Goal: Communication & Community: Answer question/provide support

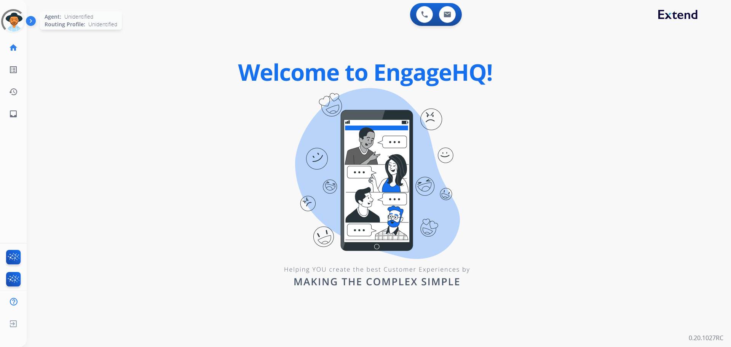
click at [14, 26] on div at bounding box center [13, 21] width 30 height 30
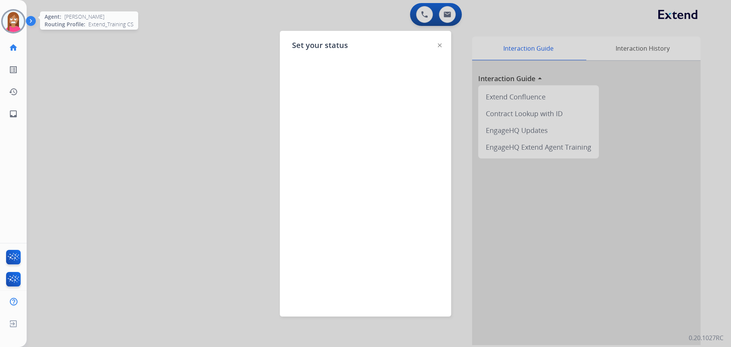
click at [11, 26] on img at bounding box center [13, 21] width 21 height 21
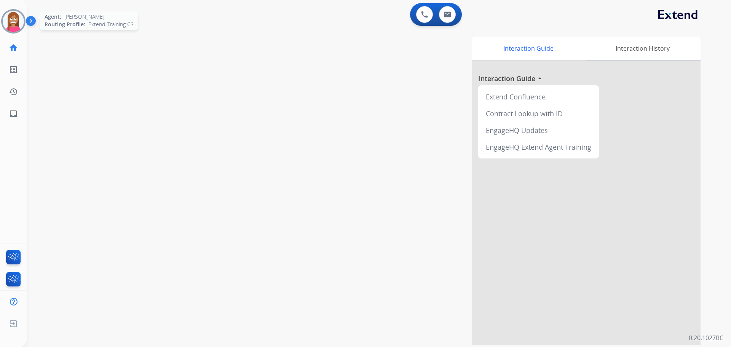
click at [11, 26] on img at bounding box center [13, 21] width 21 height 21
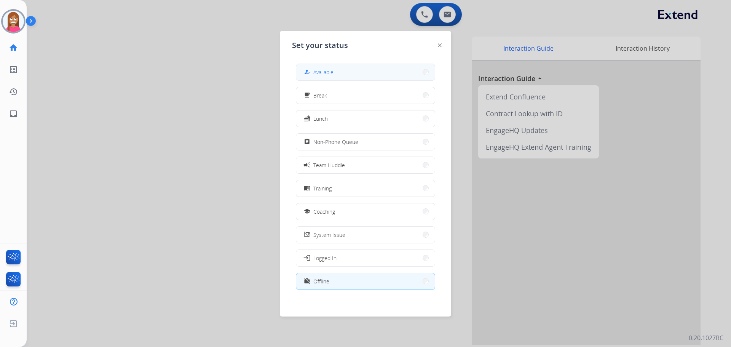
click at [315, 72] on div "how_to_reg Available" at bounding box center [317, 71] width 31 height 9
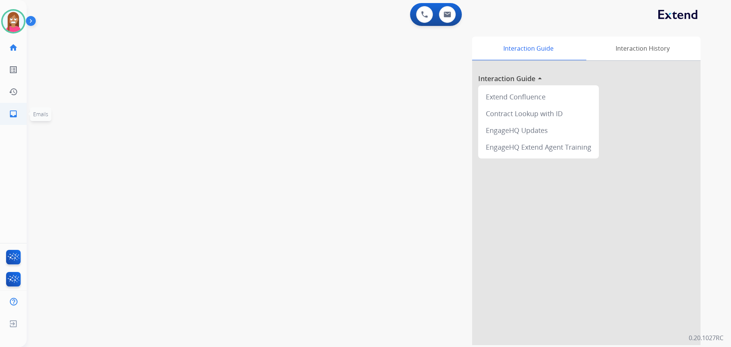
click at [19, 120] on link "inbox Emails" at bounding box center [13, 113] width 21 height 21
select select "**********"
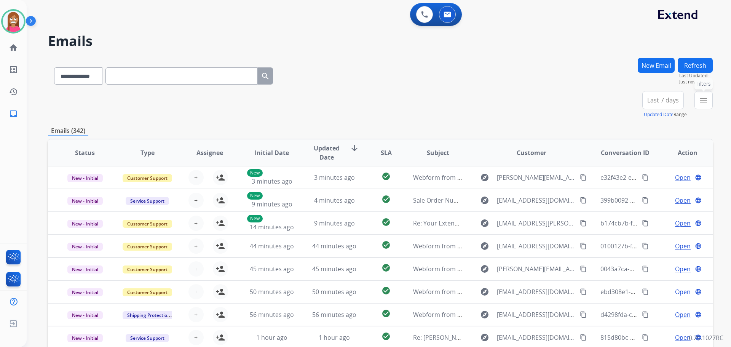
click at [699, 104] on mat-icon "menu" at bounding box center [703, 100] width 9 height 9
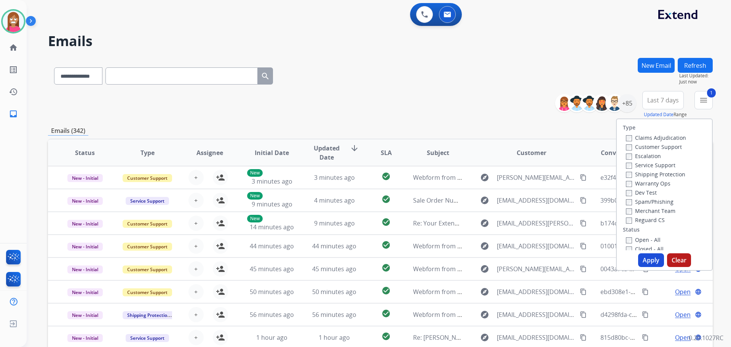
click at [628, 174] on label "Shipping Protection" at bounding box center [655, 174] width 59 height 7
click at [636, 221] on label "Reguard CS" at bounding box center [645, 219] width 39 height 7
click at [630, 241] on label "Open - All" at bounding box center [643, 239] width 35 height 7
click at [646, 261] on button "Apply" at bounding box center [651, 260] width 26 height 14
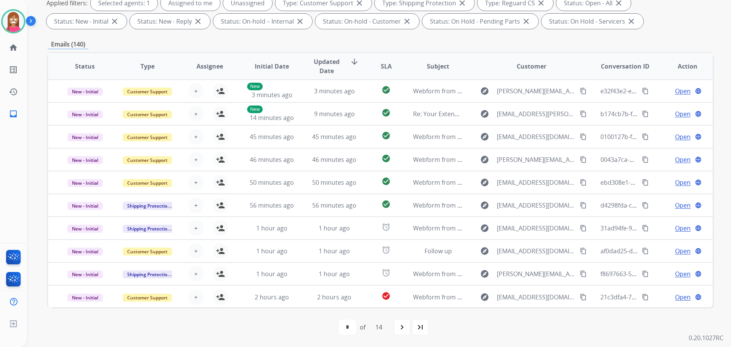
scroll to position [1, 0]
click at [424, 331] on mat-icon "last_page" at bounding box center [420, 327] width 9 height 9
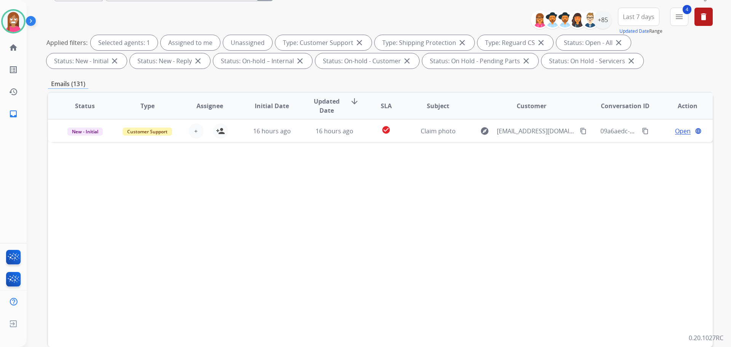
scroll to position [123, 0]
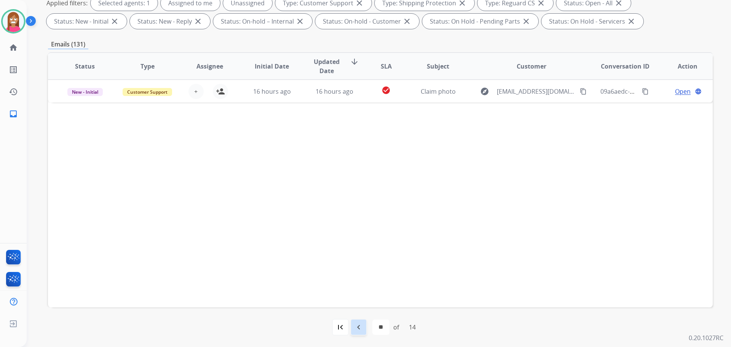
click at [356, 322] on div "navigate_before" at bounding box center [358, 327] width 17 height 17
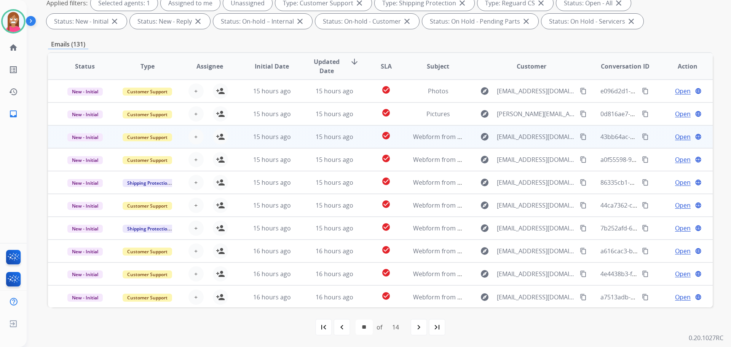
scroll to position [1, 0]
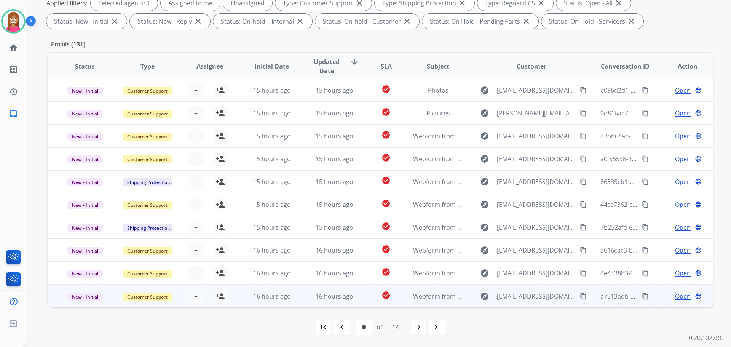
click at [306, 300] on td "16 hours ago" at bounding box center [329, 296] width 62 height 23
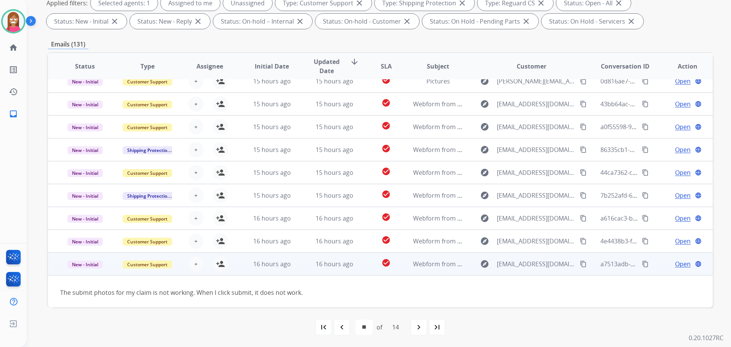
scroll to position [35, 0]
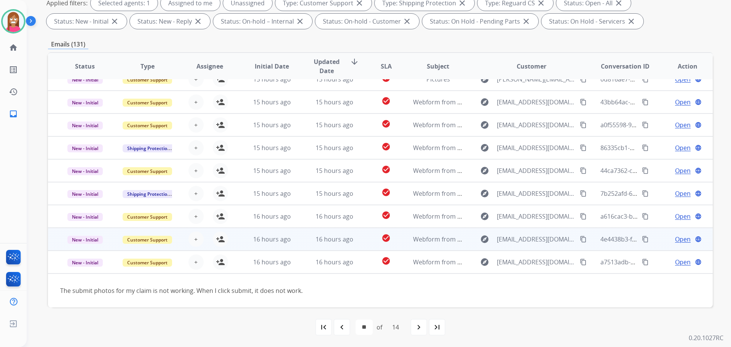
click at [299, 247] on td "16 hours ago" at bounding box center [329, 239] width 62 height 23
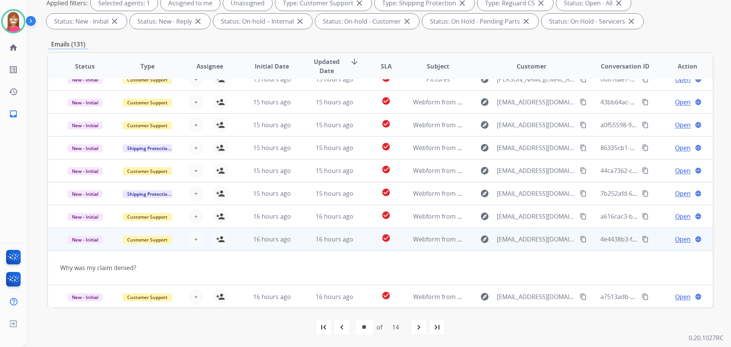
scroll to position [35, 0]
click at [580, 237] on mat-icon "content_copy" at bounding box center [583, 238] width 7 height 7
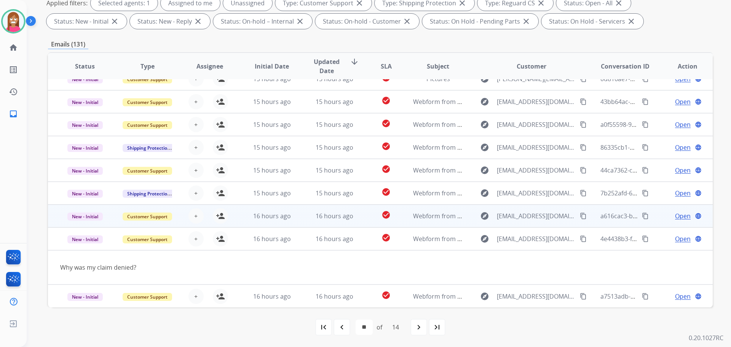
click at [300, 217] on td "16 hours ago" at bounding box center [329, 216] width 62 height 23
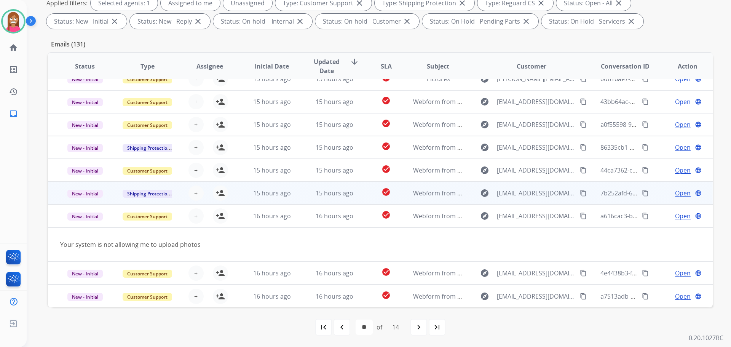
click at [302, 194] on td "15 hours ago" at bounding box center [329, 193] width 62 height 23
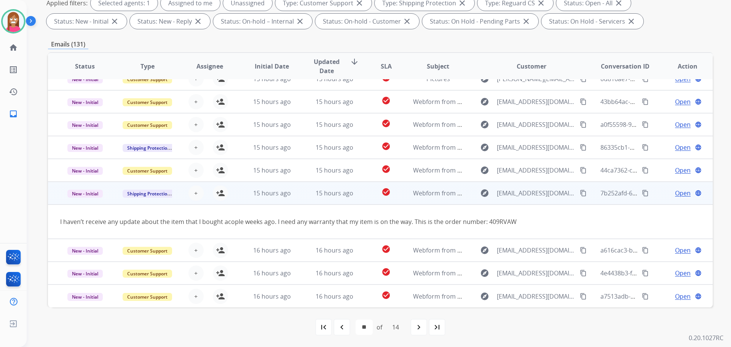
click at [580, 192] on mat-icon "content_copy" at bounding box center [583, 193] width 7 height 7
click at [220, 194] on mat-icon "person_add" at bounding box center [220, 193] width 9 height 9
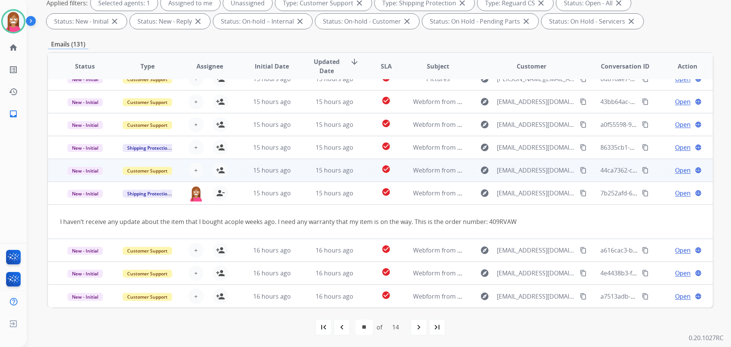
click at [299, 173] on td "15 hours ago" at bounding box center [329, 170] width 62 height 23
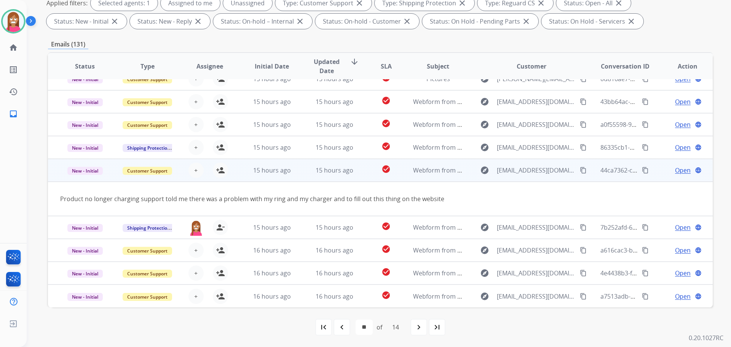
click at [580, 172] on mat-icon "content_copy" at bounding box center [583, 170] width 7 height 7
click at [220, 171] on mat-icon "person_add" at bounding box center [220, 170] width 9 height 9
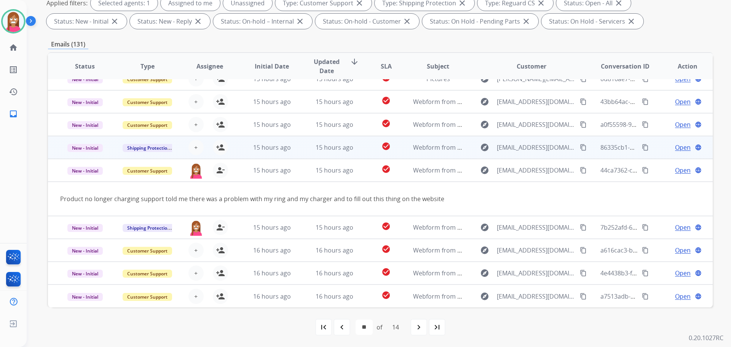
click at [299, 154] on td "15 hours ago" at bounding box center [329, 147] width 62 height 23
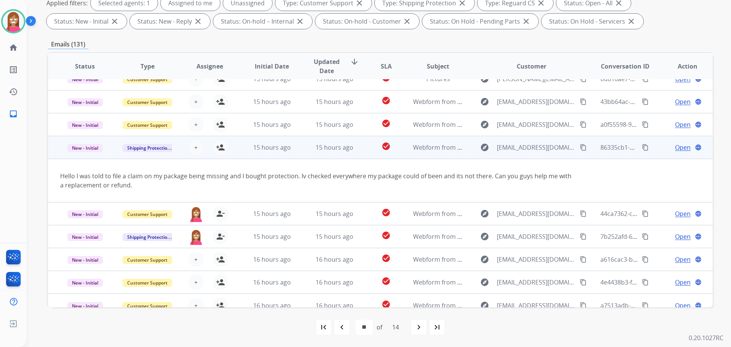
scroll to position [44, 0]
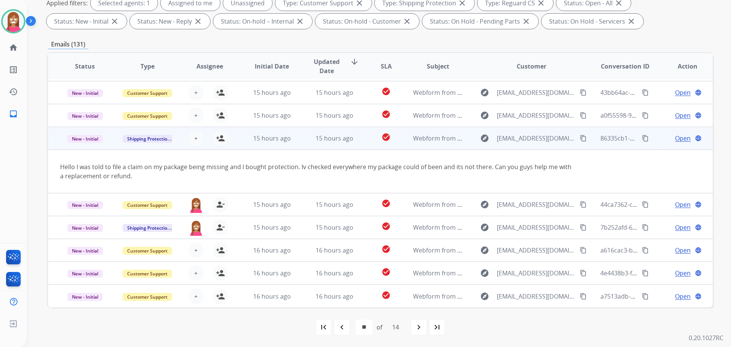
click at [580, 139] on mat-icon "content_copy" at bounding box center [583, 138] width 7 height 7
click at [218, 140] on mat-icon "person_add" at bounding box center [220, 138] width 9 height 9
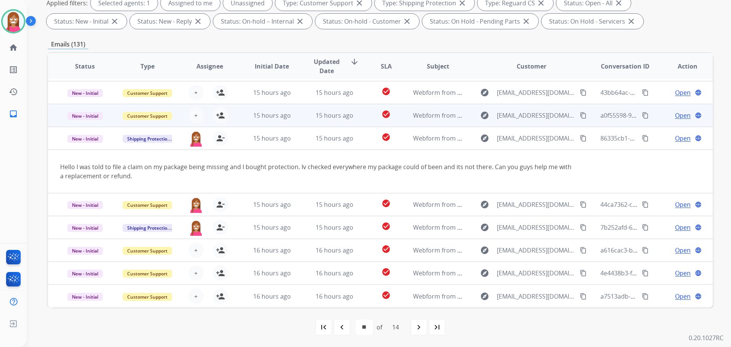
click at [299, 122] on td "15 hours ago" at bounding box center [329, 115] width 62 height 23
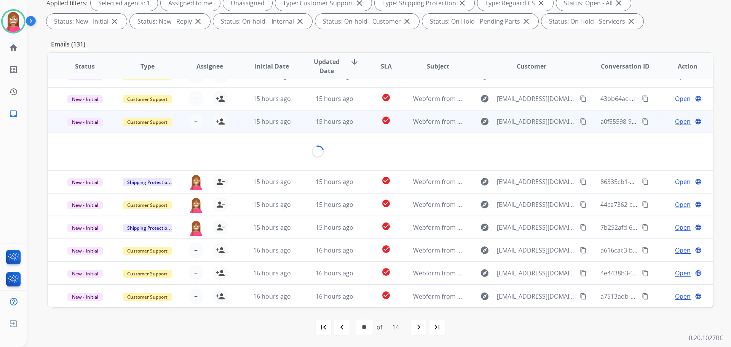
scroll to position [35, 0]
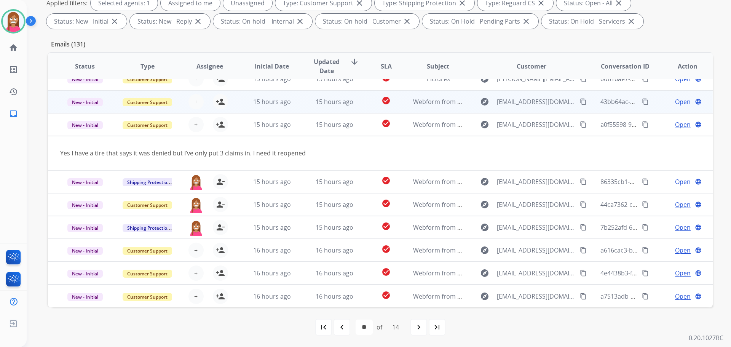
click at [302, 106] on td "15 hours ago" at bounding box center [329, 101] width 62 height 23
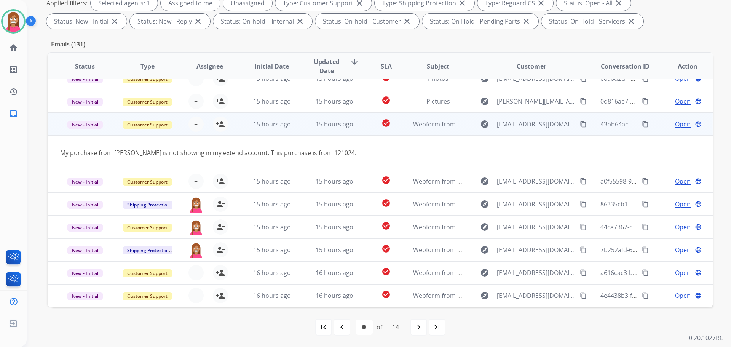
scroll to position [0, 0]
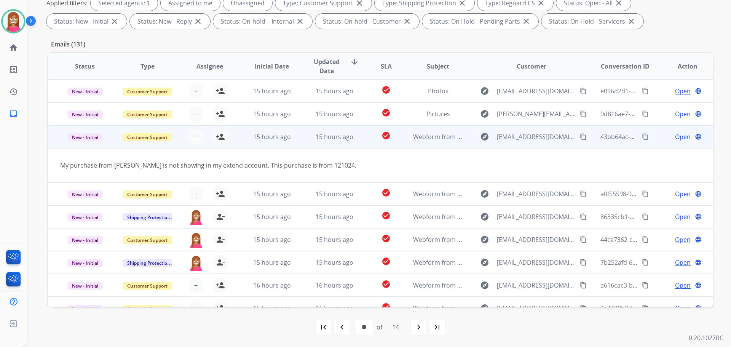
click at [580, 138] on mat-icon "content_copy" at bounding box center [583, 136] width 7 height 7
click at [218, 137] on mat-icon "person_add" at bounding box center [220, 136] width 9 height 9
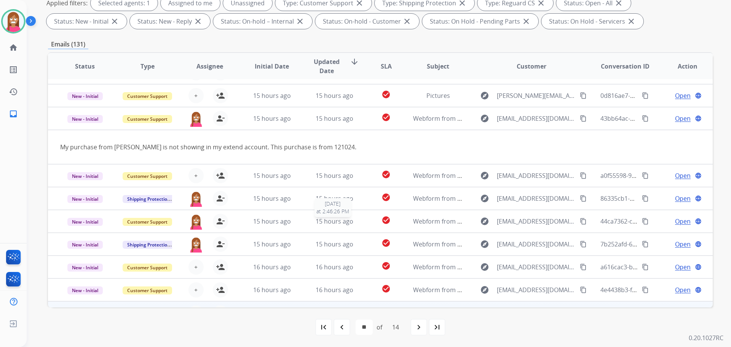
scroll to position [35, 0]
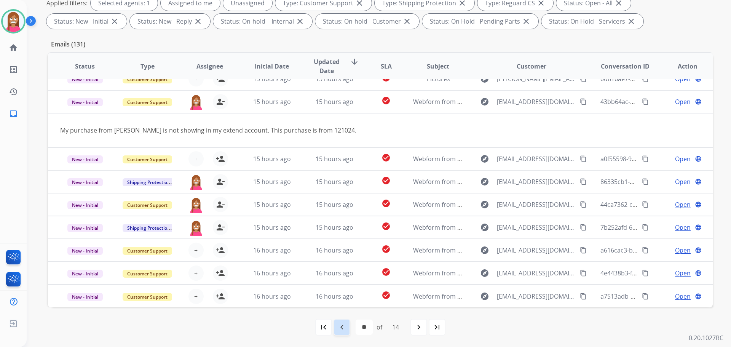
click at [344, 331] on mat-icon "navigate_before" at bounding box center [342, 327] width 9 height 9
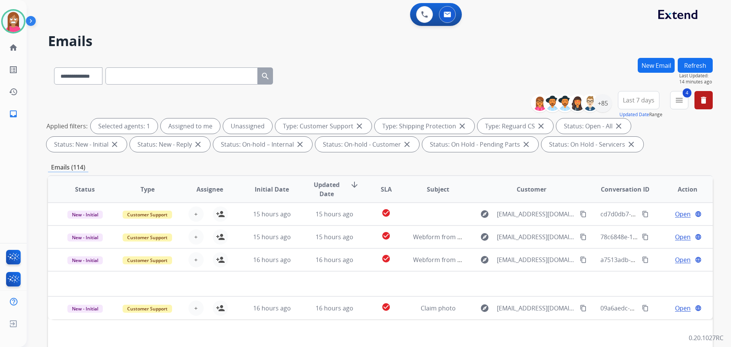
scroll to position [123, 0]
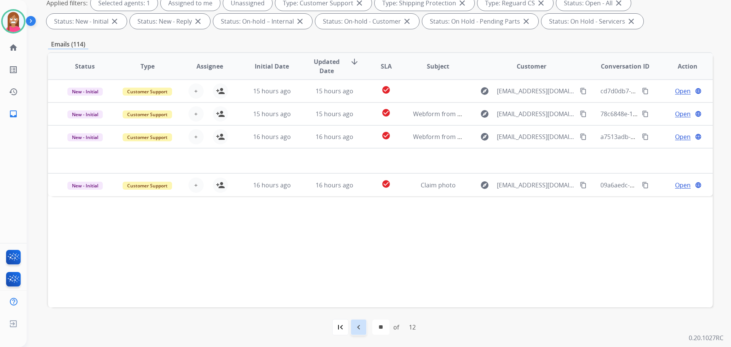
click at [355, 328] on mat-icon "navigate_before" at bounding box center [358, 327] width 9 height 9
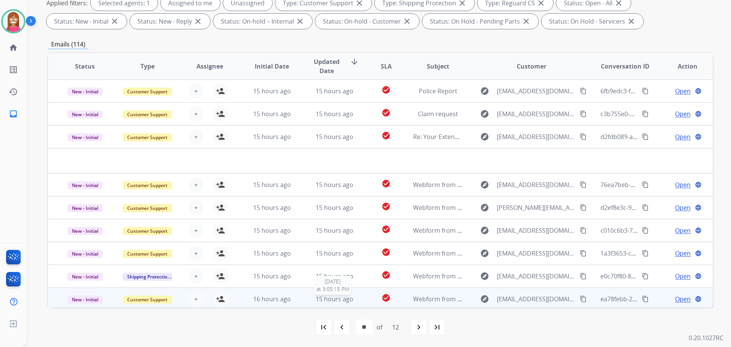
click at [310, 302] on div "15 hours ago" at bounding box center [335, 298] width 50 height 9
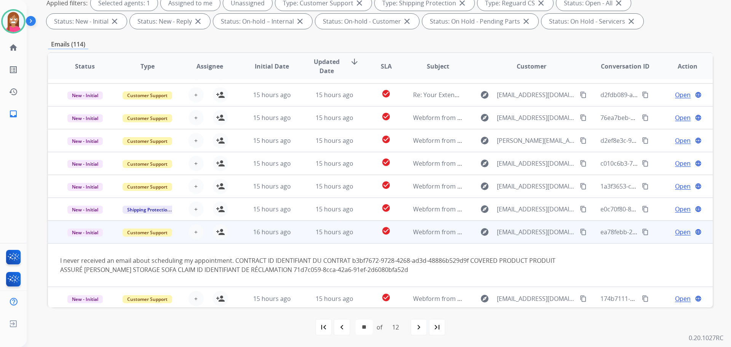
scroll to position [44, 0]
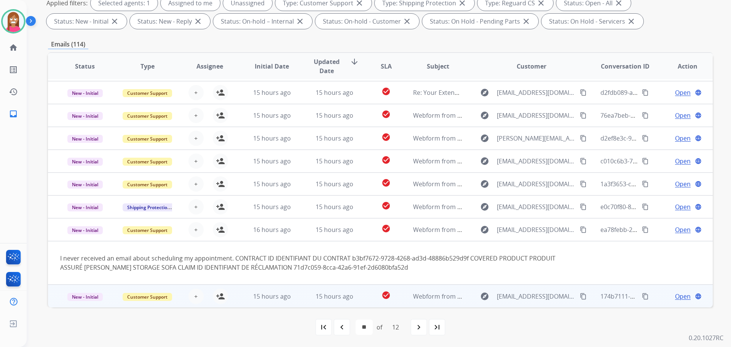
click at [298, 303] on td "15 hours ago" at bounding box center [329, 296] width 62 height 23
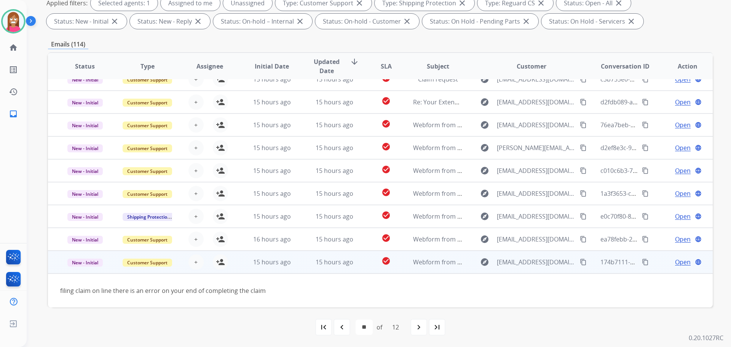
scroll to position [35, 0]
click at [580, 261] on mat-icon "content_copy" at bounding box center [583, 262] width 7 height 7
click at [221, 266] on mat-icon "person_add" at bounding box center [220, 262] width 9 height 9
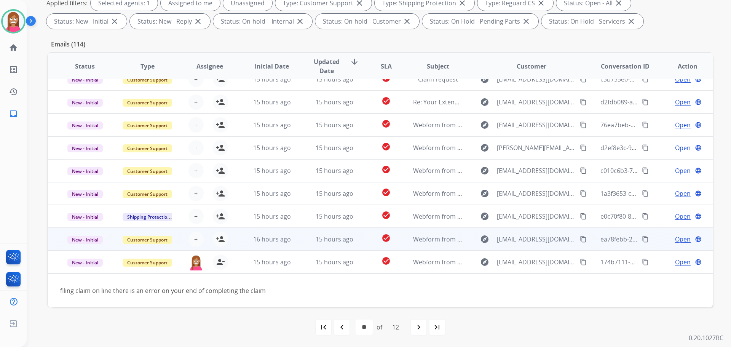
click at [580, 239] on mat-icon "content_copy" at bounding box center [583, 239] width 7 height 7
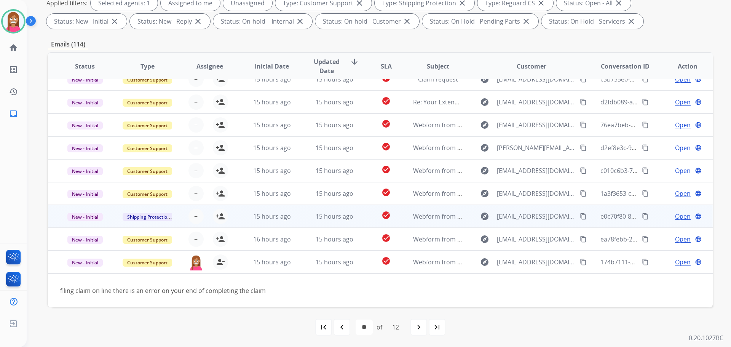
click at [299, 215] on td "15 hours ago" at bounding box center [329, 216] width 62 height 23
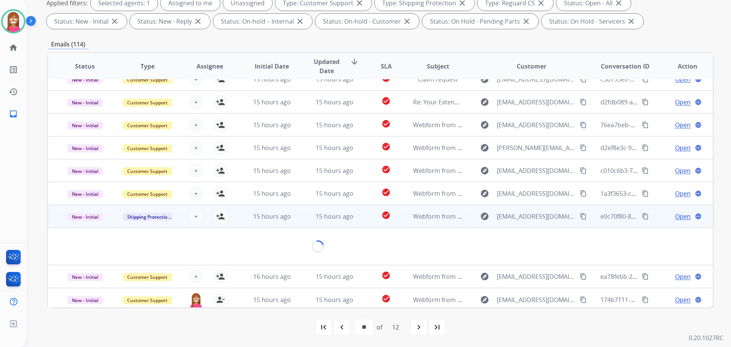
scroll to position [35, 0]
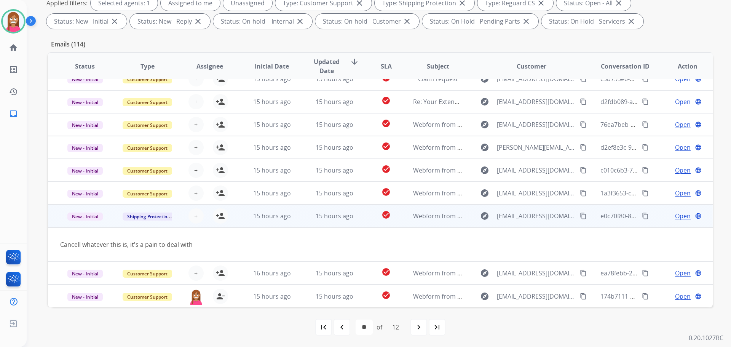
click at [580, 218] on mat-icon "content_copy" at bounding box center [583, 216] width 7 height 7
click at [219, 218] on mat-icon "person_add" at bounding box center [220, 215] width 9 height 9
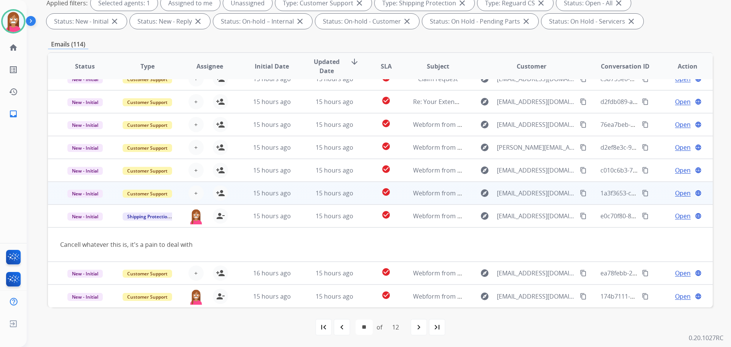
click at [289, 186] on td "15 hours ago" at bounding box center [266, 193] width 62 height 23
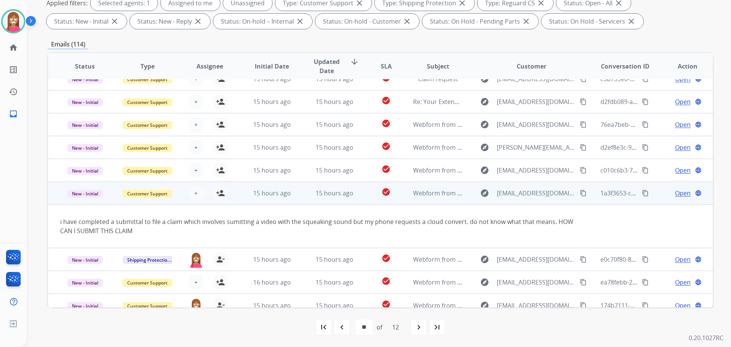
scroll to position [44, 0]
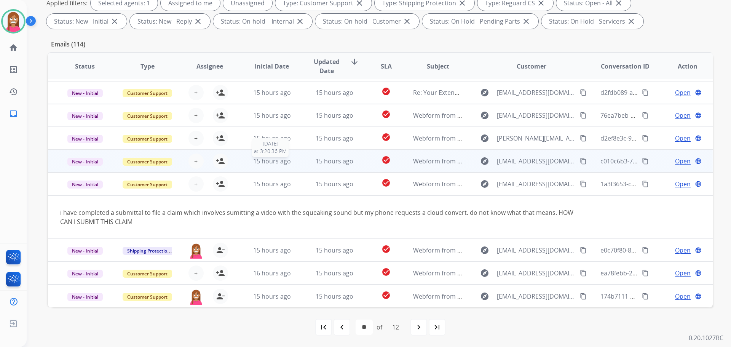
click at [290, 163] on div "15 hours ago" at bounding box center [272, 161] width 50 height 9
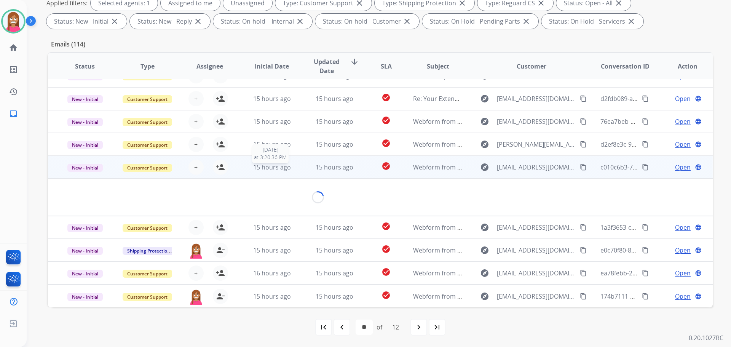
scroll to position [35, 0]
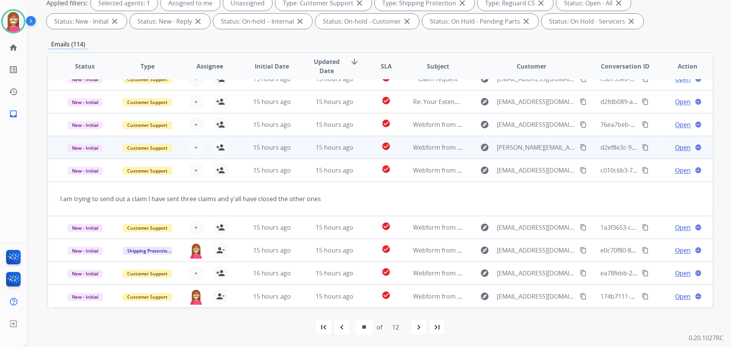
click at [302, 142] on td "15 hours ago" at bounding box center [329, 147] width 62 height 23
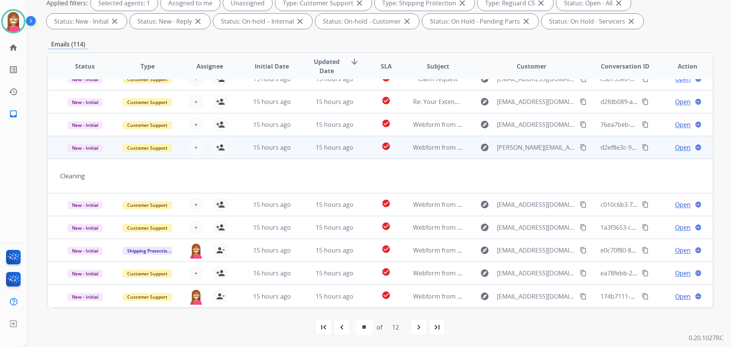
click at [580, 147] on mat-icon "content_copy" at bounding box center [583, 147] width 7 height 7
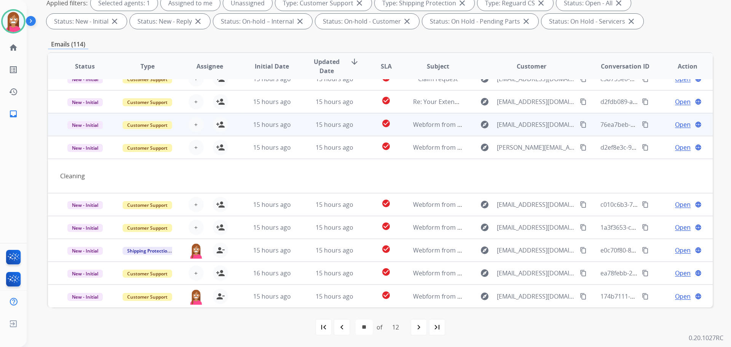
click at [305, 127] on td "15 hours ago" at bounding box center [329, 124] width 62 height 23
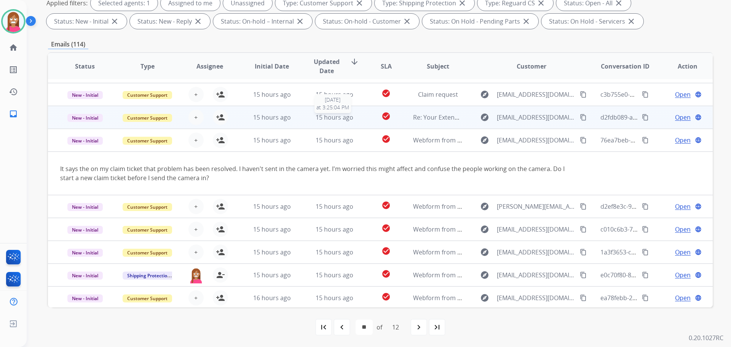
scroll to position [6, 0]
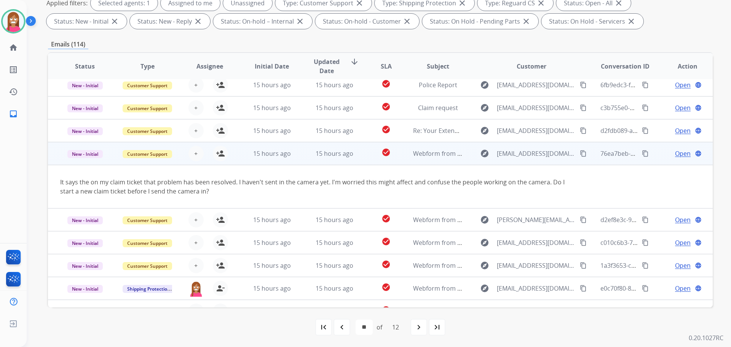
click at [580, 155] on mat-icon "content_copy" at bounding box center [583, 153] width 7 height 7
click at [219, 155] on mat-icon "person_add" at bounding box center [220, 153] width 9 height 9
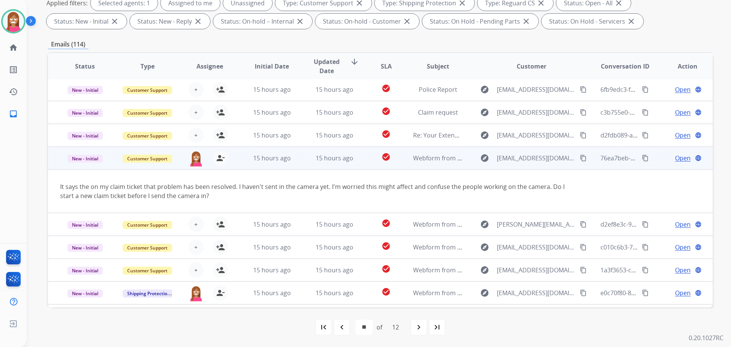
scroll to position [0, 0]
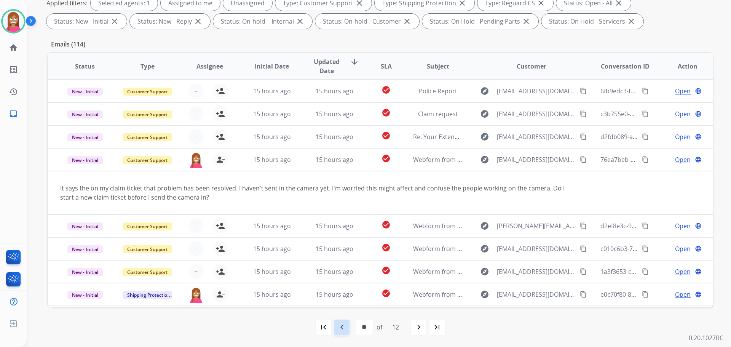
click at [340, 332] on div "navigate_before" at bounding box center [342, 327] width 17 height 17
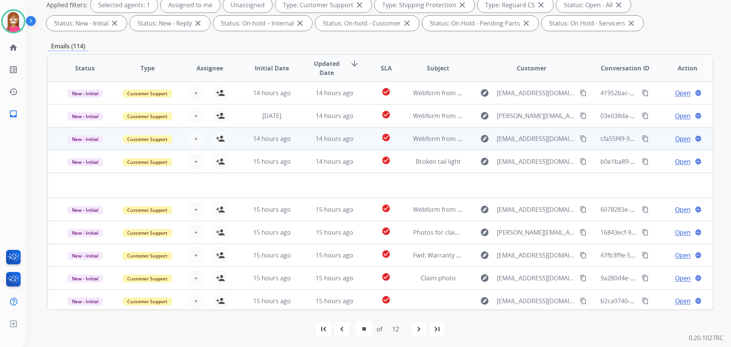
scroll to position [123, 0]
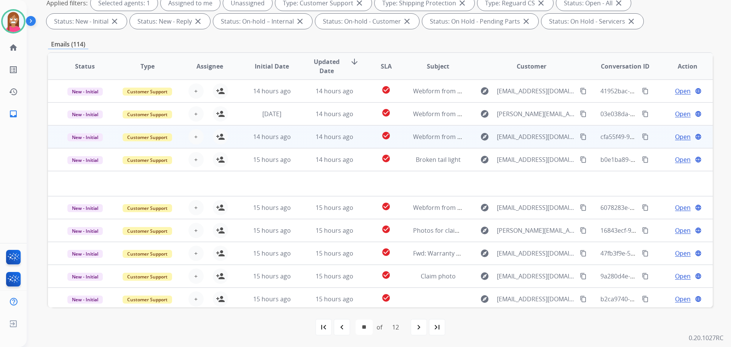
click at [305, 144] on td "14 hours ago" at bounding box center [329, 136] width 62 height 23
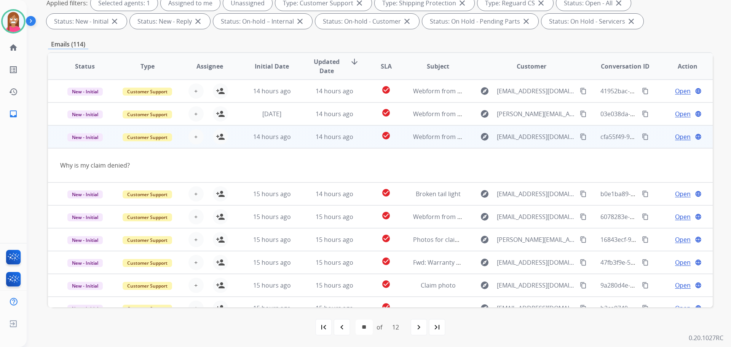
scroll to position [35, 0]
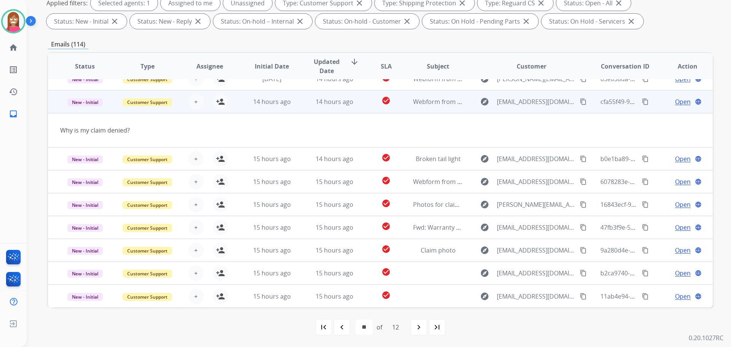
click at [580, 101] on mat-icon "content_copy" at bounding box center [583, 101] width 7 height 7
click at [221, 102] on mat-icon "person_add" at bounding box center [220, 101] width 9 height 9
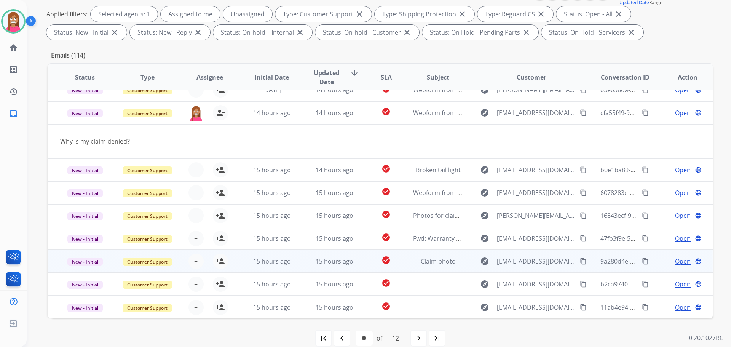
scroll to position [123, 0]
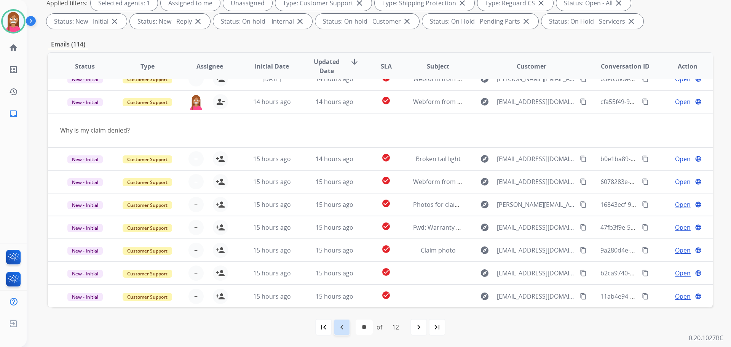
click at [343, 323] on mat-icon "navigate_before" at bounding box center [342, 327] width 9 height 9
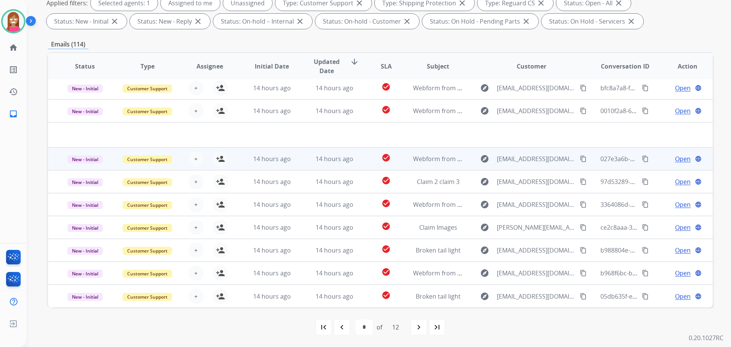
click at [298, 166] on td "14 hours ago" at bounding box center [329, 158] width 62 height 23
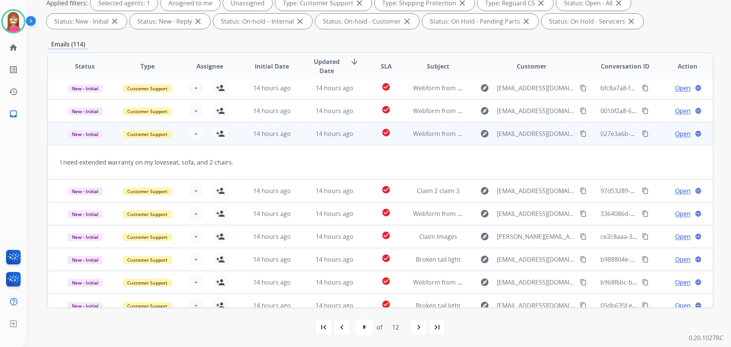
scroll to position [35, 0]
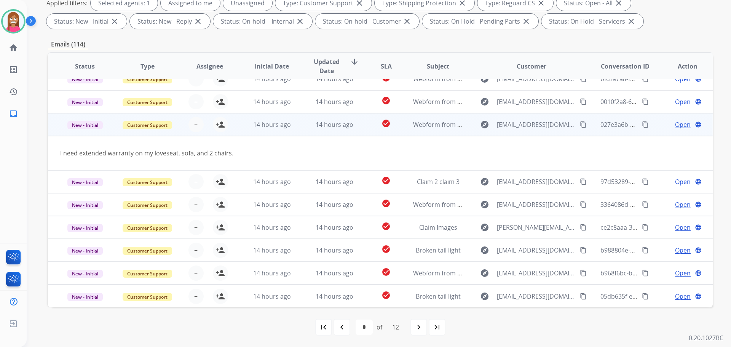
click at [580, 125] on mat-icon "content_copy" at bounding box center [583, 124] width 7 height 7
click at [218, 124] on mat-icon "person_add" at bounding box center [220, 124] width 9 height 9
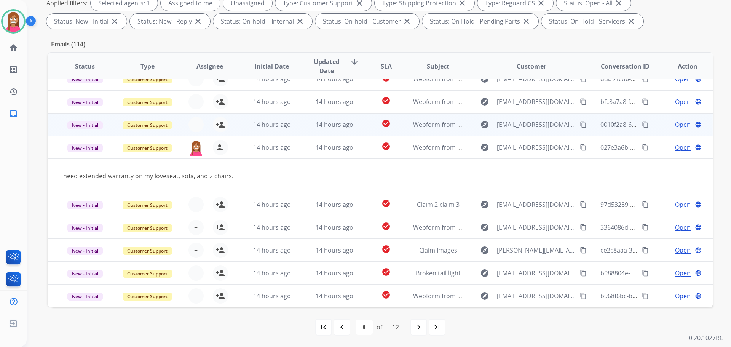
scroll to position [0, 0]
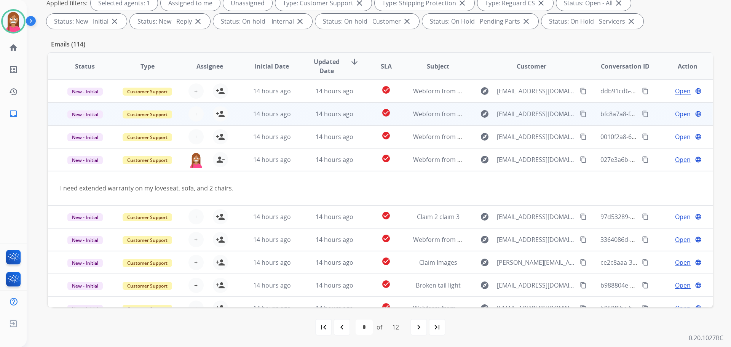
click at [299, 117] on td "14 hours ago" at bounding box center [329, 113] width 62 height 23
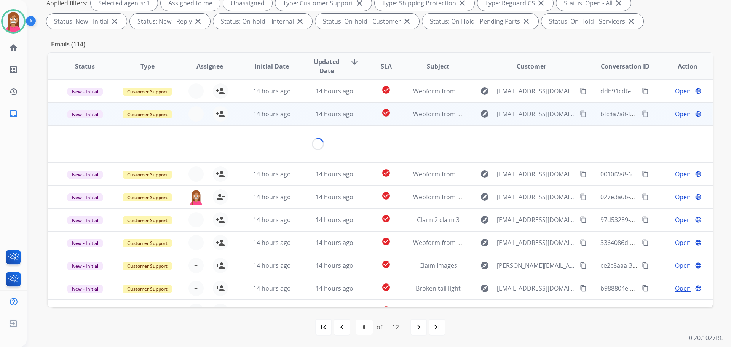
scroll to position [23, 0]
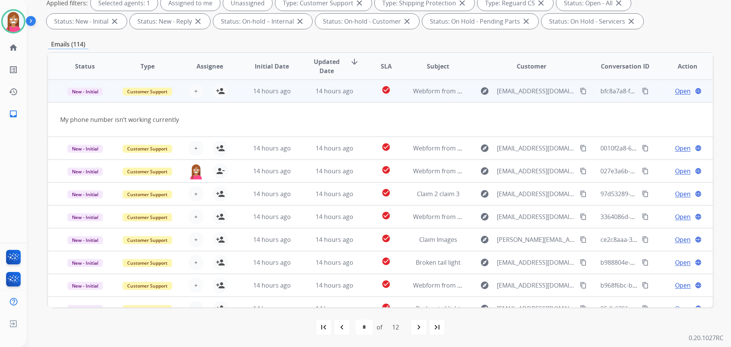
click at [580, 92] on mat-icon "content_copy" at bounding box center [583, 91] width 7 height 7
click at [221, 88] on mat-icon "person_add" at bounding box center [220, 90] width 9 height 9
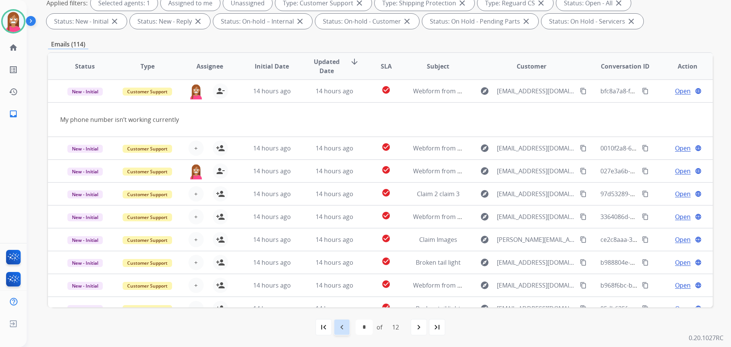
click at [342, 329] on mat-icon "navigate_before" at bounding box center [342, 327] width 9 height 9
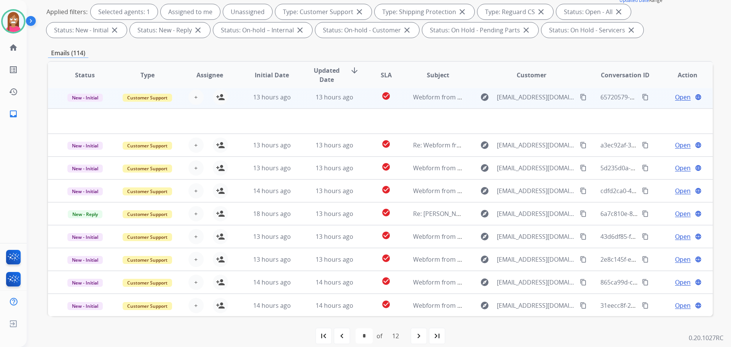
scroll to position [26, 0]
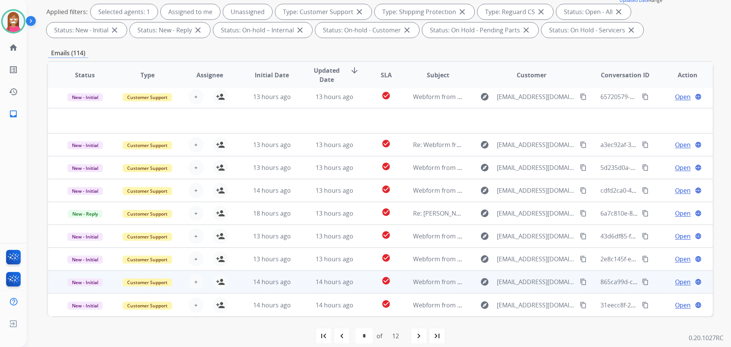
click at [304, 285] on td "14 hours ago" at bounding box center [329, 281] width 62 height 23
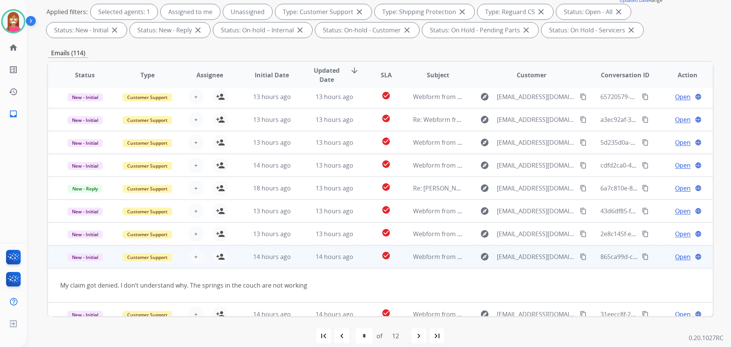
scroll to position [35, 0]
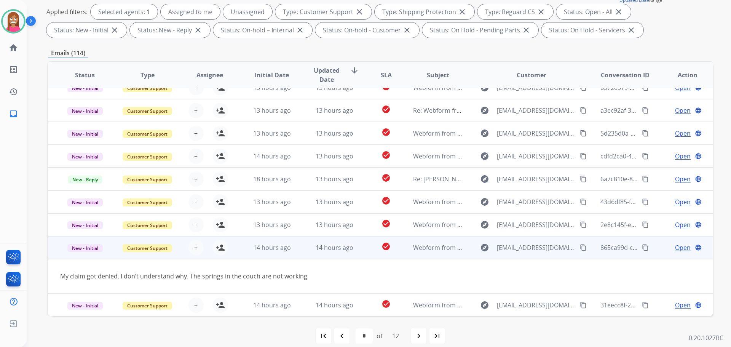
click at [580, 249] on mat-icon "content_copy" at bounding box center [583, 247] width 7 height 7
click at [217, 249] on mat-icon "person_add" at bounding box center [220, 247] width 9 height 9
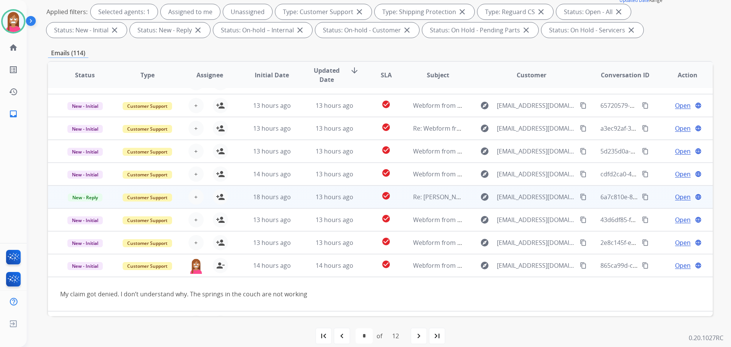
scroll to position [0, 0]
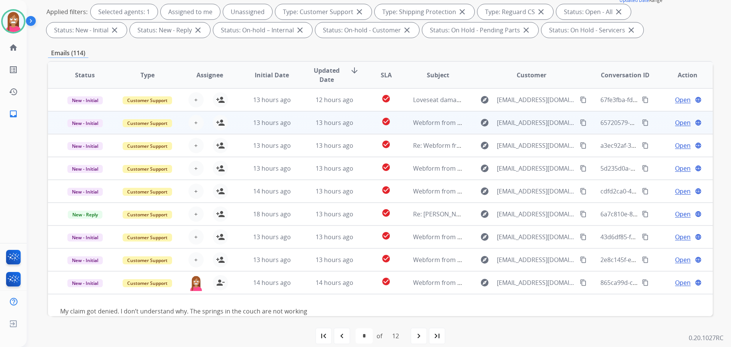
click at [300, 130] on td "13 hours ago" at bounding box center [329, 122] width 62 height 23
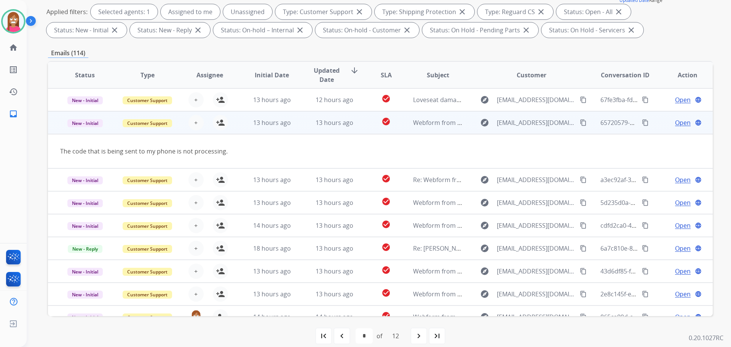
scroll to position [23, 0]
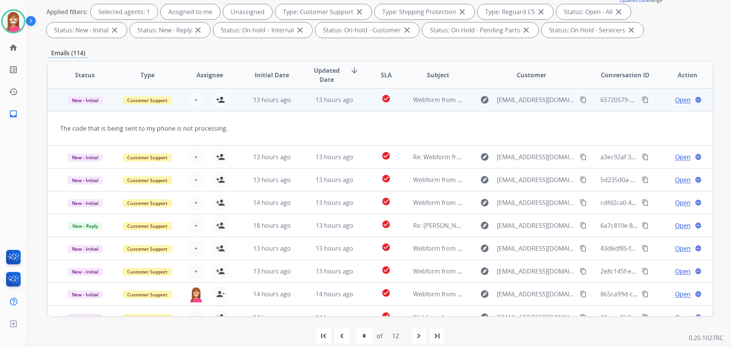
click at [580, 101] on mat-icon "content_copy" at bounding box center [583, 99] width 7 height 7
click at [221, 103] on mat-icon "person_add" at bounding box center [220, 99] width 9 height 9
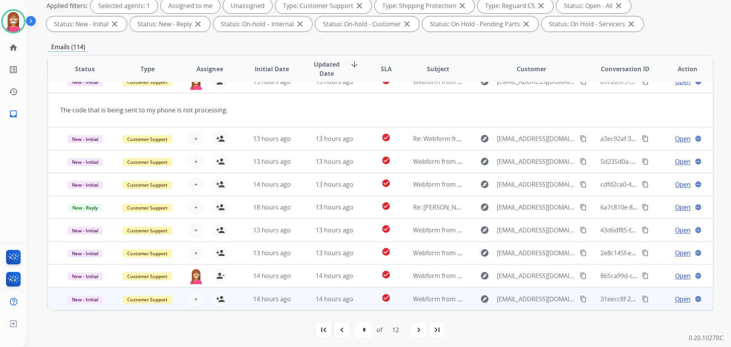
scroll to position [123, 0]
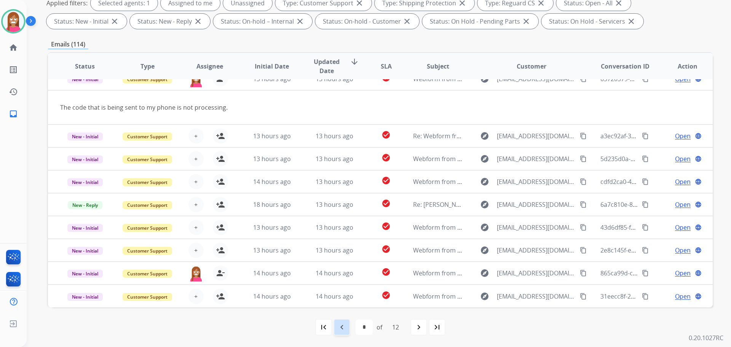
click at [342, 326] on mat-icon "navigate_before" at bounding box center [342, 327] width 9 height 9
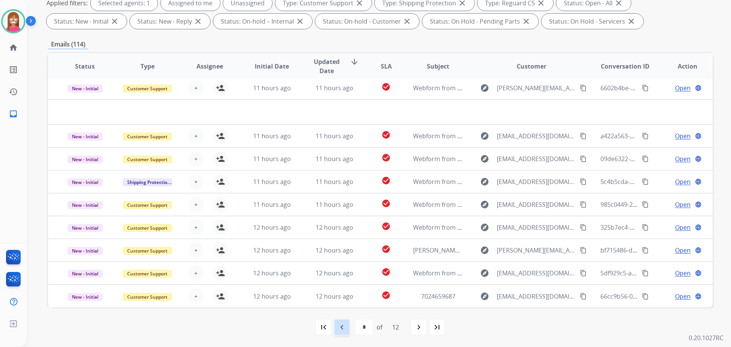
click at [344, 331] on mat-icon "navigate_before" at bounding box center [342, 327] width 9 height 9
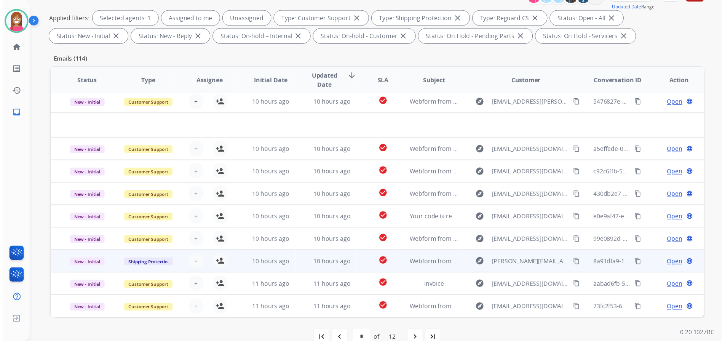
scroll to position [114, 0]
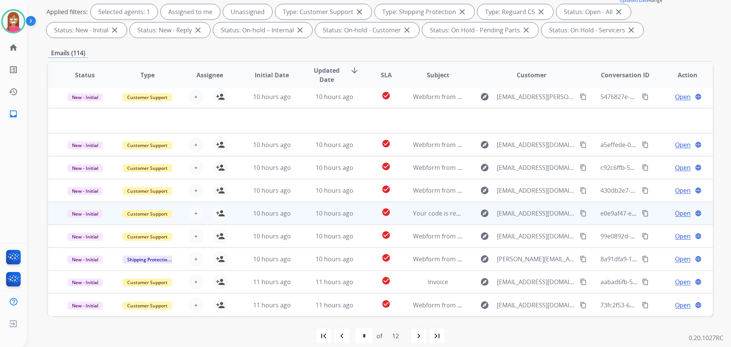
click at [298, 219] on td "10 hours ago" at bounding box center [329, 213] width 62 height 23
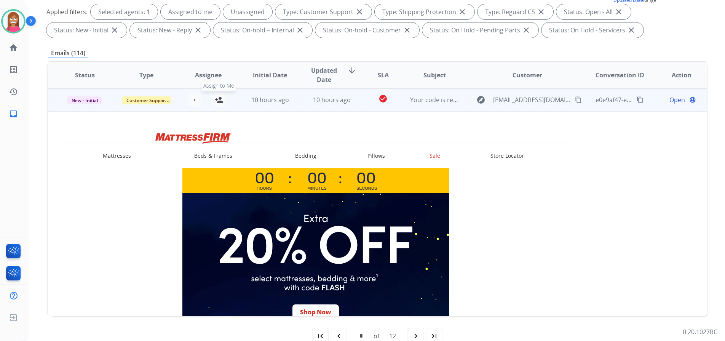
click at [219, 101] on mat-icon "person_add" at bounding box center [218, 99] width 9 height 9
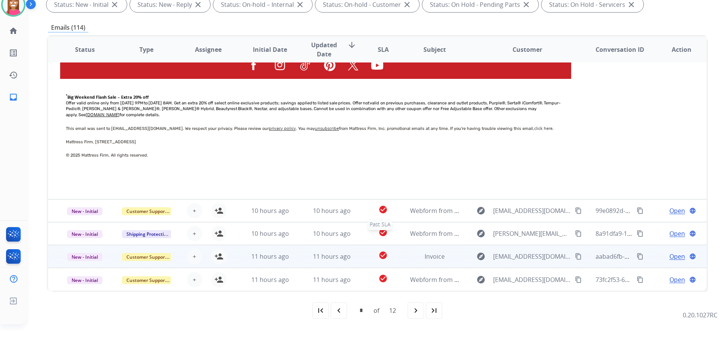
scroll to position [40, 0]
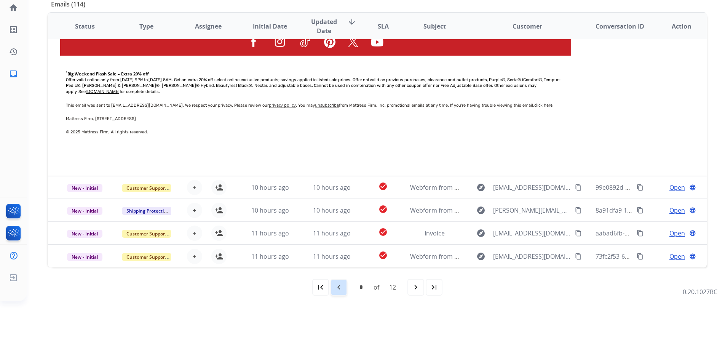
click at [336, 286] on div "navigate_before" at bounding box center [339, 287] width 17 height 17
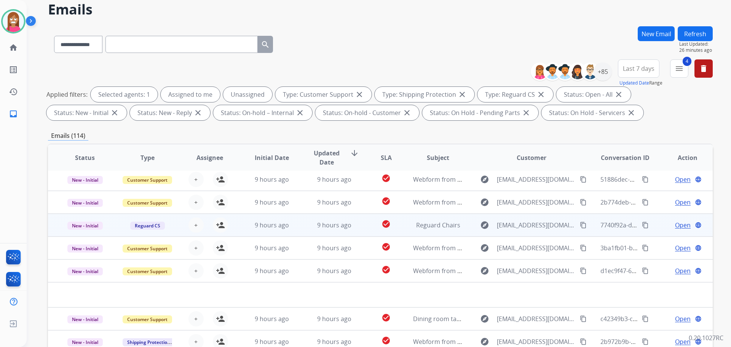
scroll to position [123, 0]
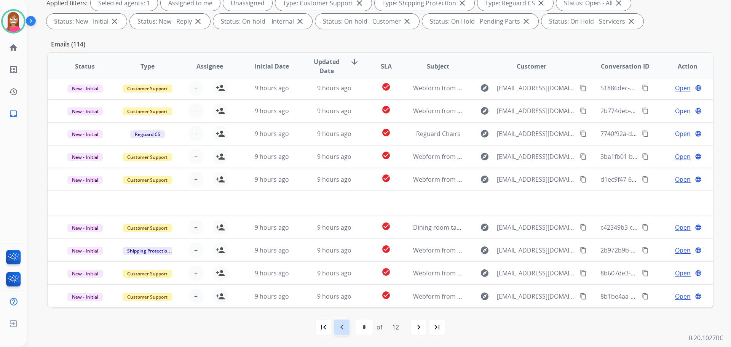
click at [340, 319] on div "navigate_before" at bounding box center [342, 327] width 17 height 17
click at [347, 328] on div "navigate_before" at bounding box center [342, 327] width 17 height 17
click at [347, 327] on div "navigate_before" at bounding box center [342, 327] width 17 height 17
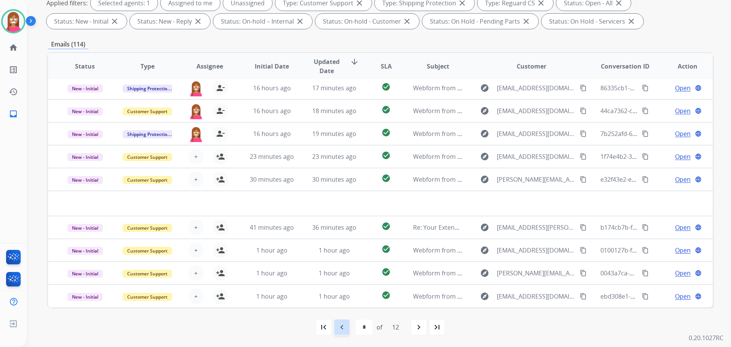
click at [347, 326] on div "navigate_before" at bounding box center [342, 327] width 17 height 17
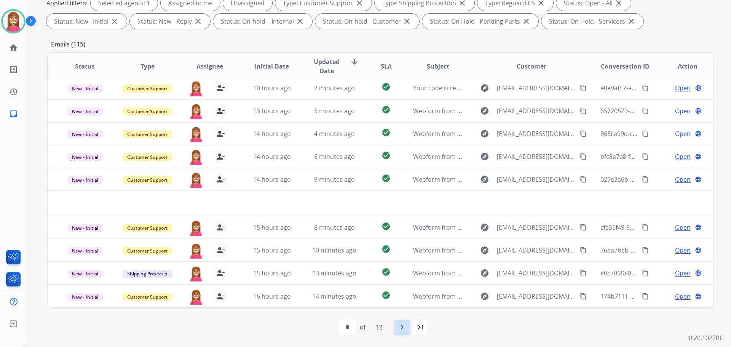
click at [407, 329] on mat-icon "navigate_next" at bounding box center [402, 327] width 9 height 9
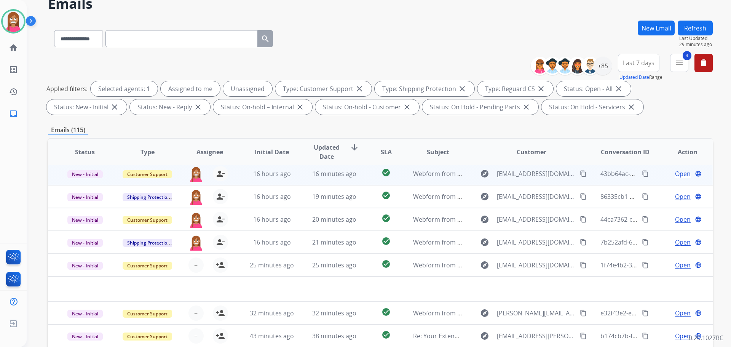
scroll to position [114, 0]
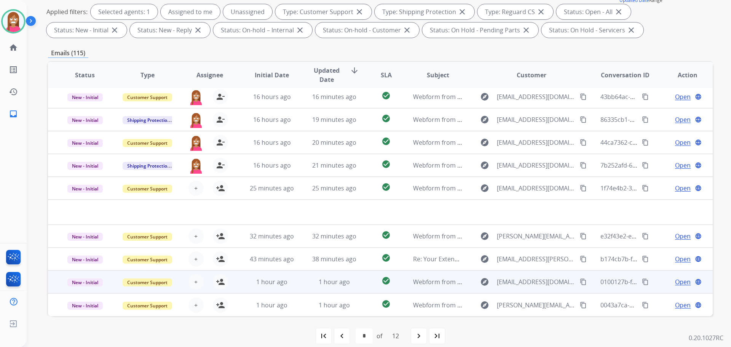
click at [307, 286] on td "1 hour ago" at bounding box center [329, 281] width 62 height 23
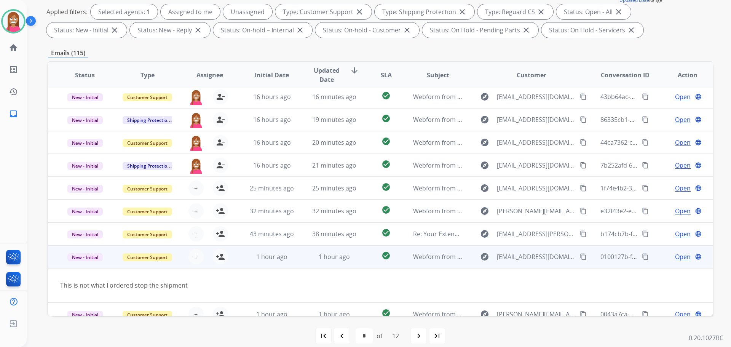
scroll to position [35, 0]
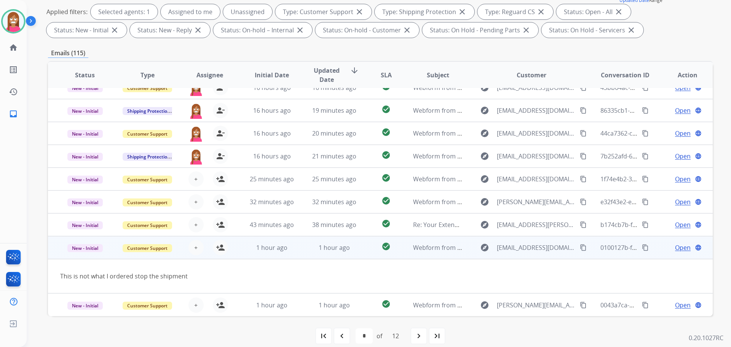
click at [581, 249] on mat-icon "content_copy" at bounding box center [583, 247] width 7 height 7
click at [221, 249] on mat-icon "person_add" at bounding box center [220, 247] width 9 height 9
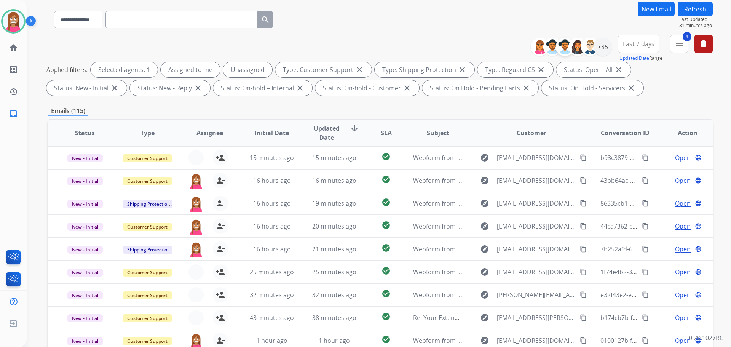
scroll to position [0, 0]
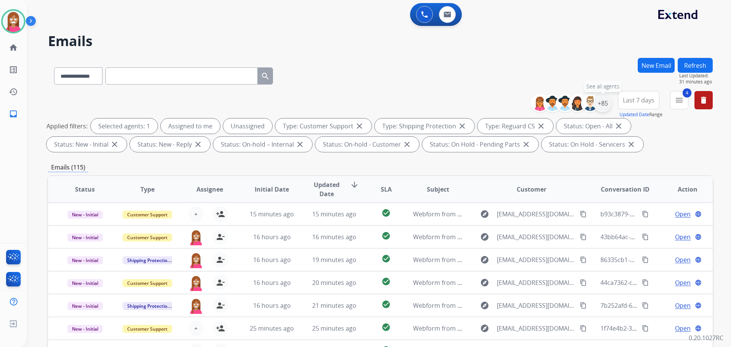
click at [597, 108] on div "+85" at bounding box center [603, 103] width 18 height 18
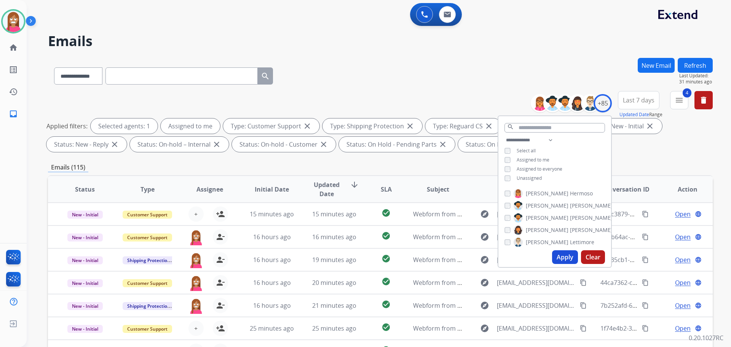
click at [571, 260] on button "Apply" at bounding box center [565, 257] width 26 height 14
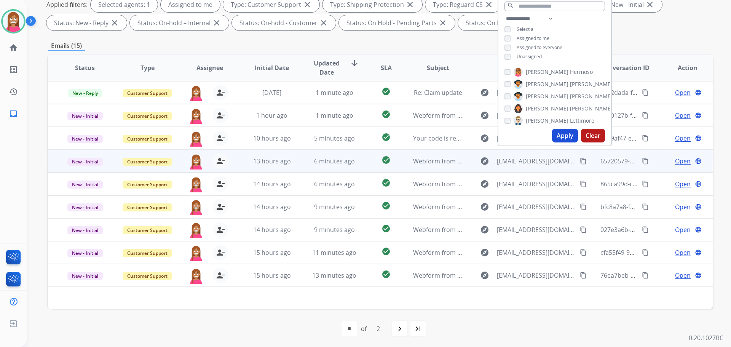
scroll to position [123, 0]
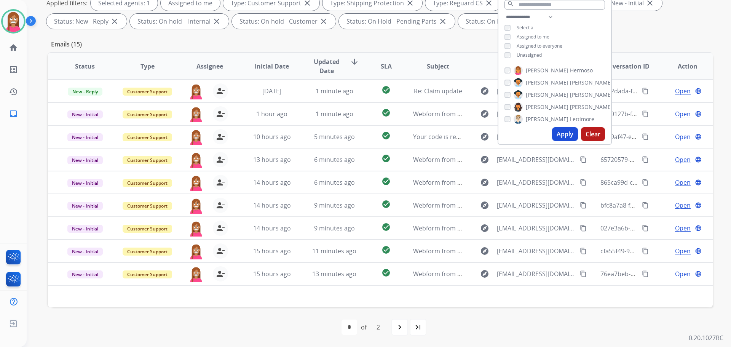
click at [261, 327] on div "first_page navigate_before * * of 2 navigate_next last_page" at bounding box center [380, 327] width 665 height 15
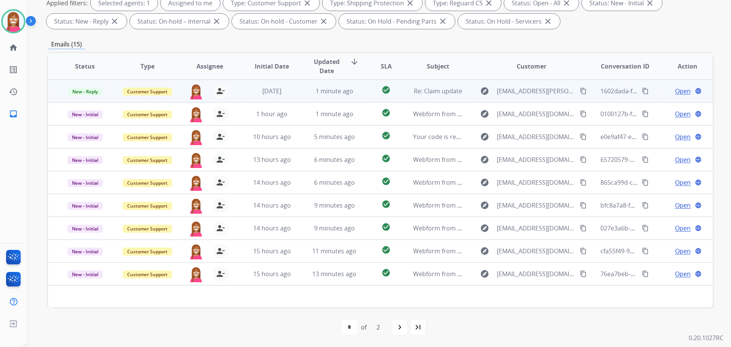
click at [352, 98] on td "1 minute ago" at bounding box center [329, 91] width 62 height 23
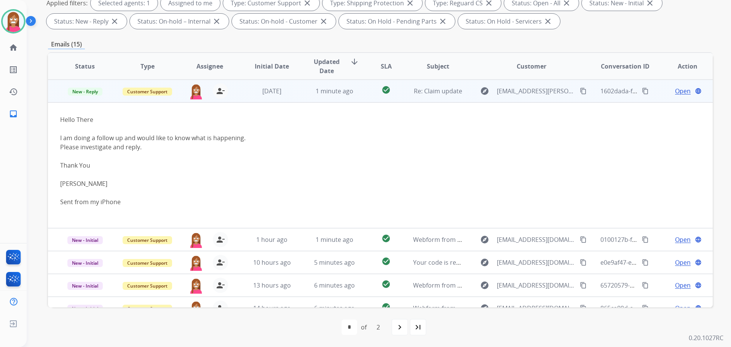
click at [678, 87] on span "Open" at bounding box center [683, 90] width 16 height 9
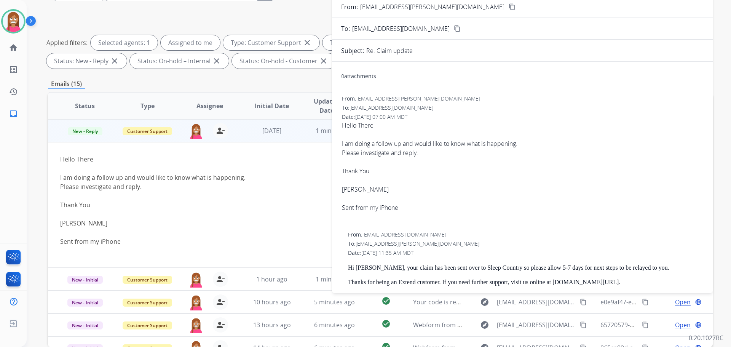
scroll to position [47, 0]
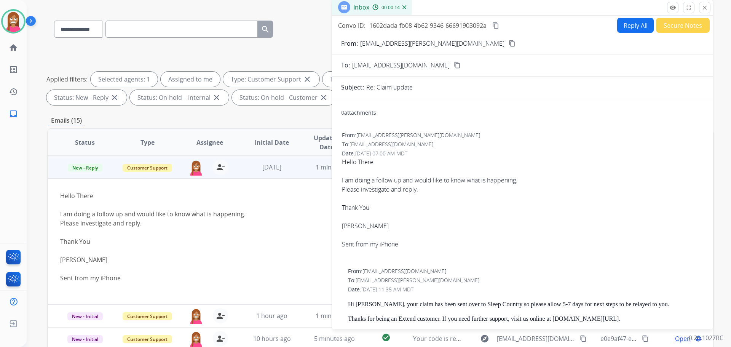
click at [509, 44] on mat-icon "content_copy" at bounding box center [512, 43] width 7 height 7
click at [707, 9] on mat-icon "close" at bounding box center [705, 7] width 7 height 7
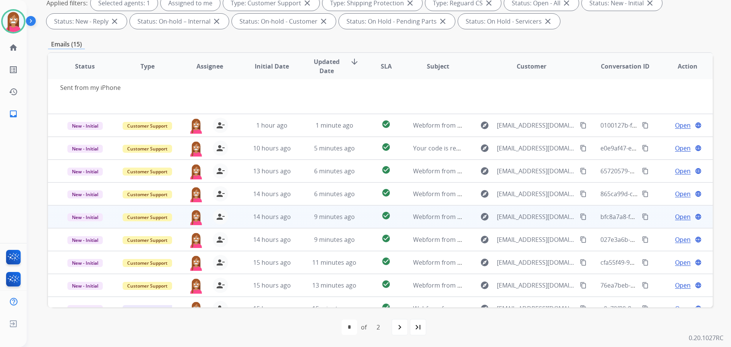
scroll to position [126, 0]
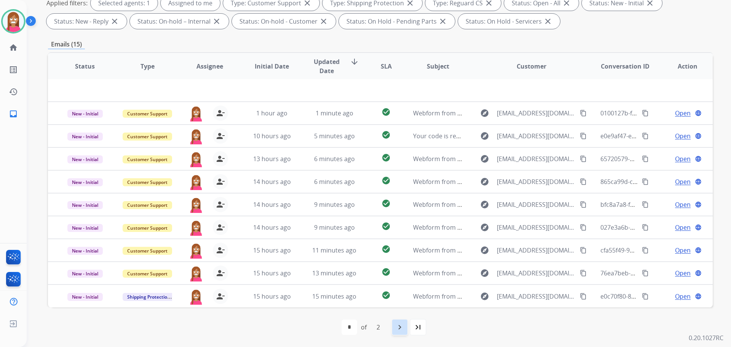
click at [397, 326] on mat-icon "navigate_next" at bounding box center [399, 327] width 9 height 9
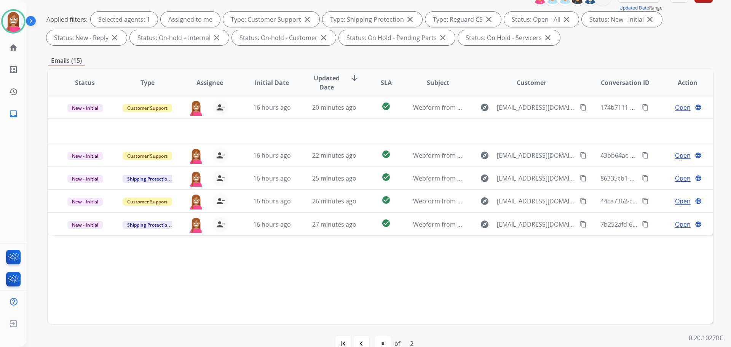
scroll to position [123, 0]
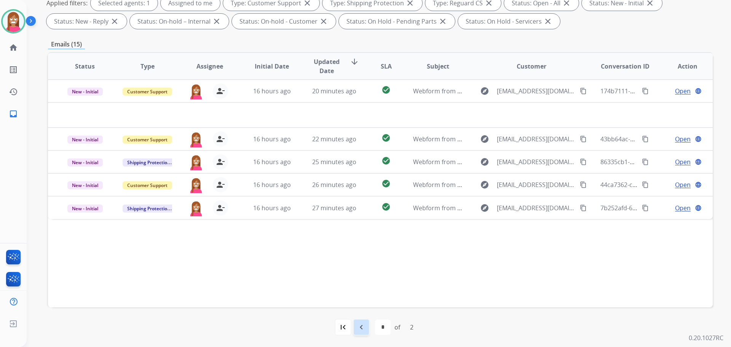
click at [359, 328] on mat-icon "navigate_before" at bounding box center [361, 327] width 9 height 9
select select "*"
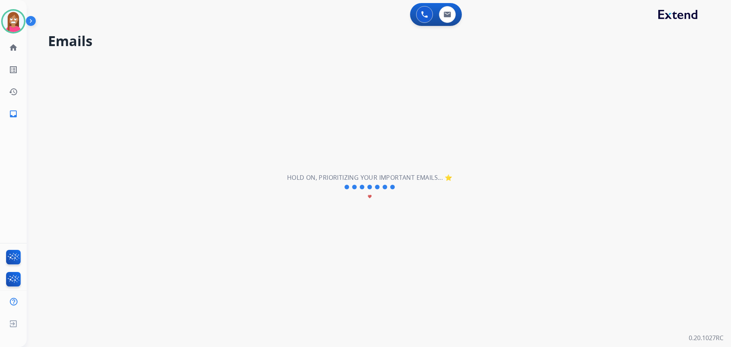
scroll to position [0, 0]
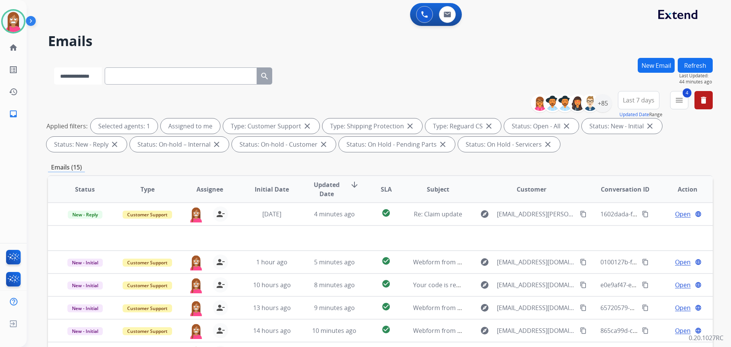
click at [78, 79] on select "**********" at bounding box center [78, 75] width 48 height 17
select select "**********"
click at [54, 67] on select "**********" at bounding box center [78, 75] width 48 height 17
paste input "**********"
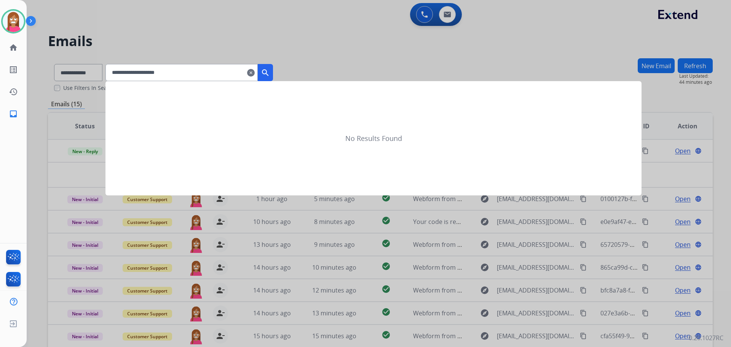
type input "**********"
click at [270, 74] on mat-icon "search" at bounding box center [265, 72] width 9 height 9
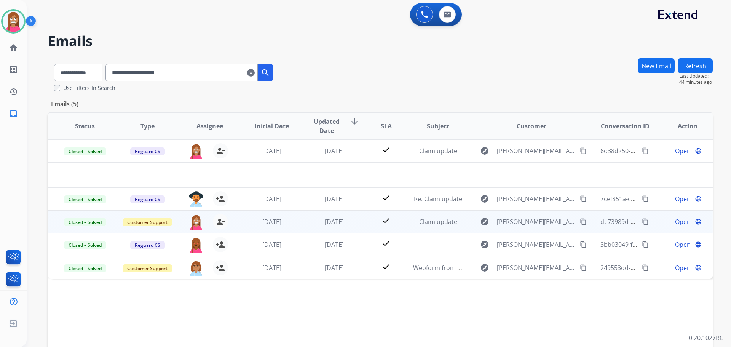
click at [315, 227] on td "3 weeks ago" at bounding box center [329, 221] width 62 height 23
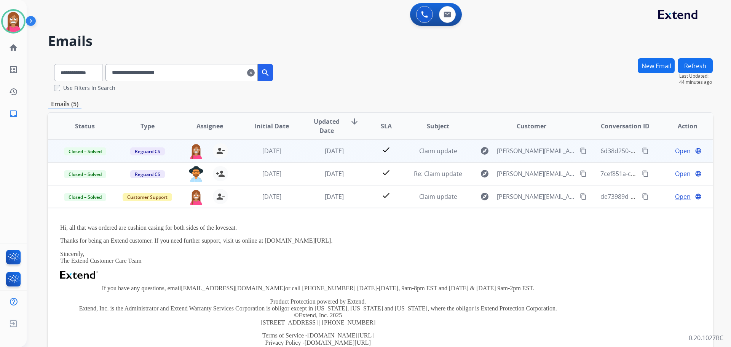
click at [306, 159] on td "2 days ago" at bounding box center [329, 150] width 62 height 23
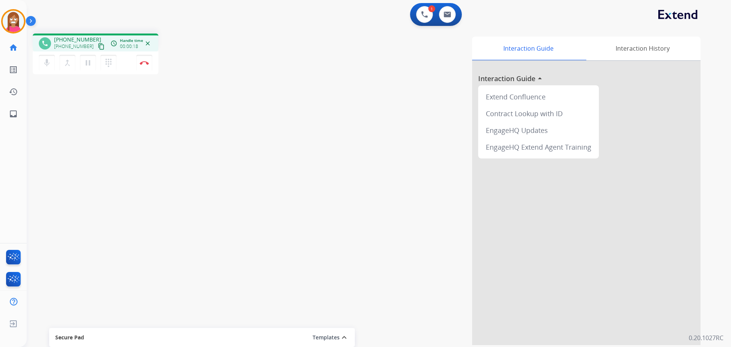
click at [98, 48] on mat-icon "content_copy" at bounding box center [101, 46] width 7 height 7
click at [142, 63] on img at bounding box center [144, 63] width 9 height 4
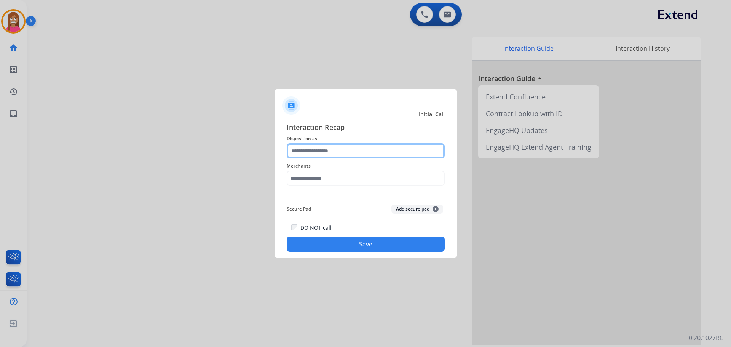
click at [320, 151] on input "text" at bounding box center [366, 150] width 158 height 15
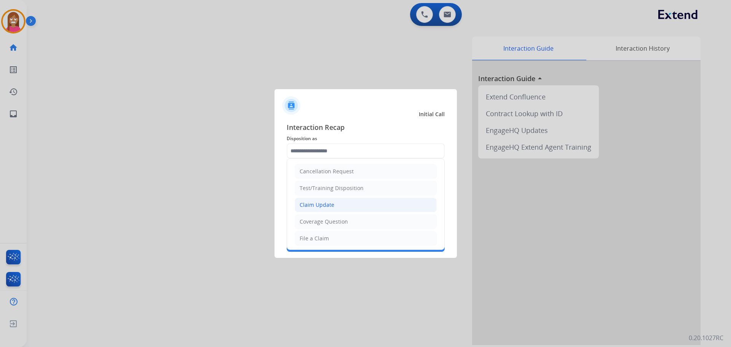
click at [306, 202] on div "Claim Update" at bounding box center [317, 205] width 35 height 8
type input "**********"
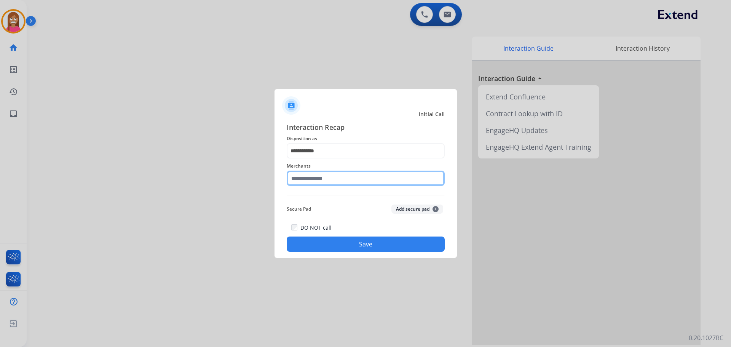
click at [306, 181] on input "text" at bounding box center [366, 178] width 158 height 15
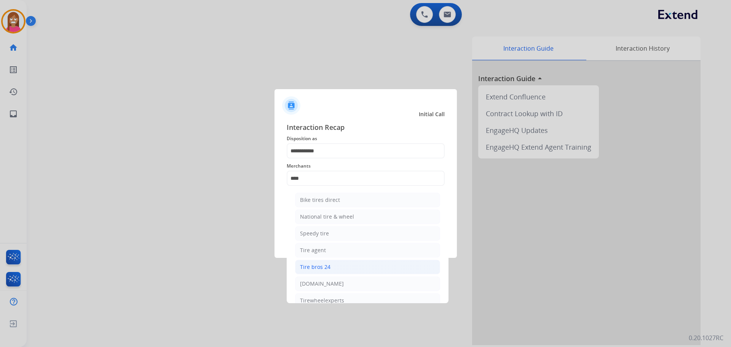
click at [314, 268] on div "Tire bros 24" at bounding box center [315, 267] width 30 height 8
type input "**********"
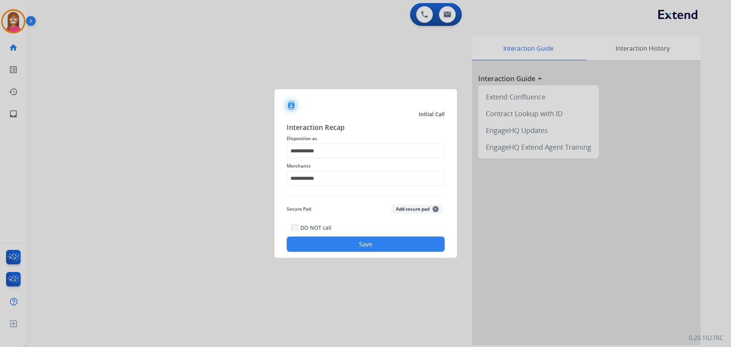
click at [310, 237] on button "Save" at bounding box center [366, 244] width 158 height 15
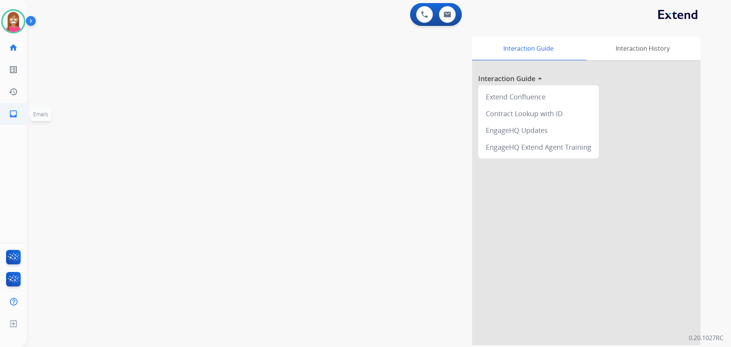
click at [4, 116] on link "inbox Emails" at bounding box center [13, 113] width 21 height 21
select select "**********"
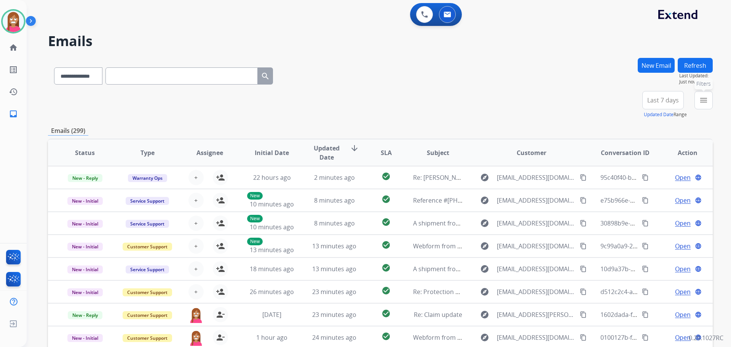
click at [703, 98] on mat-icon "menu" at bounding box center [703, 100] width 9 height 9
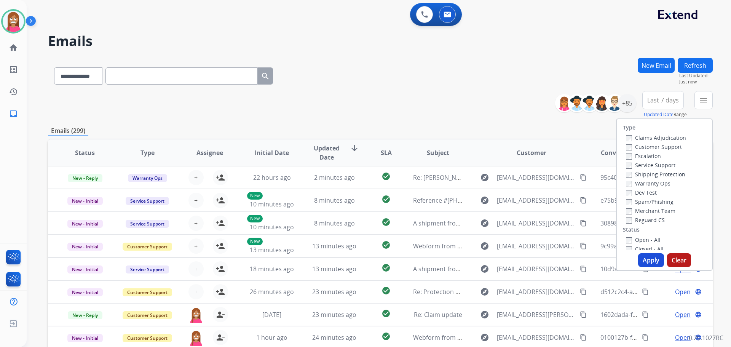
click at [634, 145] on label "Customer Support" at bounding box center [654, 146] width 56 height 7
click at [637, 171] on label "Shipping Protection" at bounding box center [655, 174] width 59 height 7
click at [631, 221] on label "Reguard CS" at bounding box center [645, 219] width 39 height 7
click at [633, 238] on label "Open - All" at bounding box center [643, 239] width 35 height 7
click at [645, 255] on button "Apply" at bounding box center [651, 260] width 26 height 14
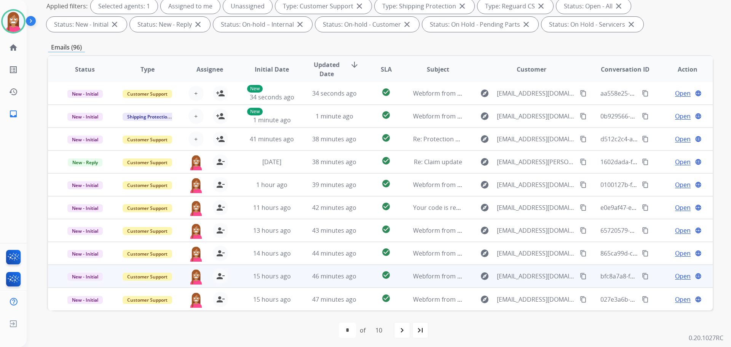
scroll to position [123, 0]
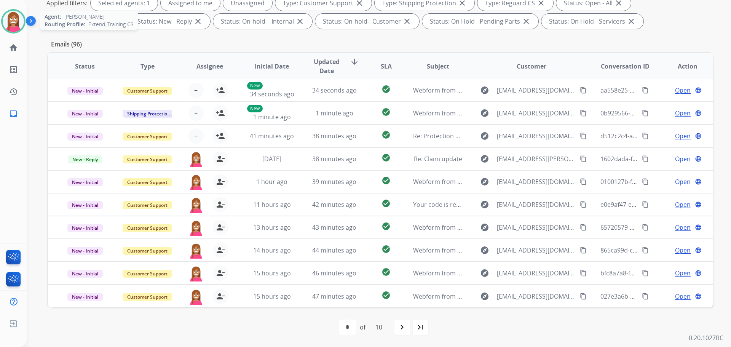
drag, startPoint x: 10, startPoint y: 15, endPoint x: 23, endPoint y: 17, distance: 13.5
click at [10, 15] on img at bounding box center [13, 21] width 21 height 21
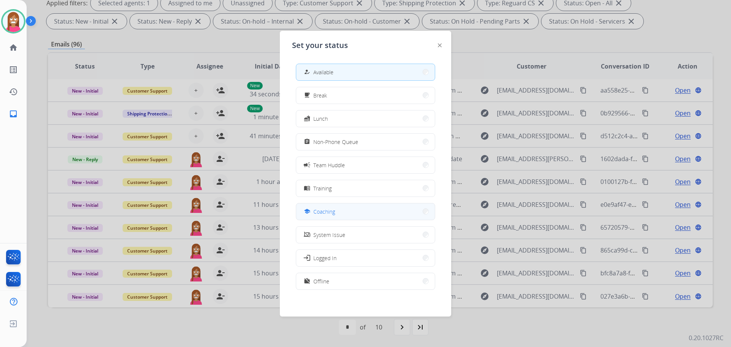
click at [318, 213] on span "Coaching" at bounding box center [325, 212] width 22 height 8
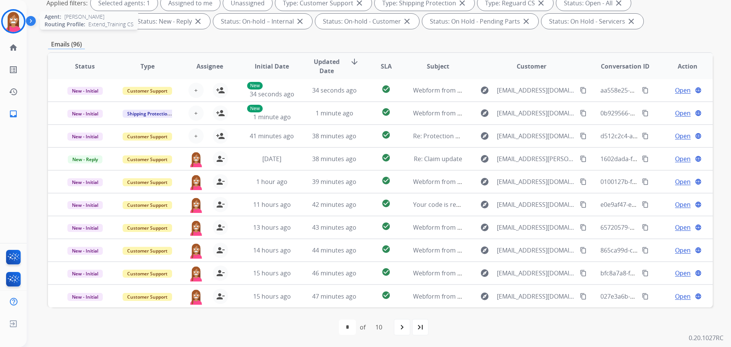
click at [13, 24] on img at bounding box center [13, 21] width 21 height 21
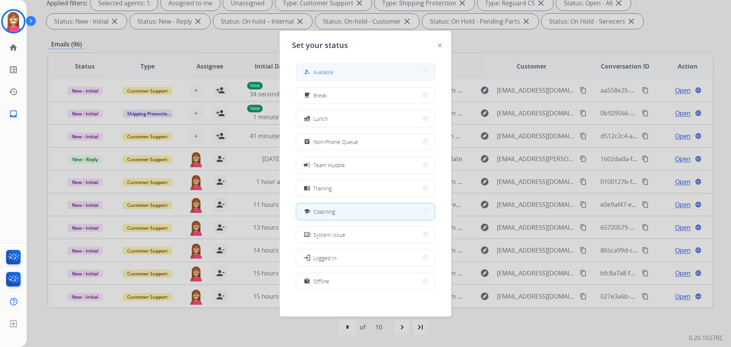
click at [310, 79] on button "how_to_reg Available" at bounding box center [365, 72] width 139 height 16
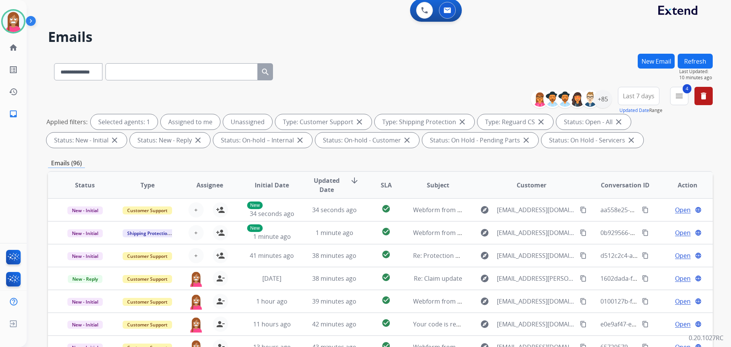
scroll to position [0, 0]
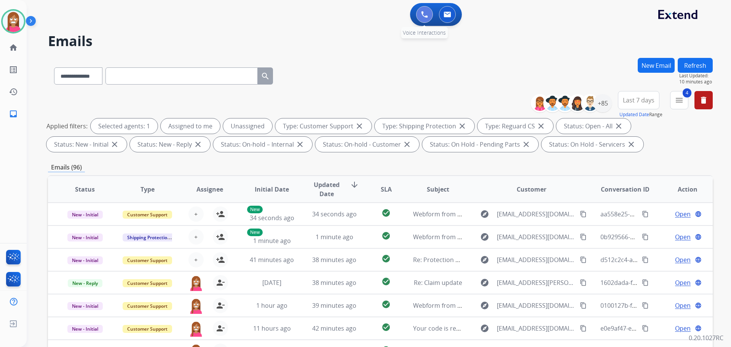
click at [423, 11] on button at bounding box center [424, 14] width 17 height 17
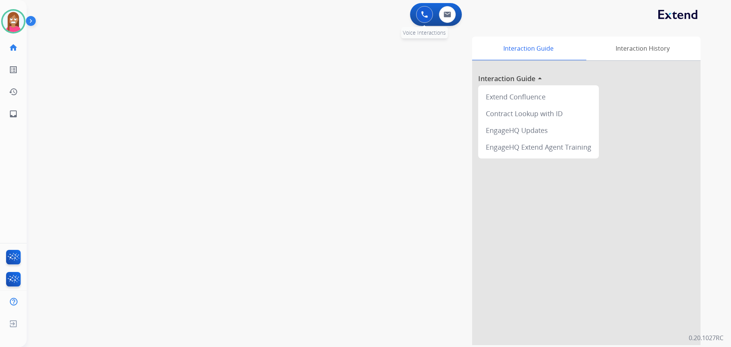
click at [429, 18] on button at bounding box center [424, 14] width 17 height 17
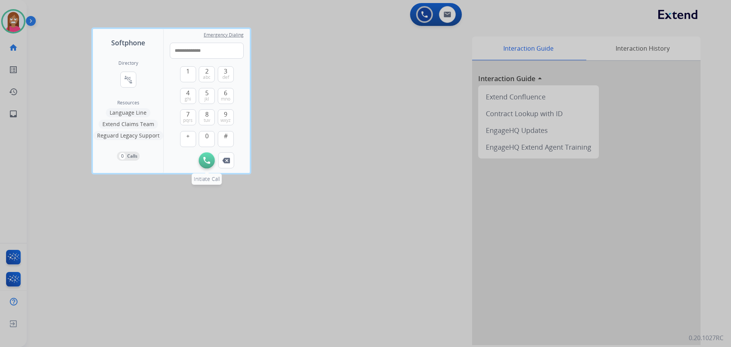
type input "**********"
click at [204, 162] on img at bounding box center [206, 160] width 7 height 7
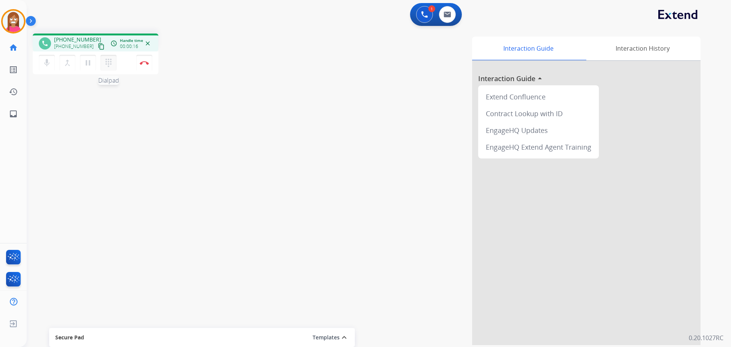
click at [105, 65] on mat-icon "dialpad" at bounding box center [108, 62] width 9 height 9
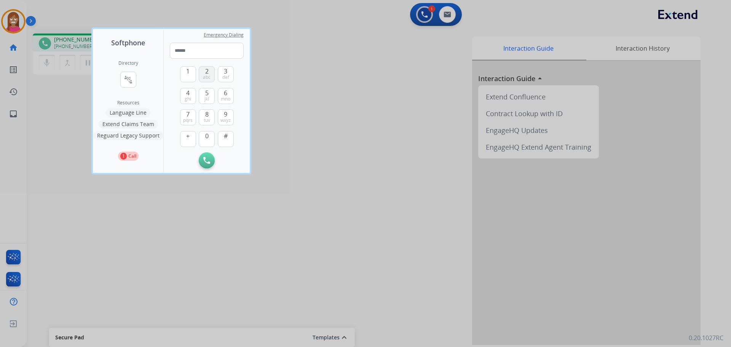
click at [205, 77] on span "abc" at bounding box center [207, 77] width 8 height 6
type input "*"
click at [318, 168] on div at bounding box center [365, 173] width 731 height 347
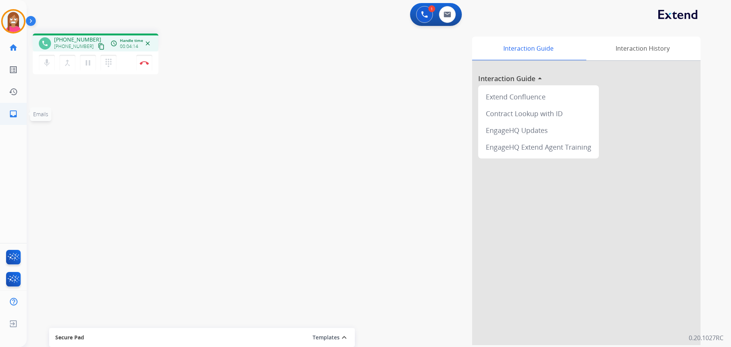
click at [5, 108] on link "inbox Emails" at bounding box center [13, 113] width 21 height 21
select select "**********"
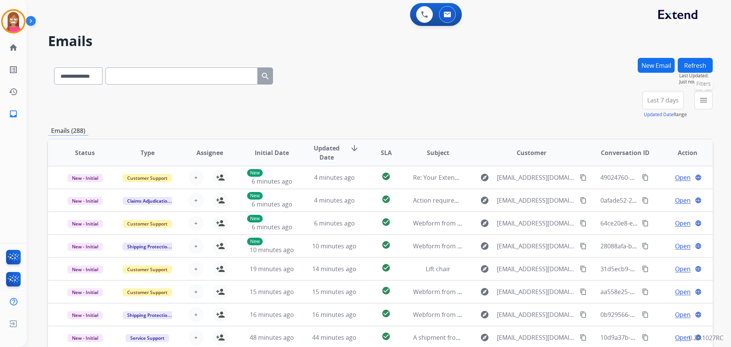
click at [703, 101] on mat-icon "menu" at bounding box center [703, 100] width 9 height 9
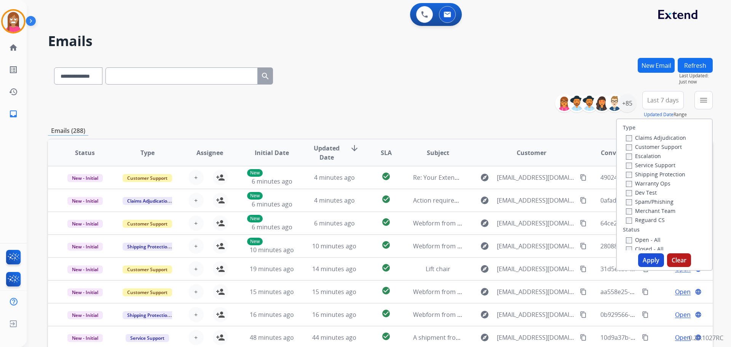
click at [637, 146] on label "Customer Support" at bounding box center [654, 146] width 56 height 7
click at [637, 174] on label "Shipping Protection" at bounding box center [655, 174] width 59 height 7
click at [629, 218] on label "Reguard CS" at bounding box center [645, 219] width 39 height 7
click at [646, 259] on button "Apply" at bounding box center [651, 260] width 26 height 14
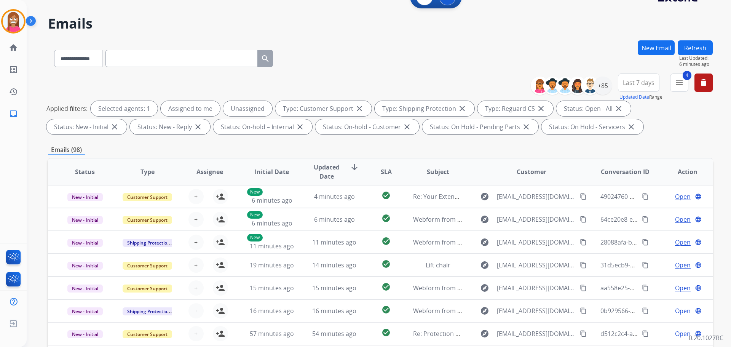
scroll to position [9, 0]
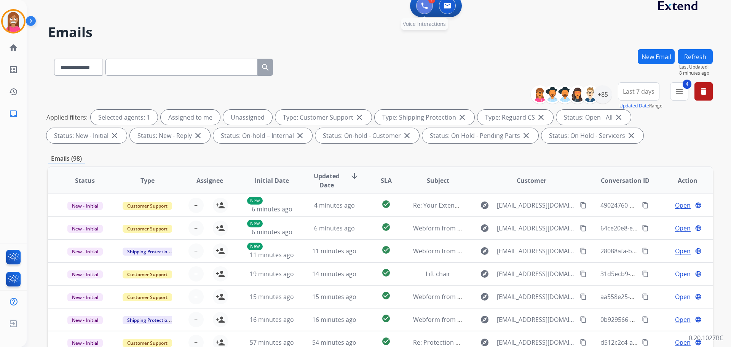
click at [419, 10] on button at bounding box center [424, 5] width 17 height 17
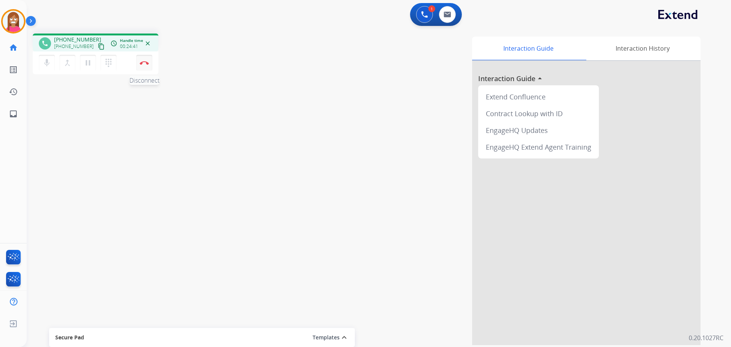
click at [142, 66] on button "Disconnect" at bounding box center [144, 63] width 16 height 16
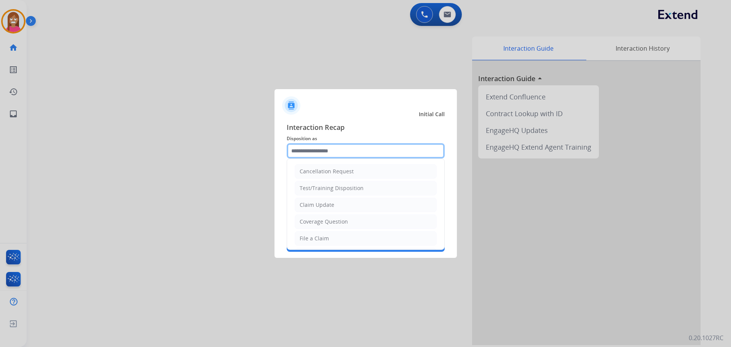
click at [326, 146] on input "text" at bounding box center [366, 150] width 158 height 15
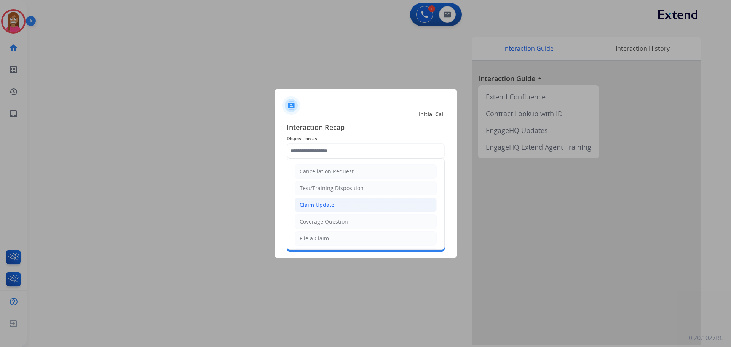
click at [308, 208] on div "Claim Update" at bounding box center [317, 205] width 35 height 8
type input "**********"
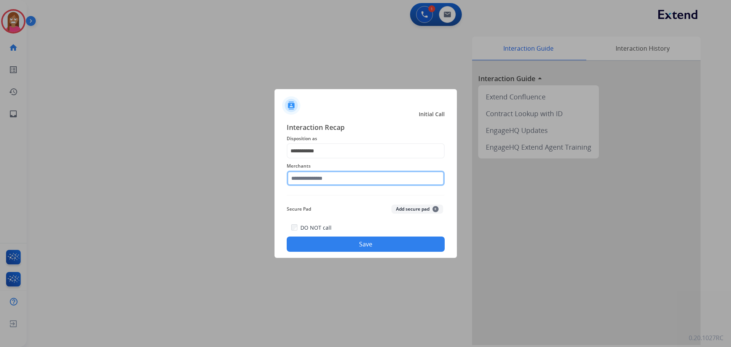
click at [303, 180] on input "text" at bounding box center [366, 178] width 158 height 15
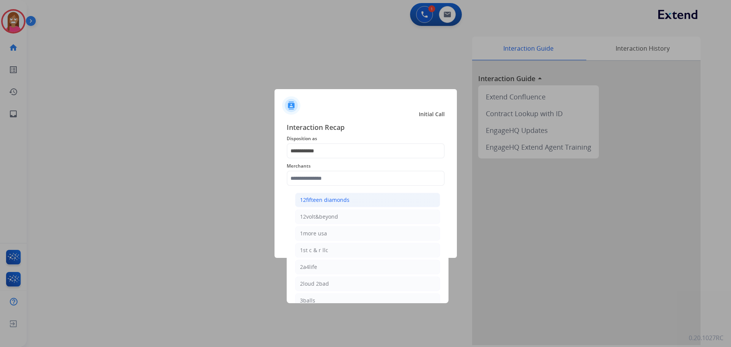
click at [316, 203] on div "12fifteen diamonds" at bounding box center [325, 200] width 50 height 8
type input "**********"
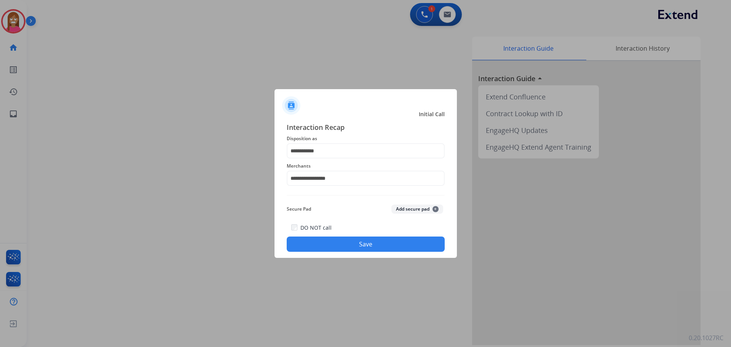
click at [315, 245] on button "Save" at bounding box center [366, 244] width 158 height 15
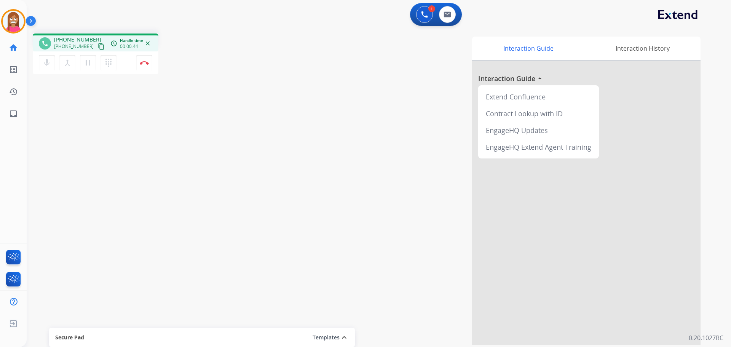
click at [98, 46] on mat-icon "content_copy" at bounding box center [101, 46] width 7 height 7
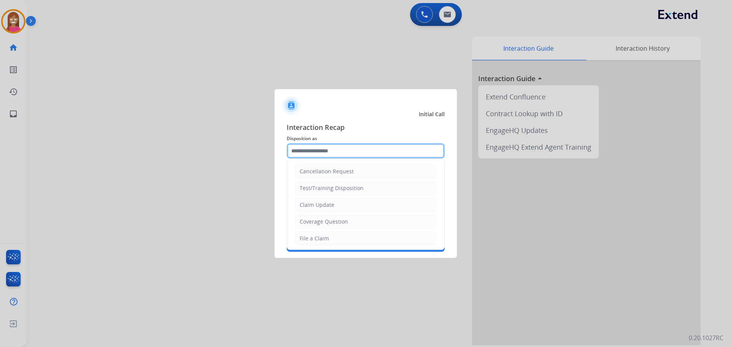
click at [302, 154] on input "text" at bounding box center [366, 150] width 158 height 15
click at [306, 238] on div "File a Claim" at bounding box center [314, 239] width 29 height 8
type input "**********"
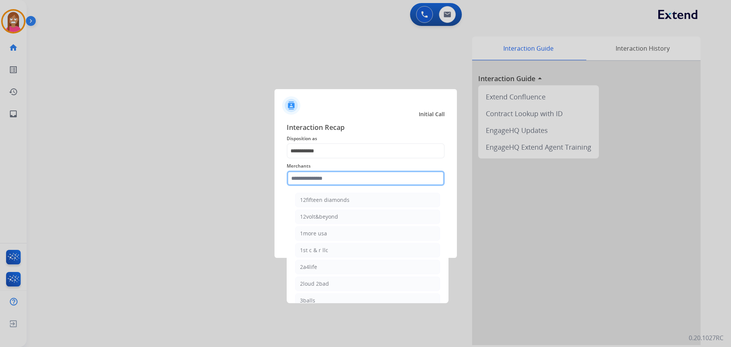
click at [307, 174] on input "text" at bounding box center [366, 178] width 158 height 15
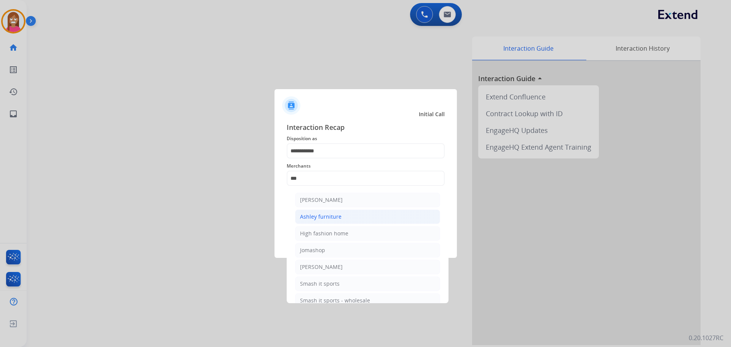
click at [322, 216] on div "Ashley furniture" at bounding box center [321, 217] width 42 height 8
type input "**********"
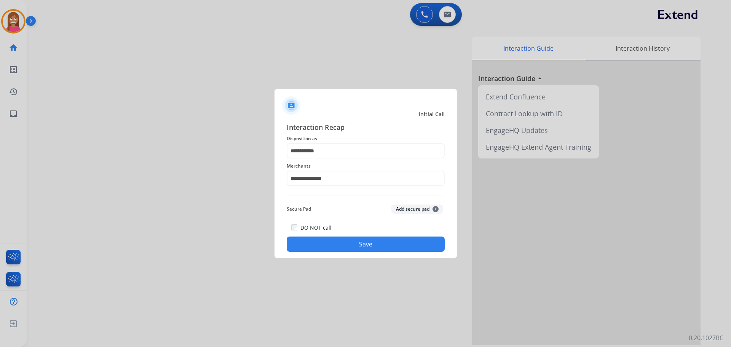
click at [316, 247] on button "Save" at bounding box center [366, 244] width 158 height 15
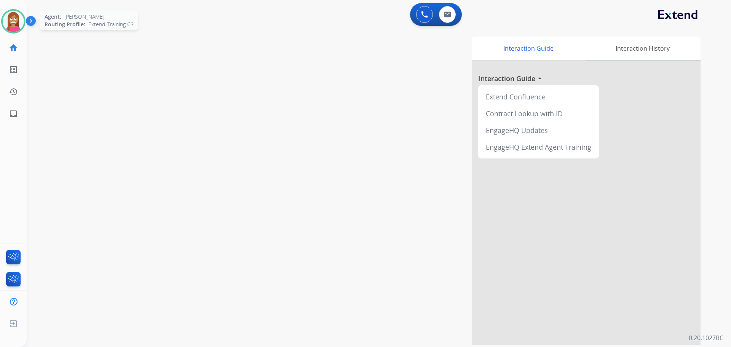
drag, startPoint x: 11, startPoint y: 25, endPoint x: 14, endPoint y: 26, distance: 3.9
click at [11, 25] on img at bounding box center [13, 21] width 21 height 21
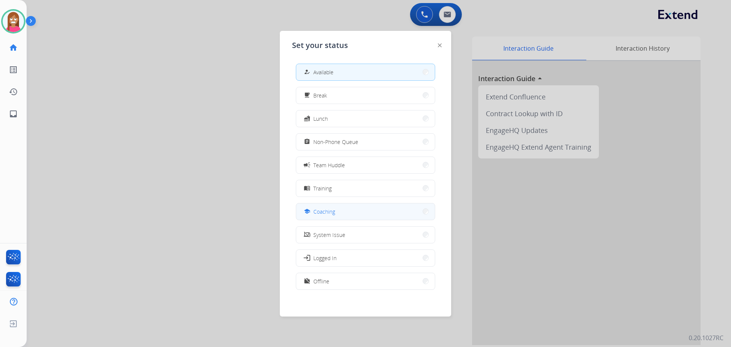
click at [319, 210] on span "Coaching" at bounding box center [325, 212] width 22 height 8
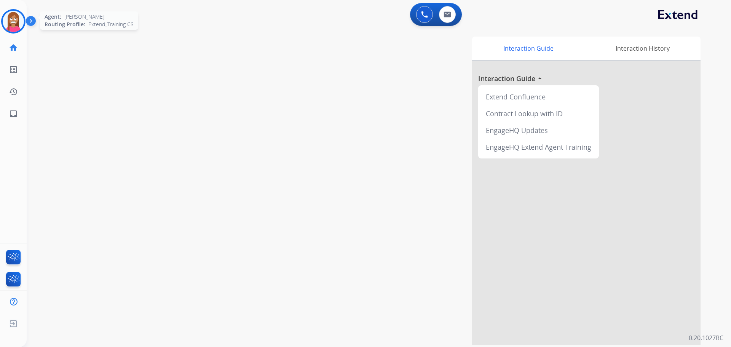
click at [13, 23] on img at bounding box center [13, 21] width 21 height 21
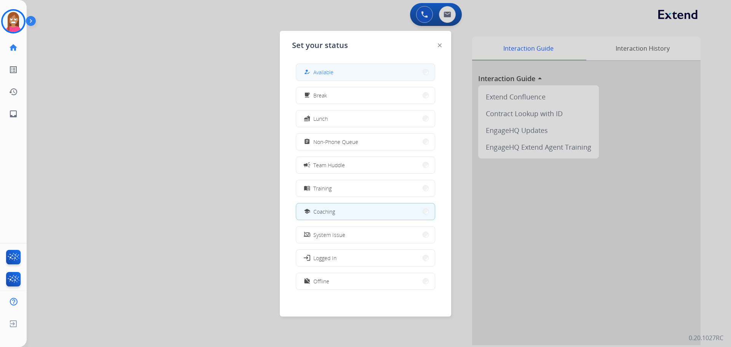
drag, startPoint x: 311, startPoint y: 69, endPoint x: 310, endPoint y: 74, distance: 4.6
click at [312, 69] on div "how_to_reg" at bounding box center [307, 71] width 11 height 9
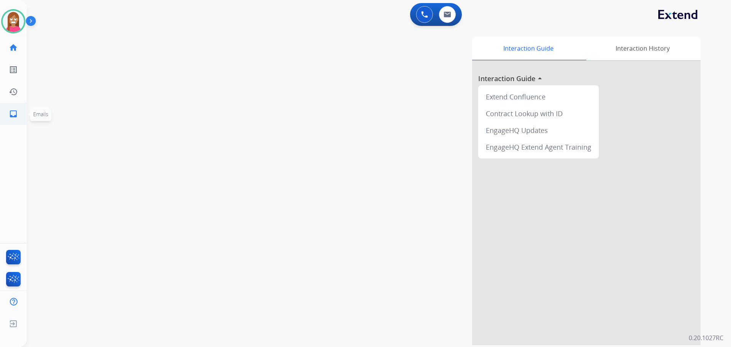
click at [6, 109] on link "inbox Emails" at bounding box center [13, 113] width 21 height 21
select select "**********"
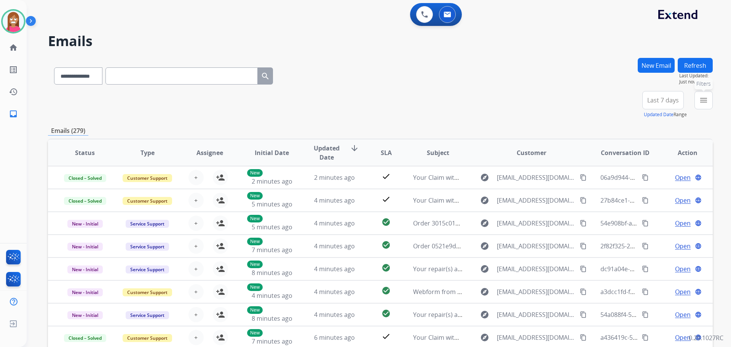
click at [702, 108] on button "menu Filters" at bounding box center [704, 100] width 18 height 18
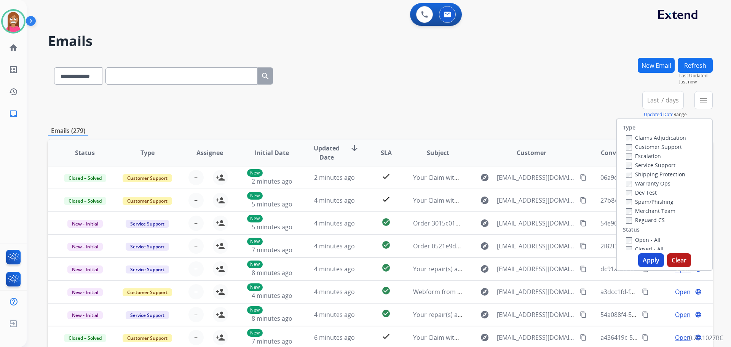
click at [638, 146] on label "Customer Support" at bounding box center [654, 146] width 56 height 7
click at [641, 174] on label "Shipping Protection" at bounding box center [655, 174] width 59 height 7
click at [627, 222] on label "Reguard CS" at bounding box center [645, 219] width 39 height 7
click at [638, 240] on label "Open - All" at bounding box center [643, 239] width 35 height 7
click at [645, 255] on button "Apply" at bounding box center [651, 260] width 26 height 14
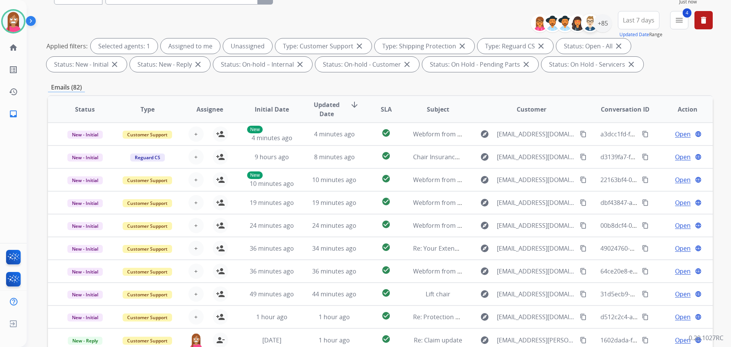
scroll to position [47, 0]
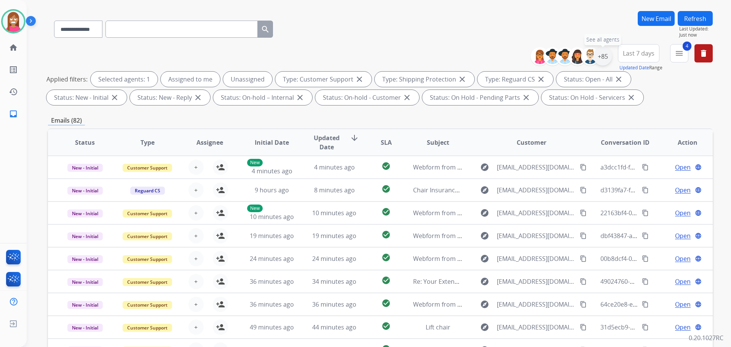
click at [603, 60] on div "+85" at bounding box center [603, 56] width 18 height 18
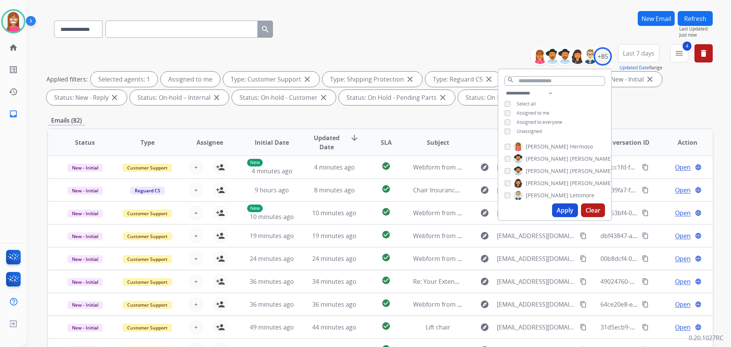
click at [556, 211] on button "Apply" at bounding box center [565, 210] width 26 height 14
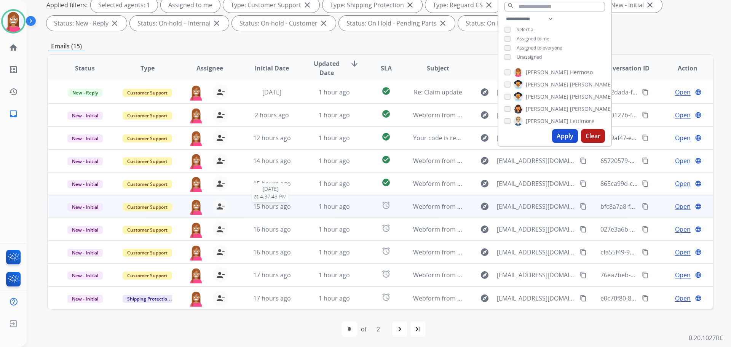
scroll to position [123, 0]
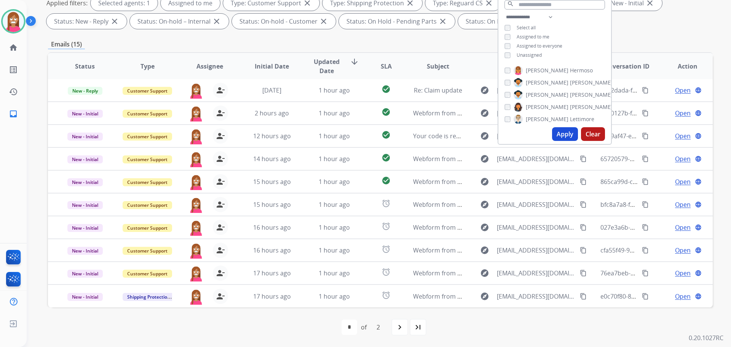
click at [242, 317] on div "first_page navigate_before * * of 2 navigate_next last_page" at bounding box center [380, 327] width 665 height 40
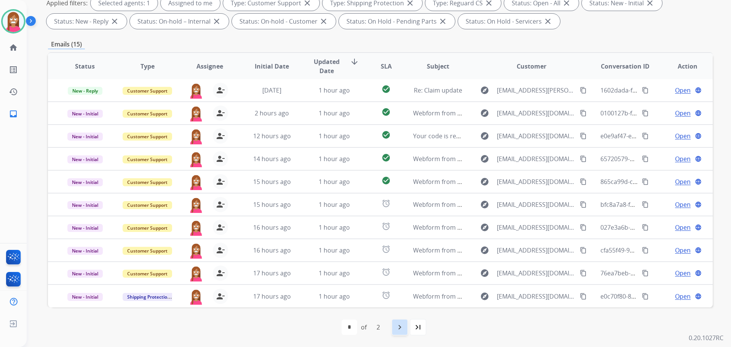
click at [399, 330] on mat-icon "navigate_next" at bounding box center [399, 327] width 9 height 9
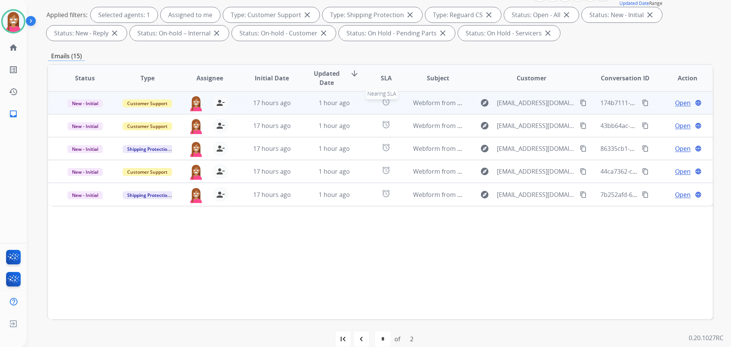
scroll to position [114, 0]
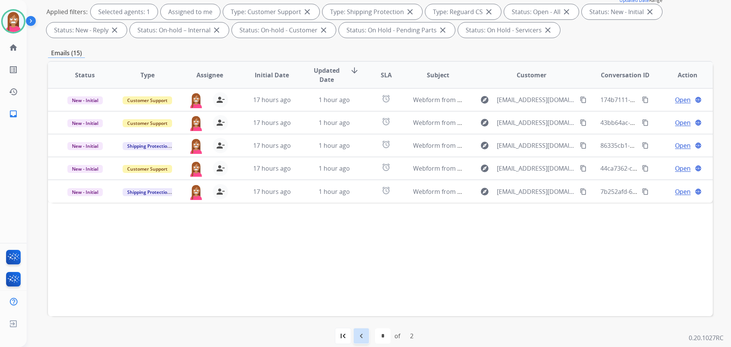
click at [360, 334] on mat-icon "navigate_before" at bounding box center [361, 335] width 9 height 9
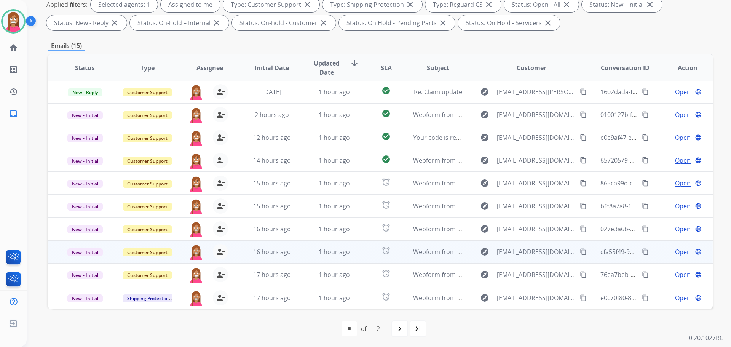
scroll to position [123, 0]
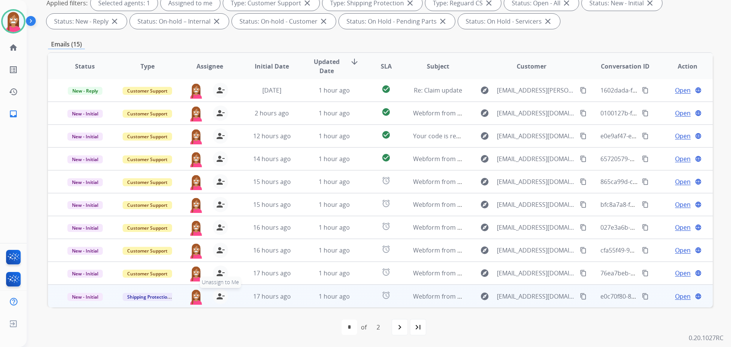
click at [219, 297] on mat-icon "person_remove" at bounding box center [220, 296] width 9 height 9
click at [219, 297] on mat-icon "person_add" at bounding box center [220, 296] width 9 height 9
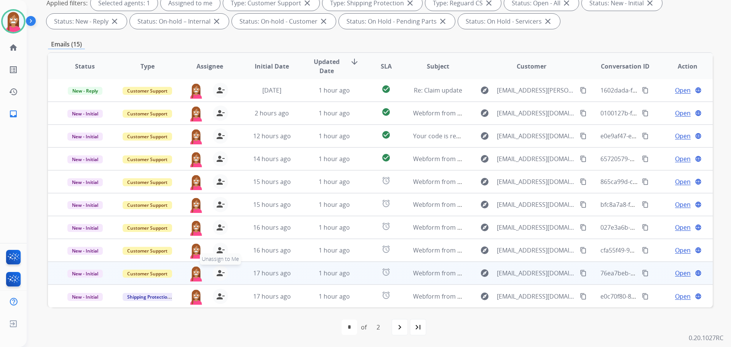
click at [217, 274] on mat-icon "person_remove" at bounding box center [220, 273] width 9 height 9
click at [217, 274] on mat-icon "person_add" at bounding box center [220, 273] width 9 height 9
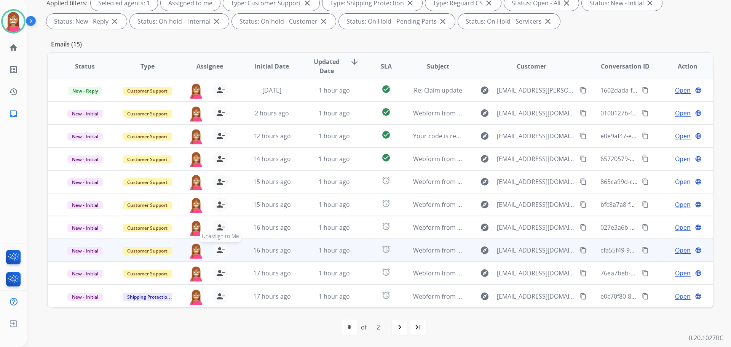
click at [218, 253] on mat-icon "person_remove" at bounding box center [220, 250] width 9 height 9
click at [218, 253] on mat-icon "person_add" at bounding box center [220, 250] width 9 height 9
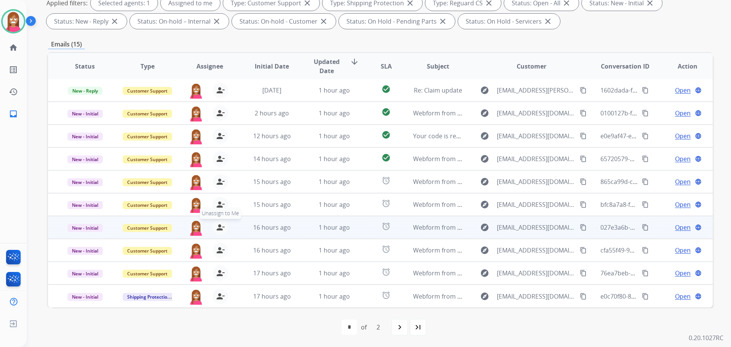
click at [219, 227] on mat-icon "person_remove" at bounding box center [220, 227] width 9 height 9
click at [219, 227] on mat-icon "person_add" at bounding box center [220, 227] width 9 height 9
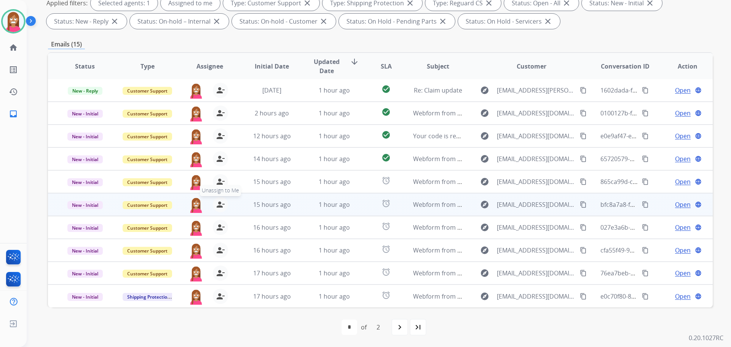
click at [219, 206] on mat-icon "person_remove" at bounding box center [220, 204] width 9 height 9
click at [219, 206] on mat-icon "person_add" at bounding box center [220, 204] width 9 height 9
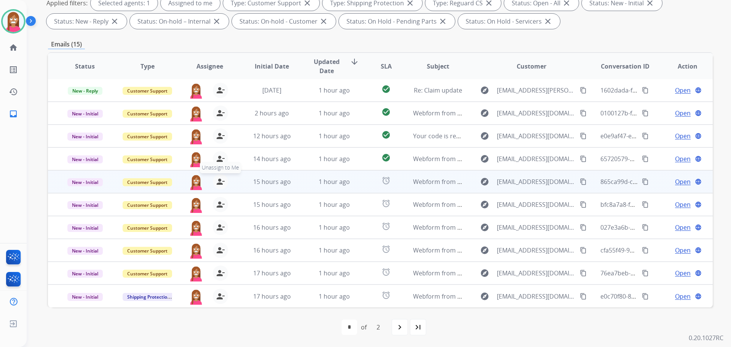
click at [218, 180] on mat-icon "person_remove" at bounding box center [220, 181] width 9 height 9
click at [218, 180] on mat-icon "person_add" at bounding box center [220, 181] width 9 height 9
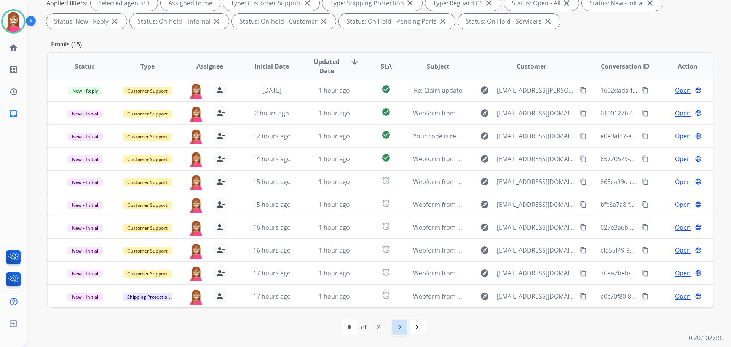
click at [398, 328] on mat-icon "navigate_next" at bounding box center [399, 327] width 9 height 9
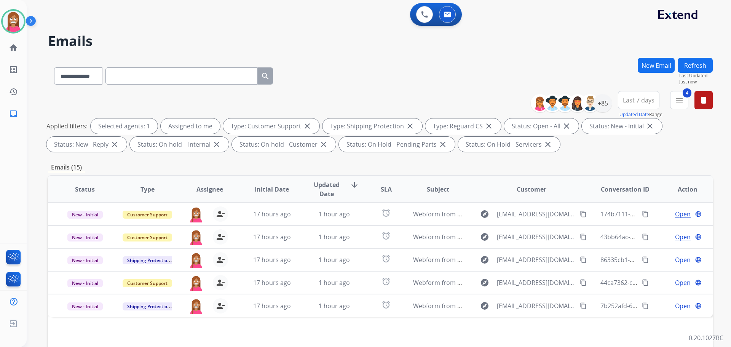
scroll to position [0, 0]
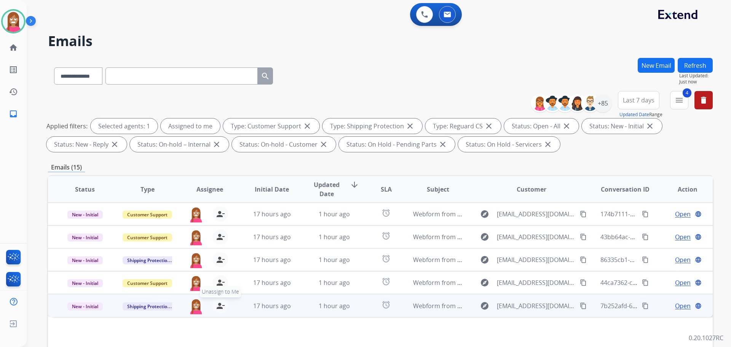
click at [221, 307] on mat-icon "person_remove" at bounding box center [220, 305] width 9 height 9
click at [221, 307] on mat-icon "person_add" at bounding box center [220, 305] width 9 height 9
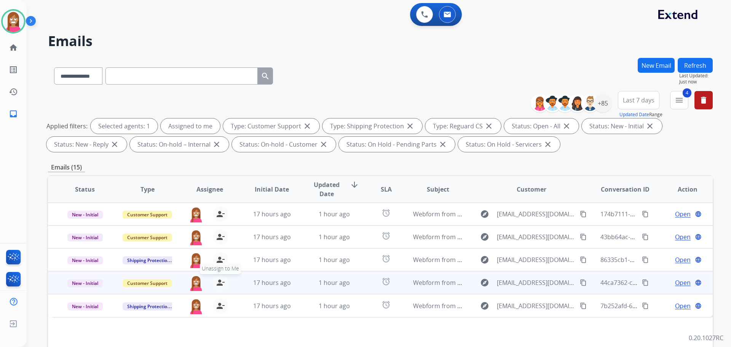
click at [218, 287] on mat-icon "person_remove" at bounding box center [220, 282] width 9 height 9
click at [218, 287] on mat-icon "person_add" at bounding box center [220, 282] width 9 height 9
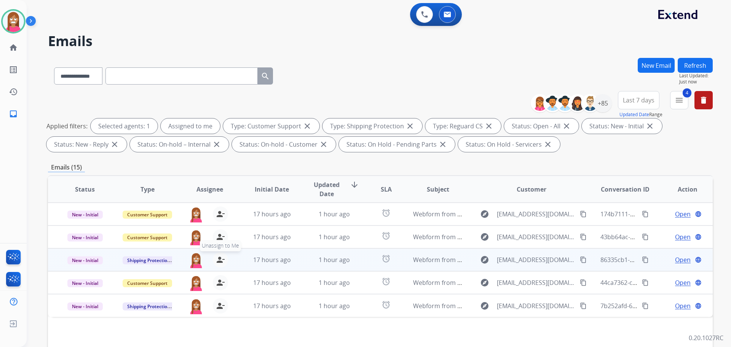
click at [221, 261] on mat-icon "person_remove" at bounding box center [220, 259] width 9 height 9
click at [221, 261] on mat-icon "person_add" at bounding box center [220, 259] width 9 height 9
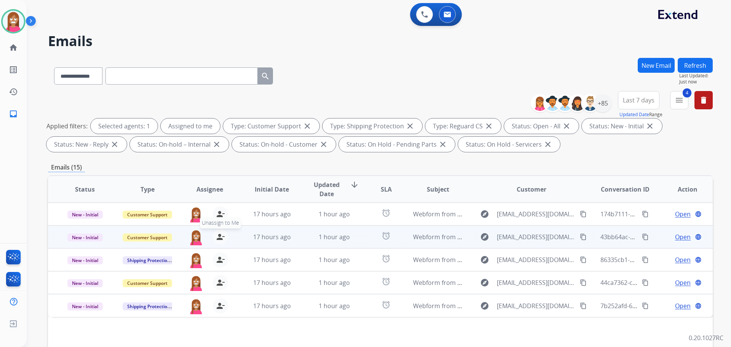
click at [219, 242] on button "person_remove Unassign to Me" at bounding box center [220, 236] width 15 height 15
click at [219, 242] on button "person_add Assign to Me" at bounding box center [220, 236] width 15 height 15
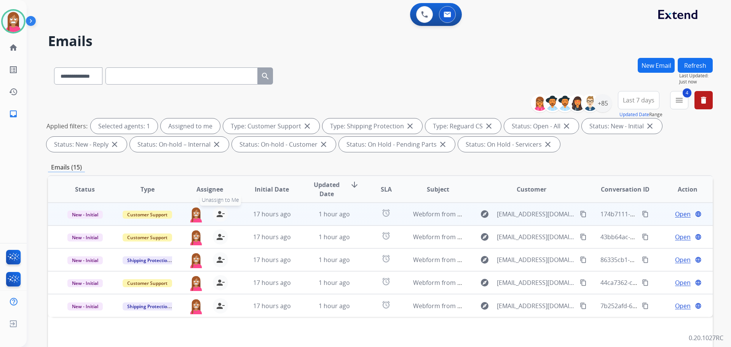
click at [219, 214] on mat-icon "person_remove" at bounding box center [220, 214] width 9 height 9
click at [219, 214] on mat-icon "person_add" at bounding box center [220, 214] width 9 height 9
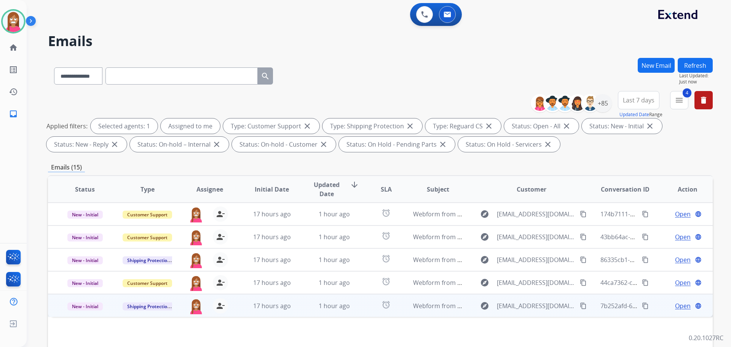
click at [313, 314] on td "1 hour ago" at bounding box center [329, 305] width 62 height 23
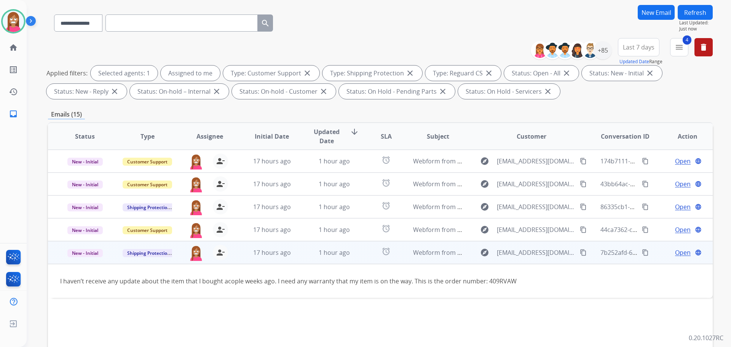
scroll to position [114, 0]
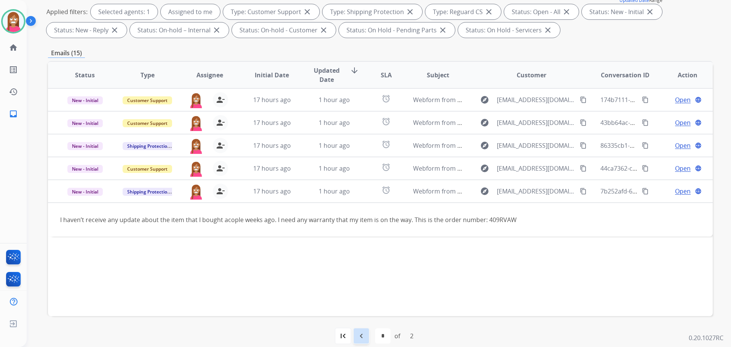
click at [357, 333] on mat-icon "navigate_before" at bounding box center [361, 335] width 9 height 9
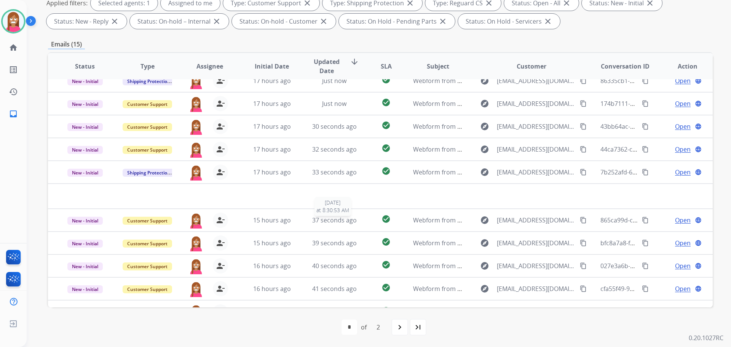
scroll to position [26, 0]
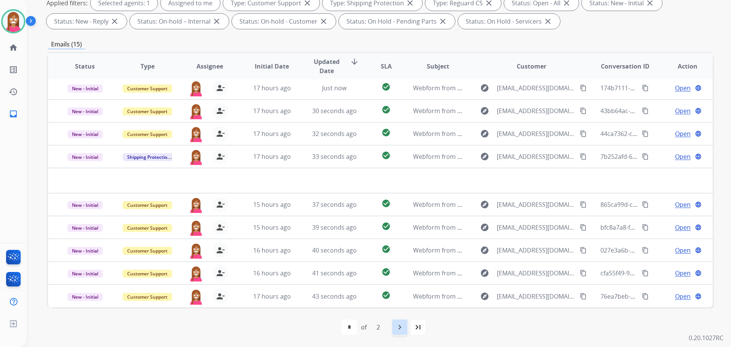
click at [399, 325] on mat-icon "navigate_next" at bounding box center [399, 327] width 9 height 9
select select "*"
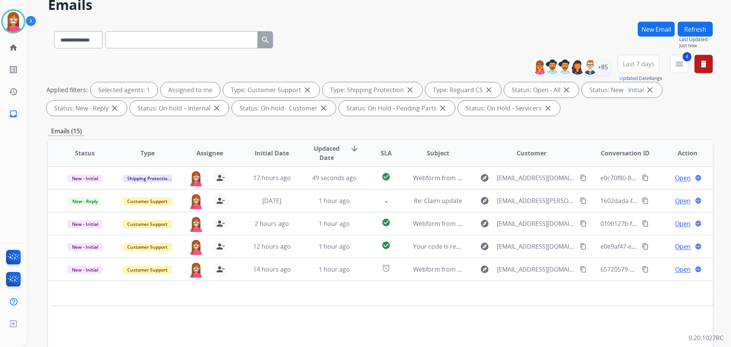
scroll to position [38, 0]
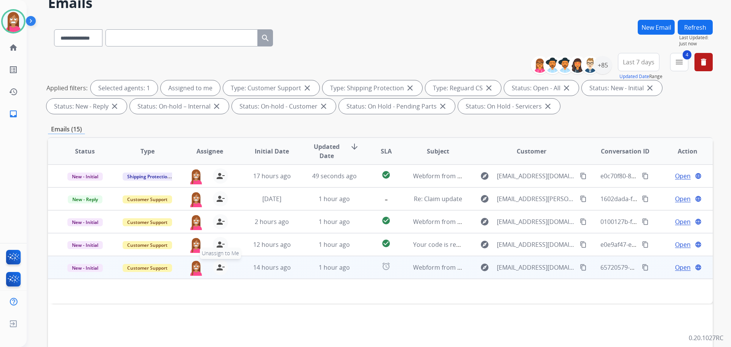
click at [219, 269] on mat-icon "person_remove" at bounding box center [220, 267] width 9 height 9
click at [219, 269] on mat-icon "person_add" at bounding box center [220, 267] width 9 height 9
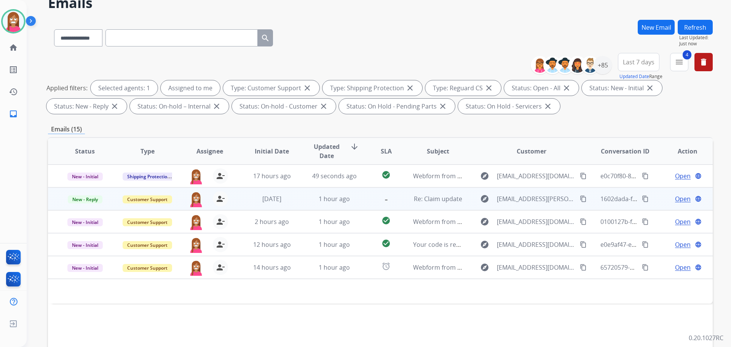
click at [675, 201] on span "Open" at bounding box center [683, 198] width 16 height 9
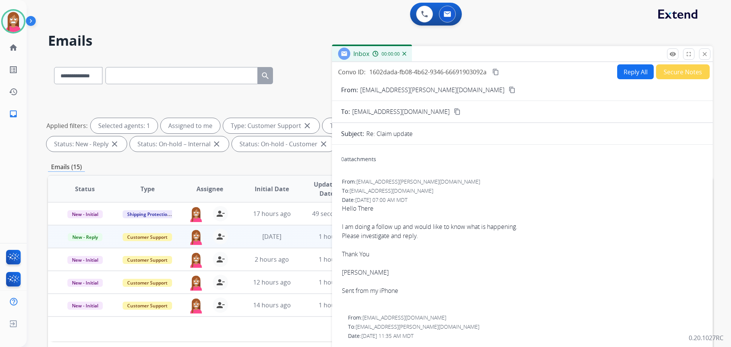
scroll to position [0, 0]
click at [630, 73] on button "Reply All" at bounding box center [636, 72] width 37 height 15
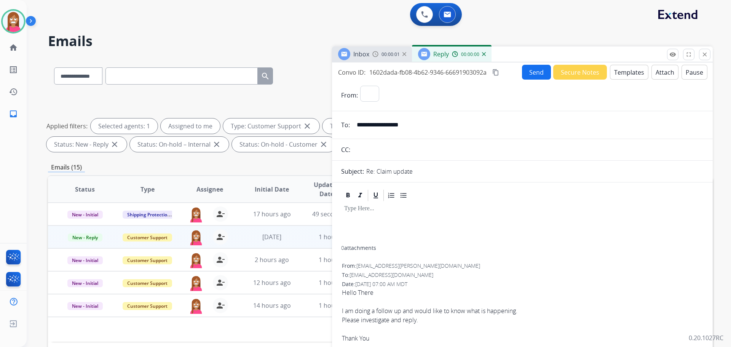
select select "**********"
click at [632, 75] on button "Templates" at bounding box center [629, 72] width 38 height 15
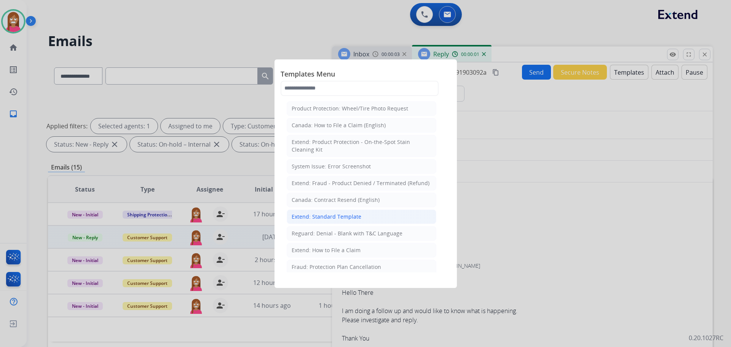
click at [336, 218] on div "Extend: Standard Template" at bounding box center [327, 217] width 70 height 8
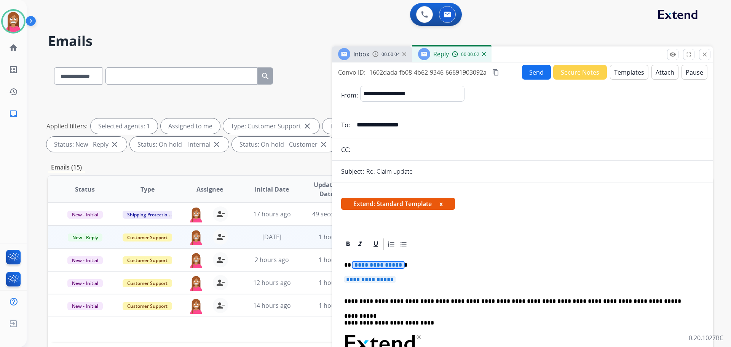
click at [382, 267] on span "**********" at bounding box center [378, 265] width 51 height 6
click at [378, 283] on p "**********" at bounding box center [522, 283] width 357 height 14
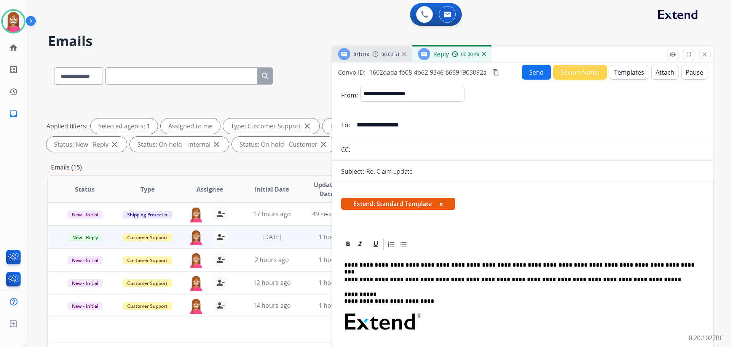
click at [536, 71] on button "Send" at bounding box center [536, 72] width 29 height 15
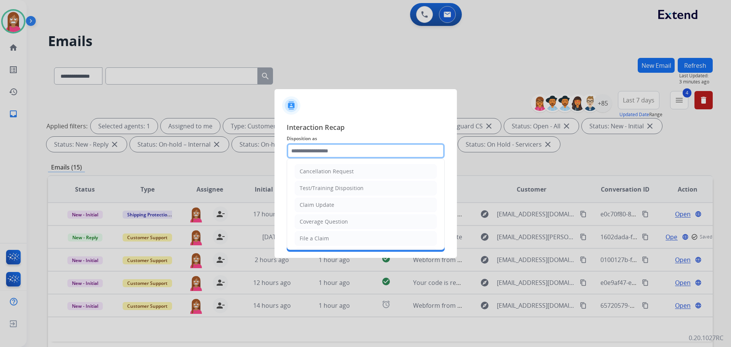
click at [310, 157] on input "text" at bounding box center [366, 150] width 158 height 15
click at [307, 207] on div "Claim Update" at bounding box center [317, 205] width 35 height 8
type input "**********"
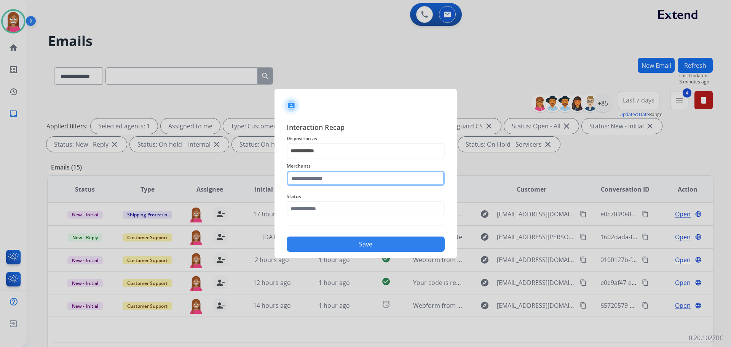
click at [310, 179] on input "text" at bounding box center [366, 178] width 158 height 15
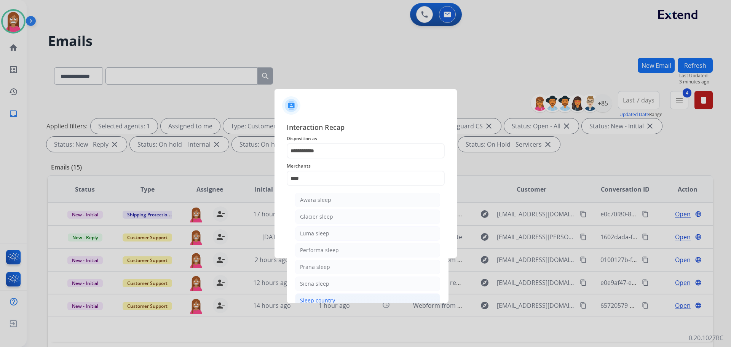
click at [318, 303] on div "Sleep country" at bounding box center [317, 301] width 35 height 8
type input "**********"
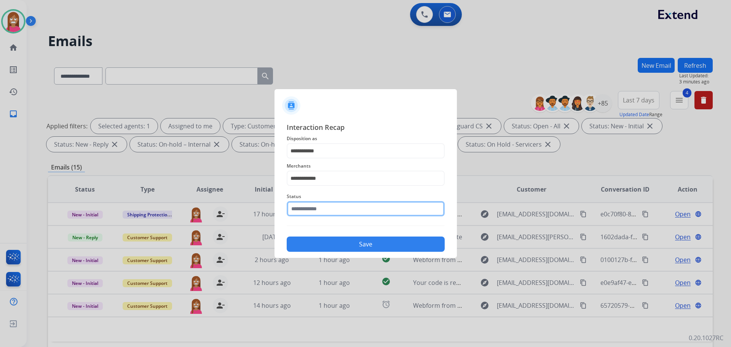
click at [317, 211] on input "text" at bounding box center [366, 208] width 158 height 15
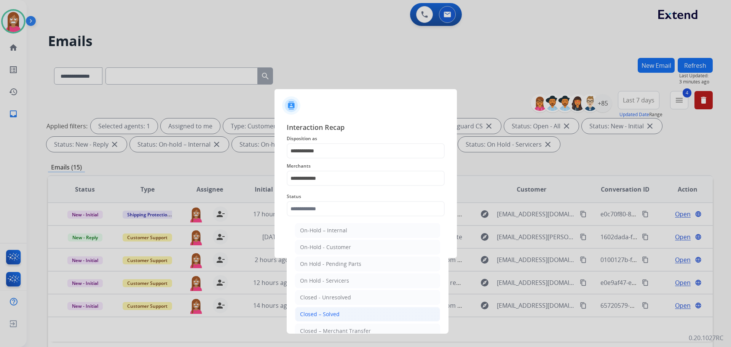
click at [316, 312] on div "Closed – Solved" at bounding box center [320, 314] width 40 height 8
type input "**********"
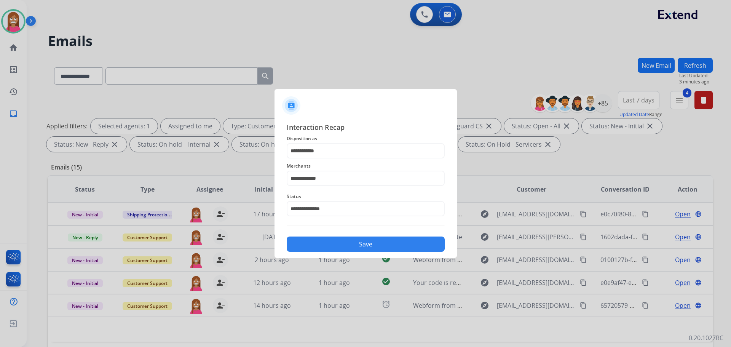
click at [337, 242] on button "Save" at bounding box center [366, 244] width 158 height 15
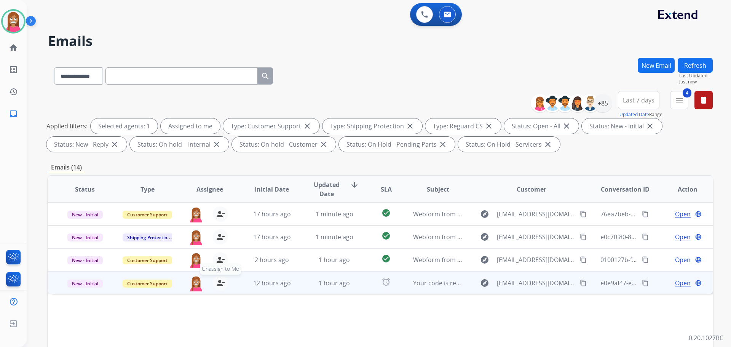
click at [220, 284] on mat-icon "person_remove" at bounding box center [220, 282] width 9 height 9
click at [220, 284] on mat-icon "person_add" at bounding box center [220, 282] width 9 height 9
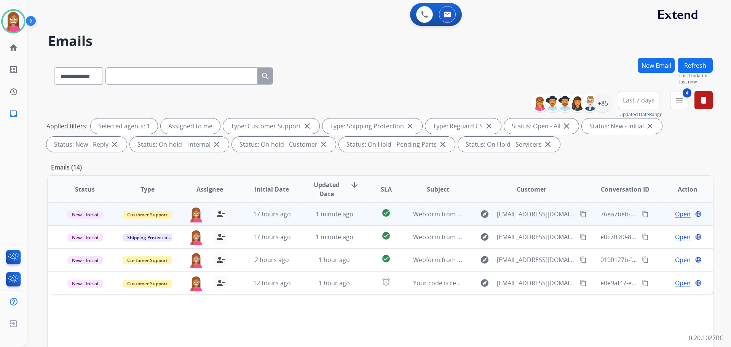
click at [294, 223] on td "17 hours ago" at bounding box center [266, 214] width 62 height 23
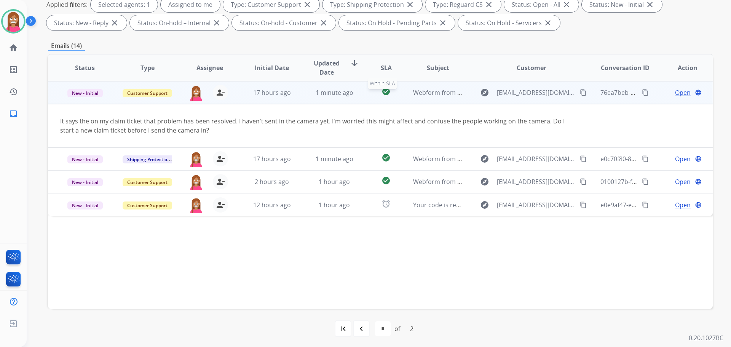
scroll to position [123, 0]
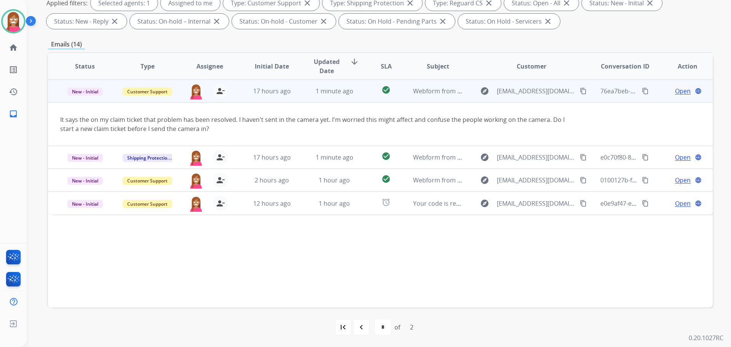
click at [675, 94] on span "Open" at bounding box center [683, 90] width 16 height 9
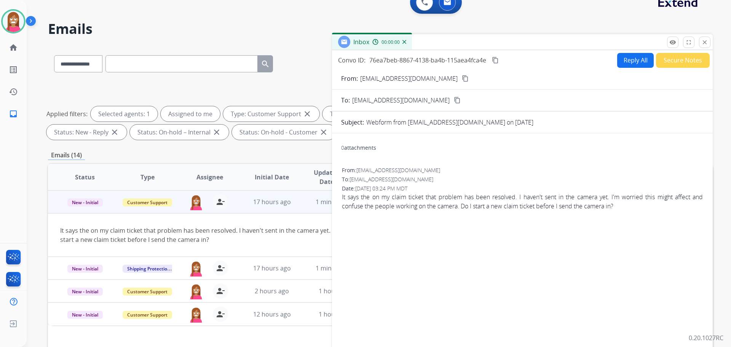
scroll to position [9, 0]
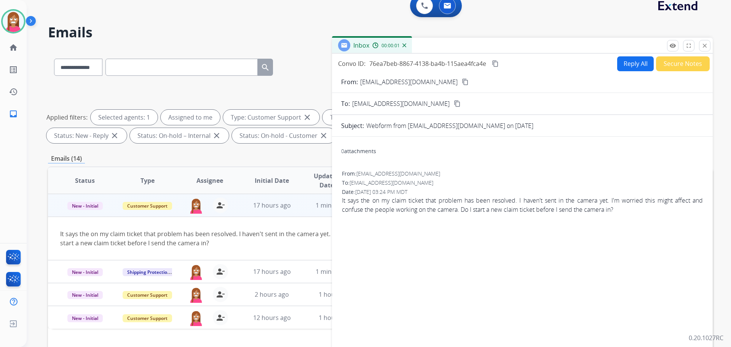
click at [636, 64] on button "Reply All" at bounding box center [636, 63] width 37 height 15
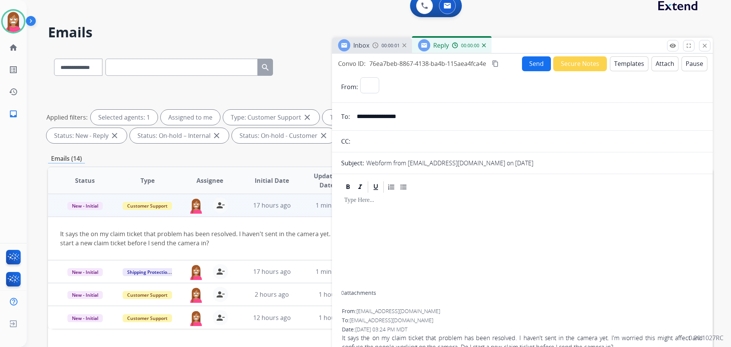
select select "**********"
click at [629, 65] on button "Templates" at bounding box center [629, 63] width 38 height 15
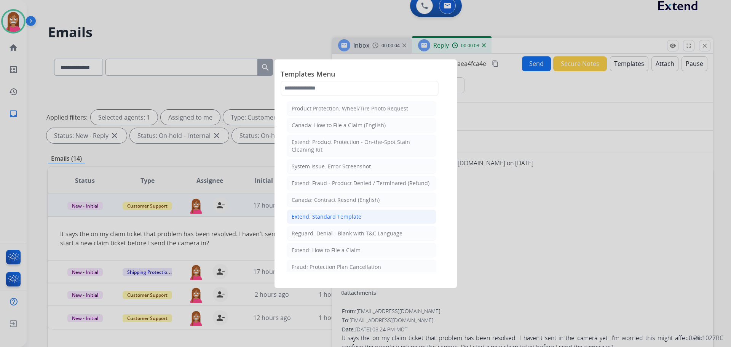
click at [336, 216] on div "Extend: Standard Template" at bounding box center [327, 217] width 70 height 8
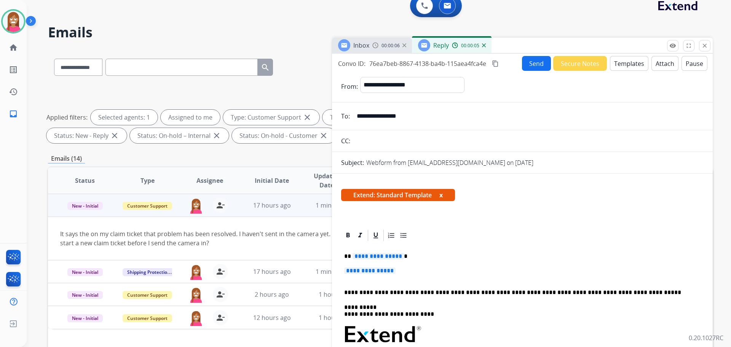
click at [371, 257] on span "**********" at bounding box center [378, 256] width 51 height 6
click at [376, 272] on span "**********" at bounding box center [369, 270] width 51 height 6
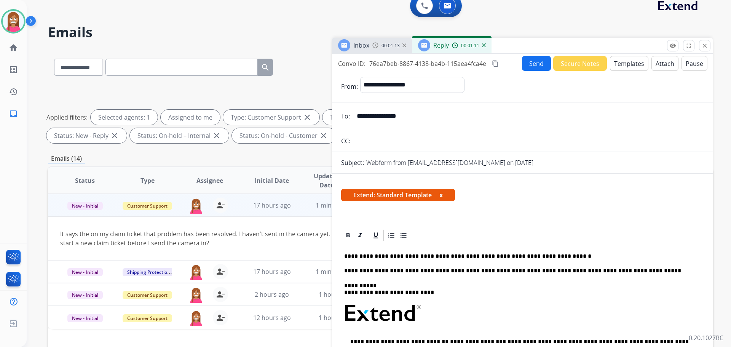
click at [531, 62] on button "Send" at bounding box center [536, 63] width 29 height 15
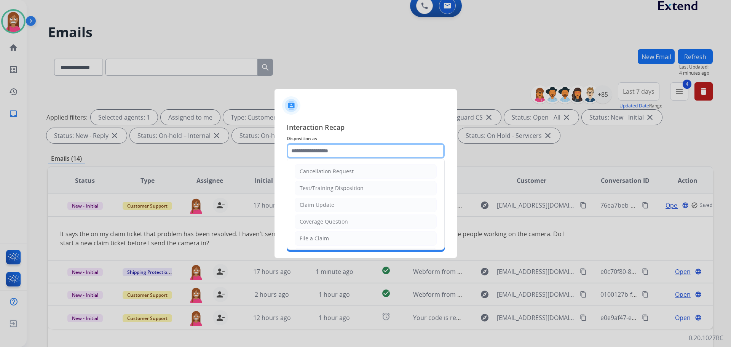
click at [309, 147] on input "text" at bounding box center [366, 150] width 158 height 15
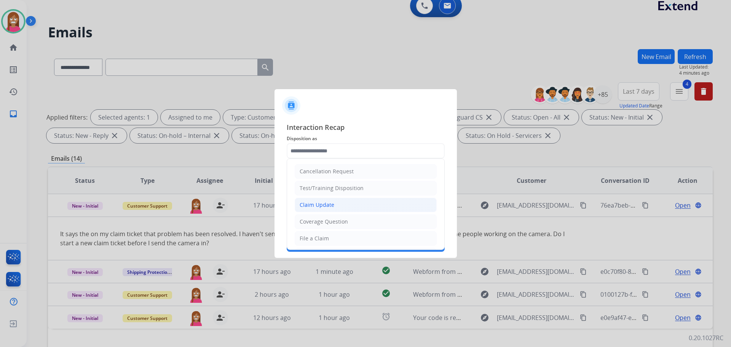
click at [315, 204] on div "Claim Update" at bounding box center [317, 205] width 35 height 8
type input "**********"
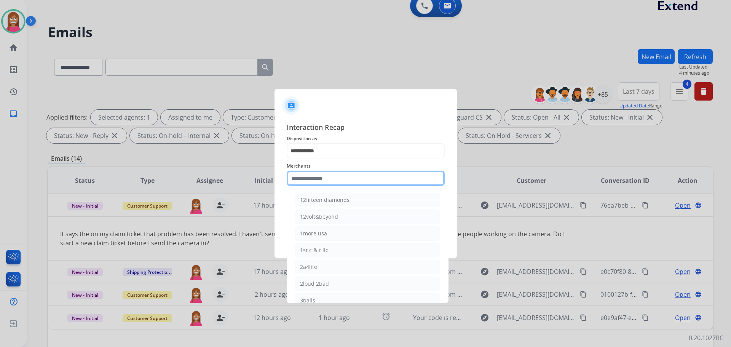
click at [310, 178] on input "text" at bounding box center [366, 178] width 158 height 15
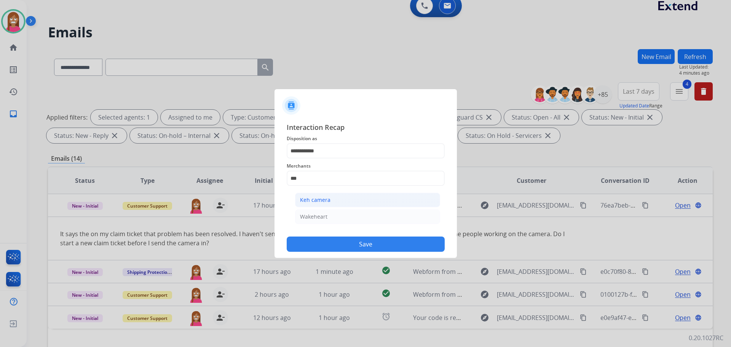
click at [318, 197] on div "Keh camera" at bounding box center [315, 200] width 30 height 8
type input "**********"
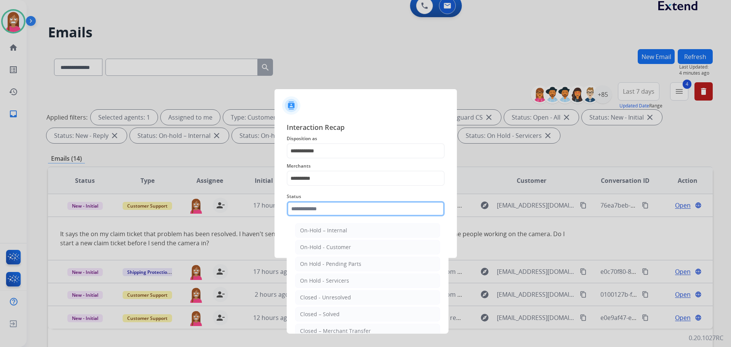
click at [316, 207] on input "text" at bounding box center [366, 208] width 158 height 15
click at [331, 309] on li "Closed – Solved" at bounding box center [367, 314] width 145 height 14
type input "**********"
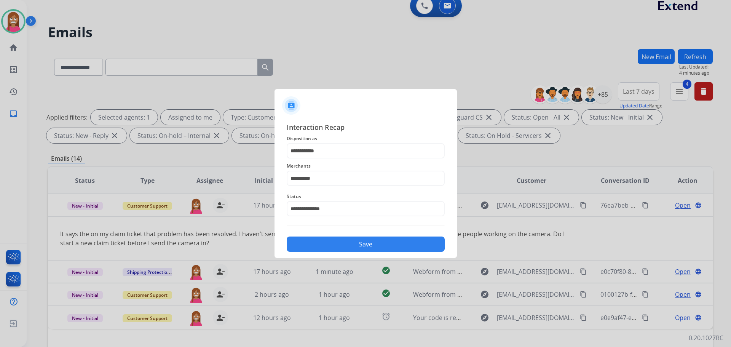
click at [330, 248] on button "Save" at bounding box center [366, 244] width 158 height 15
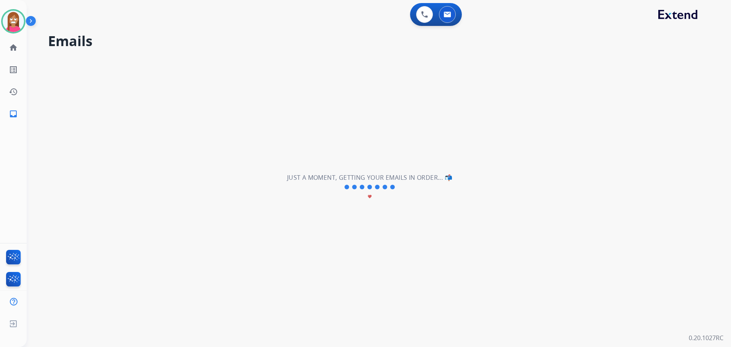
scroll to position [0, 0]
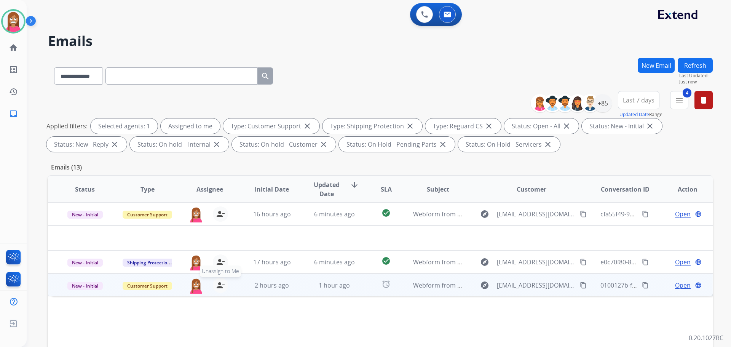
click at [218, 285] on mat-icon "person_remove" at bounding box center [220, 285] width 9 height 9
click at [219, 285] on mat-icon "person_add" at bounding box center [220, 285] width 9 height 9
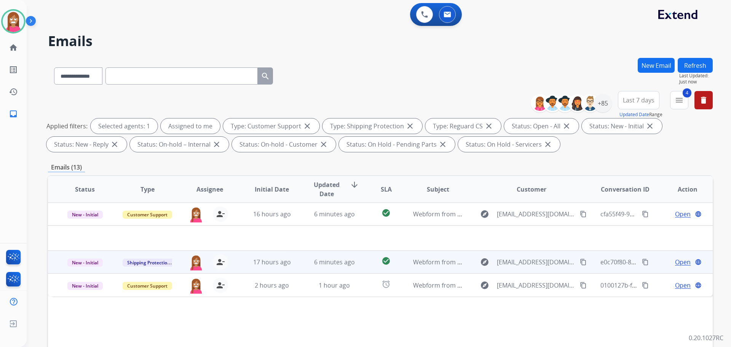
click at [298, 266] on td "6 minutes ago" at bounding box center [329, 262] width 62 height 23
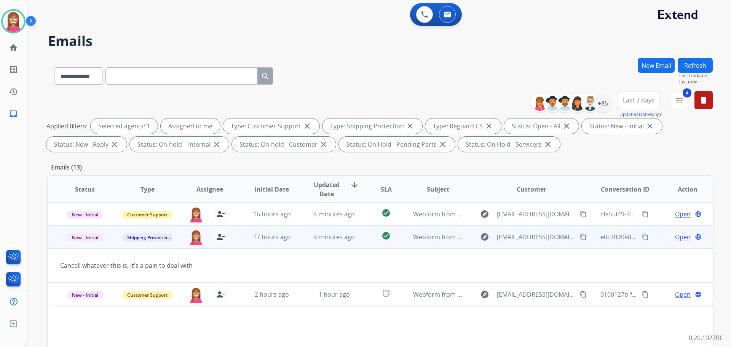
click at [675, 239] on span "Open" at bounding box center [683, 236] width 16 height 9
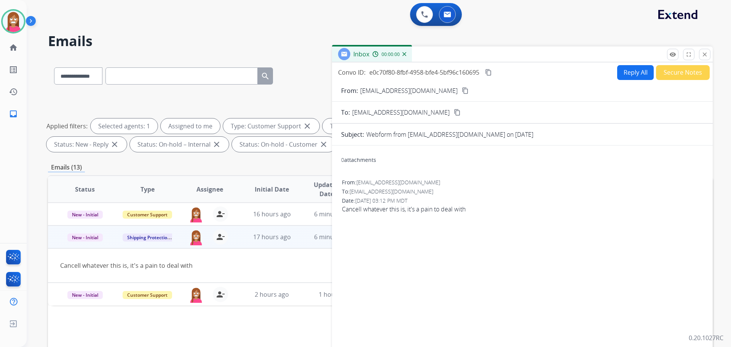
click at [619, 70] on button "Reply All" at bounding box center [636, 72] width 37 height 15
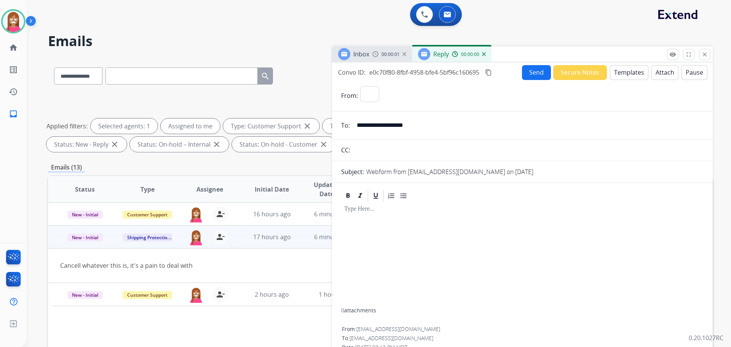
select select "**********"
click at [619, 71] on button "Templates" at bounding box center [629, 72] width 38 height 15
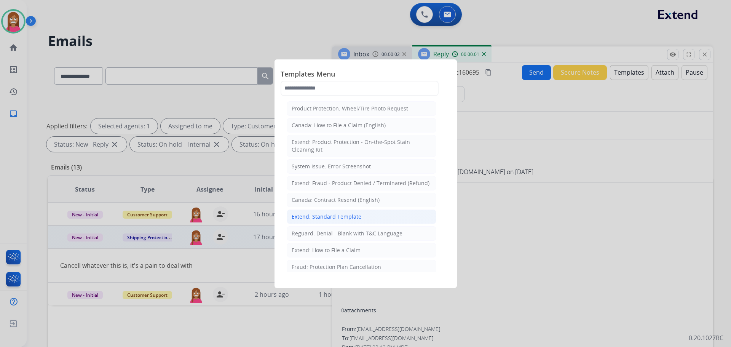
click at [349, 215] on div "Extend: Standard Template" at bounding box center [327, 217] width 70 height 8
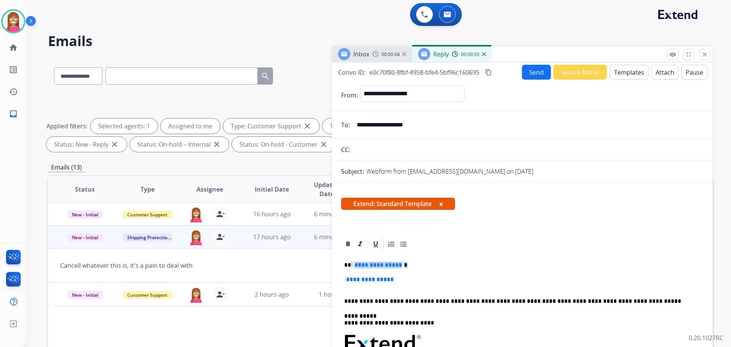
drag, startPoint x: 411, startPoint y: 283, endPoint x: 351, endPoint y: 264, distance: 62.9
click at [406, 281] on p "**********" at bounding box center [522, 283] width 357 height 14
drag, startPoint x: 405, startPoint y: 280, endPoint x: 391, endPoint y: 275, distance: 14.6
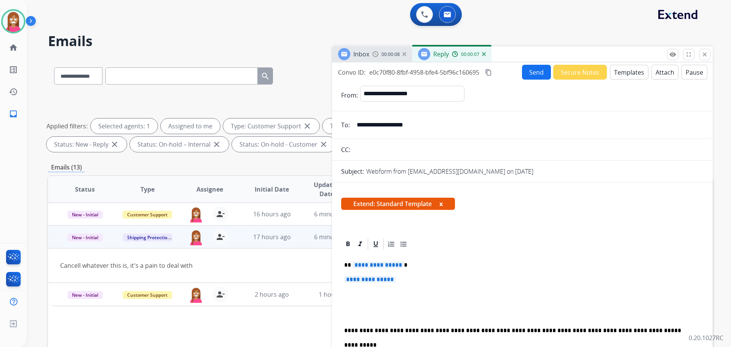
click at [403, 282] on p "**********" at bounding box center [522, 283] width 357 height 14
click at [378, 299] on p at bounding box center [522, 301] width 357 height 7
drag, startPoint x: 377, startPoint y: 302, endPoint x: 339, endPoint y: 259, distance: 57.2
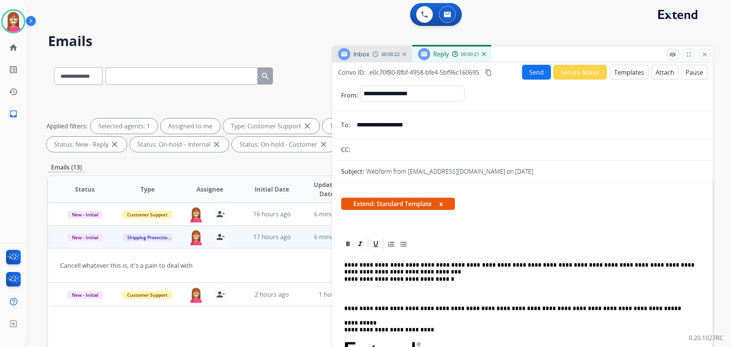
click at [350, 267] on p "**********" at bounding box center [519, 272] width 350 height 21
click at [398, 272] on p "**********" at bounding box center [519, 272] width 350 height 21
click at [400, 271] on p "**********" at bounding box center [519, 272] width 350 height 21
click at [526, 71] on button "Send" at bounding box center [536, 72] width 29 height 15
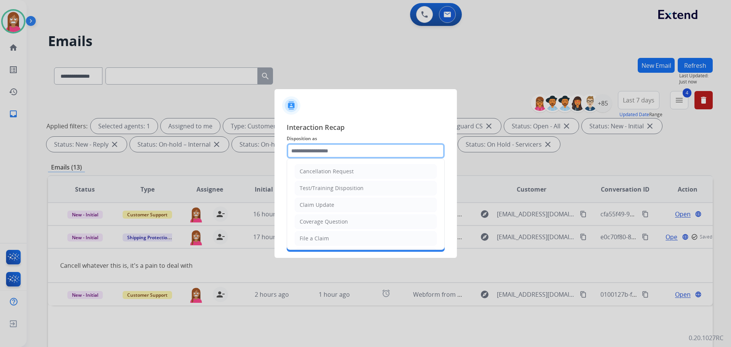
click at [308, 152] on input "text" at bounding box center [366, 150] width 158 height 15
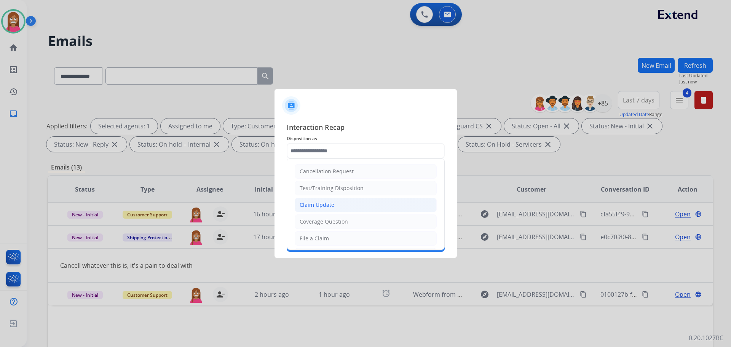
click at [308, 210] on li "Claim Update" at bounding box center [366, 205] width 142 height 14
type input "**********"
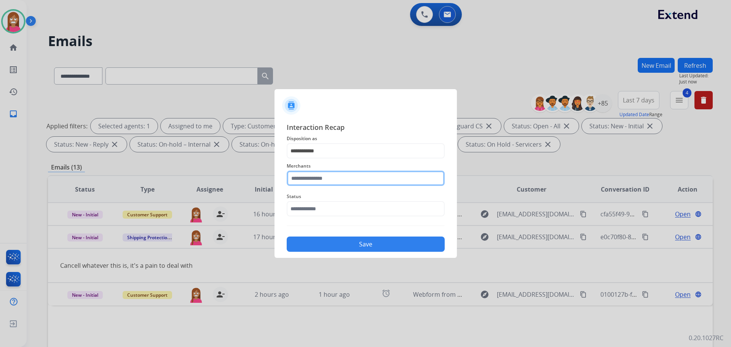
click at [305, 179] on input "text" at bounding box center [366, 178] width 158 height 15
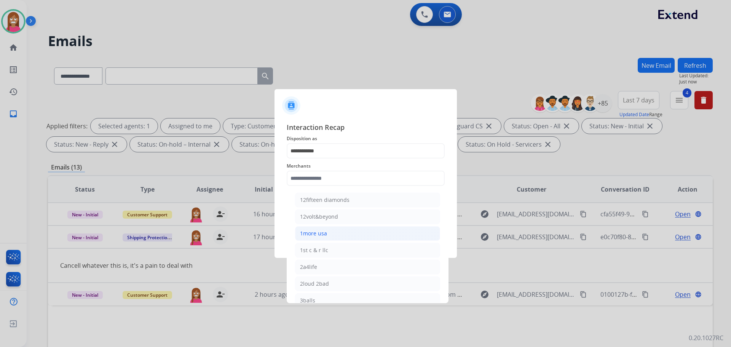
click at [313, 237] on div "1more usa" at bounding box center [313, 234] width 27 height 8
type input "*********"
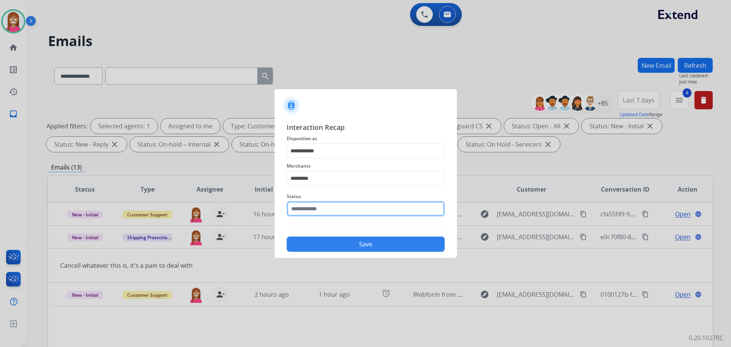
drag, startPoint x: 309, startPoint y: 205, endPoint x: 309, endPoint y: 213, distance: 8.0
click at [309, 206] on input "text" at bounding box center [366, 208] width 158 height 15
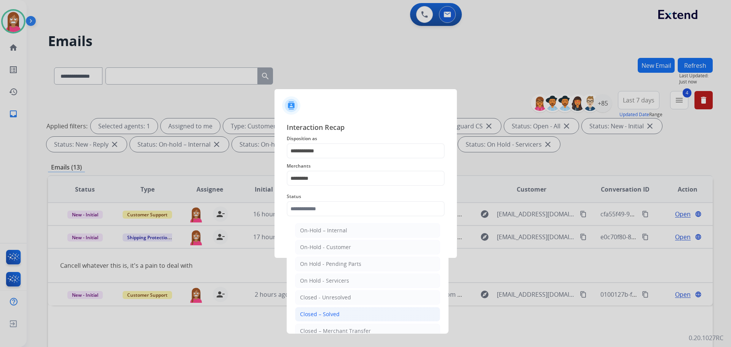
drag, startPoint x: 318, startPoint y: 311, endPoint x: 322, endPoint y: 290, distance: 21.2
click at [318, 310] on div "Closed – Solved" at bounding box center [320, 314] width 40 height 8
type input "**********"
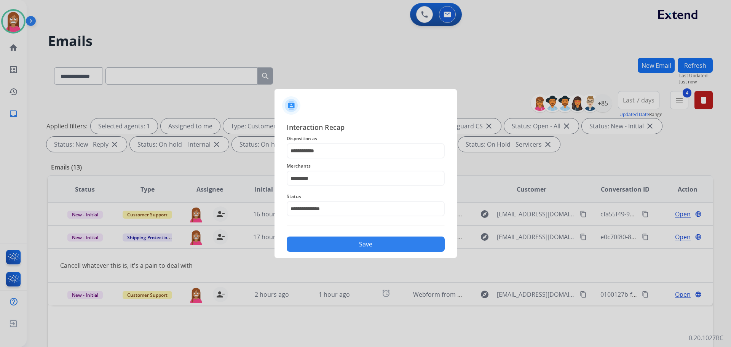
click at [330, 242] on button "Save" at bounding box center [366, 244] width 158 height 15
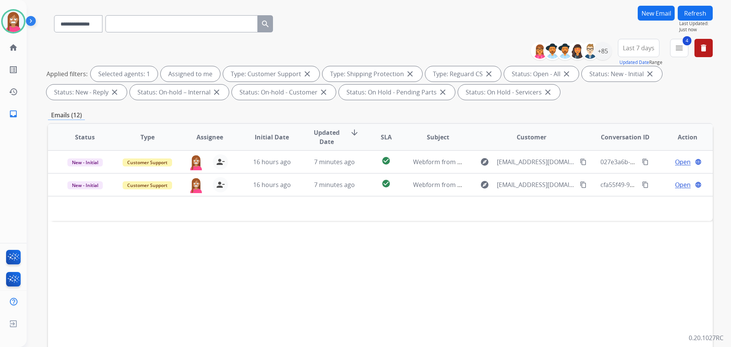
scroll to position [114, 0]
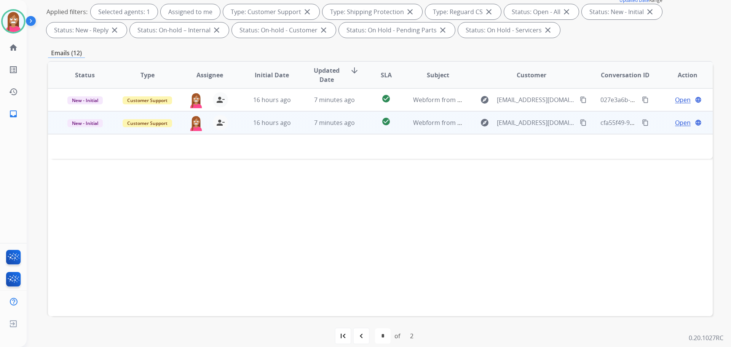
click at [300, 131] on td "7 minutes ago" at bounding box center [329, 122] width 62 height 23
click at [301, 132] on td "7 minutes ago" at bounding box center [329, 122] width 62 height 23
click at [675, 125] on span "Open" at bounding box center [683, 122] width 16 height 9
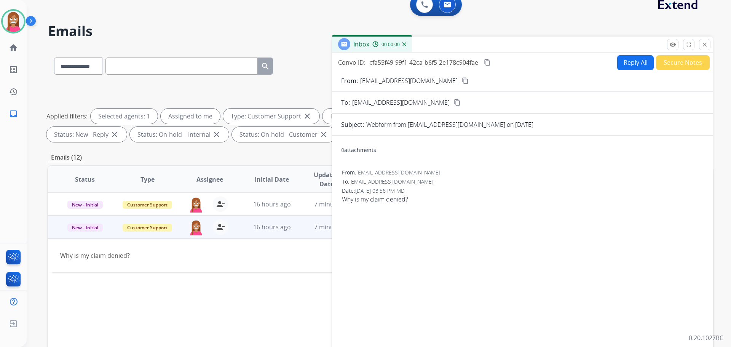
scroll to position [0, 0]
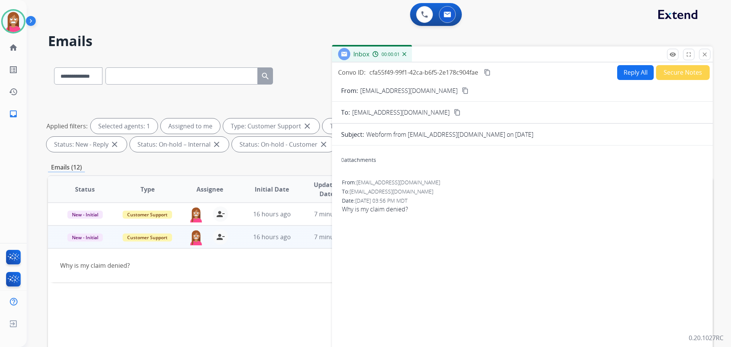
click at [630, 75] on button "Reply All" at bounding box center [636, 72] width 37 height 15
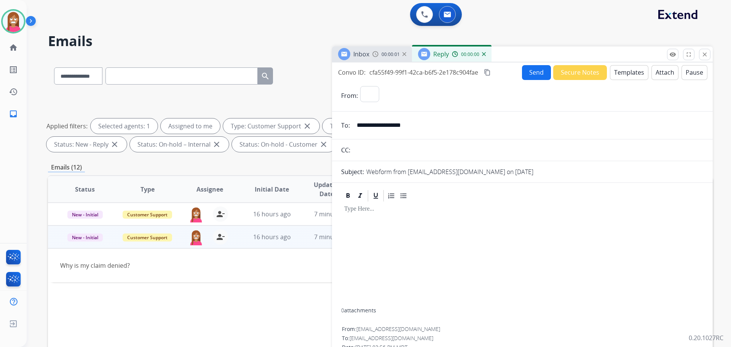
select select "**********"
click at [630, 75] on button "Templates" at bounding box center [629, 72] width 38 height 15
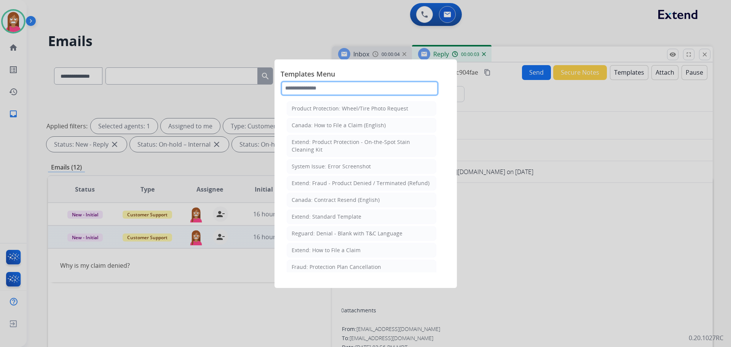
click at [315, 88] on input "text" at bounding box center [360, 88] width 158 height 15
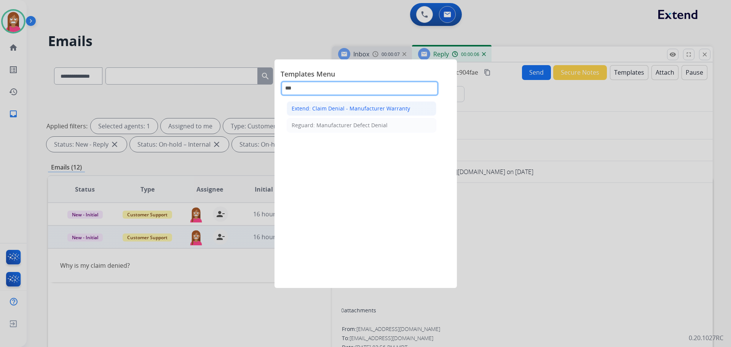
type input "***"
click at [340, 106] on div "Extend: Claim Denial - Manufacturer Warranty" at bounding box center [351, 109] width 118 height 8
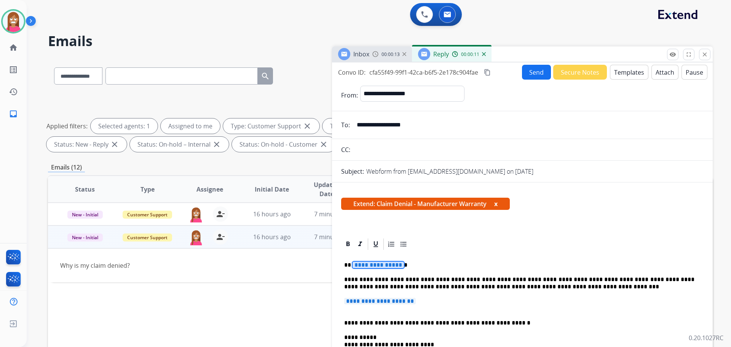
click at [368, 267] on span "**********" at bounding box center [378, 265] width 51 height 6
click at [409, 302] on span "**********" at bounding box center [380, 301] width 72 height 6
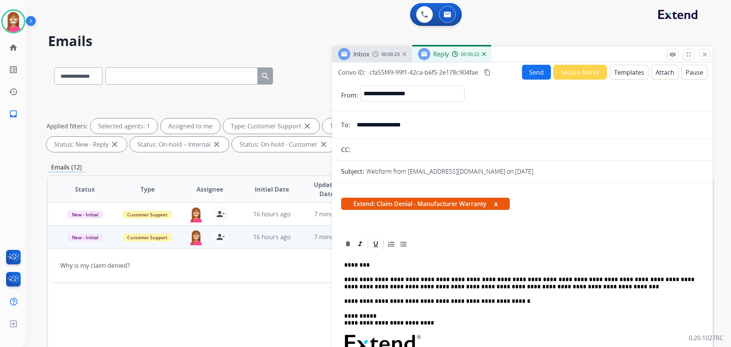
click at [525, 75] on button "Send" at bounding box center [536, 72] width 29 height 15
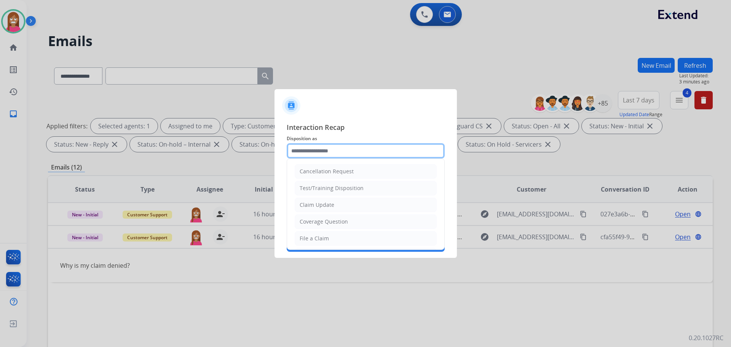
click at [307, 149] on input "text" at bounding box center [366, 150] width 158 height 15
click at [307, 205] on div "Claim Update" at bounding box center [317, 205] width 35 height 8
type input "**********"
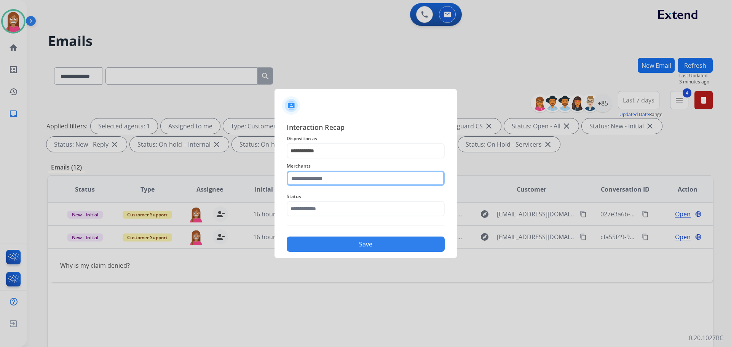
click at [298, 182] on input "text" at bounding box center [366, 178] width 158 height 15
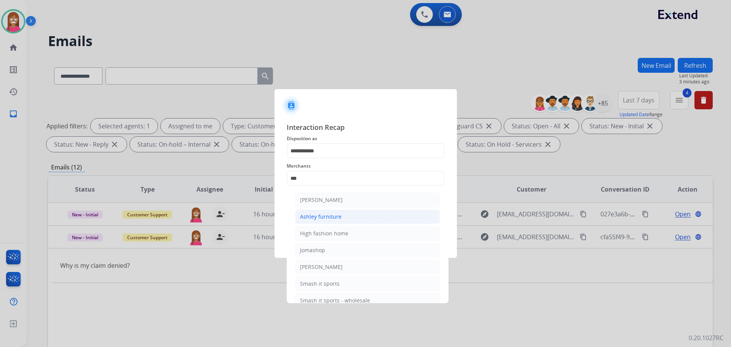
click at [314, 214] on div "Ashley furniture" at bounding box center [321, 217] width 42 height 8
type input "**********"
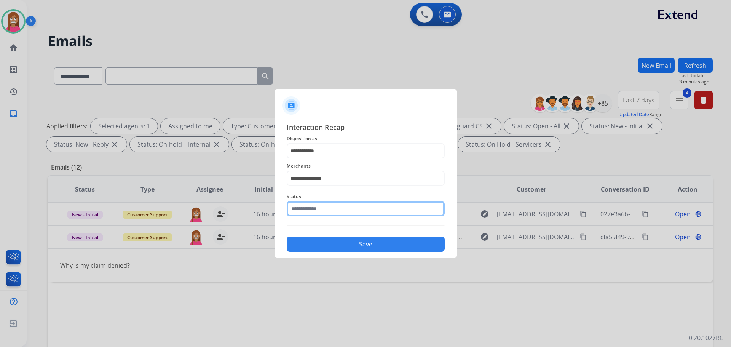
click at [302, 211] on input "text" at bounding box center [366, 208] width 158 height 15
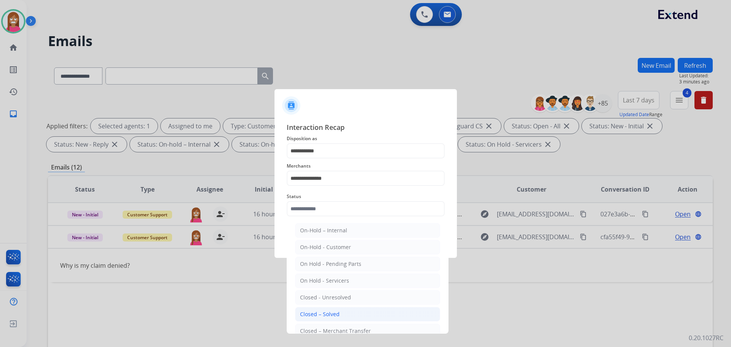
click at [313, 310] on div "Closed – Solved" at bounding box center [320, 314] width 40 height 8
type input "**********"
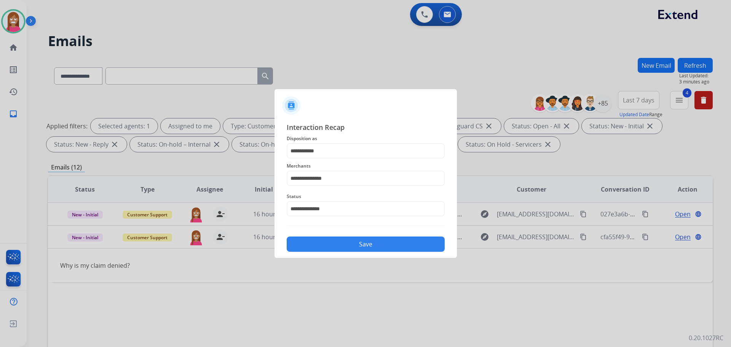
click at [328, 246] on button "Save" at bounding box center [366, 244] width 158 height 15
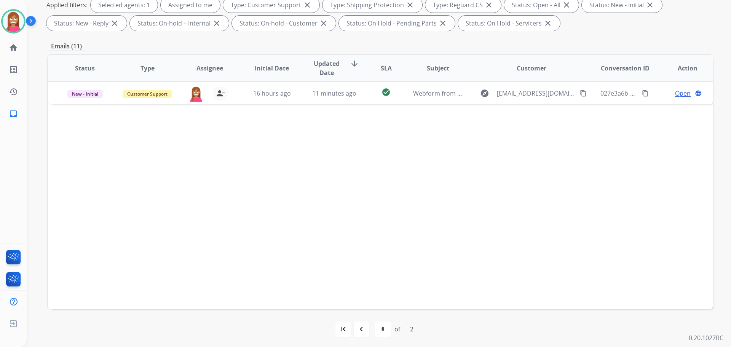
scroll to position [123, 0]
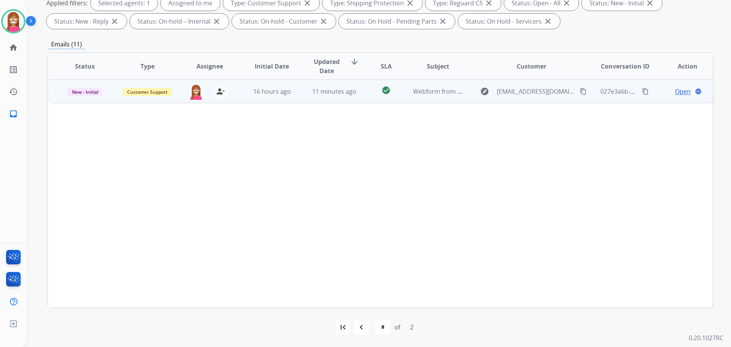
click at [298, 101] on td "11 minutes ago" at bounding box center [329, 91] width 62 height 23
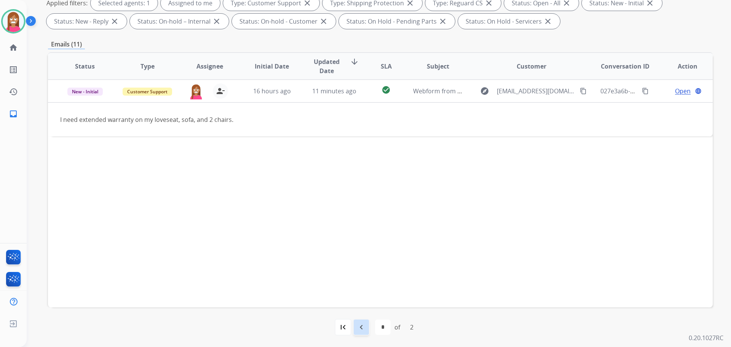
click at [363, 331] on mat-icon "navigate_before" at bounding box center [361, 327] width 9 height 9
select select "*"
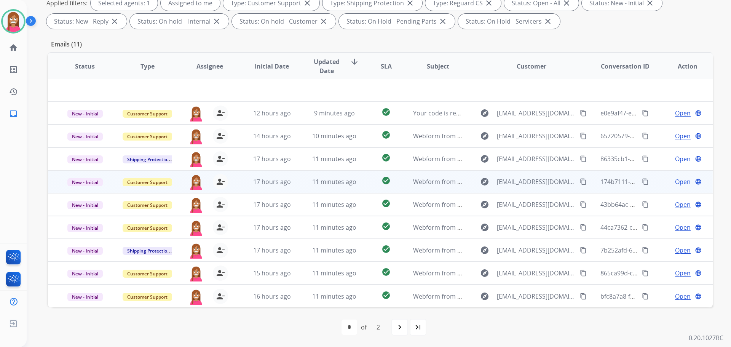
click at [302, 185] on td "11 minutes ago" at bounding box center [329, 181] width 62 height 23
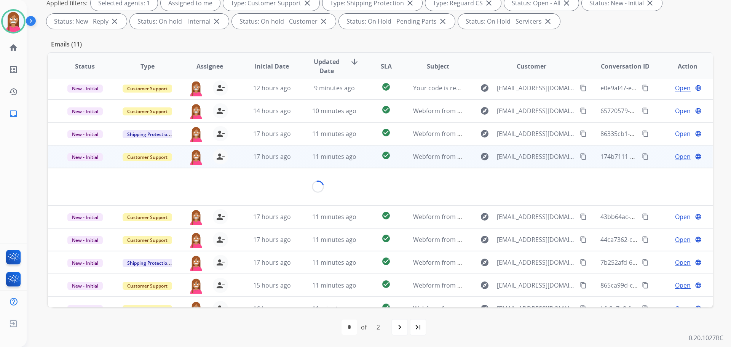
scroll to position [35, 0]
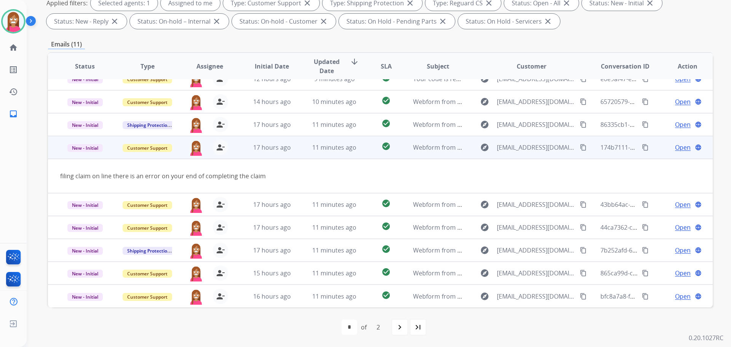
click at [675, 148] on span "Open" at bounding box center [683, 147] width 16 height 9
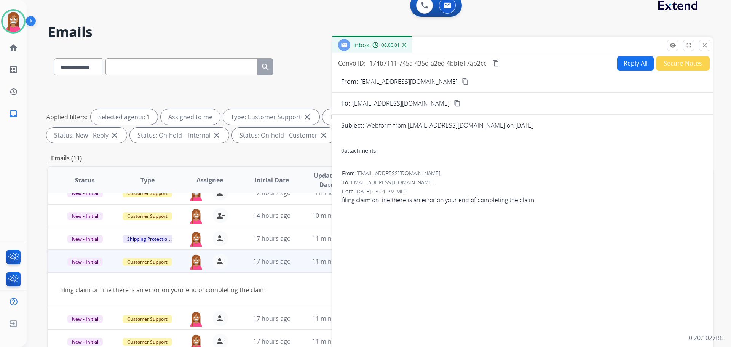
scroll to position [9, 0]
click at [628, 63] on button "Reply All" at bounding box center [636, 63] width 37 height 15
select select "**********"
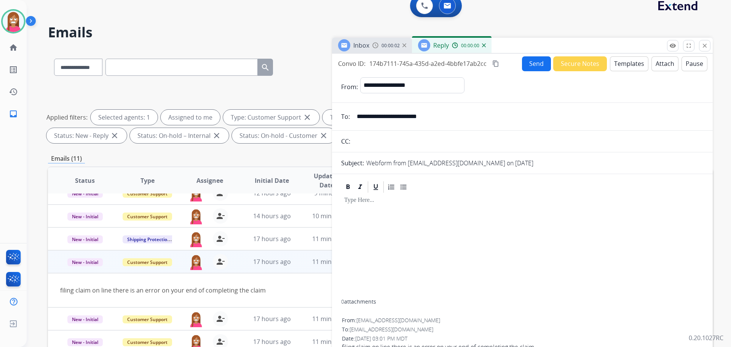
click at [628, 63] on button "Templates" at bounding box center [629, 63] width 38 height 15
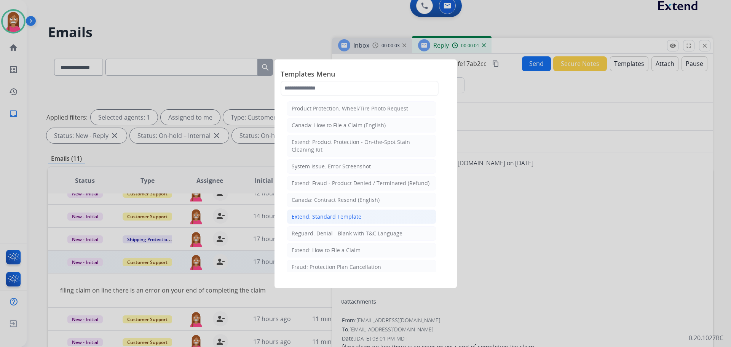
click at [308, 214] on div "Extend: Standard Template" at bounding box center [327, 217] width 70 height 8
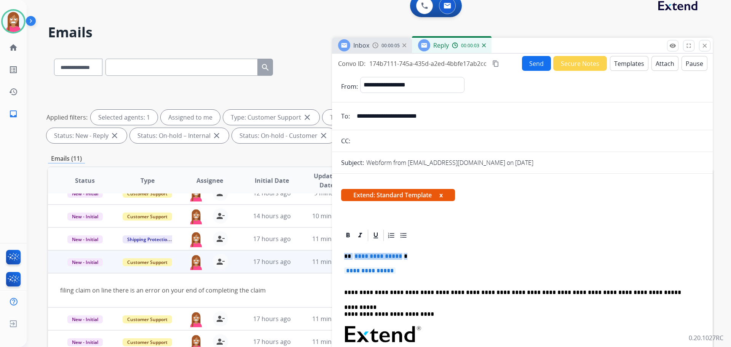
drag, startPoint x: 407, startPoint y: 271, endPoint x: 375, endPoint y: 254, distance: 36.3
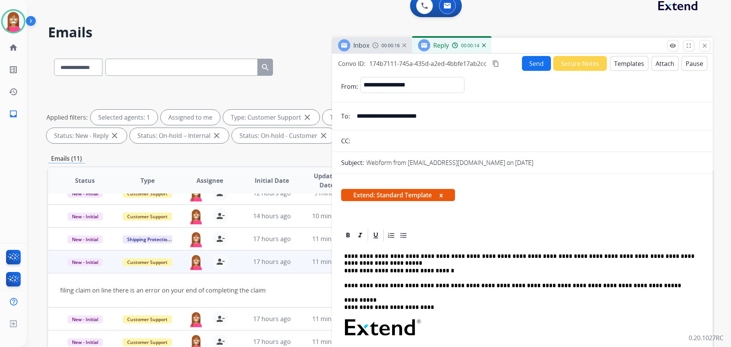
drag, startPoint x: 509, startPoint y: 257, endPoint x: 534, endPoint y: 290, distance: 42.1
click at [509, 256] on p "**********" at bounding box center [519, 256] width 350 height 7
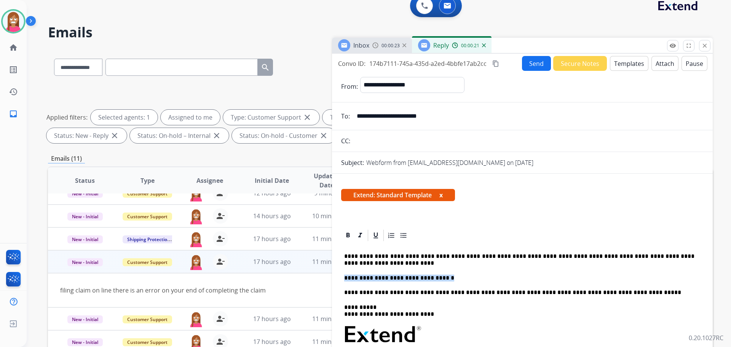
drag, startPoint x: 442, startPoint y: 278, endPoint x: 367, endPoint y: 278, distance: 75.4
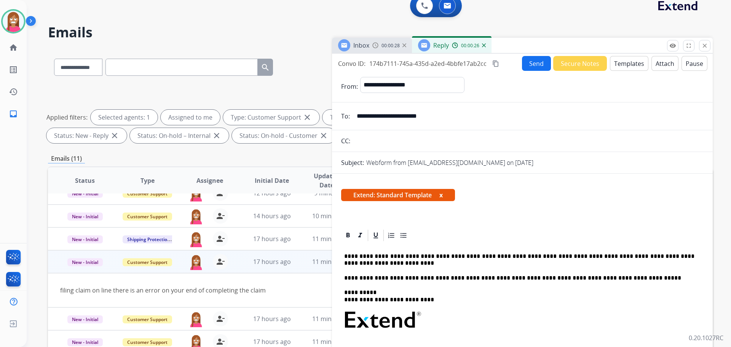
click at [528, 63] on button "Send" at bounding box center [536, 63] width 29 height 15
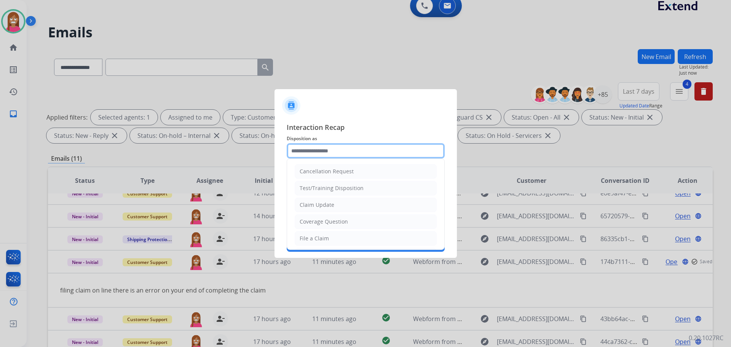
click at [304, 154] on input "text" at bounding box center [366, 150] width 158 height 15
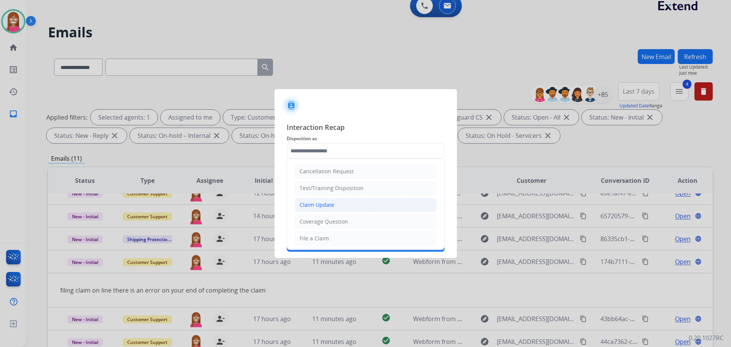
click at [312, 208] on div "Claim Update" at bounding box center [317, 205] width 35 height 8
type input "**********"
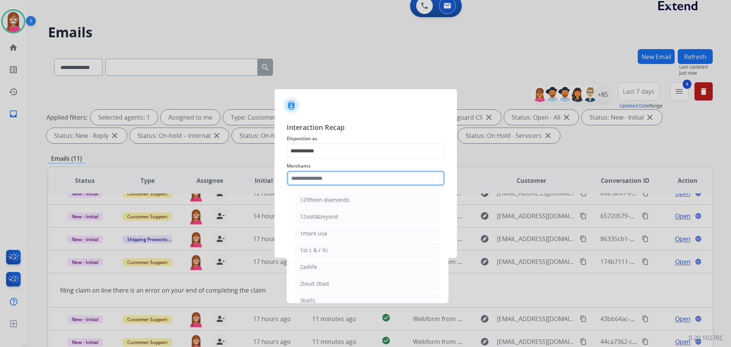
click at [305, 180] on input "text" at bounding box center [366, 178] width 158 height 15
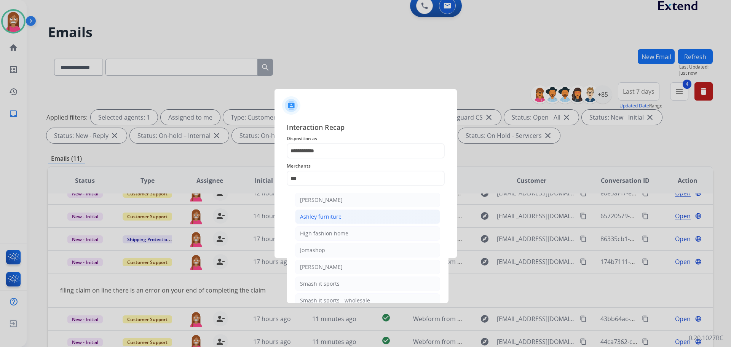
click at [319, 212] on li "Ashley furniture" at bounding box center [367, 217] width 145 height 14
type input "**********"
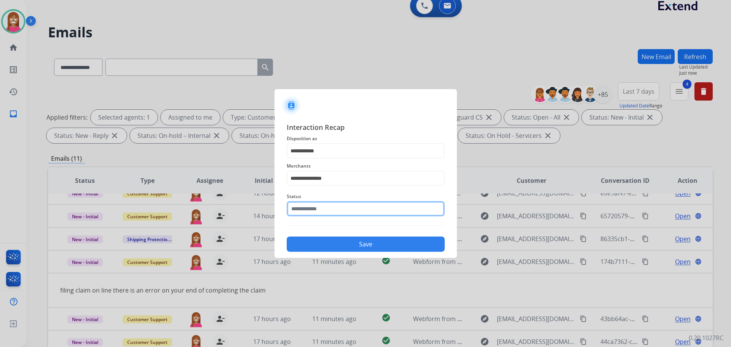
click at [312, 212] on input "text" at bounding box center [366, 208] width 158 height 15
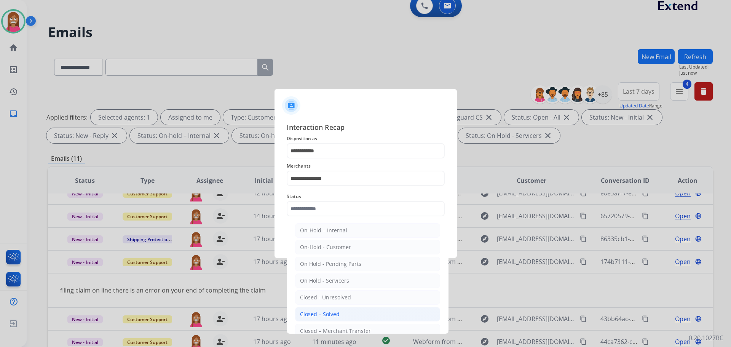
drag, startPoint x: 317, startPoint y: 308, endPoint x: 314, endPoint y: 289, distance: 19.2
click at [317, 309] on li "Closed – Solved" at bounding box center [367, 314] width 145 height 14
type input "**********"
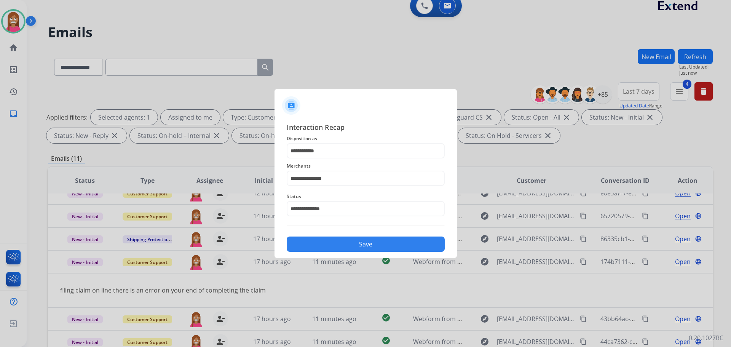
click at [312, 240] on button "Save" at bounding box center [366, 244] width 158 height 15
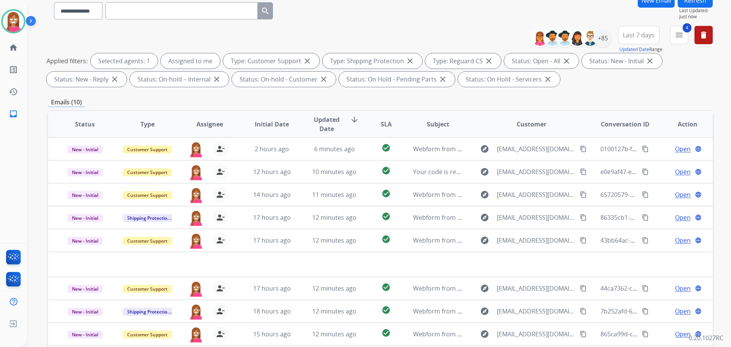
scroll to position [0, 0]
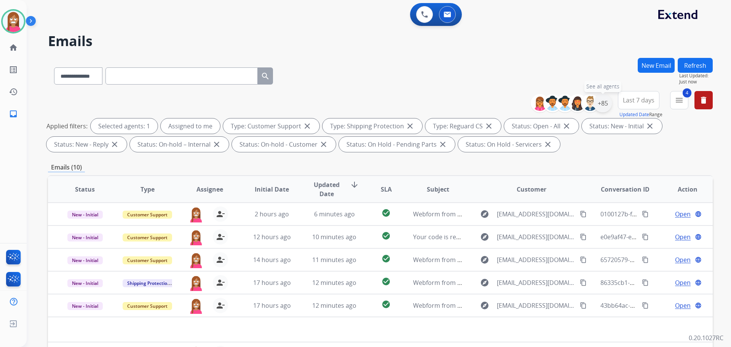
click at [605, 102] on div "+85" at bounding box center [603, 103] width 18 height 18
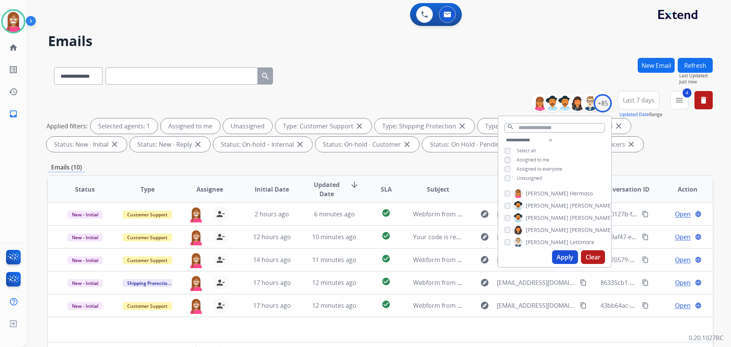
click at [558, 258] on button "Apply" at bounding box center [565, 257] width 26 height 14
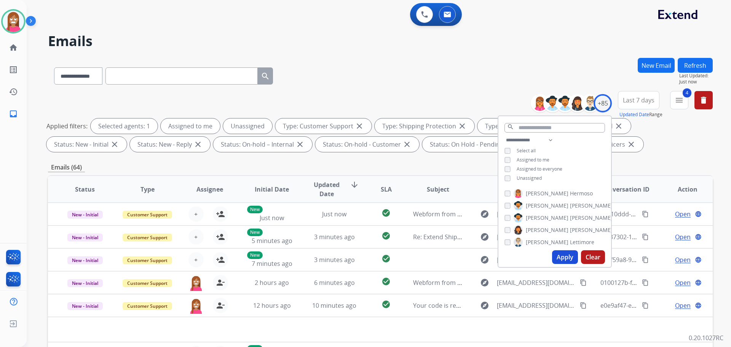
click at [355, 77] on div "**********" at bounding box center [380, 74] width 665 height 33
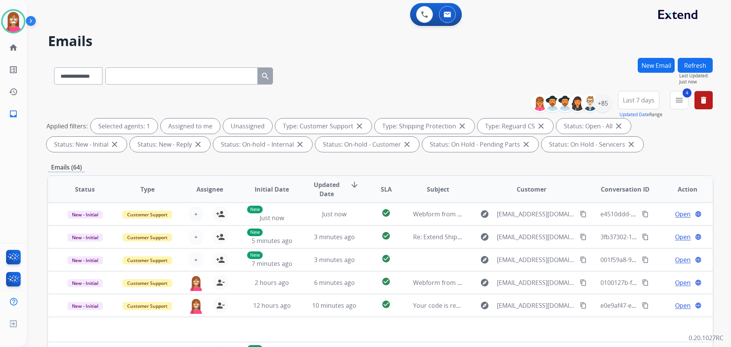
scroll to position [114, 0]
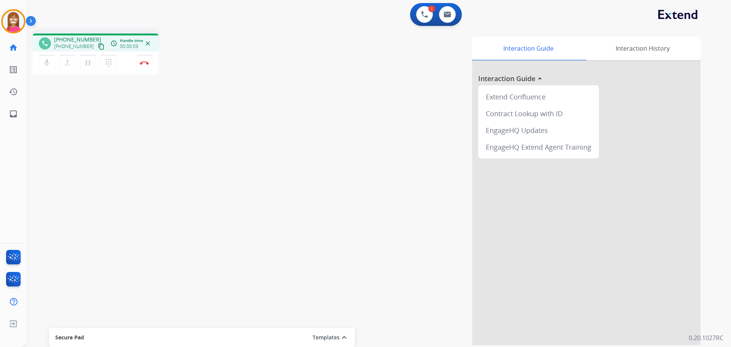
click at [98, 45] on mat-icon "content_copy" at bounding box center [101, 46] width 7 height 7
click at [143, 65] on button "Disconnect" at bounding box center [144, 63] width 16 height 16
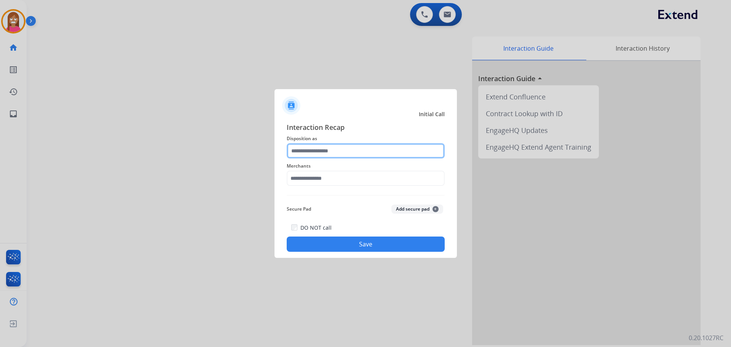
click at [298, 150] on input "text" at bounding box center [366, 150] width 158 height 15
click at [332, 144] on input "text" at bounding box center [366, 150] width 158 height 15
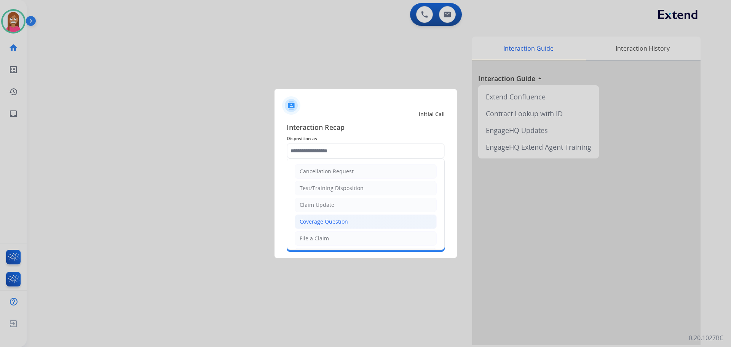
click at [310, 218] on li "Coverage Question" at bounding box center [366, 221] width 142 height 14
type input "**********"
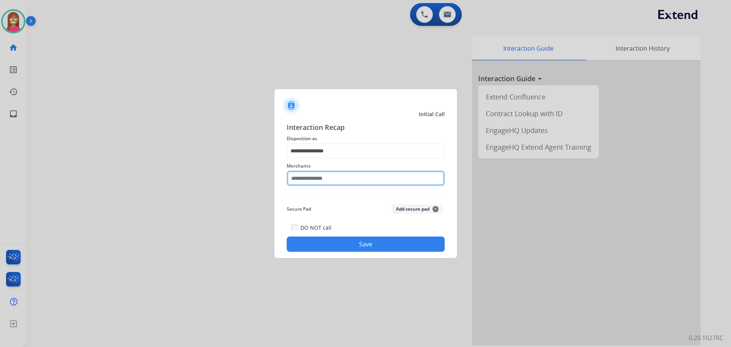
drag, startPoint x: 302, startPoint y: 178, endPoint x: 301, endPoint y: 170, distance: 7.7
click at [301, 170] on div "Merchants" at bounding box center [366, 173] width 158 height 30
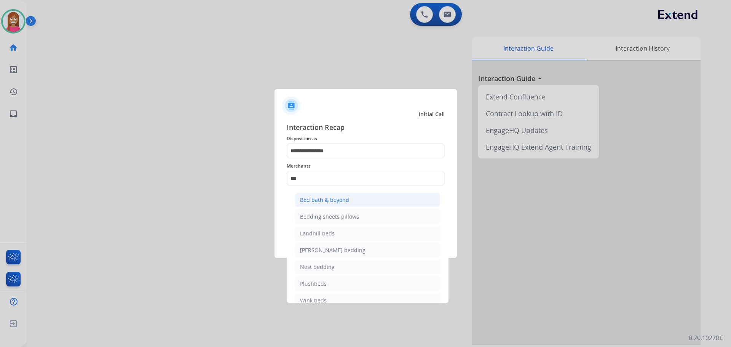
click at [331, 202] on div "Bed bath & beyond" at bounding box center [324, 200] width 49 height 8
type input "**********"
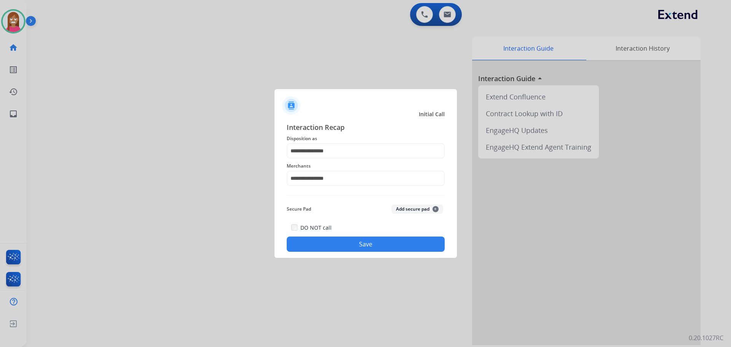
click at [317, 249] on button "Save" at bounding box center [366, 244] width 158 height 15
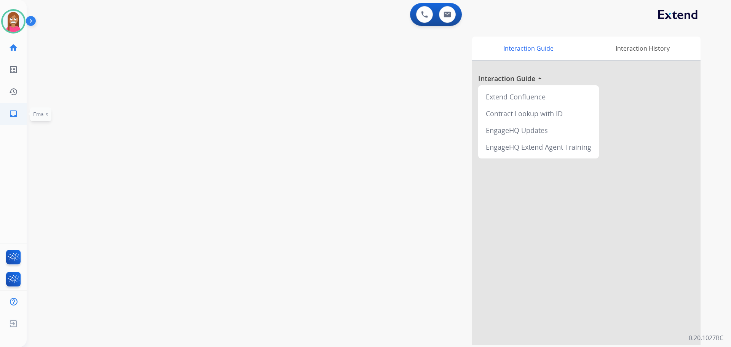
drag, startPoint x: 13, startPoint y: 117, endPoint x: 14, endPoint y: 112, distance: 4.3
click at [14, 112] on mat-icon "inbox" at bounding box center [13, 113] width 9 height 9
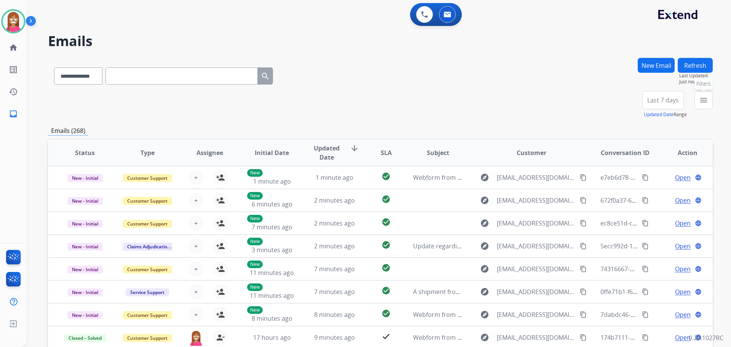
click at [703, 109] on button "menu Filters" at bounding box center [704, 100] width 18 height 18
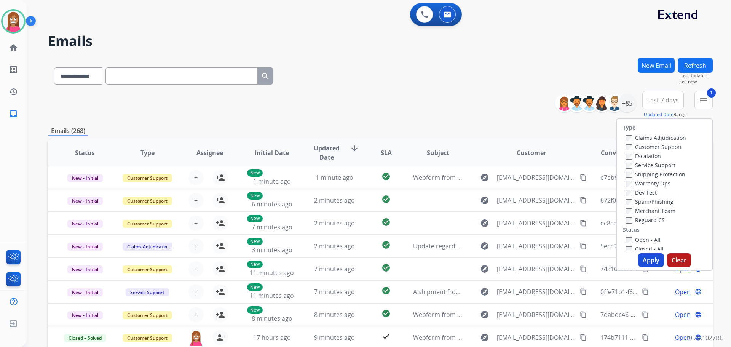
click at [635, 173] on label "Shipping Protection" at bounding box center [655, 174] width 59 height 7
click at [630, 240] on label "Open - All" at bounding box center [643, 239] width 35 height 7
click at [645, 260] on button "Apply" at bounding box center [651, 260] width 26 height 14
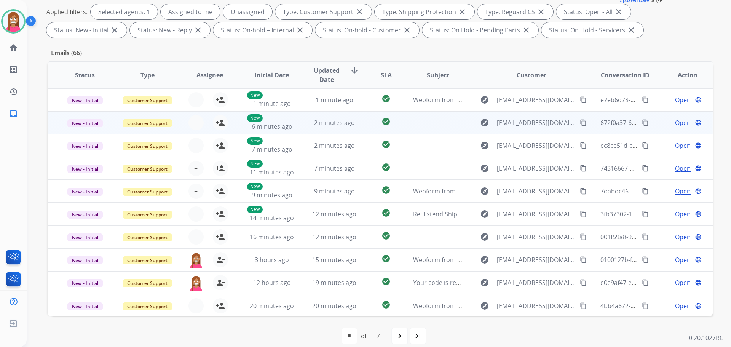
scroll to position [1, 0]
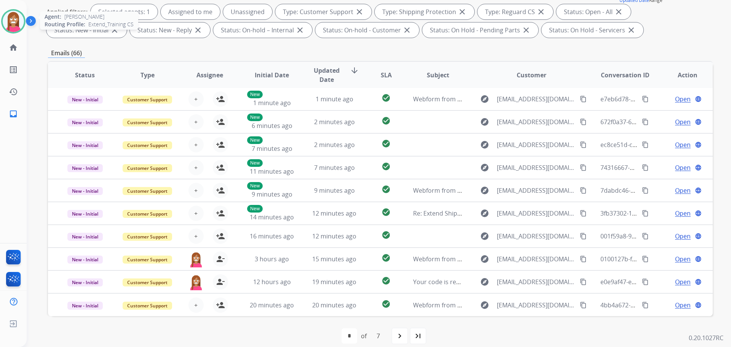
drag, startPoint x: 6, startPoint y: 19, endPoint x: 22, endPoint y: 32, distance: 20.8
click at [6, 19] on img at bounding box center [13, 21] width 21 height 21
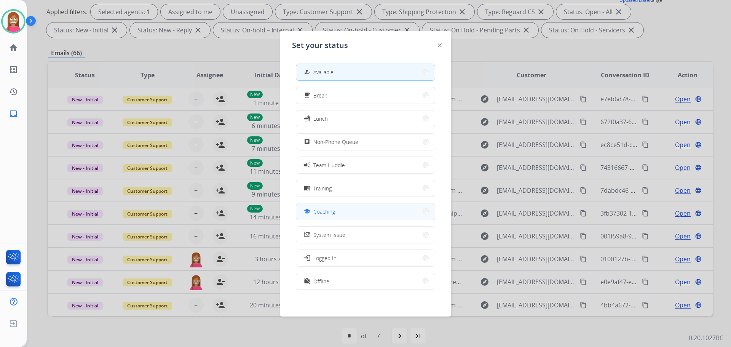
click at [318, 214] on span "Coaching" at bounding box center [325, 212] width 22 height 8
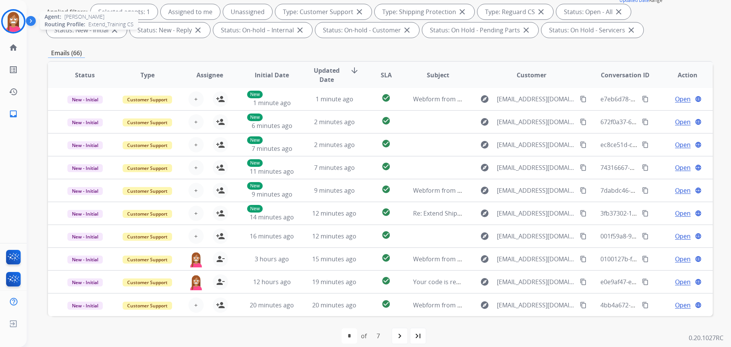
click at [13, 22] on img at bounding box center [13, 21] width 21 height 21
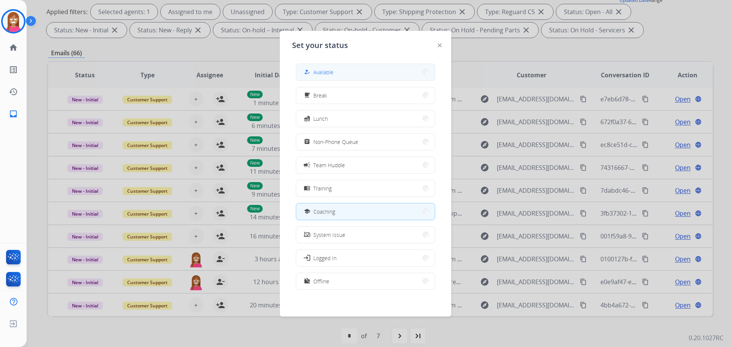
click at [320, 75] on span "Available" at bounding box center [324, 72] width 20 height 8
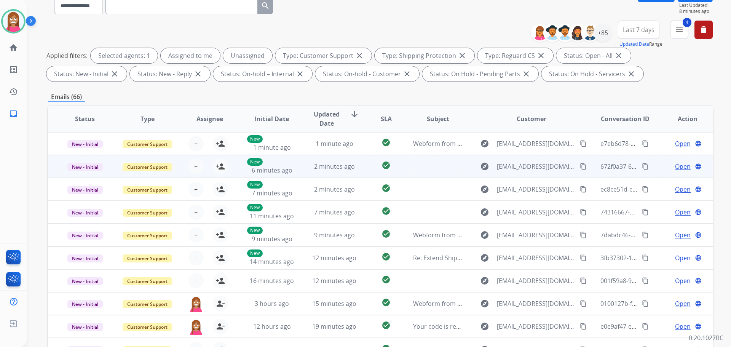
scroll to position [38, 0]
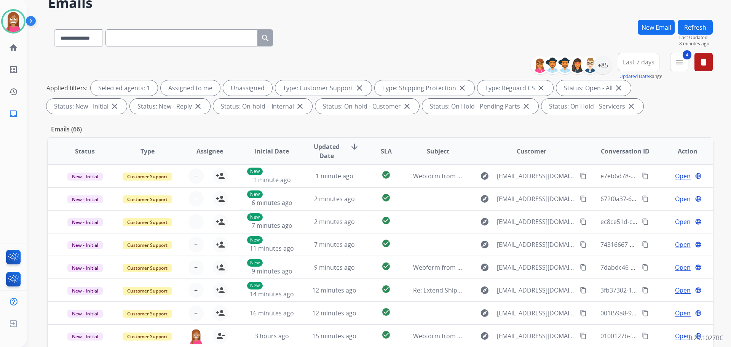
click at [704, 26] on button "Refresh" at bounding box center [695, 27] width 35 height 15
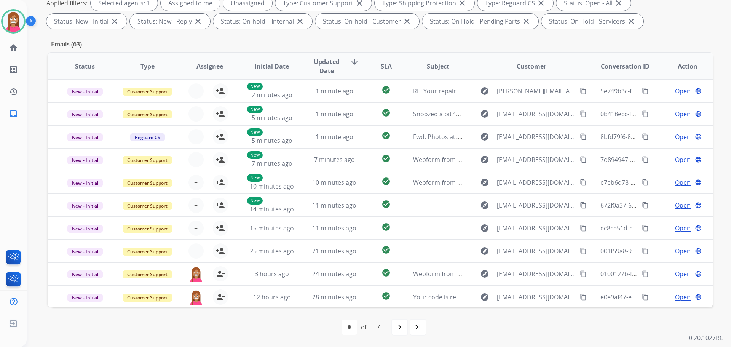
scroll to position [1, 0]
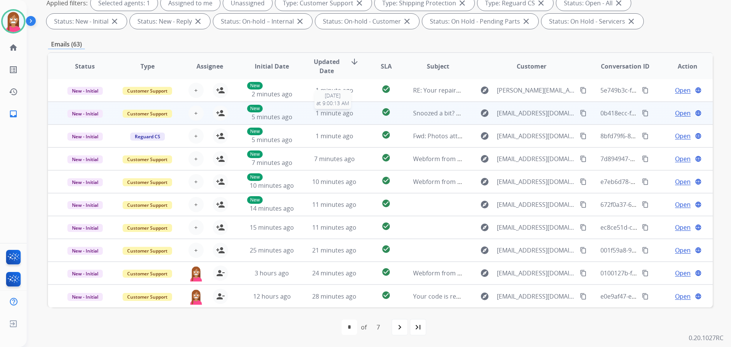
click at [312, 116] on div "1 minute ago" at bounding box center [335, 113] width 50 height 9
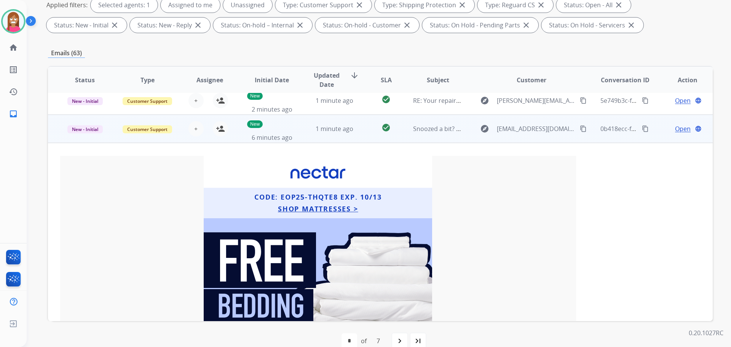
scroll to position [0, 0]
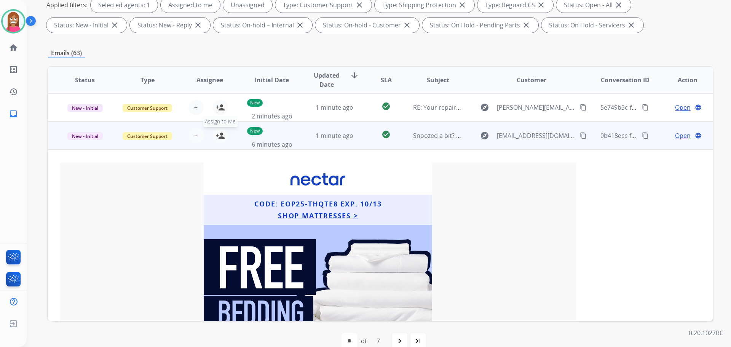
click at [219, 136] on mat-icon "person_add" at bounding box center [220, 135] width 9 height 9
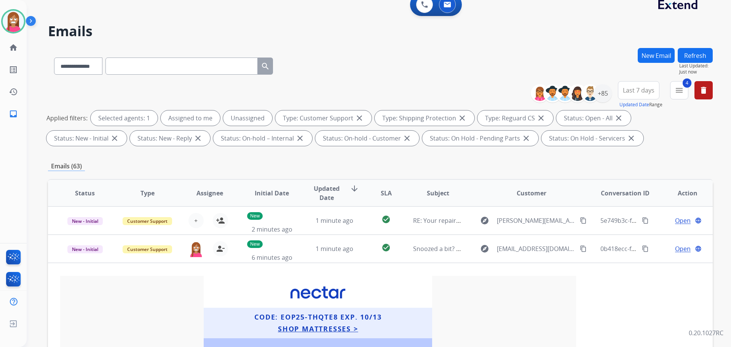
scroll to position [9, 0]
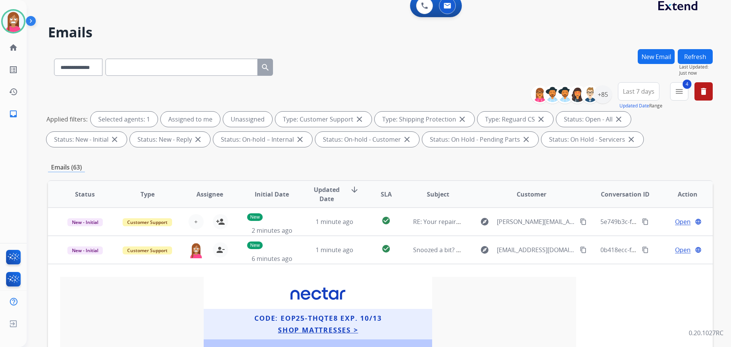
click at [434, 162] on div "Emails (63)" at bounding box center [380, 167] width 665 height 19
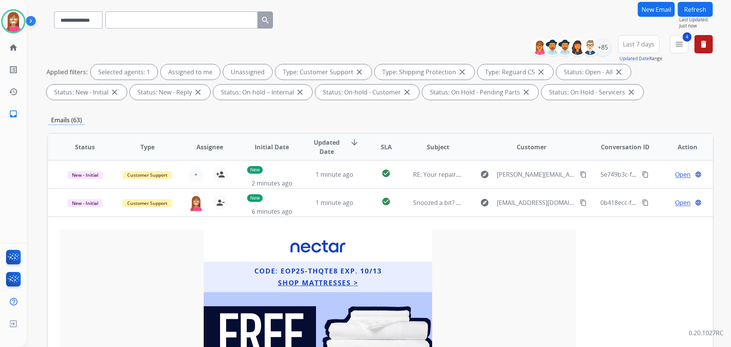
scroll to position [0, 0]
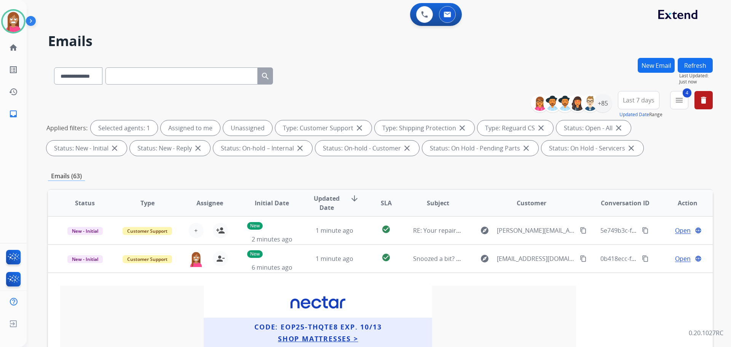
click at [688, 66] on button "Refresh" at bounding box center [695, 65] width 35 height 15
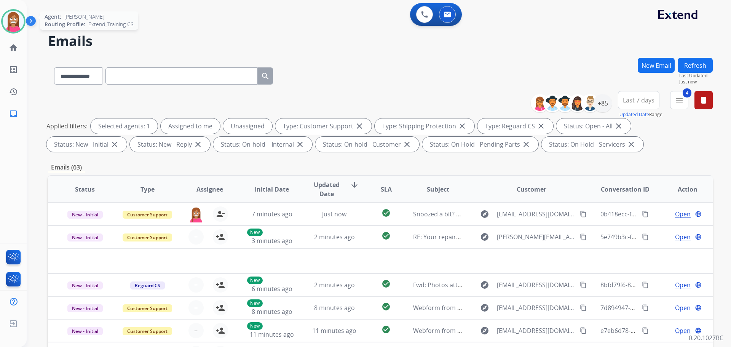
click at [19, 25] on img at bounding box center [13, 21] width 21 height 21
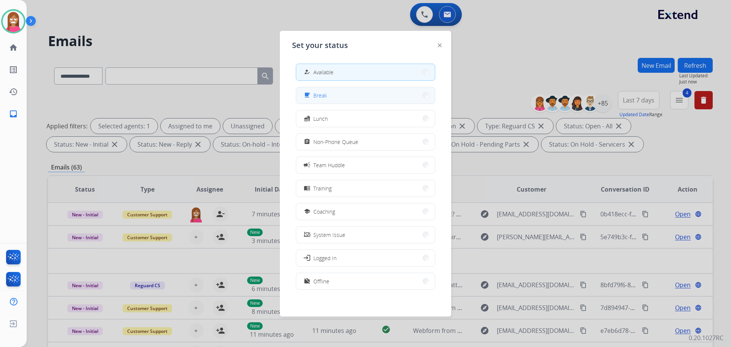
click at [317, 97] on span "Break" at bounding box center [321, 95] width 14 height 8
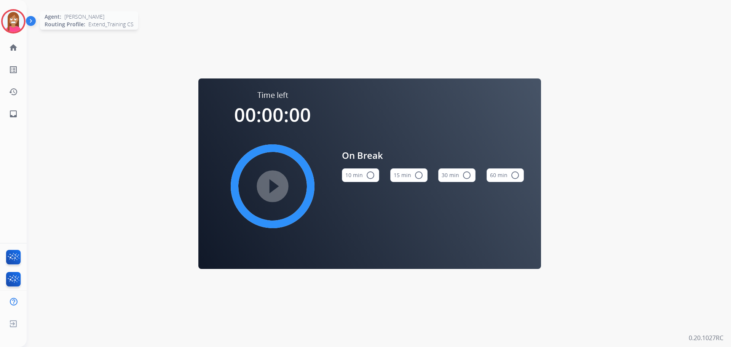
click at [7, 28] on img at bounding box center [13, 21] width 21 height 21
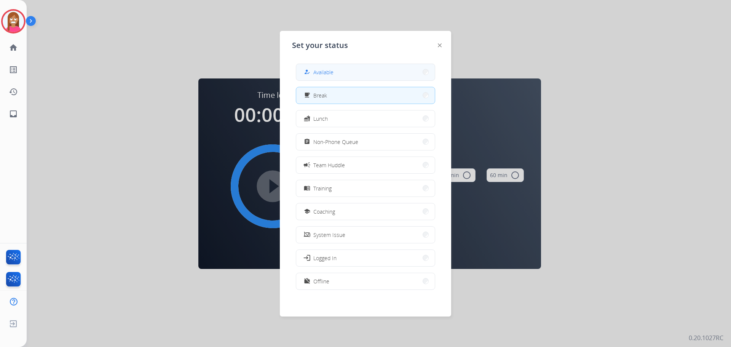
click at [323, 68] on div "how_to_reg Available" at bounding box center [317, 71] width 31 height 9
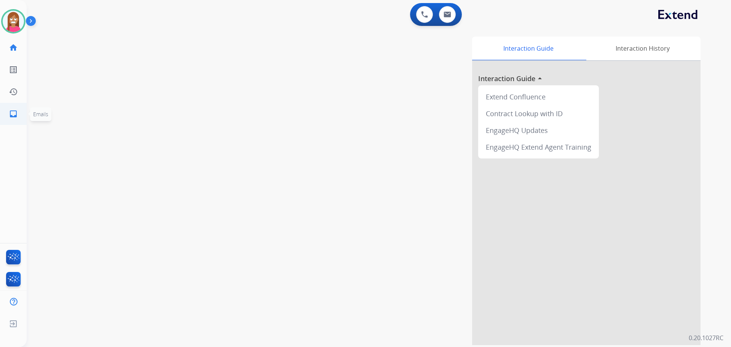
click at [19, 118] on link "inbox Emails" at bounding box center [13, 113] width 21 height 21
select select "**********"
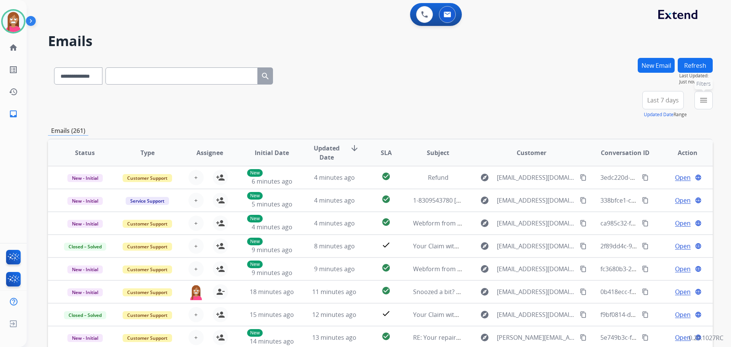
click at [700, 93] on button "menu Filters" at bounding box center [704, 100] width 18 height 18
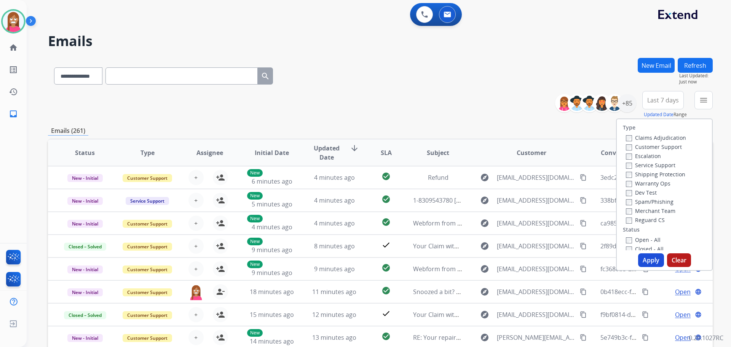
click at [630, 146] on label "Customer Support" at bounding box center [654, 146] width 56 height 7
click at [634, 172] on label "Shipping Protection" at bounding box center [655, 174] width 59 height 7
click at [629, 216] on div "Reguard CS" at bounding box center [656, 219] width 60 height 9
click at [629, 220] on label "Reguard CS" at bounding box center [645, 219] width 39 height 7
click at [632, 234] on div "Type Claims Adjudication Customer Support Escalation Service Support Shipping P…" at bounding box center [664, 184] width 95 height 131
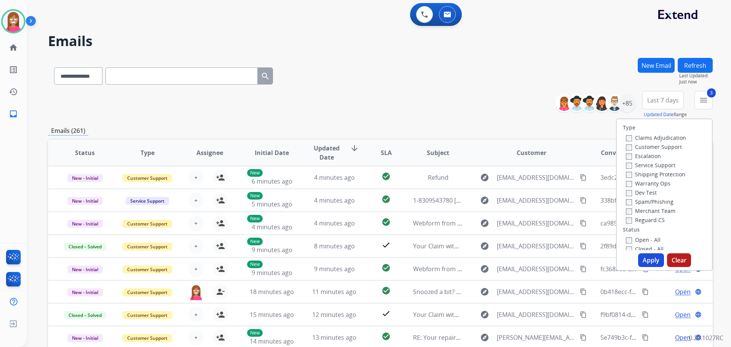
click at [633, 237] on label "Open - All" at bounding box center [643, 239] width 35 height 7
click at [649, 264] on button "Apply" at bounding box center [651, 260] width 26 height 14
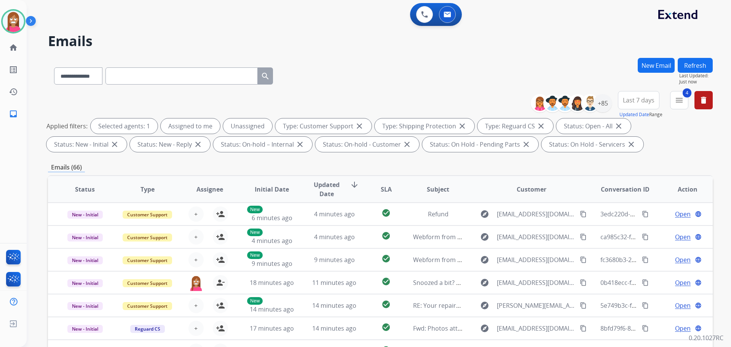
click at [611, 102] on div "+85" at bounding box center [574, 103] width 75 height 18
click at [604, 104] on div "+85" at bounding box center [603, 103] width 18 height 18
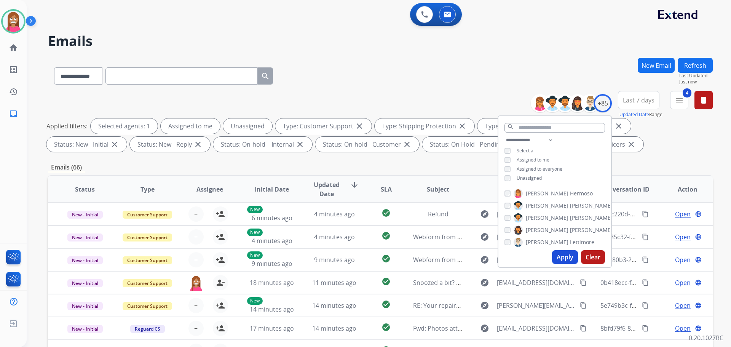
click at [503, 178] on div "**********" at bounding box center [555, 160] width 113 height 49
click at [547, 258] on div "Apply Clear" at bounding box center [555, 257] width 113 height 20
click at [552, 258] on button "Apply" at bounding box center [565, 257] width 26 height 14
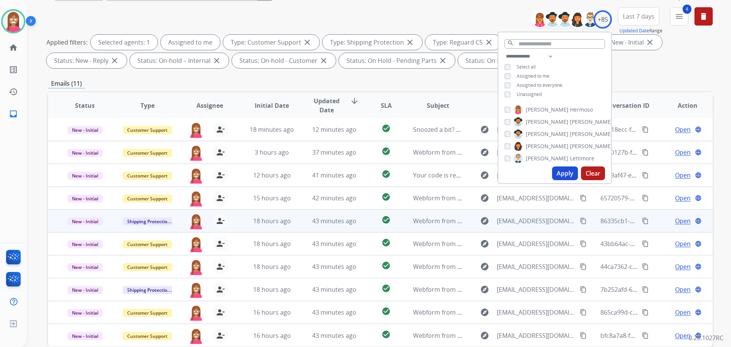
scroll to position [123, 0]
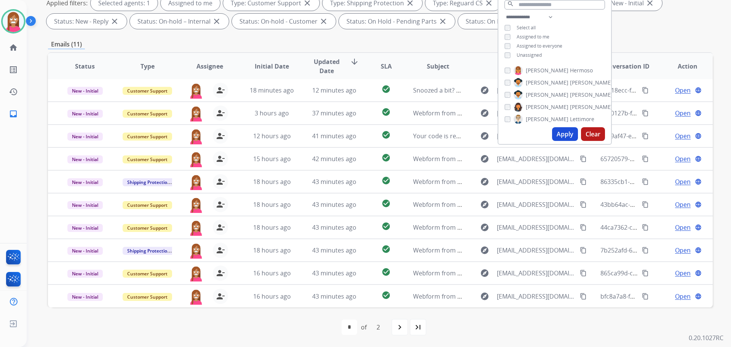
click at [283, 331] on div "first_page navigate_before * * of 2 navigate_next last_page" at bounding box center [380, 327] width 665 height 15
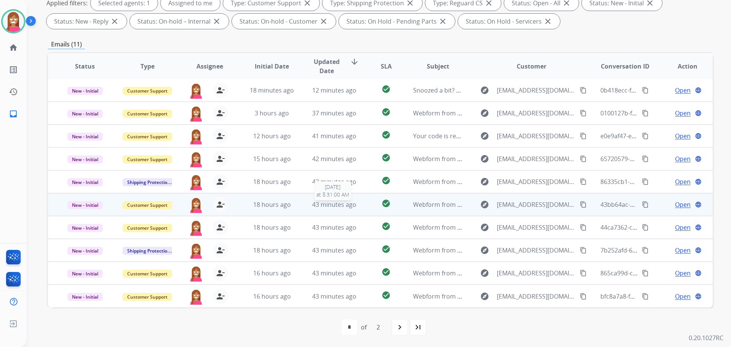
click at [321, 208] on span "43 minutes ago" at bounding box center [334, 204] width 44 height 8
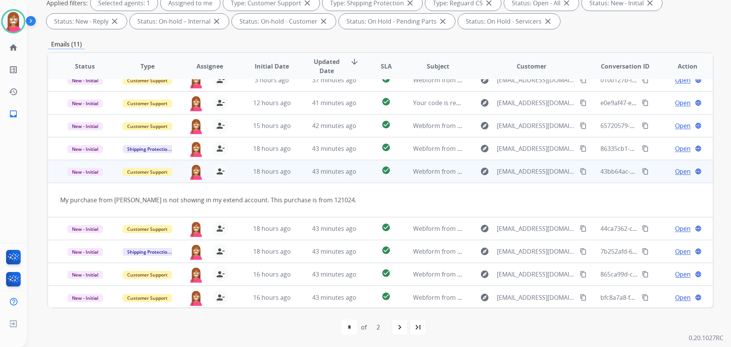
scroll to position [35, 0]
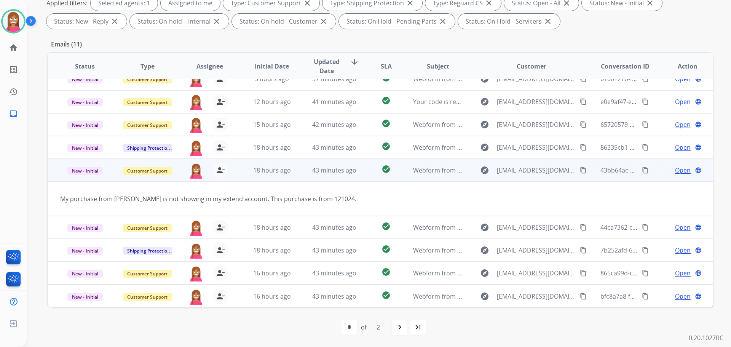
click at [680, 167] on span "Open" at bounding box center [683, 170] width 16 height 9
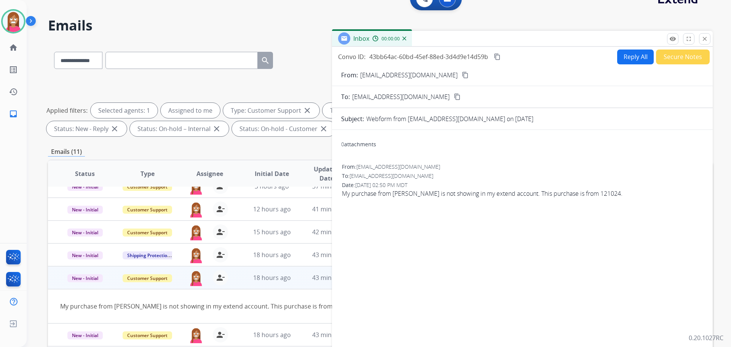
scroll to position [0, 0]
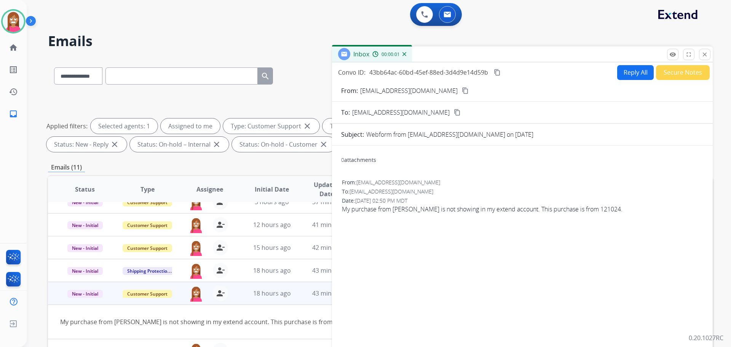
click at [621, 70] on button "Reply All" at bounding box center [636, 72] width 37 height 15
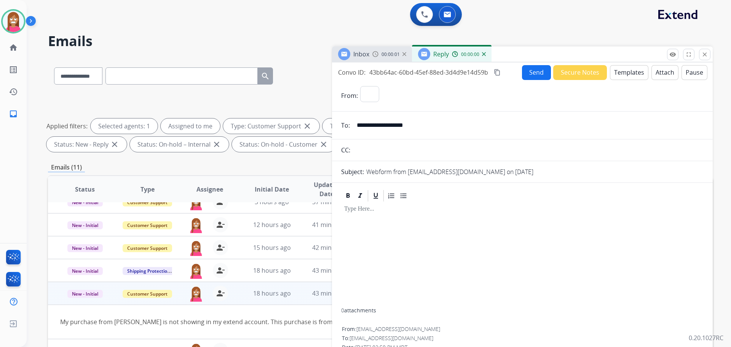
select select "**********"
click at [630, 70] on button "Templates" at bounding box center [629, 72] width 38 height 15
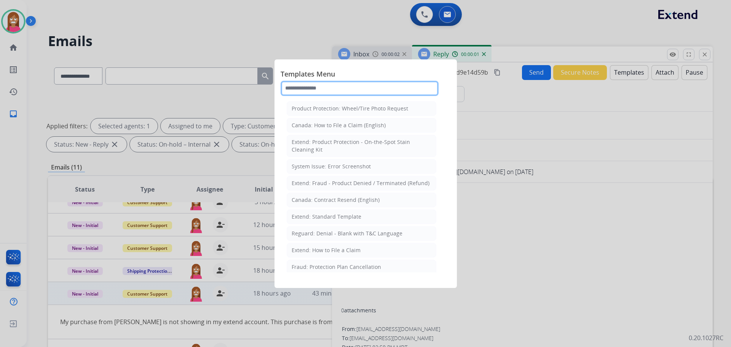
click at [306, 88] on input "text" at bounding box center [360, 88] width 158 height 15
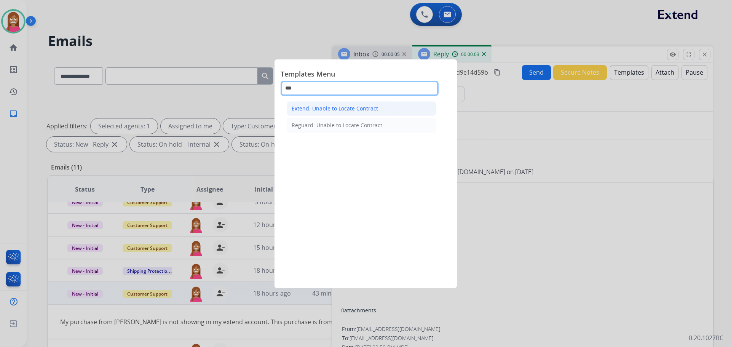
type input "***"
click at [318, 106] on div "Extend: Unable to Locate Contract" at bounding box center [335, 109] width 86 height 8
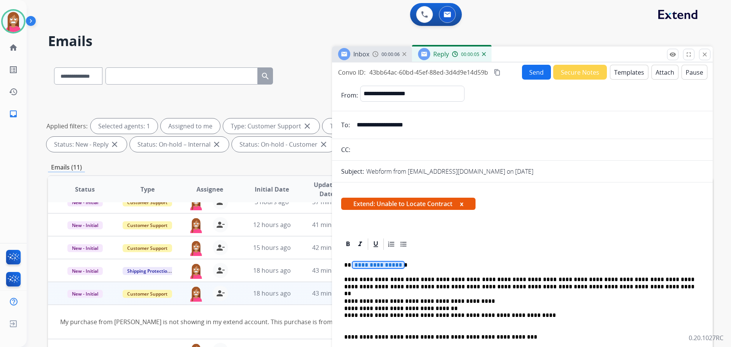
click at [373, 268] on p "**********" at bounding box center [519, 265] width 350 height 7
click at [374, 263] on span "**********" at bounding box center [378, 265] width 51 height 6
click at [529, 74] on button "Send" at bounding box center [536, 72] width 29 height 15
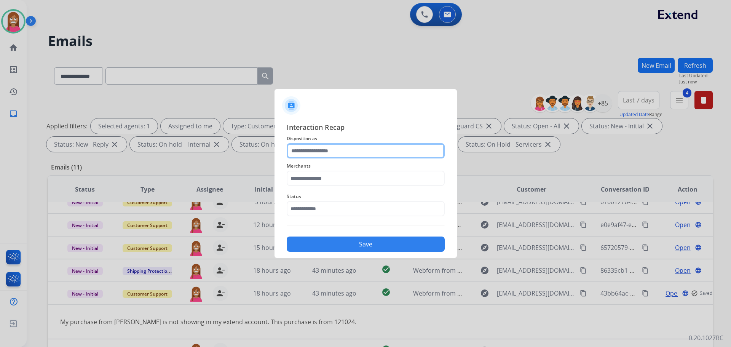
click at [306, 154] on input "text" at bounding box center [366, 150] width 158 height 15
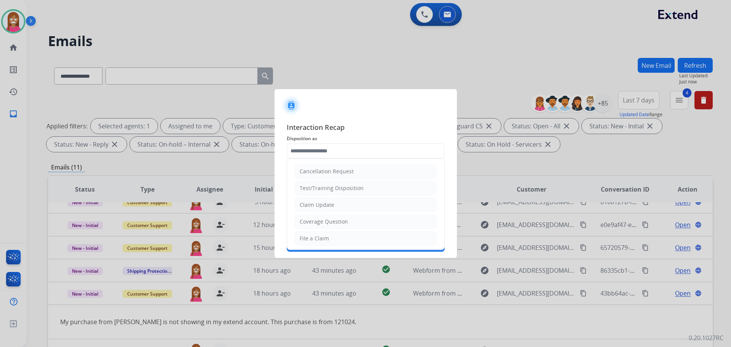
click at [321, 231] on ul "Cancellation Request Test/Training Disposition Claim Update Coverage Question F…" at bounding box center [365, 264] width 157 height 210
click at [301, 147] on input "text" at bounding box center [366, 150] width 158 height 15
click at [309, 223] on div "Coverage Question" at bounding box center [324, 222] width 48 height 8
type input "**********"
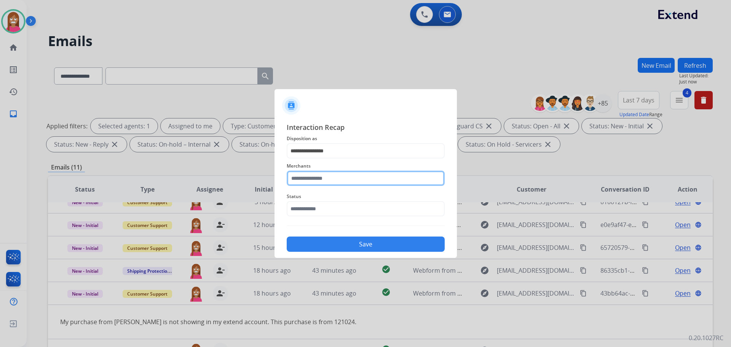
click at [317, 178] on input "text" at bounding box center [366, 178] width 158 height 15
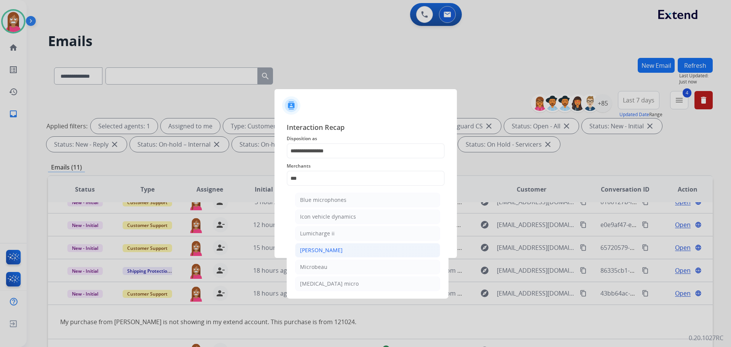
click at [323, 245] on li "[PERSON_NAME]" at bounding box center [367, 250] width 145 height 14
type input "********"
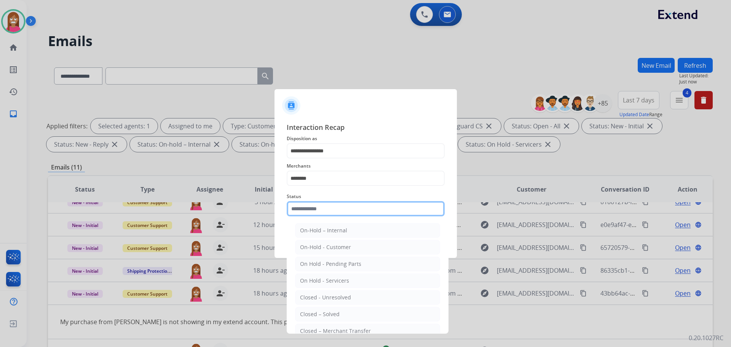
click at [313, 214] on input "text" at bounding box center [366, 208] width 158 height 15
click at [312, 309] on li "Closed – Solved" at bounding box center [367, 314] width 145 height 14
type input "**********"
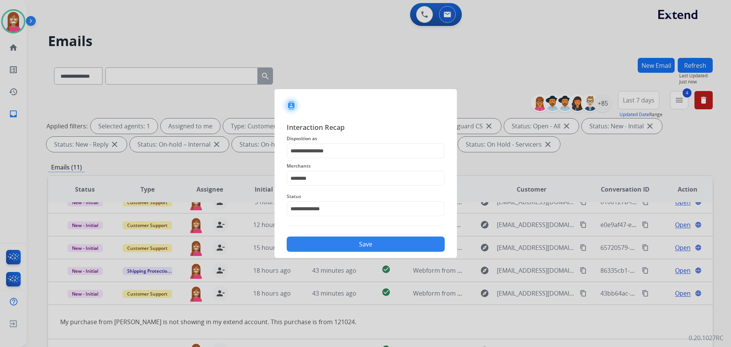
click at [308, 244] on button "Save" at bounding box center [366, 244] width 158 height 15
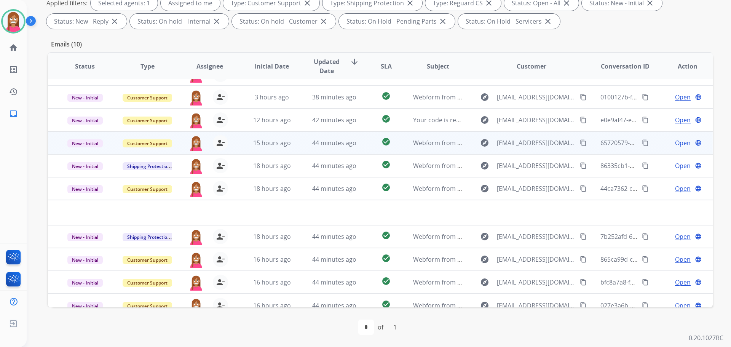
scroll to position [26, 0]
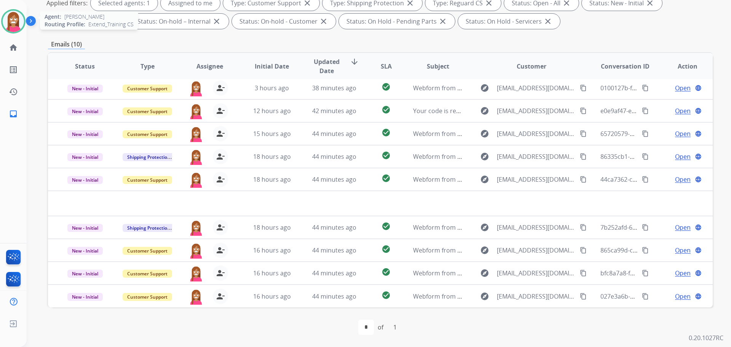
click at [6, 22] on img at bounding box center [13, 21] width 21 height 21
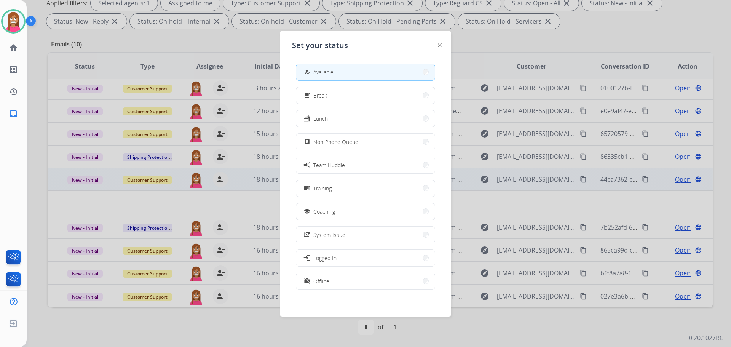
click at [315, 210] on div "school Coaching" at bounding box center [318, 211] width 33 height 9
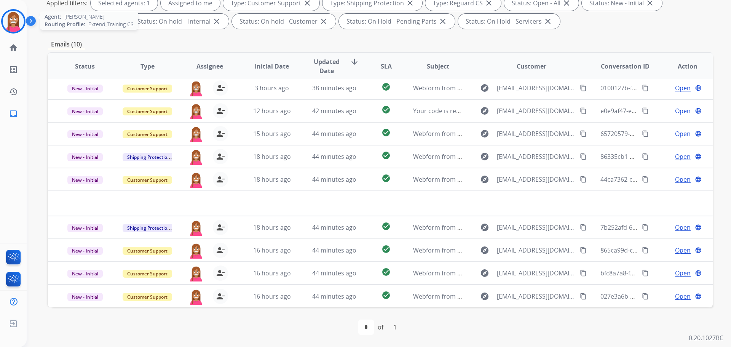
click at [14, 27] on img at bounding box center [13, 21] width 21 height 21
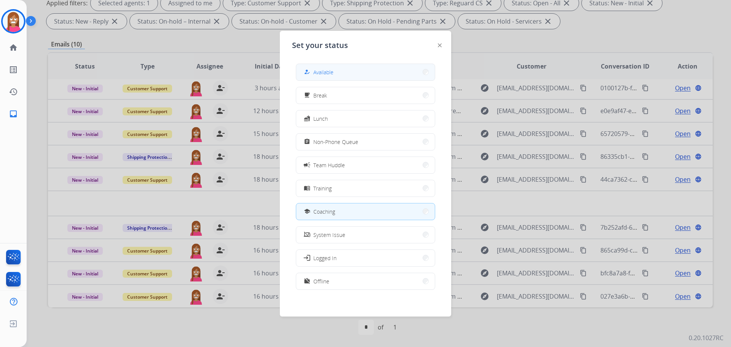
click at [321, 78] on button "how_to_reg Available" at bounding box center [365, 72] width 139 height 16
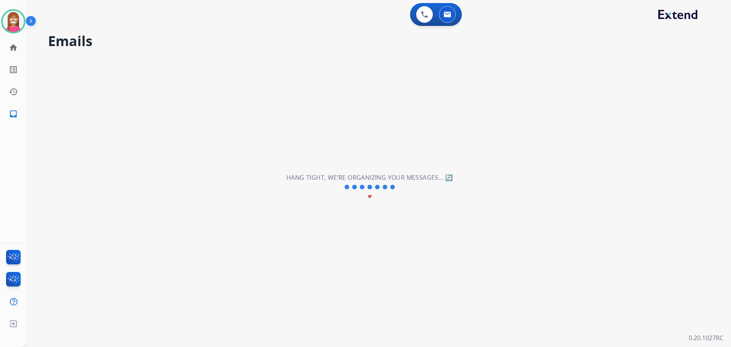
scroll to position [0, 0]
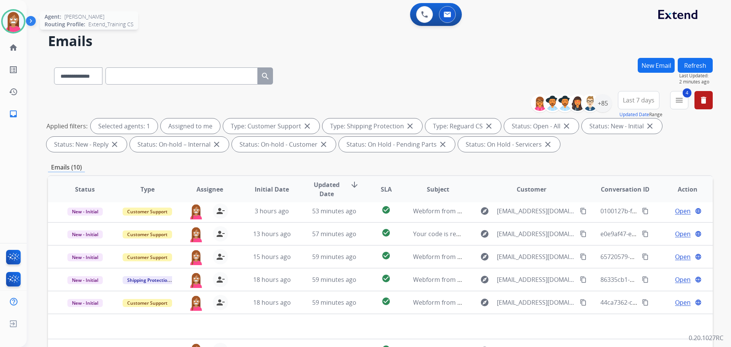
click at [7, 22] on img at bounding box center [13, 21] width 21 height 21
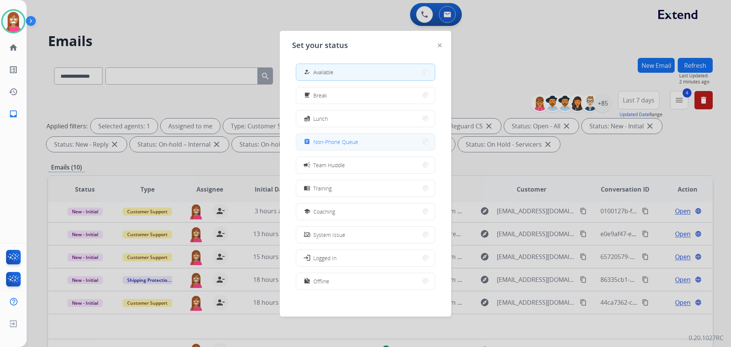
click at [319, 139] on span "Non-Phone Queue" at bounding box center [336, 142] width 45 height 8
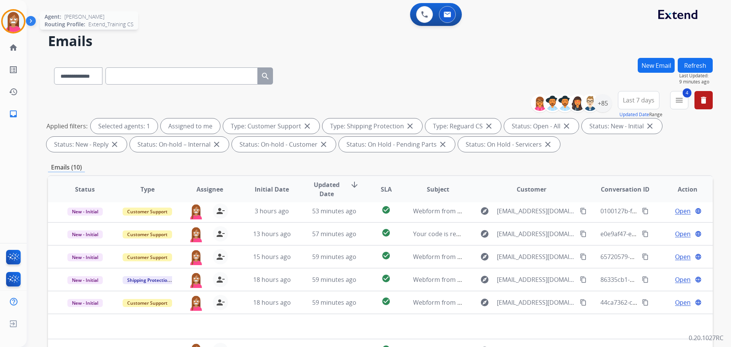
click at [5, 19] on img at bounding box center [13, 21] width 21 height 21
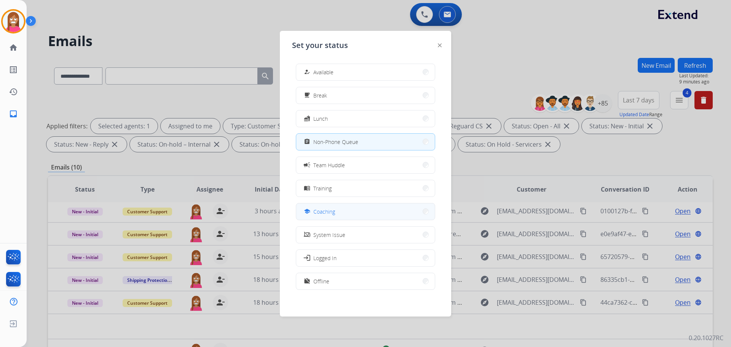
click at [315, 213] on div "school Coaching" at bounding box center [318, 211] width 33 height 9
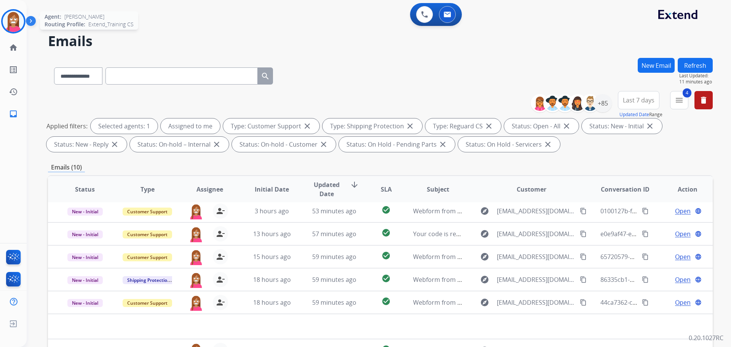
click at [8, 25] on img at bounding box center [13, 21] width 21 height 21
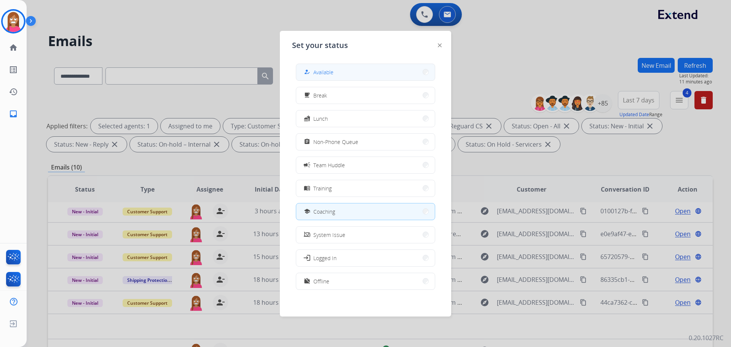
click at [330, 72] on span "Available" at bounding box center [324, 72] width 20 height 8
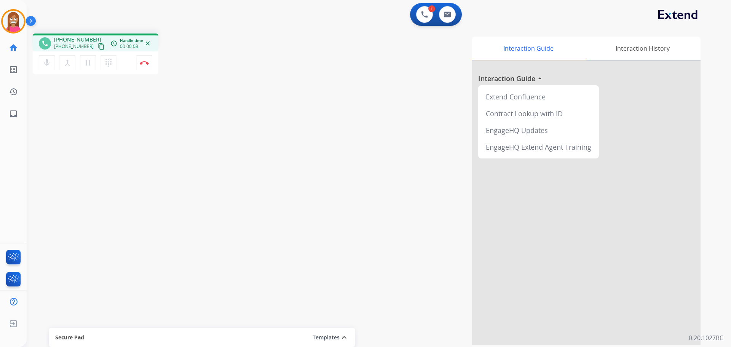
click at [98, 48] on mat-icon "content_copy" at bounding box center [101, 46] width 7 height 7
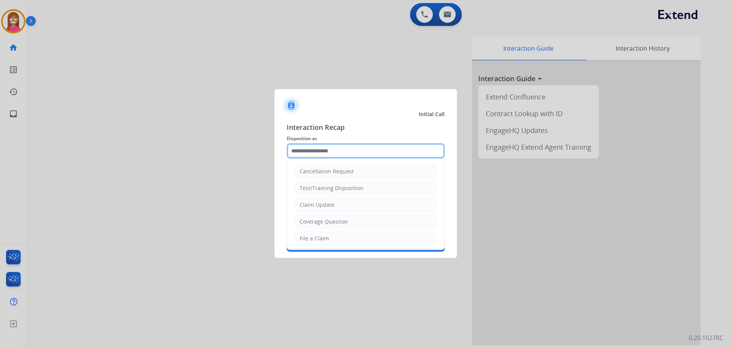
click at [317, 149] on input "text" at bounding box center [366, 150] width 158 height 15
click at [322, 204] on div "Claim Update" at bounding box center [317, 205] width 35 height 8
type input "**********"
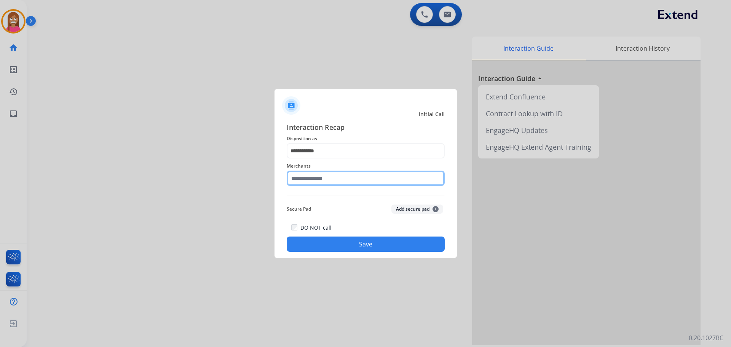
click at [304, 179] on input "text" at bounding box center [366, 178] width 158 height 15
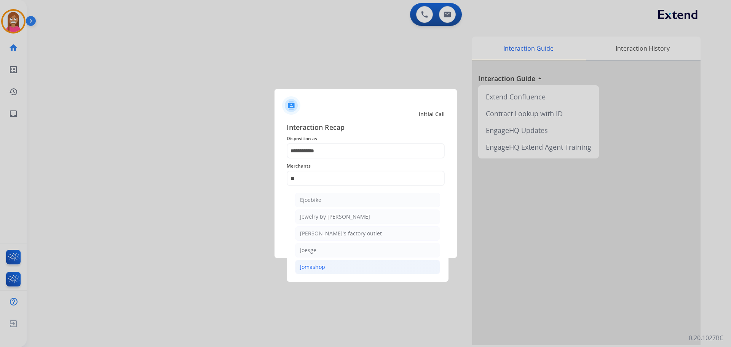
click at [311, 269] on div "Jomashop" at bounding box center [312, 267] width 25 height 8
type input "********"
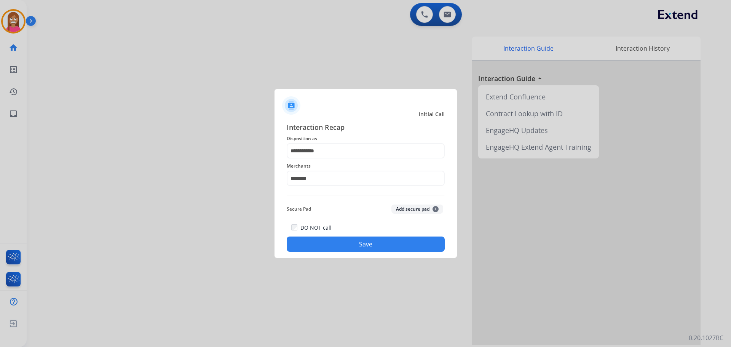
click at [308, 237] on button "Save" at bounding box center [366, 244] width 158 height 15
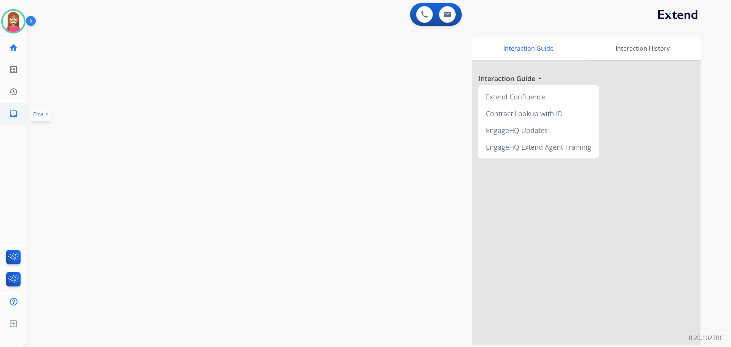
click at [18, 115] on mat-icon "inbox" at bounding box center [13, 113] width 9 height 9
select select "**********"
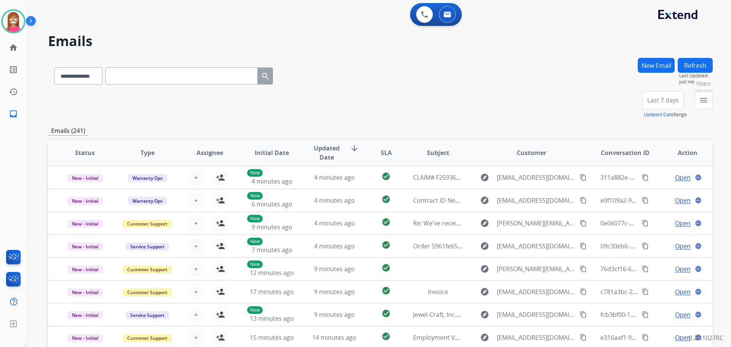
click at [710, 106] on button "menu Filters" at bounding box center [704, 100] width 18 height 18
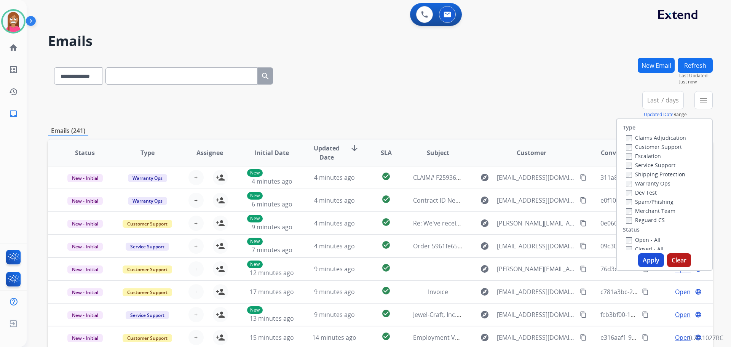
click at [648, 145] on label "Customer Support" at bounding box center [654, 146] width 56 height 7
click at [641, 177] on label "Shipping Protection" at bounding box center [655, 174] width 59 height 7
click at [632, 240] on label "Open - All" at bounding box center [643, 239] width 35 height 7
click at [638, 260] on button "Apply" at bounding box center [651, 260] width 26 height 14
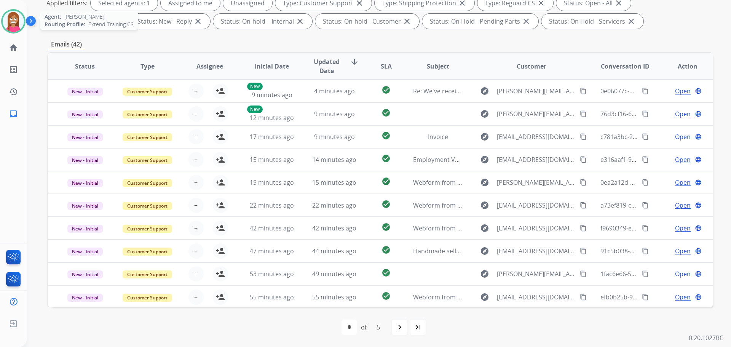
click at [8, 21] on img at bounding box center [13, 21] width 21 height 21
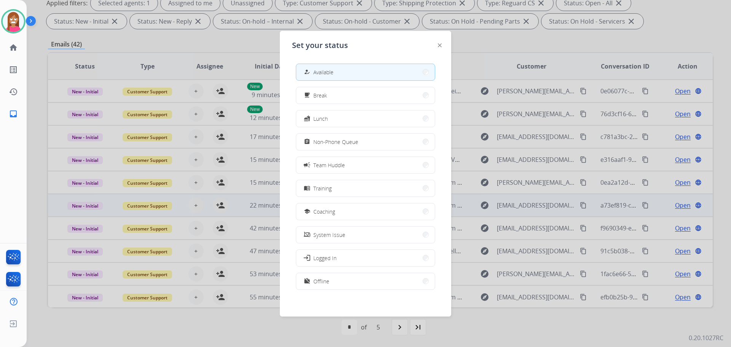
drag, startPoint x: 346, startPoint y: 208, endPoint x: 340, endPoint y: 208, distance: 6.1
click at [344, 208] on button "school Coaching" at bounding box center [365, 211] width 139 height 16
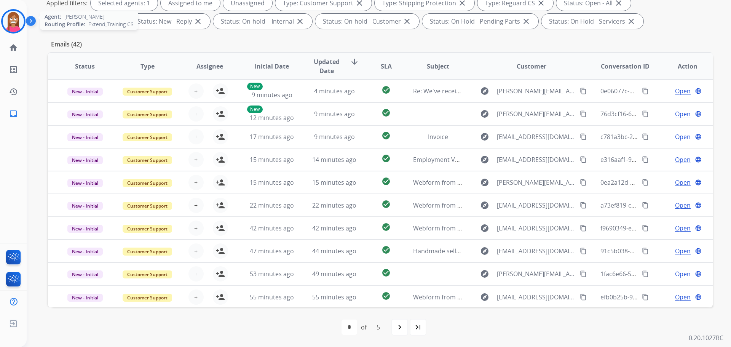
click at [10, 23] on img at bounding box center [13, 21] width 21 height 21
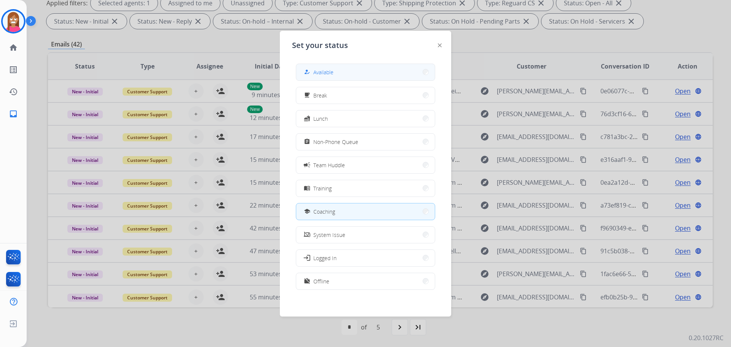
click at [337, 80] on div "how_to_reg Available" at bounding box center [365, 72] width 139 height 17
click at [324, 78] on button "how_to_reg Available" at bounding box center [365, 72] width 139 height 16
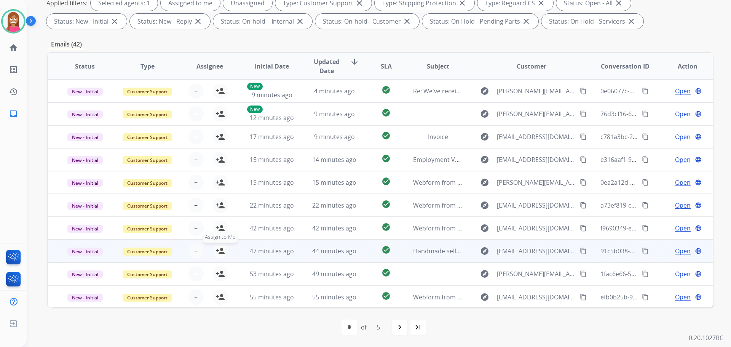
click at [218, 251] on mat-icon "person_add" at bounding box center [220, 250] width 9 height 9
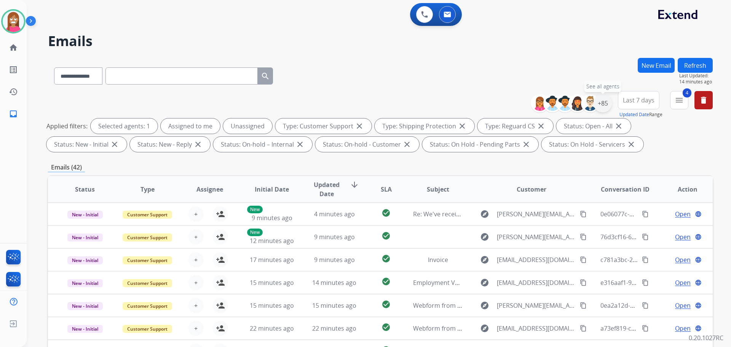
click at [600, 102] on div "+85" at bounding box center [603, 103] width 18 height 18
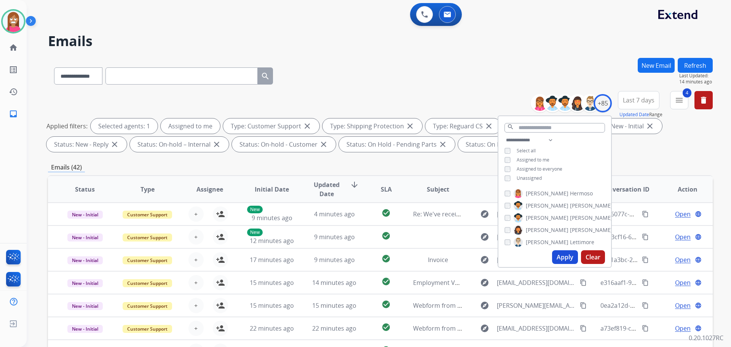
click at [563, 257] on button "Apply" at bounding box center [565, 257] width 26 height 14
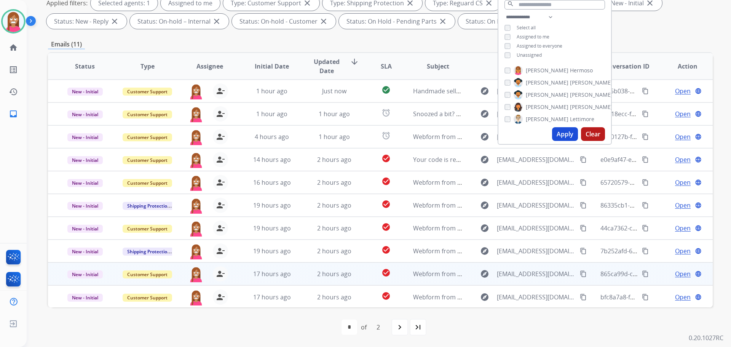
scroll to position [1, 0]
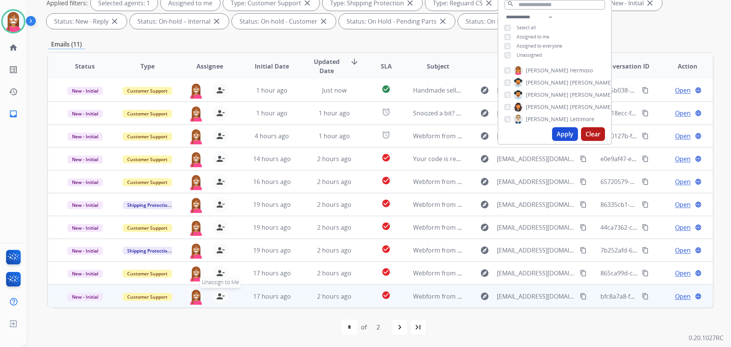
click at [217, 295] on mat-icon "person_remove" at bounding box center [220, 296] width 9 height 9
click at [217, 295] on mat-icon "person_add" at bounding box center [220, 296] width 9 height 9
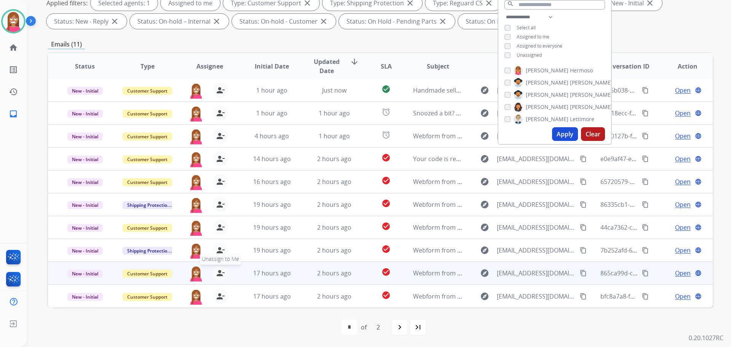
click at [219, 274] on mat-icon "person_remove" at bounding box center [220, 273] width 9 height 9
click at [219, 274] on mat-icon "person_add" at bounding box center [220, 273] width 9 height 9
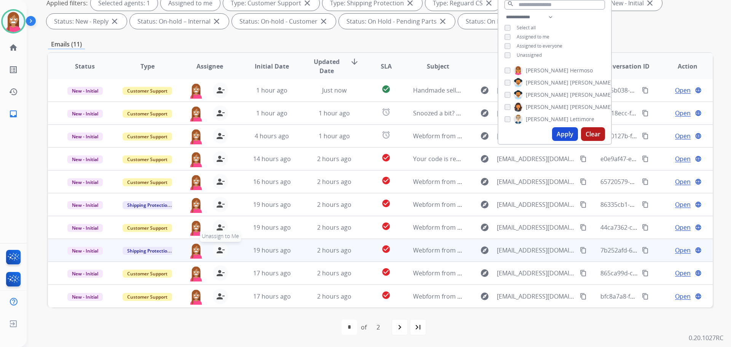
click at [216, 250] on mat-icon "person_remove" at bounding box center [220, 250] width 9 height 9
click at [216, 250] on mat-icon "person_add" at bounding box center [220, 250] width 9 height 9
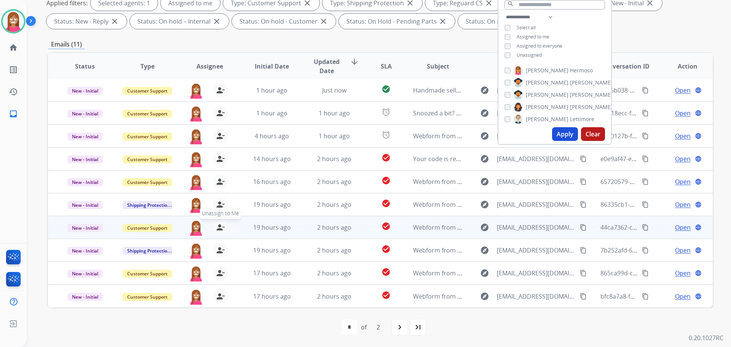
click at [219, 228] on mat-icon "person_remove" at bounding box center [220, 227] width 9 height 9
click at [219, 228] on mat-icon "person_add" at bounding box center [220, 227] width 9 height 9
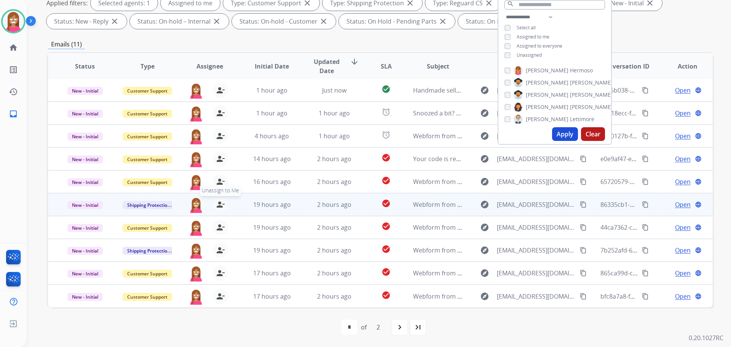
click at [218, 204] on mat-icon "person_remove" at bounding box center [220, 204] width 9 height 9
click at [218, 204] on mat-icon "person_add" at bounding box center [220, 204] width 9 height 9
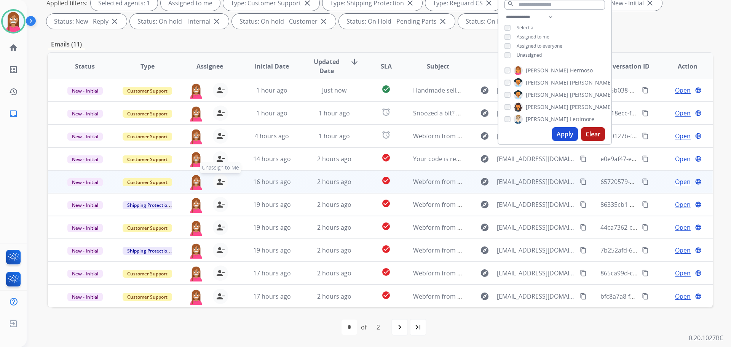
click at [219, 182] on mat-icon "person_remove" at bounding box center [220, 181] width 9 height 9
click at [219, 182] on mat-icon "person_add" at bounding box center [220, 181] width 9 height 9
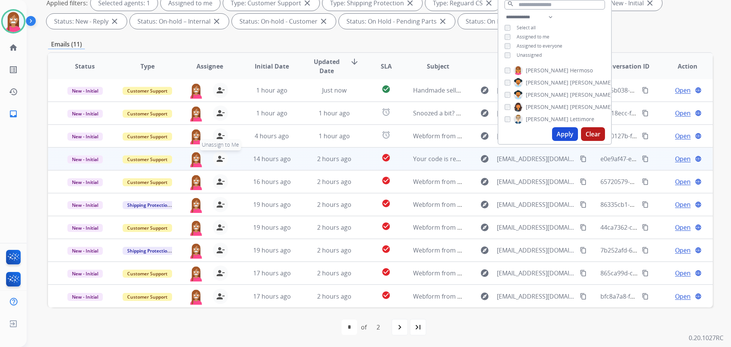
click at [217, 160] on mat-icon "person_remove" at bounding box center [220, 158] width 9 height 9
click at [217, 160] on mat-icon "person_add" at bounding box center [220, 158] width 9 height 9
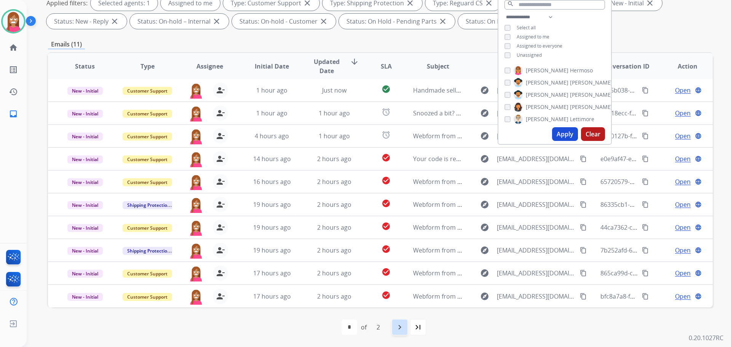
click at [397, 328] on mat-icon "navigate_next" at bounding box center [399, 327] width 9 height 9
select select "*"
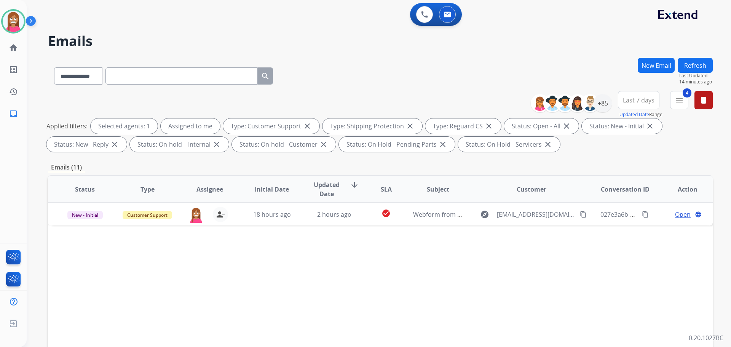
scroll to position [0, 0]
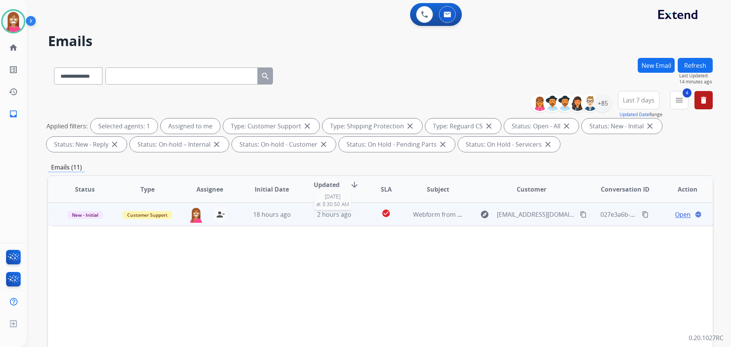
click at [310, 219] on div "2 hours ago" at bounding box center [335, 214] width 50 height 9
click at [580, 213] on mat-icon "content_copy" at bounding box center [583, 214] width 7 height 7
click at [680, 213] on span "Open" at bounding box center [683, 214] width 16 height 9
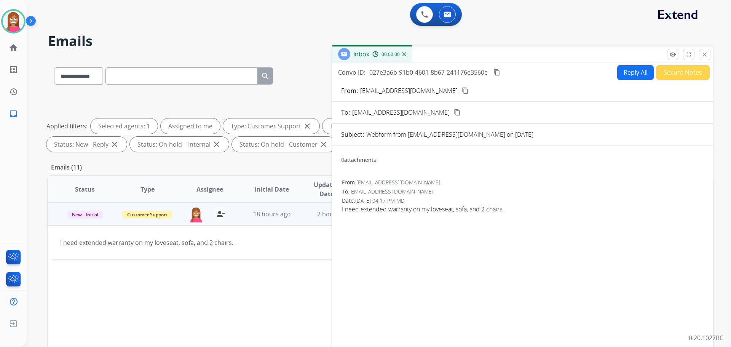
click at [630, 72] on button "Reply All" at bounding box center [636, 72] width 37 height 15
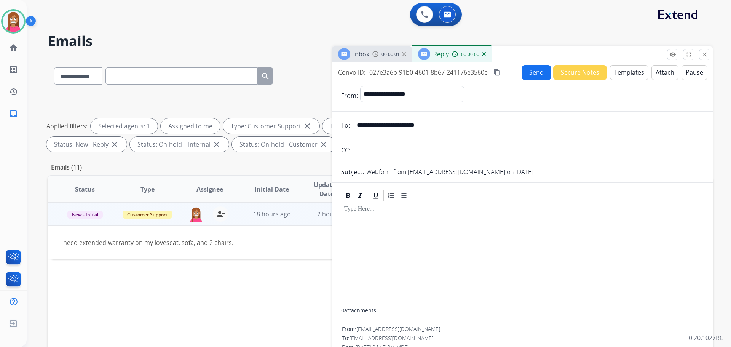
click at [629, 78] on button "Templates" at bounding box center [629, 72] width 38 height 15
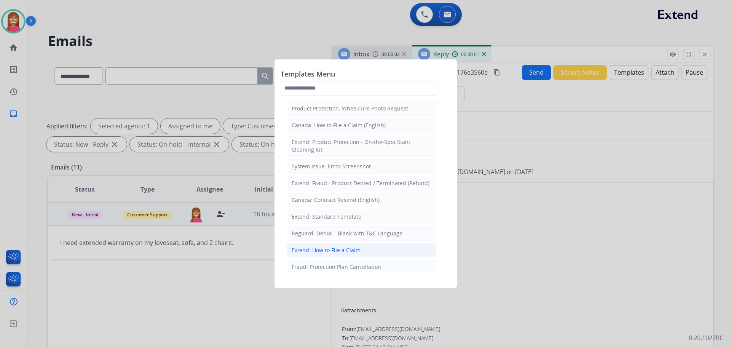
click at [315, 252] on div "Extend: How to File a Claim" at bounding box center [326, 250] width 69 height 8
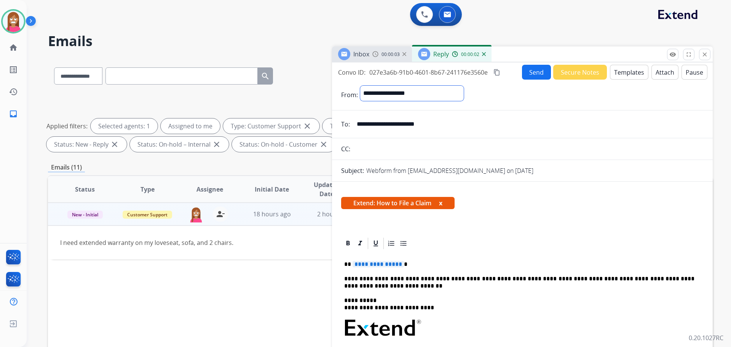
click at [377, 95] on select "**********" at bounding box center [412, 93] width 104 height 15
select select "**********"
click at [360, 86] on select "**********" at bounding box center [412, 93] width 104 height 15
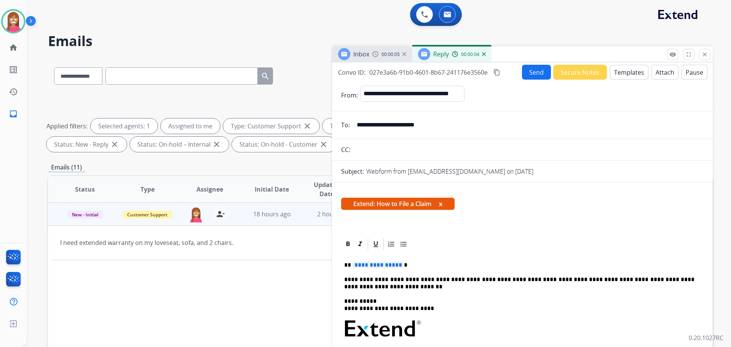
click at [618, 76] on button "Templates" at bounding box center [629, 72] width 38 height 15
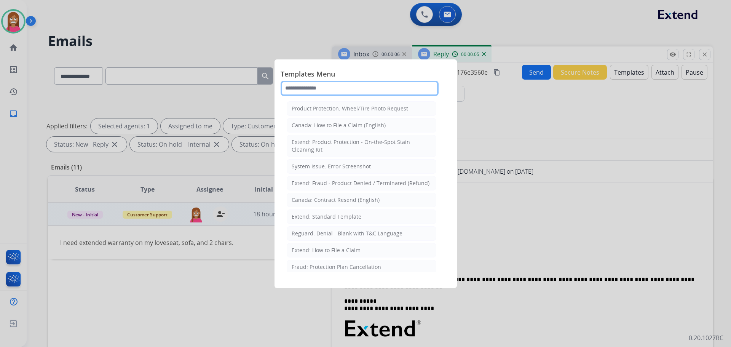
click at [320, 91] on input "text" at bounding box center [360, 88] width 158 height 15
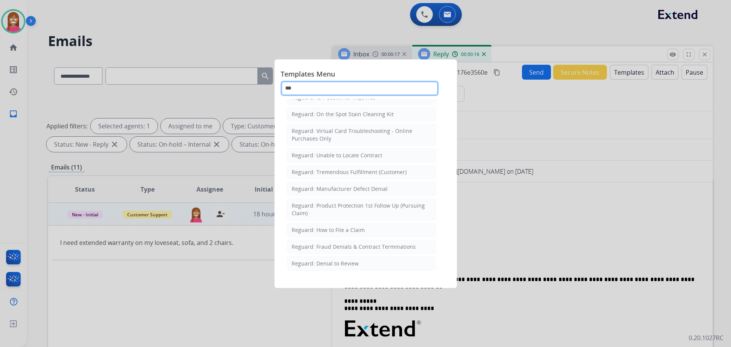
scroll to position [120, 0]
type input "***"
click at [334, 228] on div "Reguard: How to File a Claim" at bounding box center [328, 230] width 73 height 8
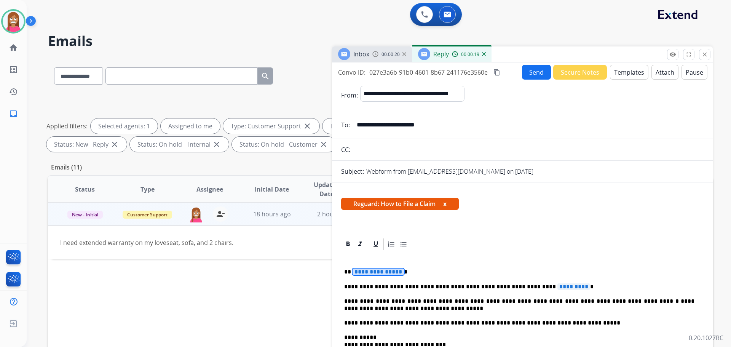
click at [380, 274] on span "**********" at bounding box center [378, 272] width 51 height 6
click at [539, 281] on div "**********" at bounding box center [522, 340] width 363 height 178
click at [526, 67] on button "Send" at bounding box center [536, 72] width 29 height 15
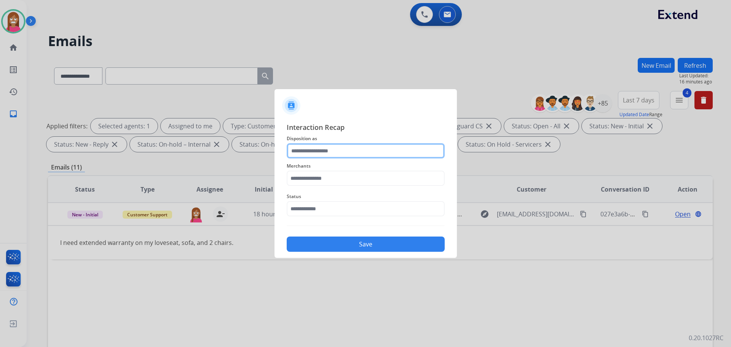
click at [332, 155] on input "text" at bounding box center [366, 150] width 158 height 15
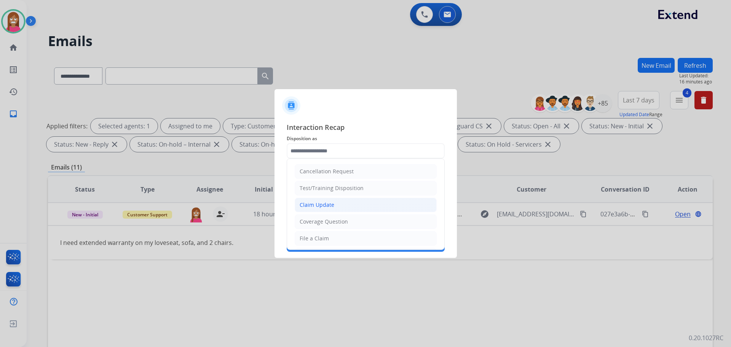
click at [312, 206] on div "Claim Update" at bounding box center [317, 205] width 35 height 8
type input "**********"
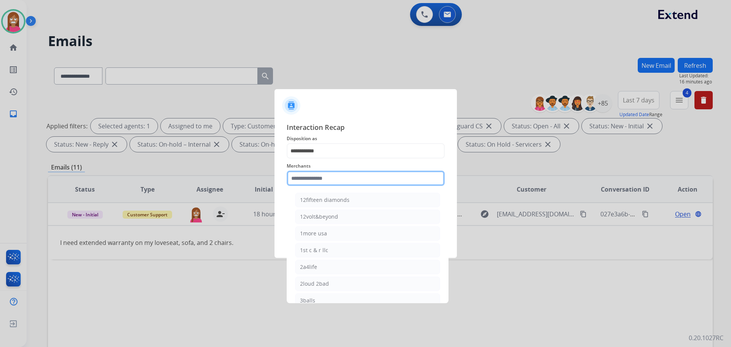
click at [307, 178] on input "text" at bounding box center [366, 178] width 158 height 15
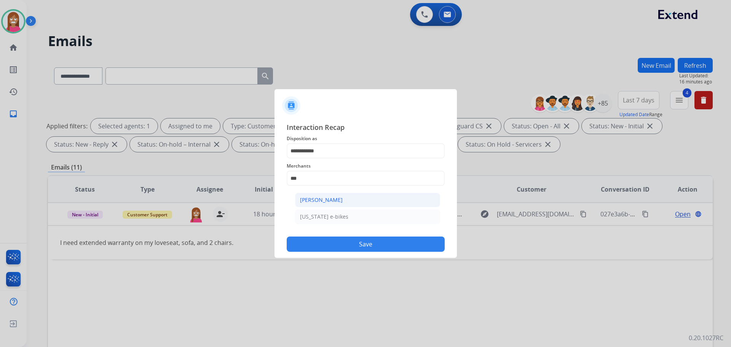
click at [325, 198] on div "[PERSON_NAME]" at bounding box center [321, 200] width 43 height 8
type input "**********"
click at [317, 210] on input "text" at bounding box center [366, 208] width 158 height 15
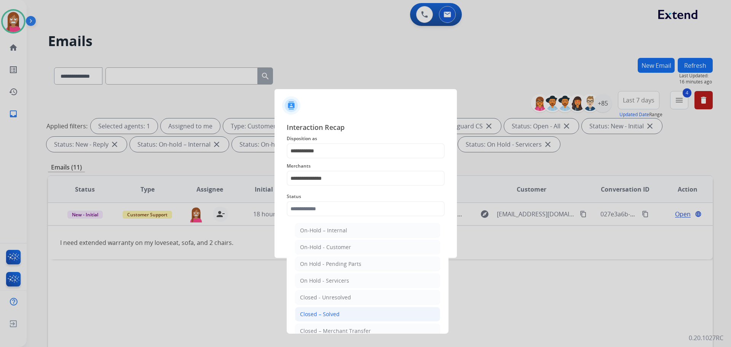
click at [333, 312] on div "Closed – Solved" at bounding box center [320, 314] width 40 height 8
type input "**********"
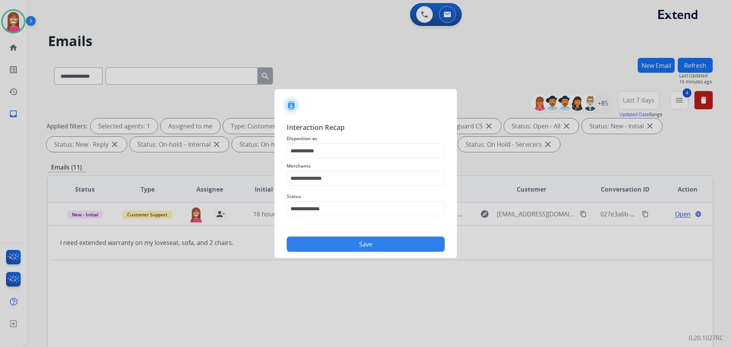
click at [329, 248] on button "Save" at bounding box center [366, 244] width 158 height 15
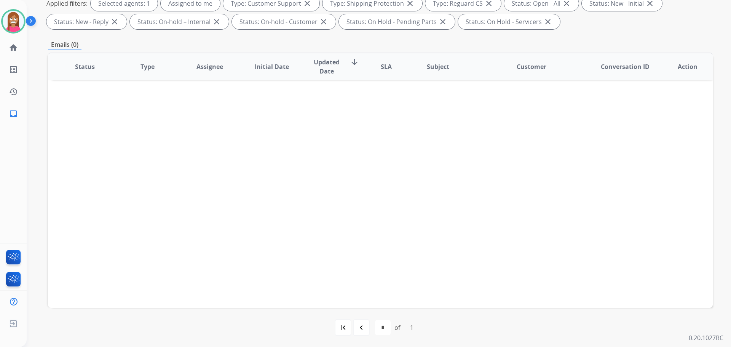
scroll to position [123, 0]
click at [358, 332] on div "navigate_before" at bounding box center [361, 327] width 17 height 17
select select "*"
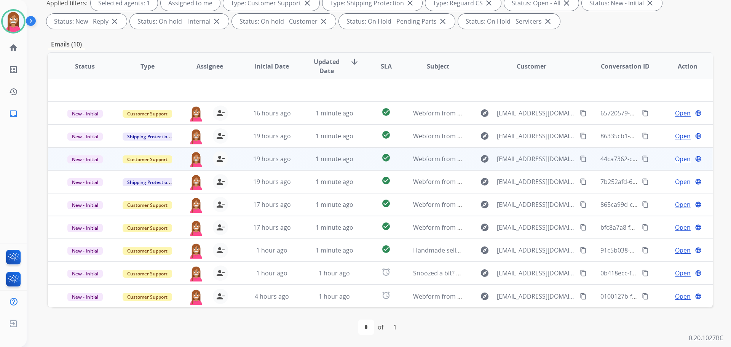
click at [305, 167] on td "1 minute ago" at bounding box center [329, 158] width 62 height 23
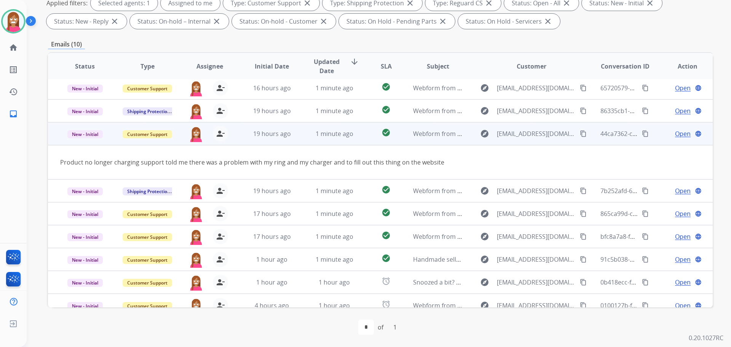
scroll to position [35, 0]
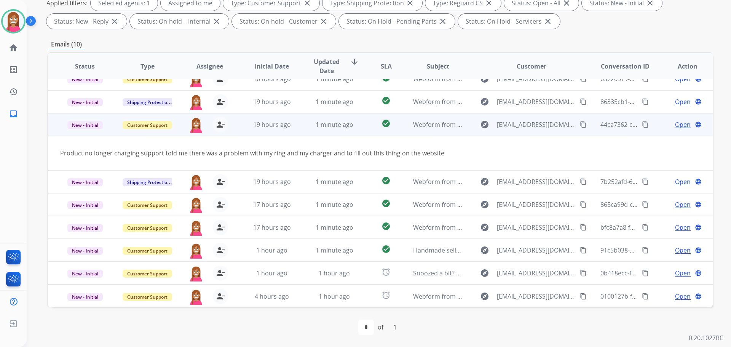
click at [580, 124] on mat-icon "content_copy" at bounding box center [583, 124] width 7 height 7
click at [675, 128] on span "Open" at bounding box center [683, 124] width 16 height 9
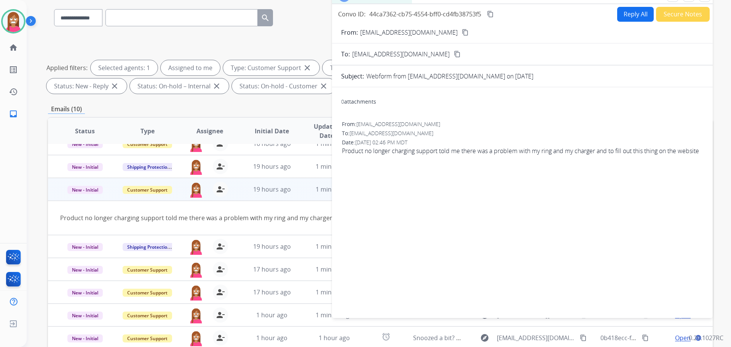
scroll to position [47, 0]
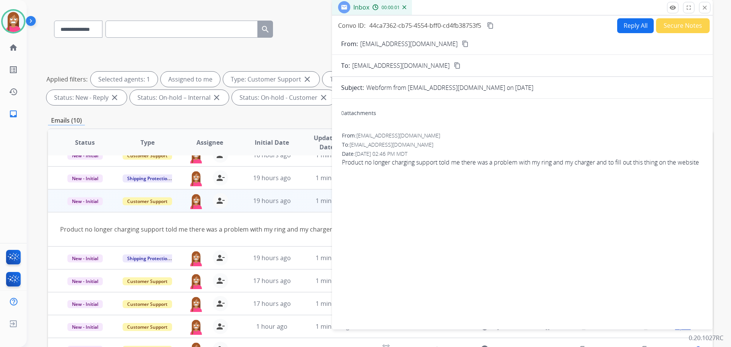
click at [637, 27] on button "Reply All" at bounding box center [636, 25] width 37 height 15
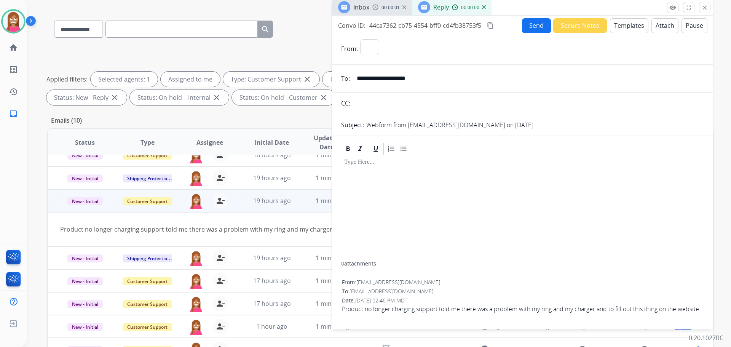
select select "**********"
click at [637, 27] on button "Templates" at bounding box center [629, 25] width 38 height 15
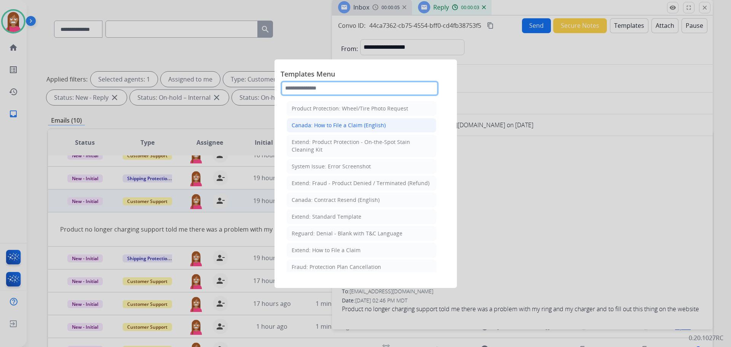
drag, startPoint x: 312, startPoint y: 93, endPoint x: 341, endPoint y: 126, distance: 44.5
click at [312, 96] on input "text" at bounding box center [360, 88] width 158 height 15
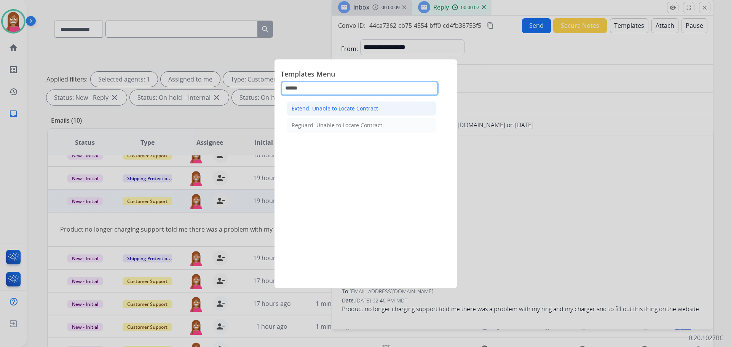
type input "******"
click at [304, 109] on div "Extend: Unable to Locate Contract" at bounding box center [335, 109] width 86 height 8
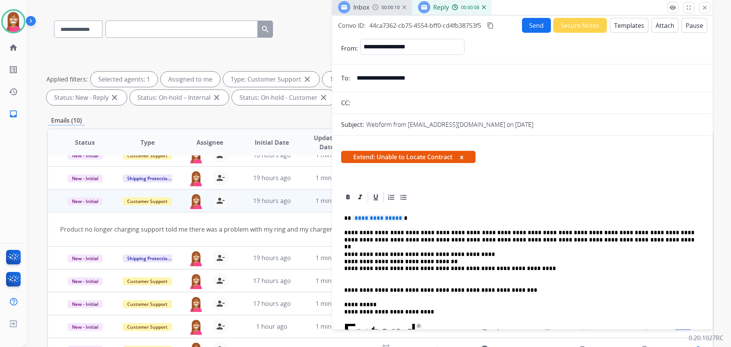
click at [371, 218] on span "**********" at bounding box center [378, 218] width 51 height 6
drag, startPoint x: 525, startPoint y: 24, endPoint x: 527, endPoint y: 31, distance: 7.0
click at [527, 31] on button "Send" at bounding box center [536, 25] width 29 height 15
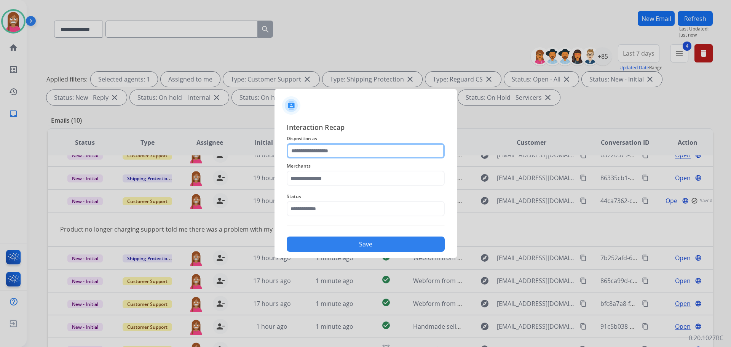
click at [308, 148] on input "text" at bounding box center [366, 150] width 158 height 15
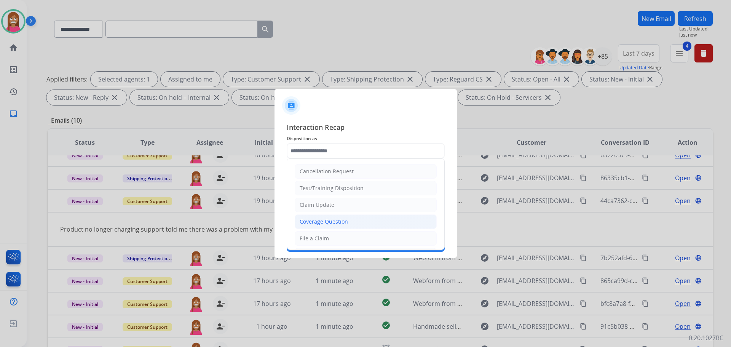
click at [321, 220] on div "Coverage Question" at bounding box center [324, 222] width 48 height 8
type input "**********"
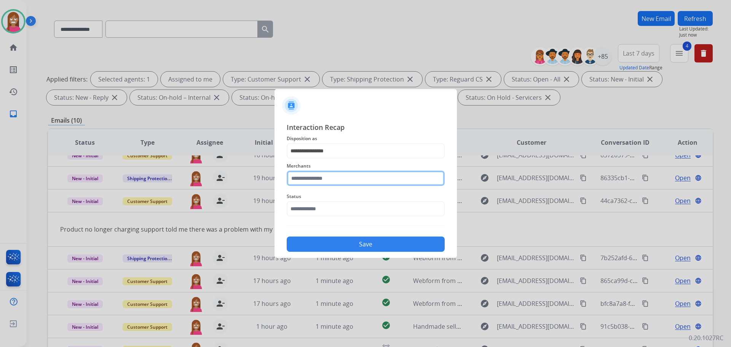
click at [308, 177] on input "text" at bounding box center [366, 178] width 158 height 15
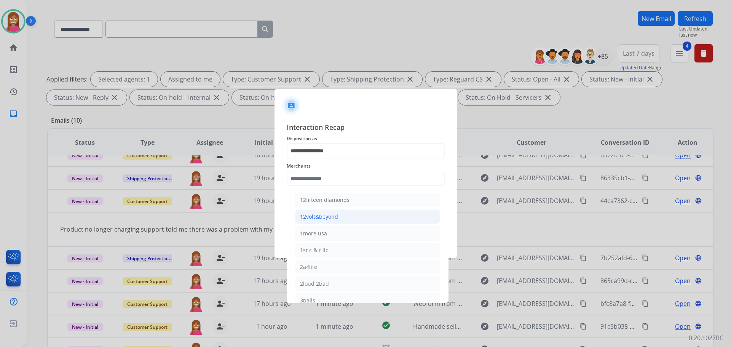
click at [314, 211] on li "12volt&beyond" at bounding box center [367, 217] width 145 height 14
type input "**********"
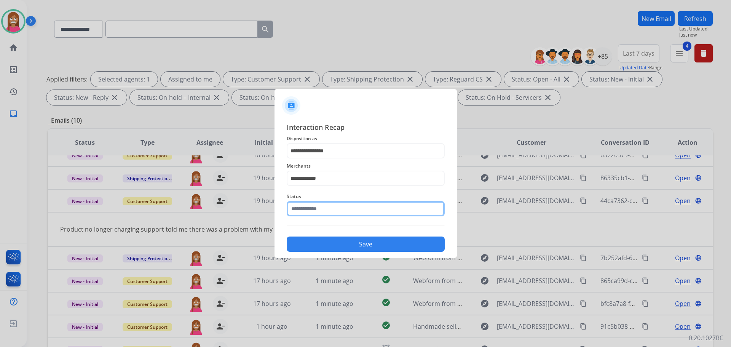
click at [312, 208] on input "text" at bounding box center [366, 208] width 158 height 15
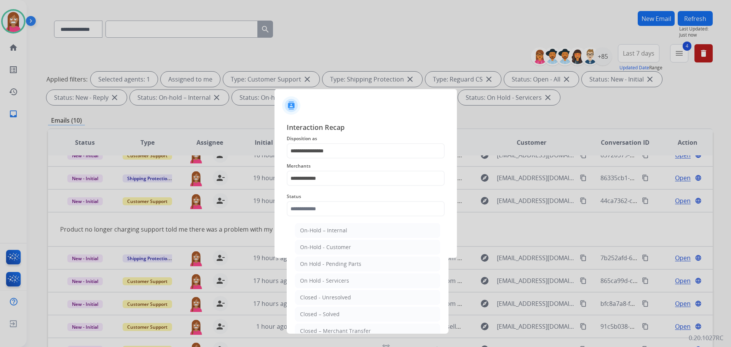
drag, startPoint x: 313, startPoint y: 315, endPoint x: 312, endPoint y: 309, distance: 6.1
click at [313, 313] on div "Closed – Solved" at bounding box center [320, 314] width 40 height 8
type input "**********"
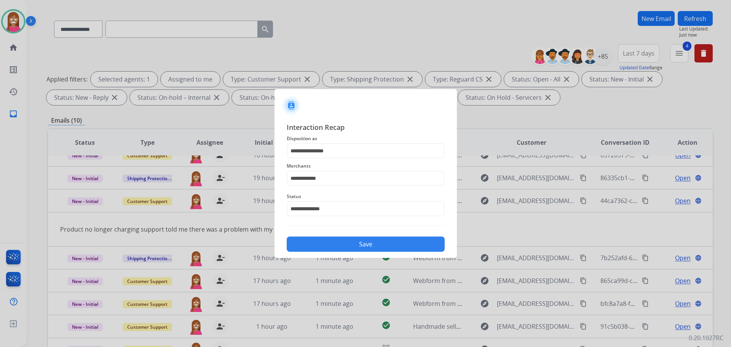
click at [348, 248] on button "Save" at bounding box center [366, 244] width 158 height 15
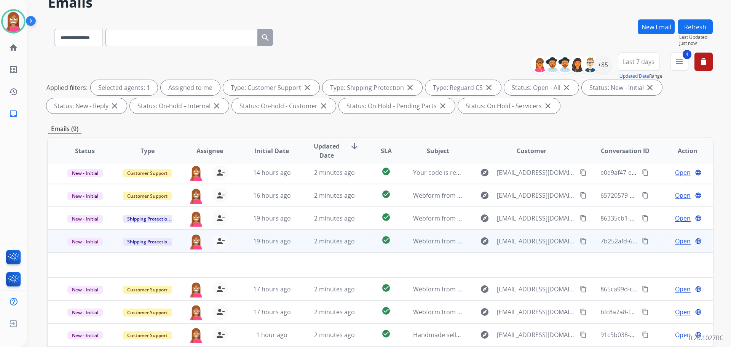
scroll to position [123, 0]
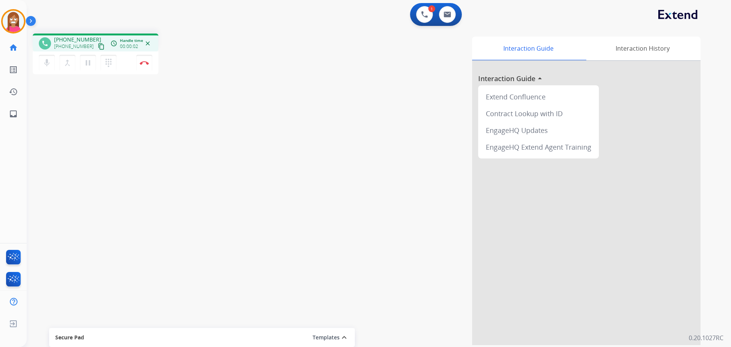
click at [98, 44] on mat-icon "content_copy" at bounding box center [101, 46] width 7 height 7
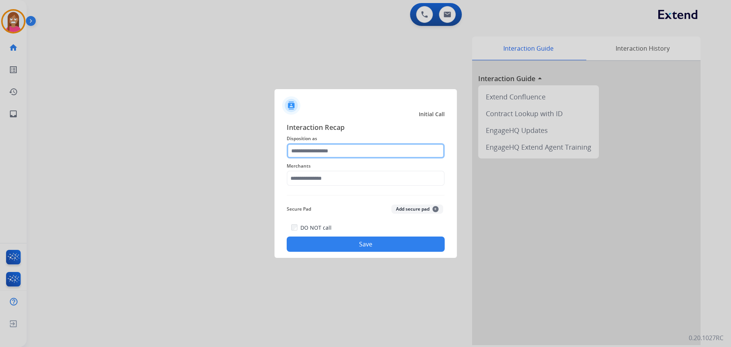
click at [307, 150] on input "text" at bounding box center [366, 150] width 158 height 15
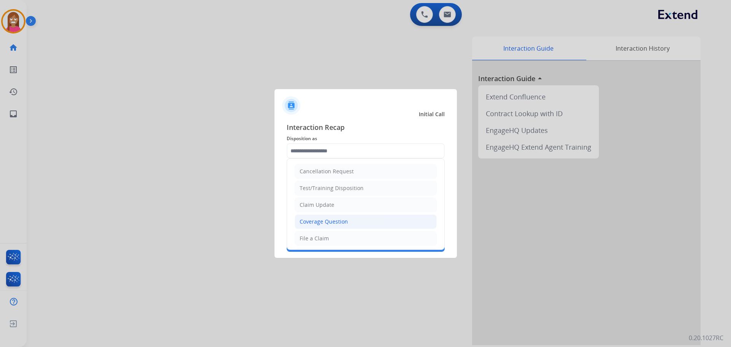
click at [302, 223] on div "Coverage Question" at bounding box center [324, 222] width 48 height 8
type input "**********"
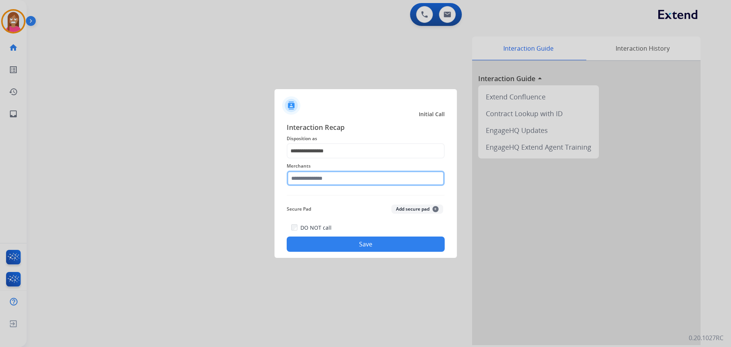
click at [306, 176] on input "text" at bounding box center [366, 178] width 158 height 15
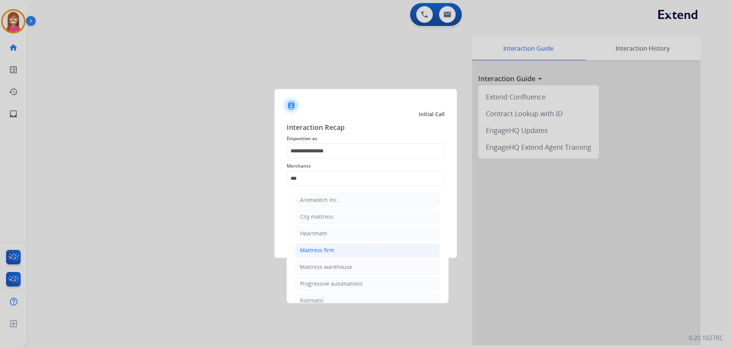
click at [325, 254] on li "Mattress firm" at bounding box center [367, 250] width 145 height 14
type input "**********"
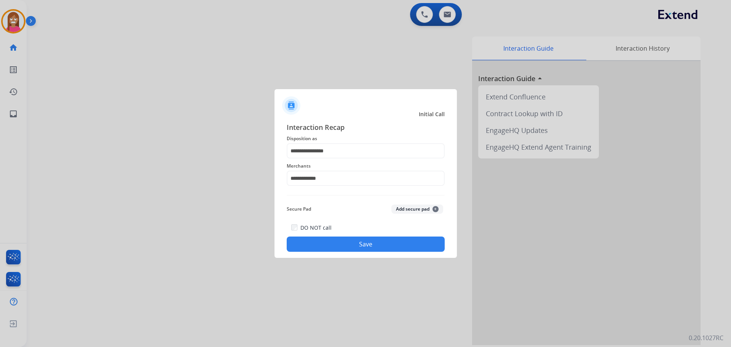
click at [321, 243] on button "Save" at bounding box center [366, 244] width 158 height 15
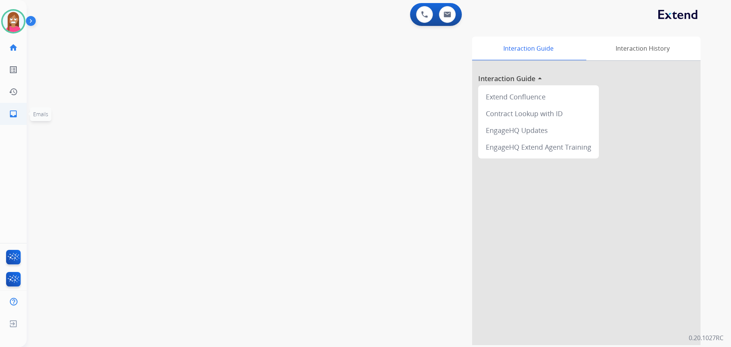
click at [8, 110] on link "inbox Emails" at bounding box center [13, 113] width 21 height 21
select select "**********"
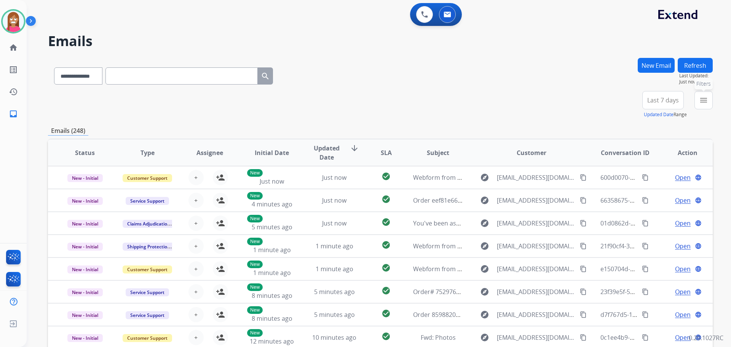
click at [698, 101] on button "menu Filters" at bounding box center [704, 100] width 18 height 18
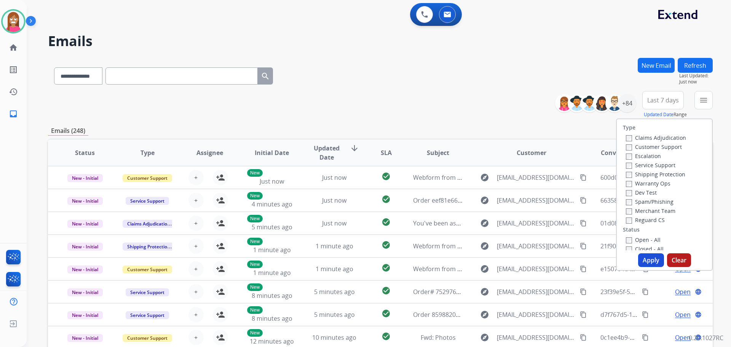
click at [645, 144] on label "Customer Support" at bounding box center [654, 146] width 56 height 7
click at [648, 176] on label "Shipping Protection" at bounding box center [655, 174] width 59 height 7
click at [643, 218] on label "Reguard CS" at bounding box center [645, 219] width 39 height 7
click at [642, 237] on label "Open - All" at bounding box center [643, 239] width 35 height 7
click at [645, 256] on button "Apply" at bounding box center [651, 260] width 26 height 14
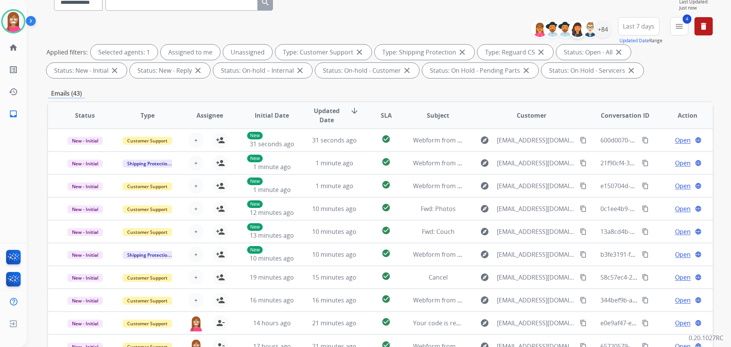
scroll to position [9, 0]
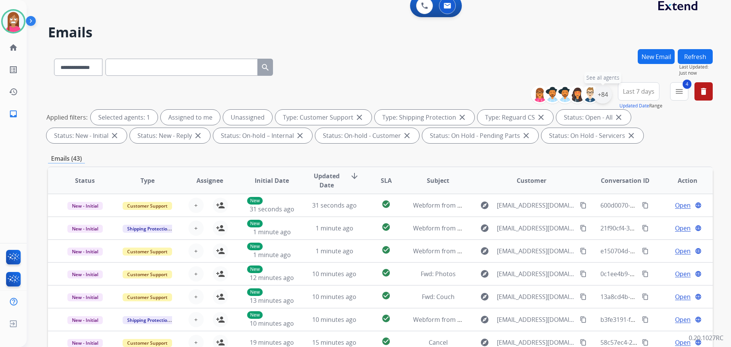
click at [603, 94] on div "+84" at bounding box center [603, 94] width 18 height 18
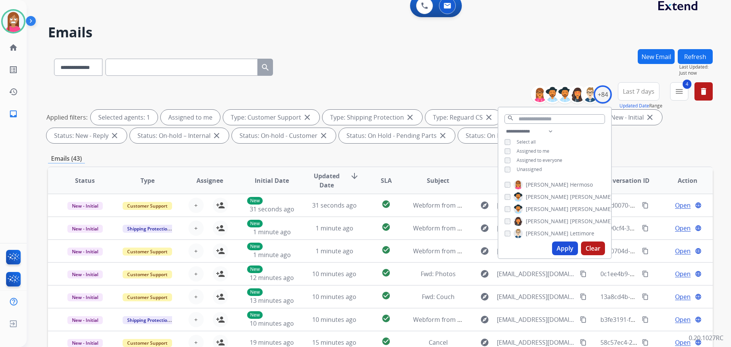
click at [567, 248] on button "Apply" at bounding box center [565, 249] width 26 height 14
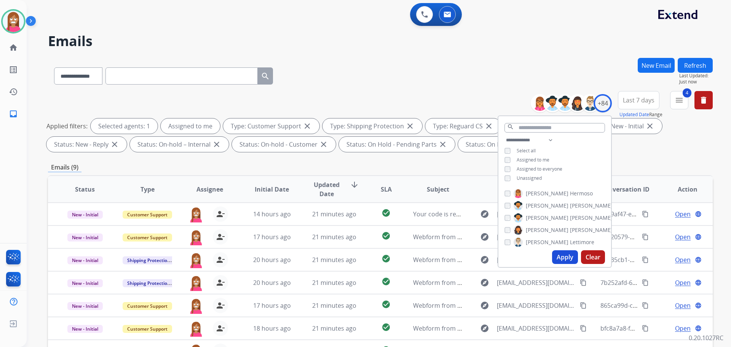
click at [381, 77] on div "**********" at bounding box center [380, 74] width 665 height 33
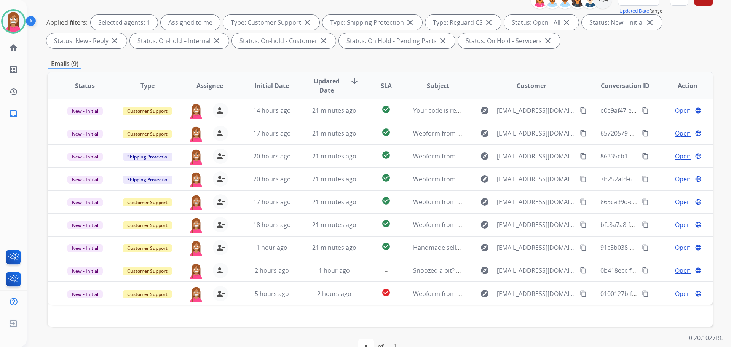
scroll to position [114, 0]
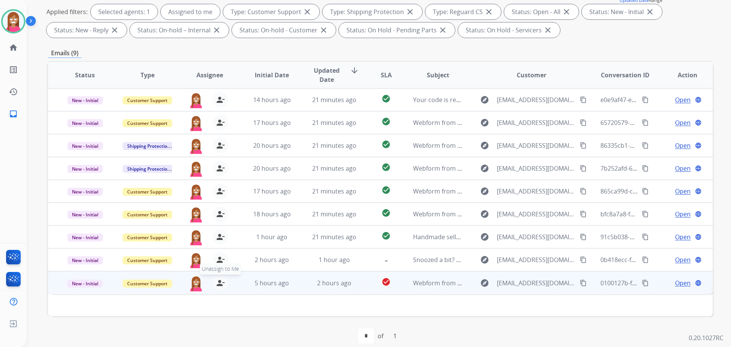
click at [218, 286] on mat-icon "person_remove" at bounding box center [220, 282] width 9 height 9
click at [218, 286] on mat-icon "person_add" at bounding box center [220, 282] width 9 height 9
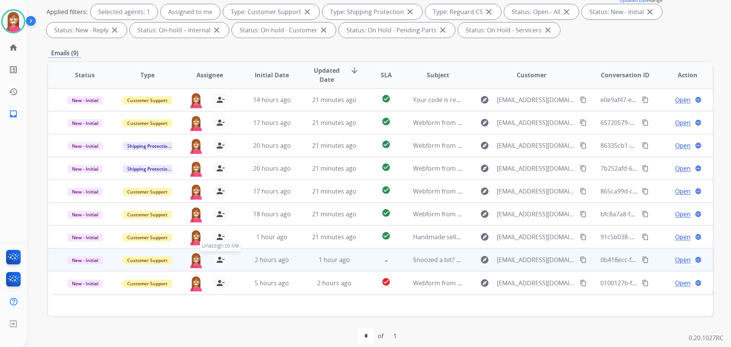
click at [225, 262] on button "person_remove Unassign to Me" at bounding box center [220, 259] width 15 height 15
click at [225, 262] on button "person_add Assign to Me" at bounding box center [220, 259] width 15 height 15
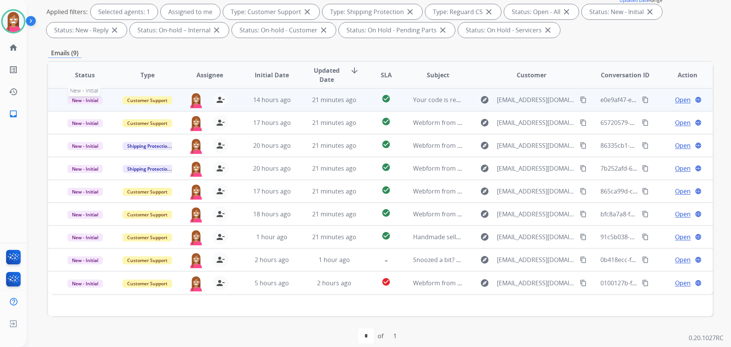
click at [86, 99] on span "New - Initial" at bounding box center [84, 100] width 35 height 8
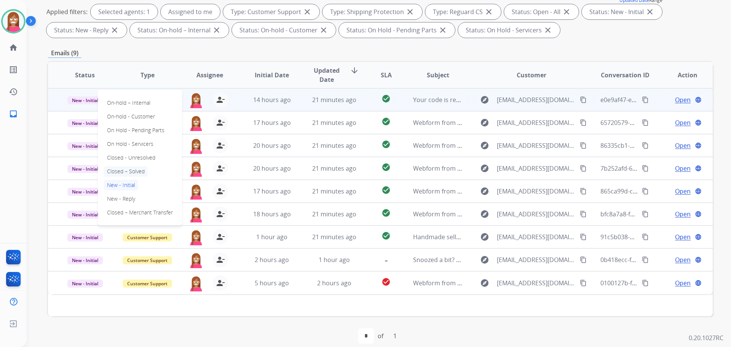
click at [125, 175] on p "Closed – Solved" at bounding box center [126, 171] width 44 height 11
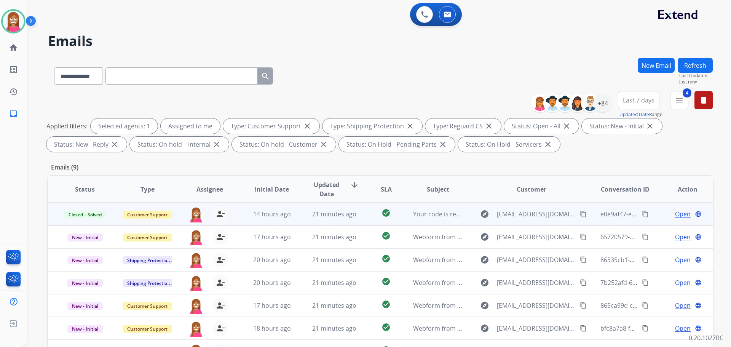
select select "**********"
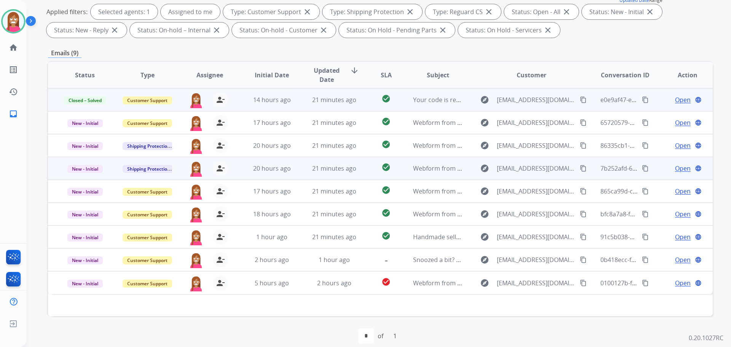
click at [298, 171] on td "21 minutes ago" at bounding box center [329, 168] width 62 height 23
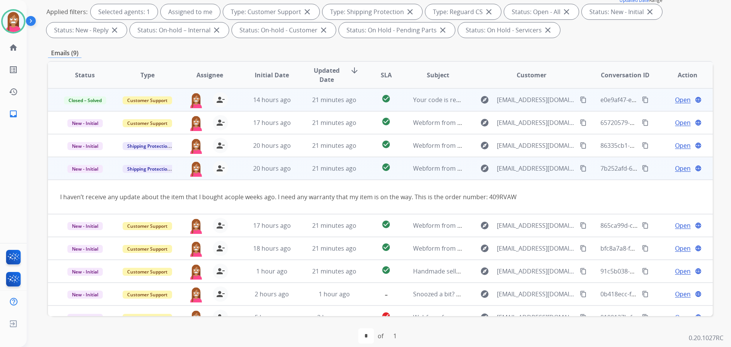
scroll to position [12, 0]
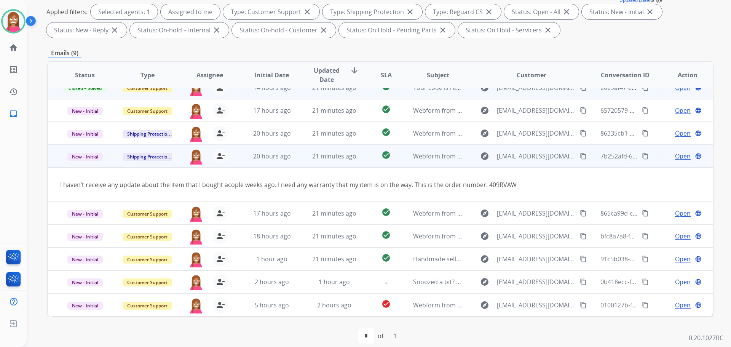
click at [675, 156] on span "Open" at bounding box center [683, 156] width 16 height 9
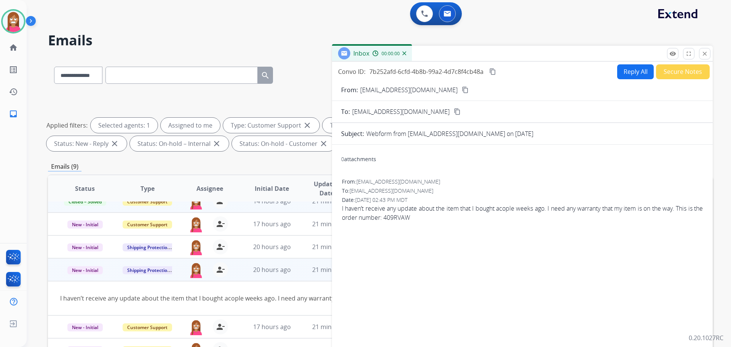
scroll to position [0, 0]
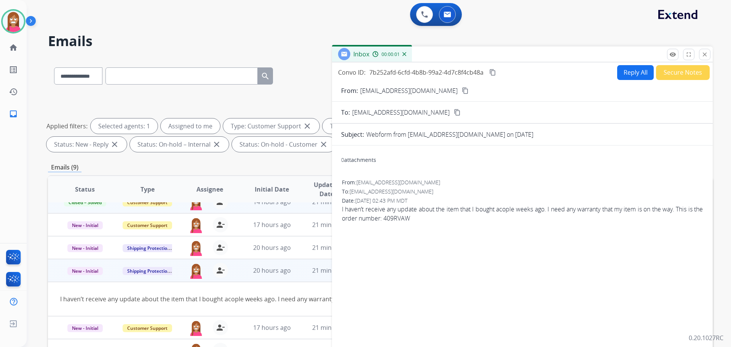
click at [639, 70] on button "Reply All" at bounding box center [636, 72] width 37 height 15
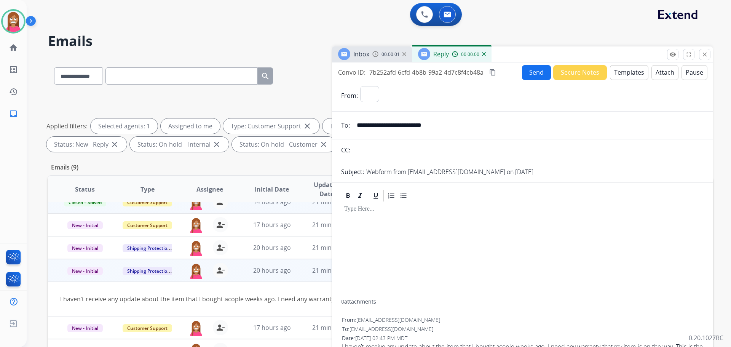
select select "**********"
click at [639, 70] on button "Templates" at bounding box center [629, 72] width 38 height 15
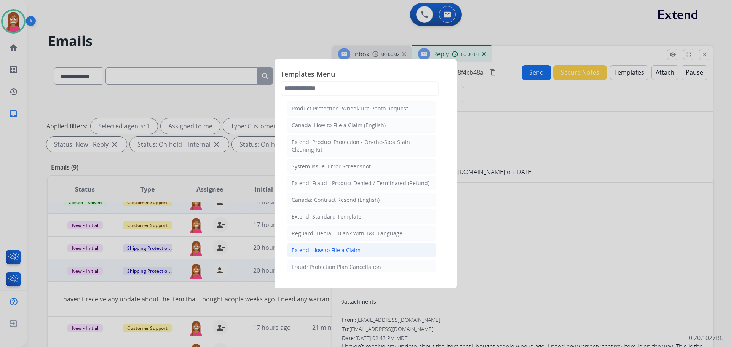
click at [312, 250] on div "Extend: How to File a Claim" at bounding box center [326, 250] width 69 height 8
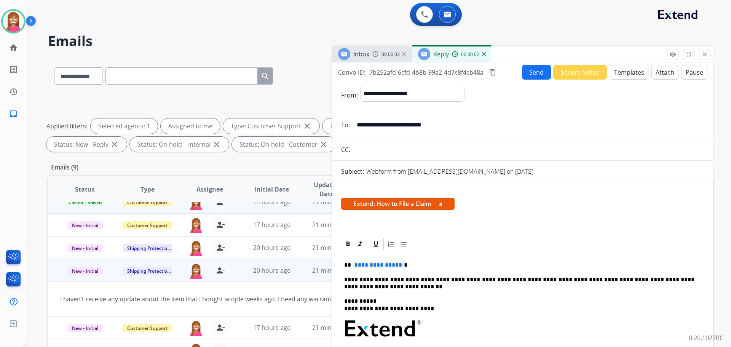
click at [528, 75] on button "Send" at bounding box center [536, 72] width 29 height 15
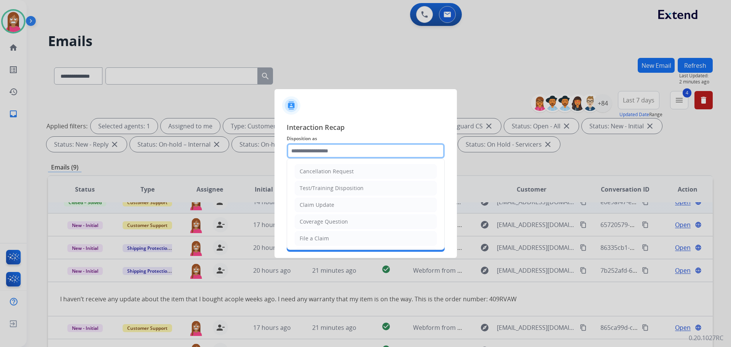
click at [323, 146] on input "text" at bounding box center [366, 150] width 158 height 15
click at [309, 237] on div "File a Claim" at bounding box center [314, 239] width 29 height 8
type input "**********"
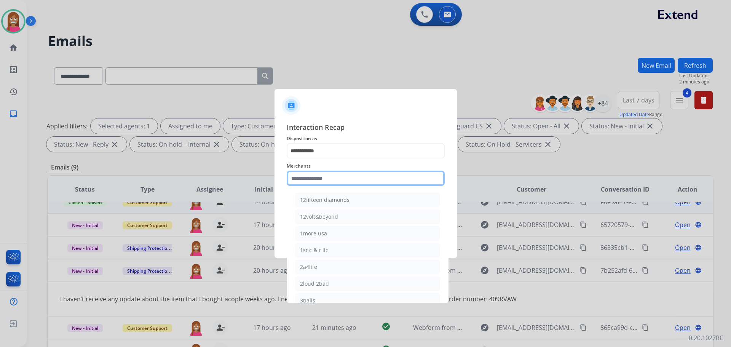
click at [307, 179] on input "text" at bounding box center [366, 178] width 158 height 15
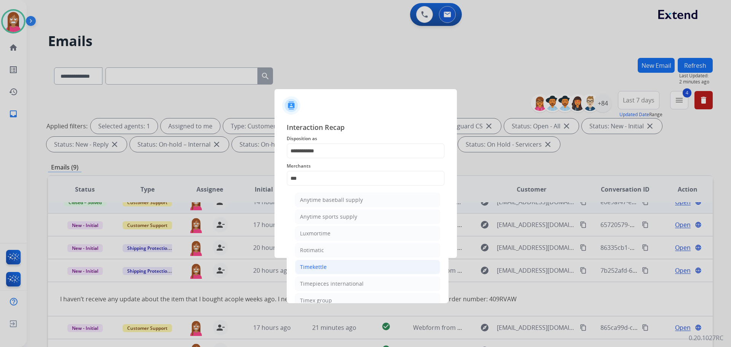
click at [307, 272] on li "Timekettle" at bounding box center [367, 267] width 145 height 14
type input "**********"
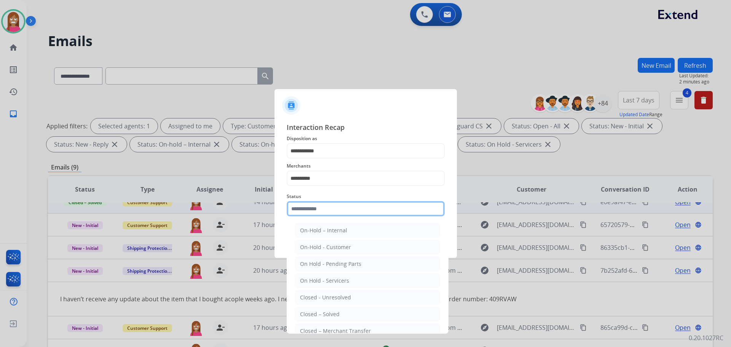
drag, startPoint x: 300, startPoint y: 215, endPoint x: 300, endPoint y: 221, distance: 6.1
click at [300, 214] on input "text" at bounding box center [366, 208] width 158 height 15
click at [308, 311] on div "Closed – Solved" at bounding box center [320, 314] width 40 height 8
type input "**********"
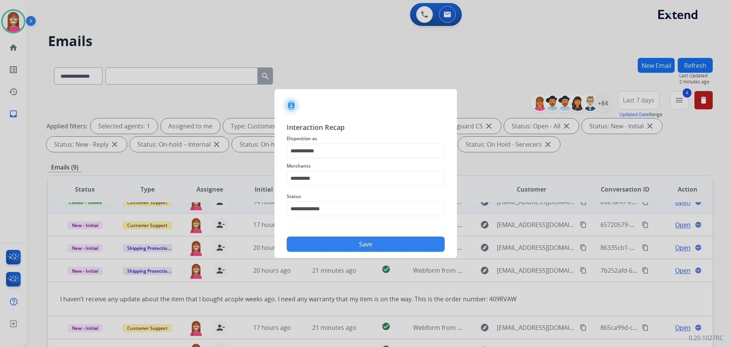
click at [314, 245] on button "Save" at bounding box center [366, 244] width 158 height 15
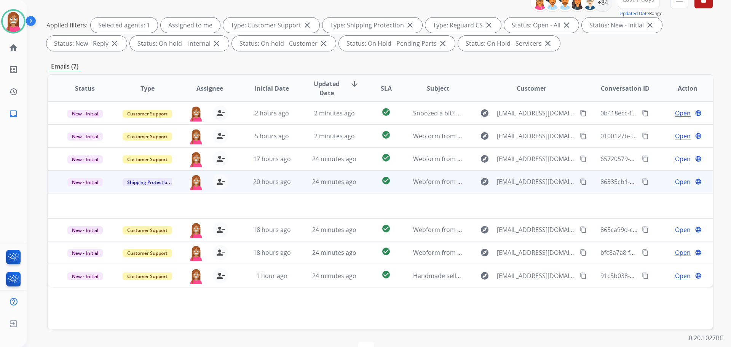
scroll to position [123, 0]
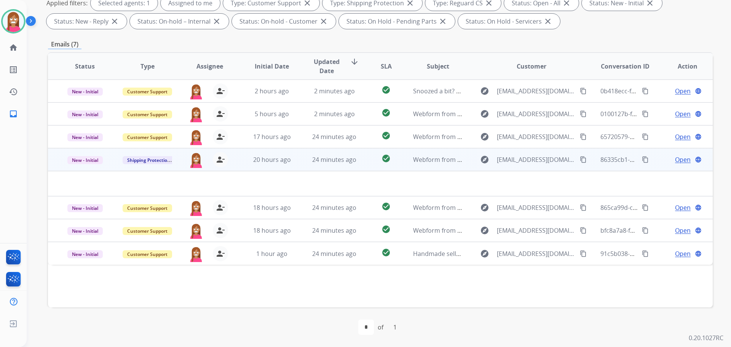
click at [313, 164] on td "24 minutes ago" at bounding box center [329, 159] width 62 height 23
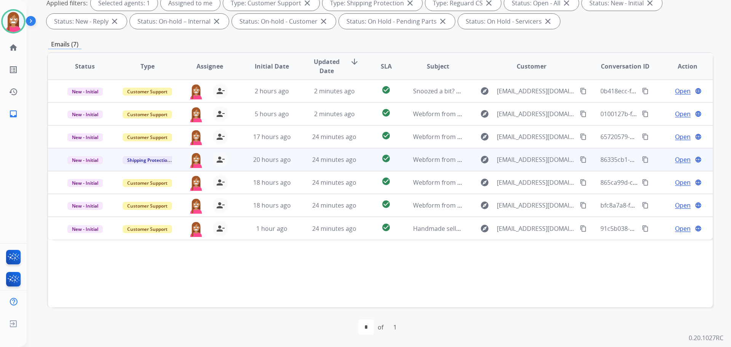
click at [315, 165] on td "24 minutes ago" at bounding box center [329, 159] width 62 height 23
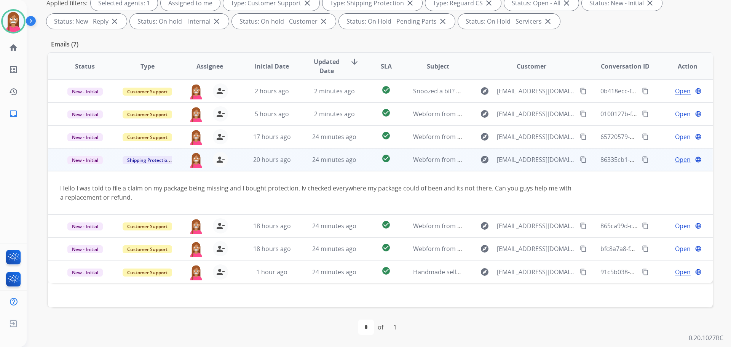
click at [580, 160] on mat-icon "content_copy" at bounding box center [583, 159] width 7 height 7
click at [676, 160] on span "Open" at bounding box center [683, 159] width 16 height 9
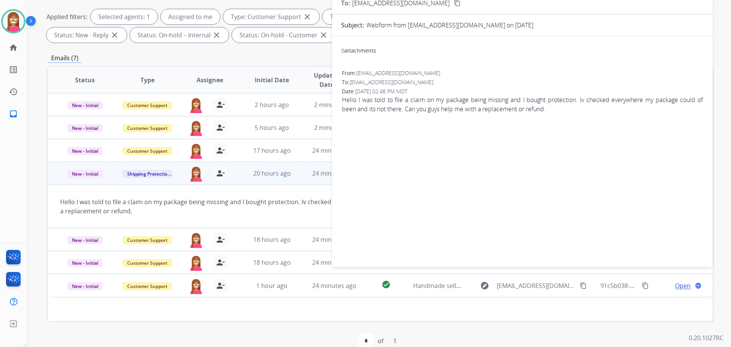
scroll to position [0, 0]
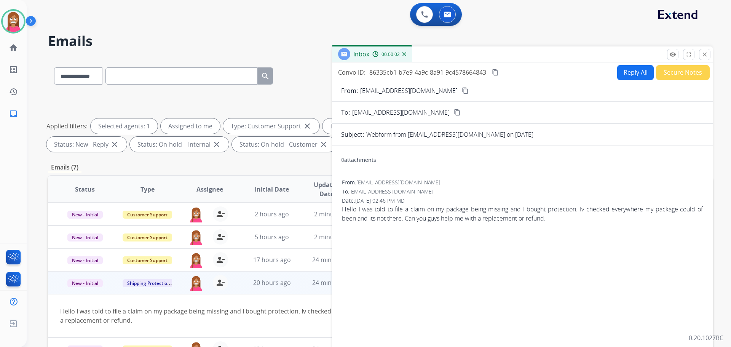
click at [623, 70] on button "Reply All" at bounding box center [636, 72] width 37 height 15
select select "**********"
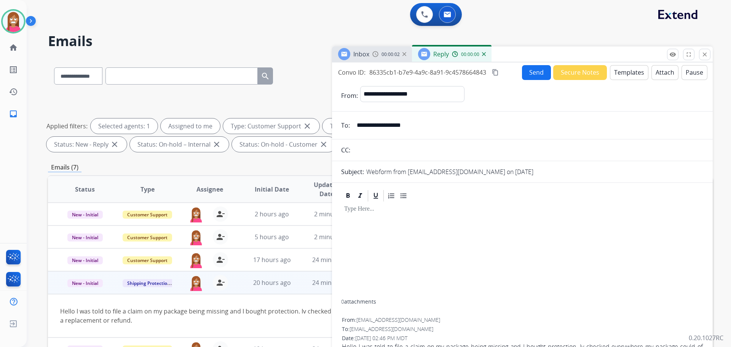
click at [618, 73] on button "Templates" at bounding box center [629, 72] width 38 height 15
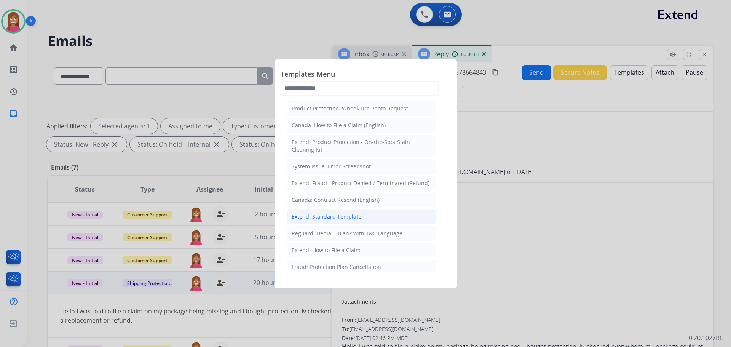
click at [305, 218] on div "Extend: Standard Template" at bounding box center [327, 217] width 70 height 8
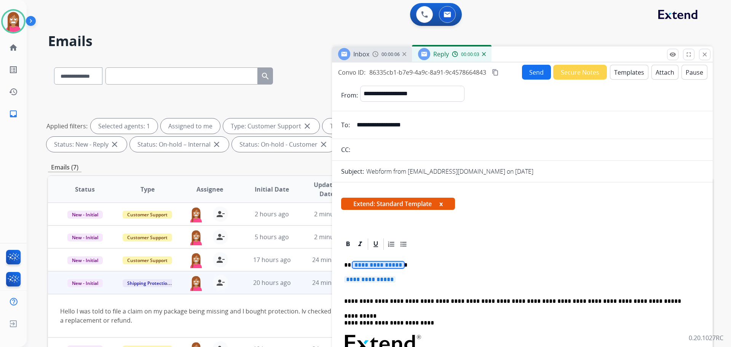
drag, startPoint x: 413, startPoint y: 288, endPoint x: 368, endPoint y: 257, distance: 54.1
click at [405, 281] on p "**********" at bounding box center [522, 283] width 357 height 14
drag, startPoint x: 405, startPoint y: 281, endPoint x: 399, endPoint y: 279, distance: 5.8
click at [399, 279] on p "**********" at bounding box center [522, 283] width 357 height 14
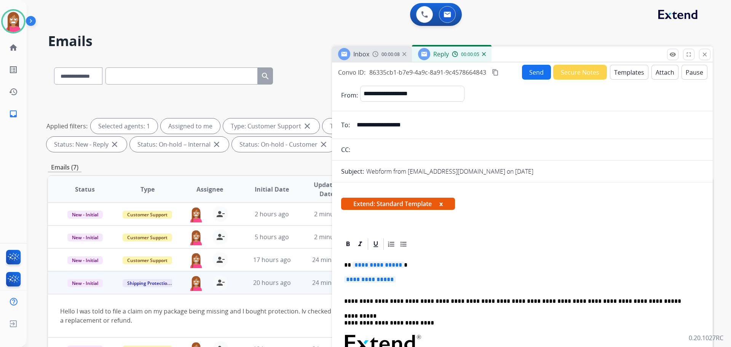
click at [402, 279] on p "**********" at bounding box center [522, 283] width 357 height 14
drag, startPoint x: 403, startPoint y: 280, endPoint x: 346, endPoint y: 263, distance: 59.2
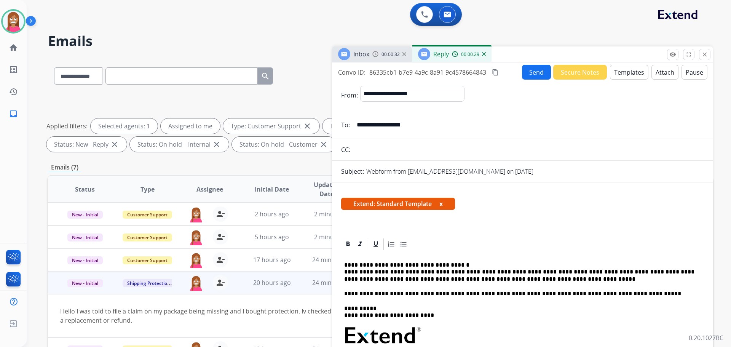
click at [525, 76] on button "Send" at bounding box center [536, 72] width 29 height 15
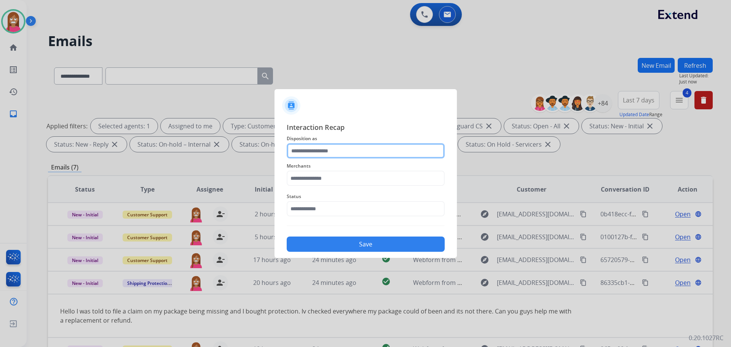
click at [327, 154] on input "text" at bounding box center [366, 150] width 158 height 15
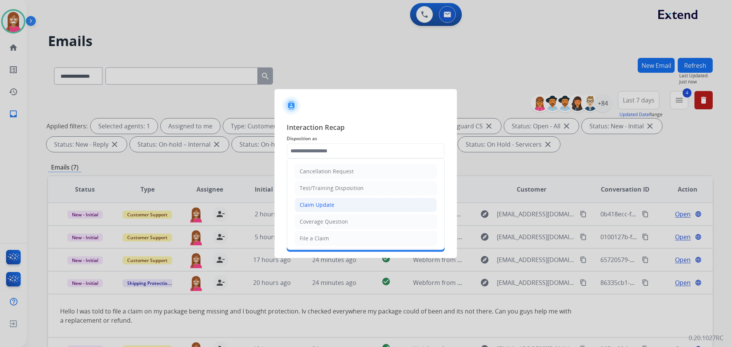
click at [314, 204] on div "Claim Update" at bounding box center [317, 205] width 35 height 8
type input "**********"
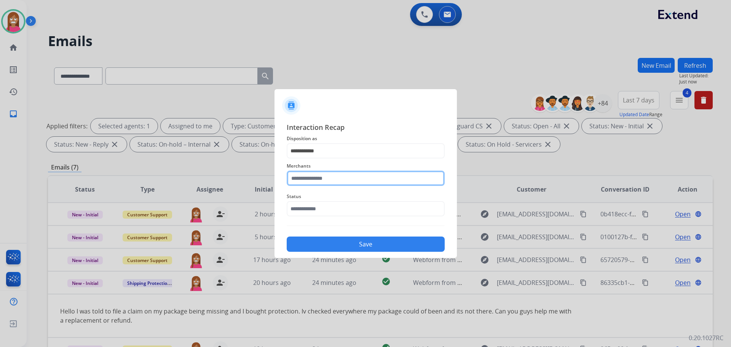
click at [314, 175] on input "text" at bounding box center [366, 178] width 158 height 15
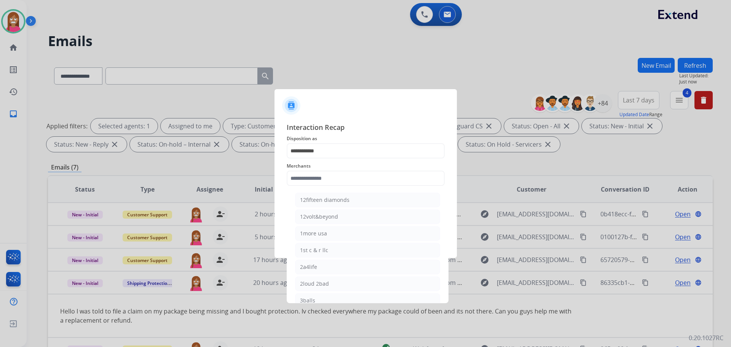
click at [320, 200] on div "12fifteen diamonds" at bounding box center [325, 200] width 50 height 8
type input "**********"
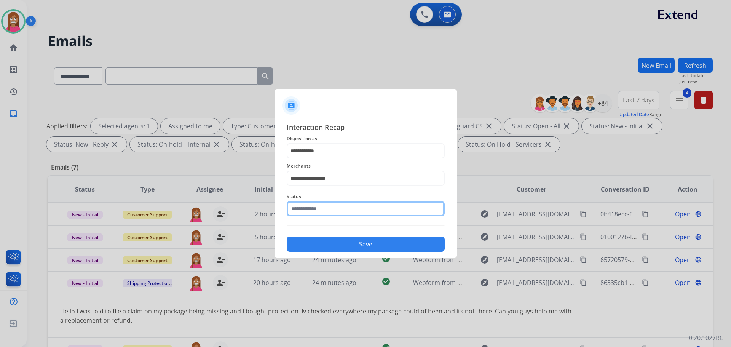
click at [315, 207] on input "text" at bounding box center [366, 208] width 158 height 15
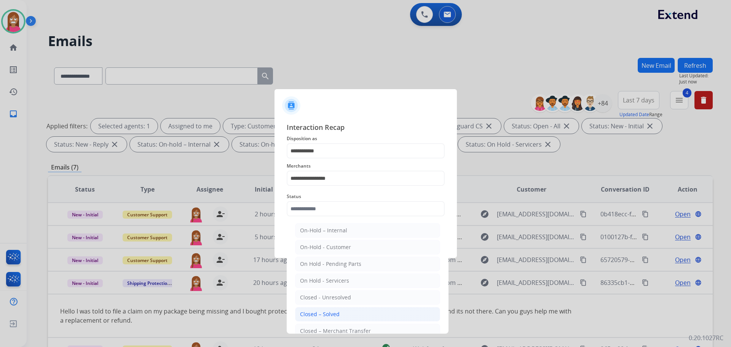
click at [334, 315] on div "Closed – Solved" at bounding box center [320, 314] width 40 height 8
type input "**********"
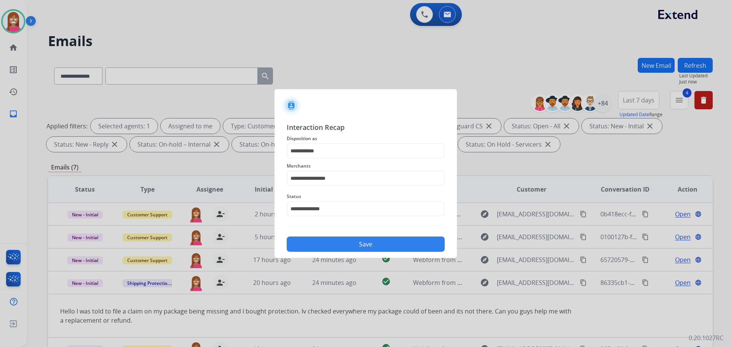
click at [338, 246] on button "Save" at bounding box center [366, 244] width 158 height 15
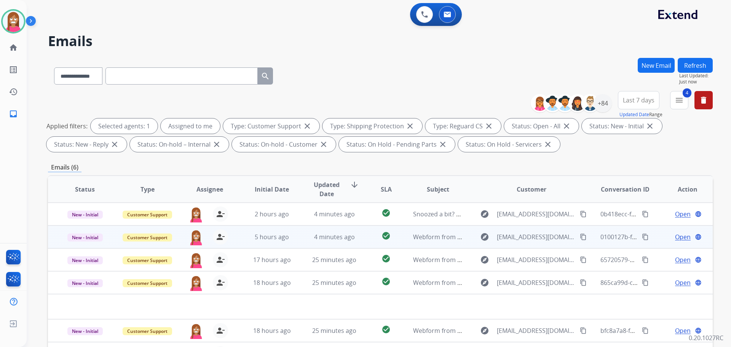
scroll to position [123, 0]
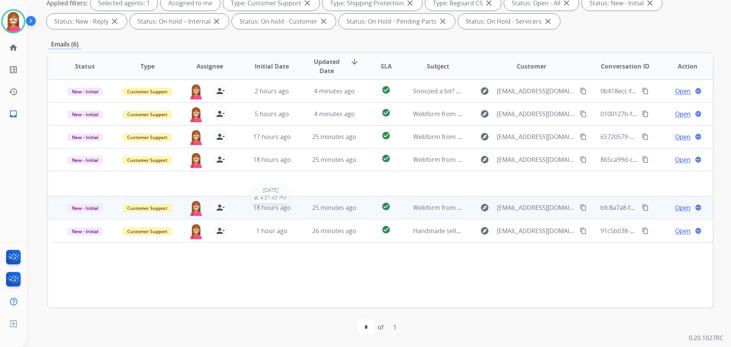
click at [293, 207] on div "18 hours ago" at bounding box center [272, 207] width 50 height 9
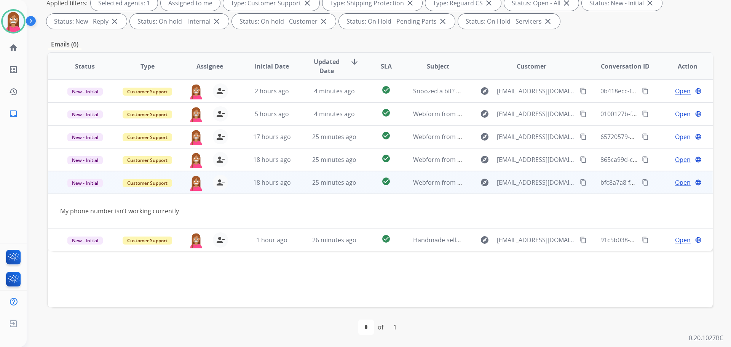
click at [580, 182] on mat-icon "content_copy" at bounding box center [583, 182] width 7 height 7
click at [675, 184] on span "Open" at bounding box center [683, 182] width 16 height 9
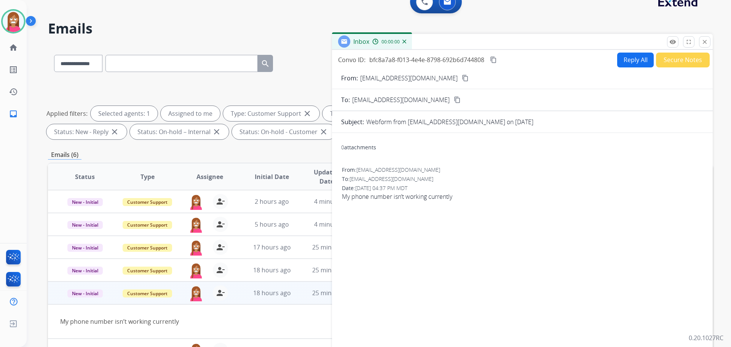
scroll to position [9, 0]
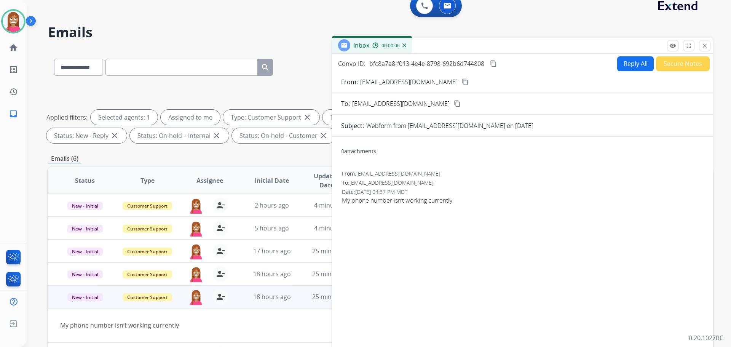
click at [628, 62] on button "Reply All" at bounding box center [636, 63] width 37 height 15
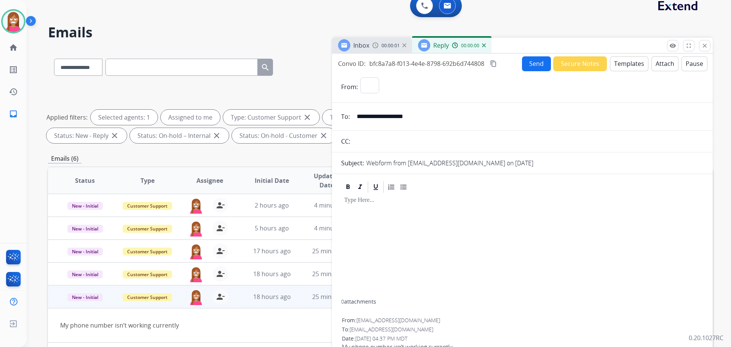
select select "**********"
click at [628, 62] on button "Templates" at bounding box center [629, 63] width 38 height 15
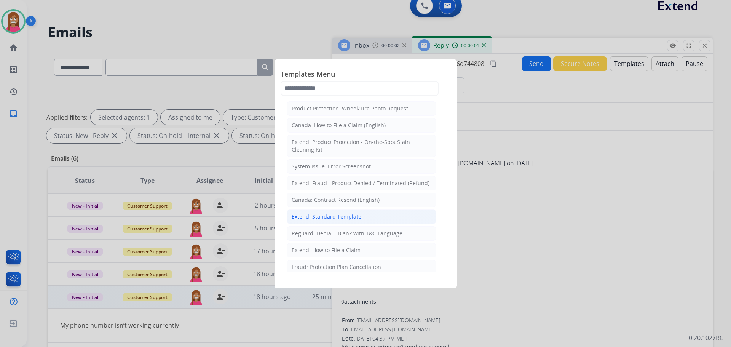
click at [320, 217] on div "Extend: Standard Template" at bounding box center [327, 217] width 70 height 8
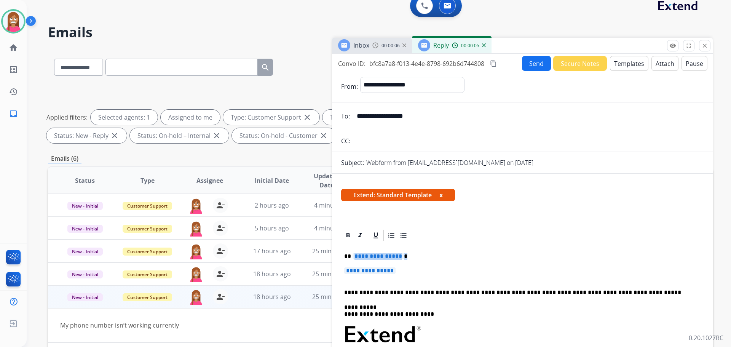
drag, startPoint x: 411, startPoint y: 270, endPoint x: 431, endPoint y: 236, distance: 39.1
click at [623, 68] on button "Templates" at bounding box center [629, 63] width 38 height 15
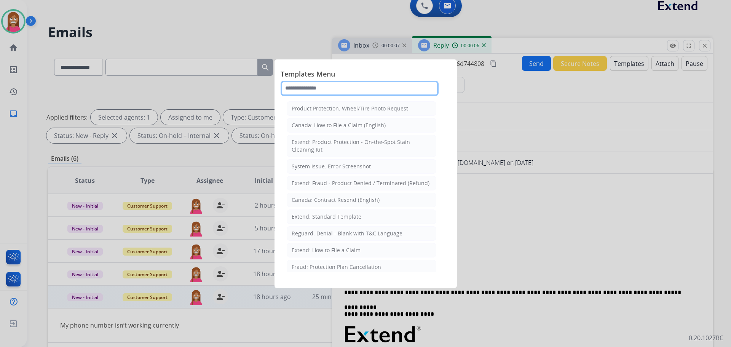
click at [336, 90] on input "text" at bounding box center [360, 88] width 158 height 15
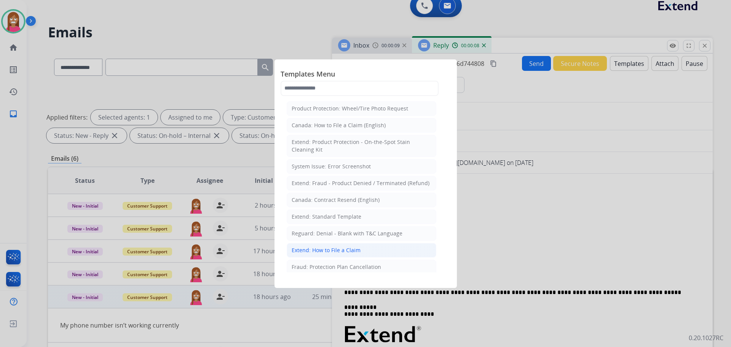
click at [320, 250] on div "Extend: How to File a Claim" at bounding box center [326, 250] width 69 height 8
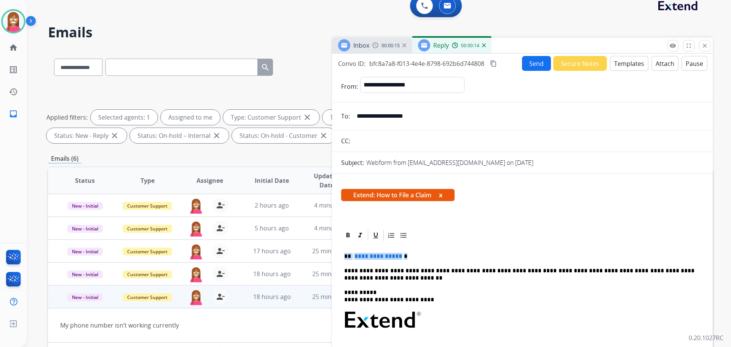
drag, startPoint x: 408, startPoint y: 257, endPoint x: 345, endPoint y: 254, distance: 62.9
click at [345, 254] on p "**********" at bounding box center [519, 256] width 350 height 7
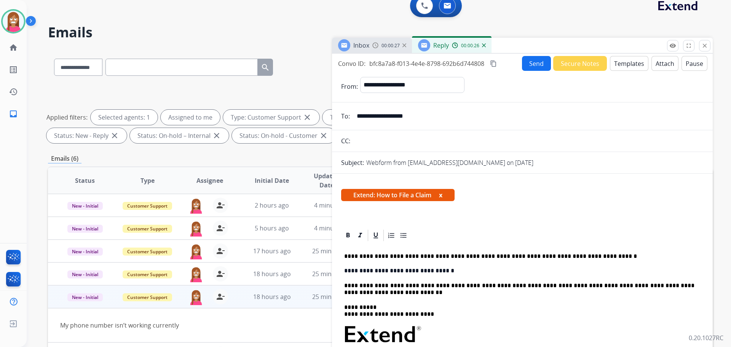
drag, startPoint x: 451, startPoint y: 274, endPoint x: 346, endPoint y: 269, distance: 105.2
click at [346, 269] on p "**********" at bounding box center [519, 270] width 350 height 7
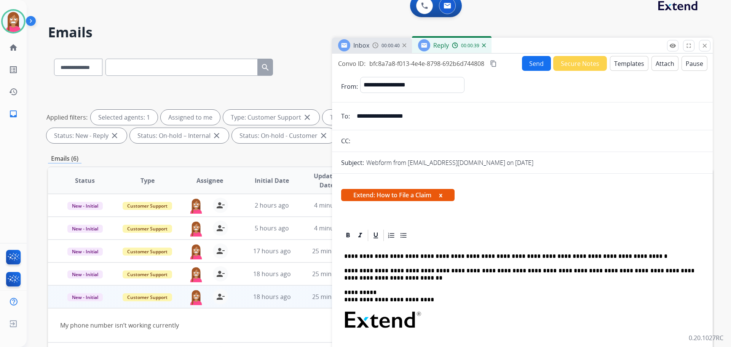
click at [539, 65] on button "Send" at bounding box center [536, 63] width 29 height 15
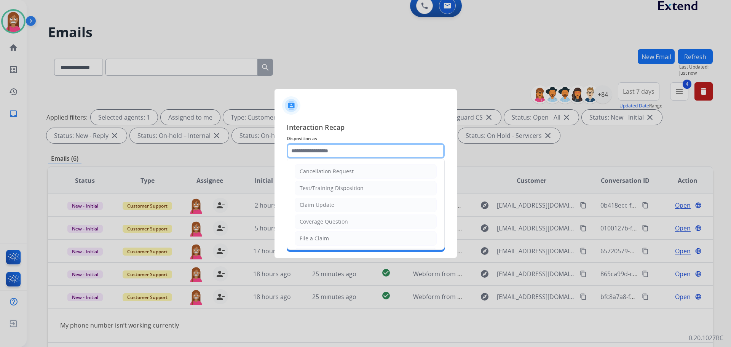
click at [301, 155] on input "text" at bounding box center [366, 150] width 158 height 15
click at [311, 234] on li "File a Claim" at bounding box center [366, 238] width 142 height 14
type input "**********"
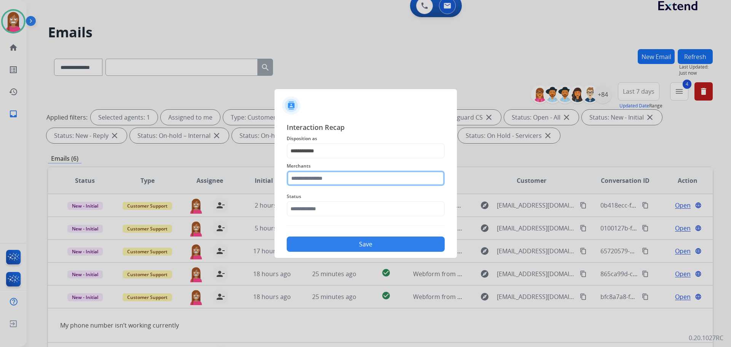
click at [306, 177] on input "text" at bounding box center [366, 178] width 158 height 15
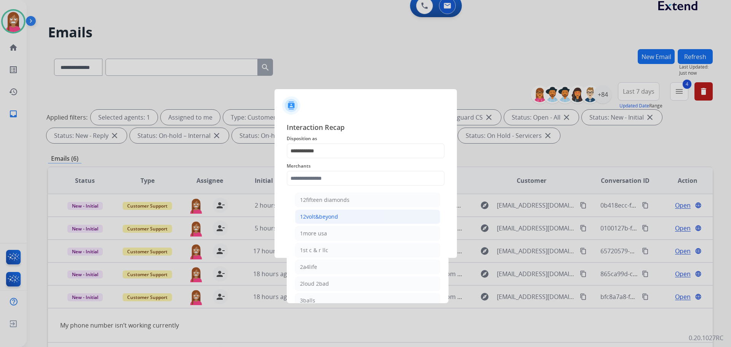
click at [319, 220] on div "12volt&beyond" at bounding box center [319, 217] width 38 height 8
type input "**********"
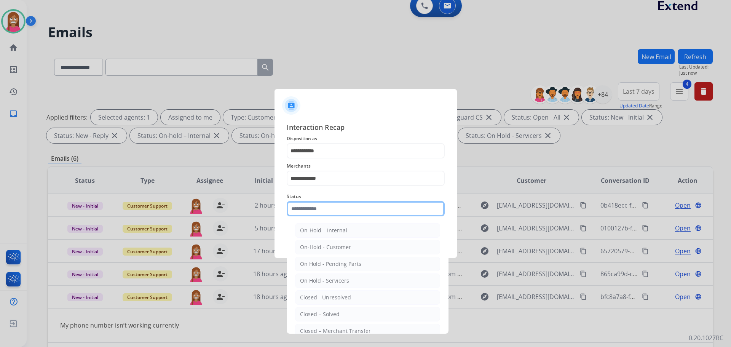
click at [313, 208] on input "text" at bounding box center [366, 208] width 158 height 15
click at [312, 309] on li "Closed – Solved" at bounding box center [367, 314] width 145 height 14
type input "**********"
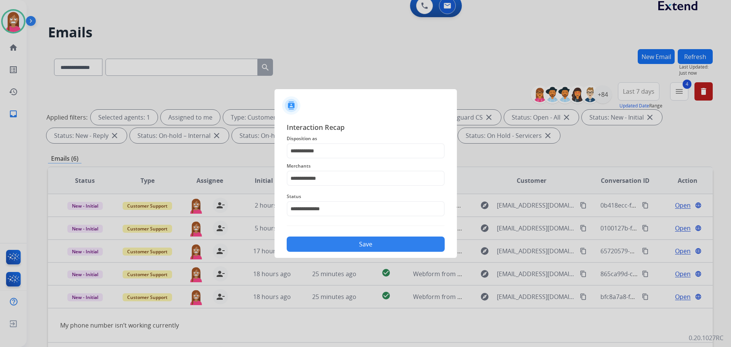
click at [312, 250] on button "Save" at bounding box center [366, 244] width 158 height 15
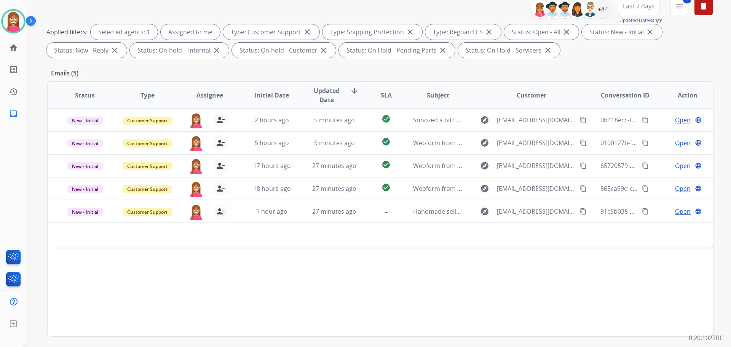
scroll to position [47, 0]
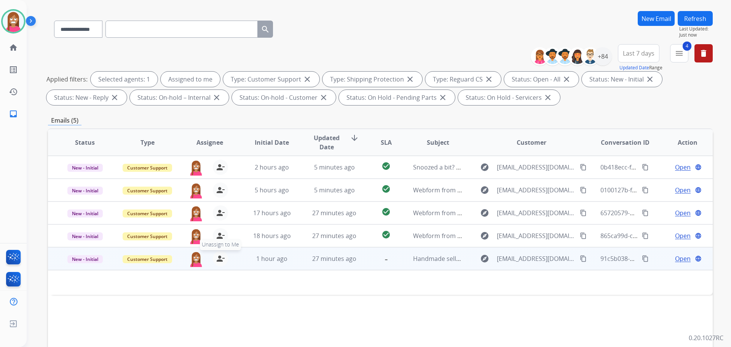
click at [217, 261] on mat-icon "person_remove" at bounding box center [220, 258] width 9 height 9
click at [217, 261] on mat-icon "person_add" at bounding box center [220, 258] width 9 height 9
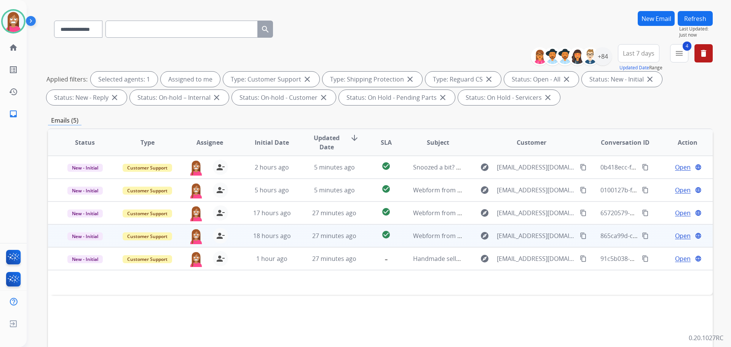
click at [293, 240] on td "18 hours ago" at bounding box center [266, 235] width 62 height 23
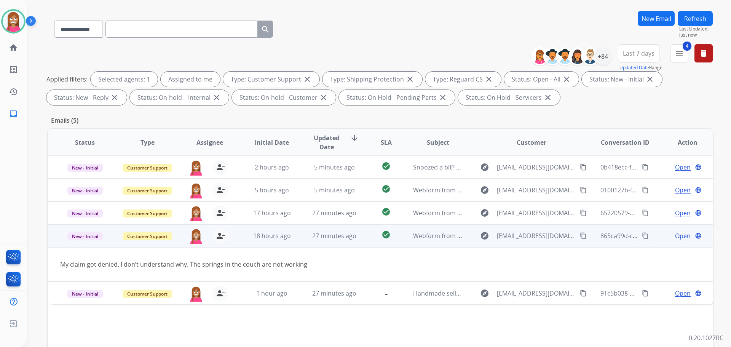
click at [676, 236] on span "Open" at bounding box center [683, 235] width 16 height 9
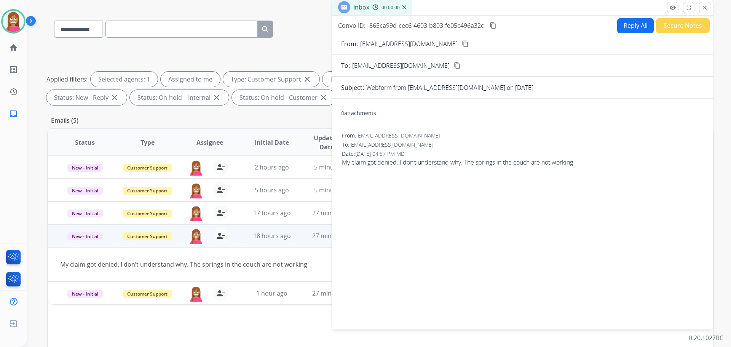
click at [632, 30] on button "Reply All" at bounding box center [636, 25] width 37 height 15
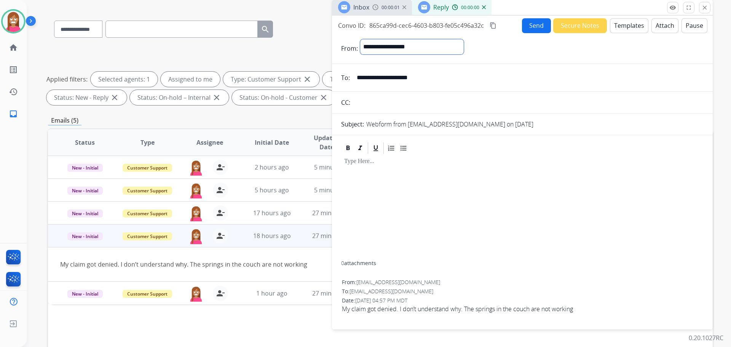
click at [439, 44] on select "**********" at bounding box center [412, 46] width 104 height 15
select select "**********"
click at [360, 39] on select "**********" at bounding box center [412, 46] width 104 height 15
click at [627, 20] on button "Templates" at bounding box center [629, 25] width 38 height 15
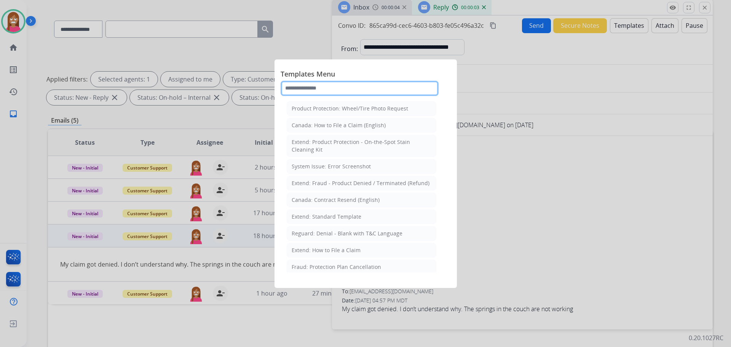
click at [328, 88] on input "text" at bounding box center [360, 88] width 158 height 15
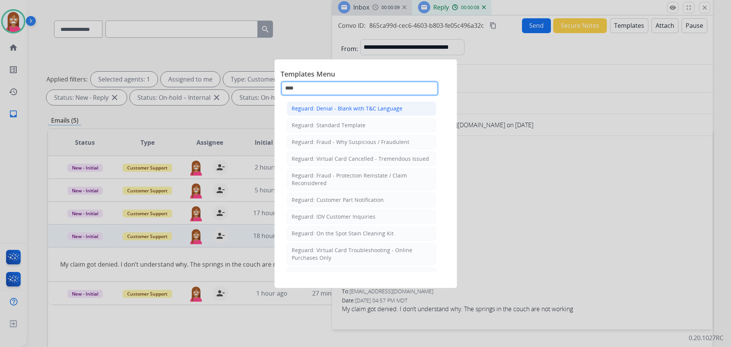
type input "****"
click at [342, 111] on div "Reguard: Denial - Blank with T&C Language" at bounding box center [347, 109] width 111 height 8
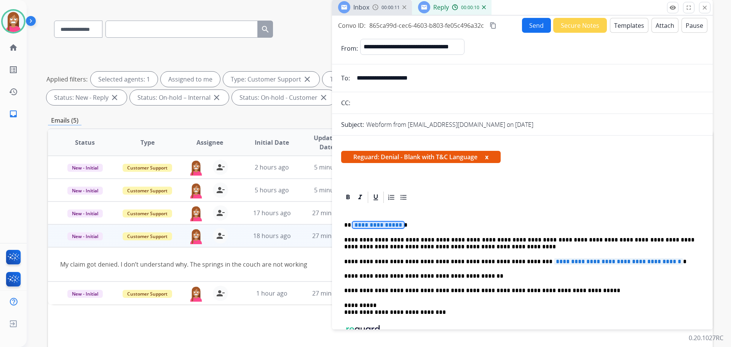
click at [376, 225] on span "**********" at bounding box center [378, 225] width 51 height 6
click at [374, 227] on span "**********" at bounding box center [378, 225] width 51 height 6
click at [574, 263] on span "**********" at bounding box center [618, 261] width 129 height 6
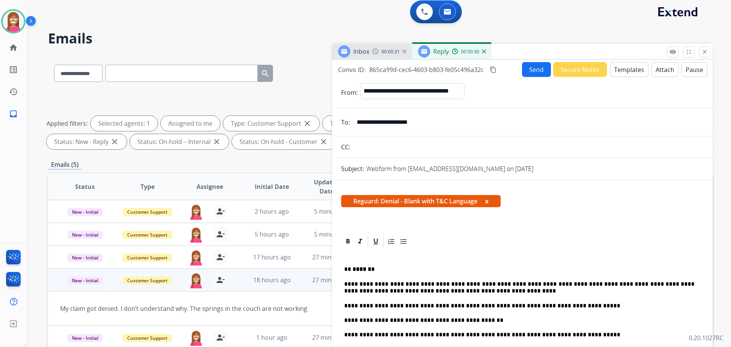
scroll to position [0, 0]
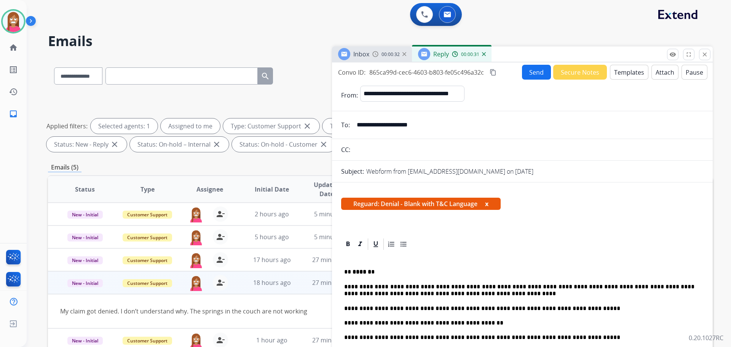
click at [539, 74] on button "Send" at bounding box center [536, 72] width 29 height 15
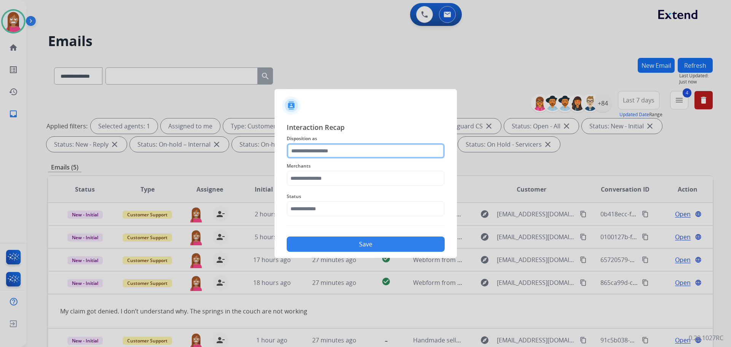
click at [314, 153] on input "text" at bounding box center [366, 150] width 158 height 15
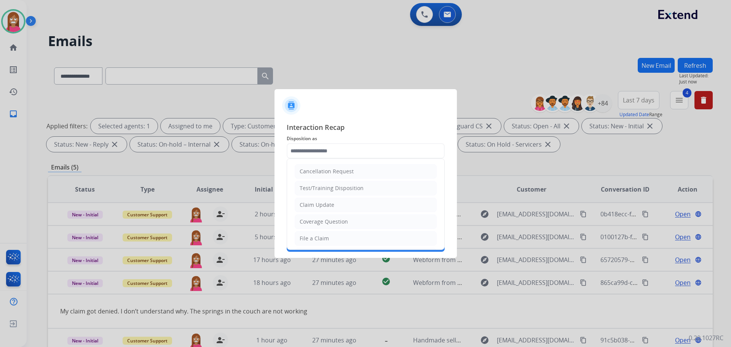
click at [309, 209] on li "Claim Update" at bounding box center [366, 205] width 142 height 14
type input "**********"
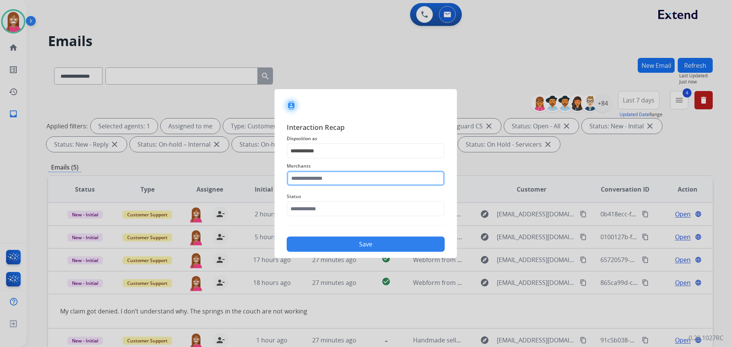
click at [311, 182] on input "text" at bounding box center [366, 178] width 158 height 15
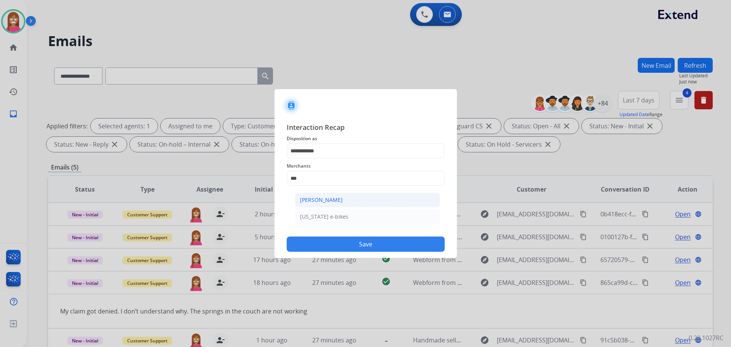
click at [314, 198] on div "[PERSON_NAME]" at bounding box center [321, 200] width 43 height 8
type input "**********"
click at [311, 208] on input "text" at bounding box center [366, 208] width 158 height 15
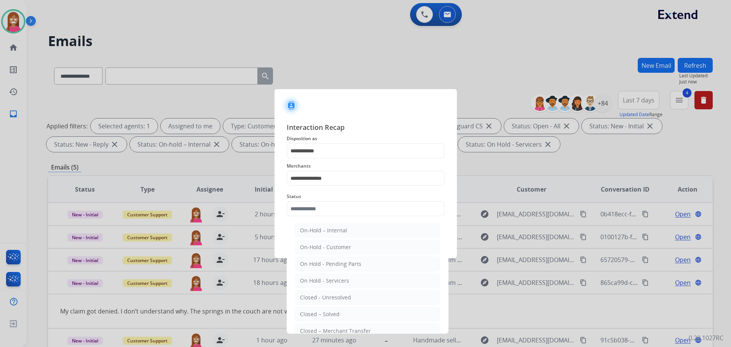
click at [330, 306] on ul "On-Hold – Internal On-Hold - Customer On Hold - Pending Parts On Hold - Service…" at bounding box center [368, 299] width 150 height 160
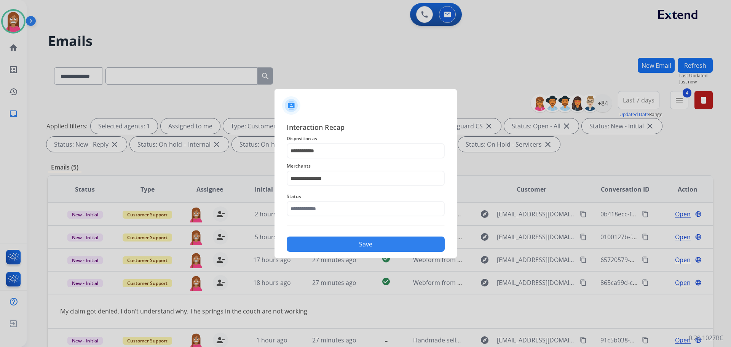
click at [336, 250] on button "Save" at bounding box center [366, 244] width 158 height 15
click at [319, 204] on div "Status Please select a Status" at bounding box center [366, 204] width 158 height 30
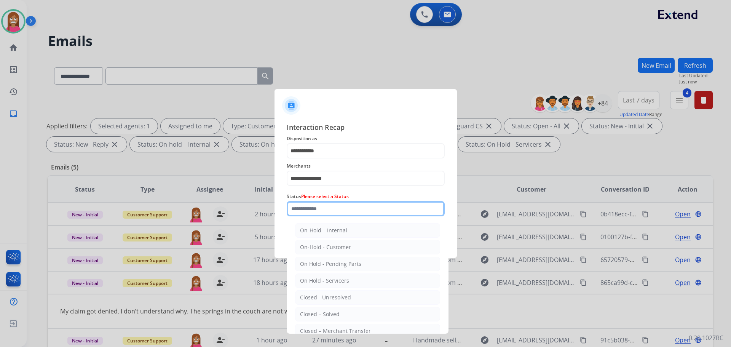
click at [317, 212] on input "text" at bounding box center [366, 208] width 158 height 15
drag, startPoint x: 323, startPoint y: 308, endPoint x: 330, endPoint y: 286, distance: 23.0
click at [324, 308] on li "Closed – Solved" at bounding box center [367, 314] width 145 height 14
type input "**********"
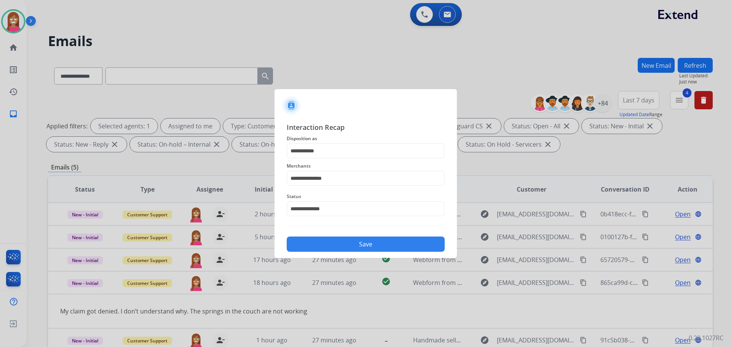
click at [330, 243] on button "Save" at bounding box center [366, 244] width 158 height 15
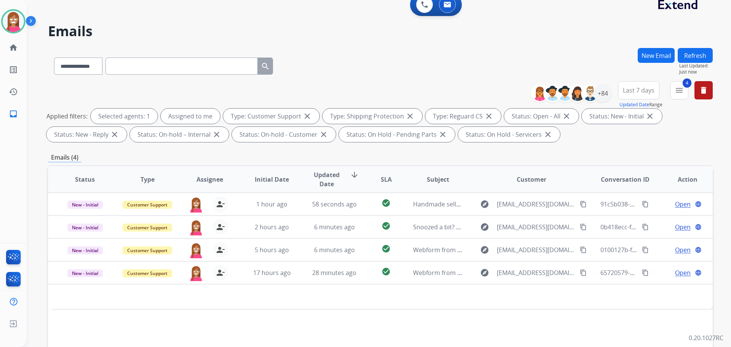
scroll to position [9, 0]
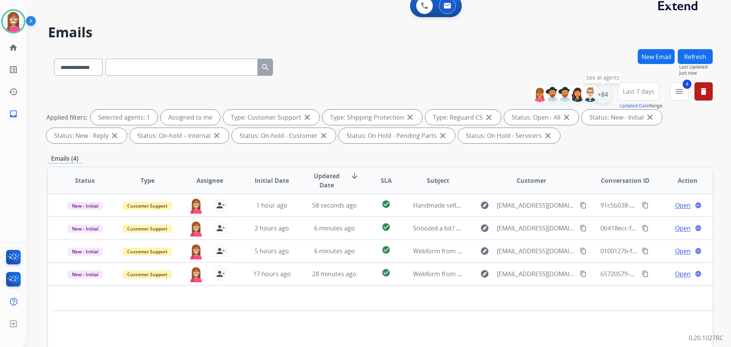
click at [606, 95] on div "+84" at bounding box center [603, 94] width 18 height 18
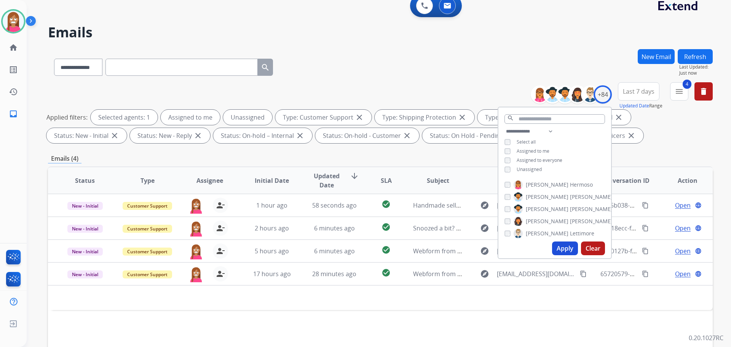
click at [557, 253] on button "Apply" at bounding box center [565, 249] width 26 height 14
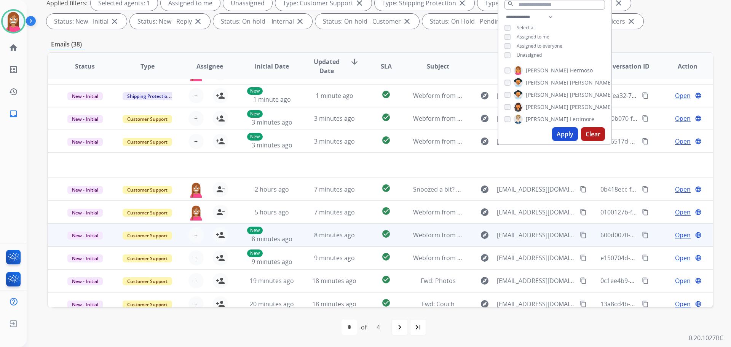
scroll to position [26, 0]
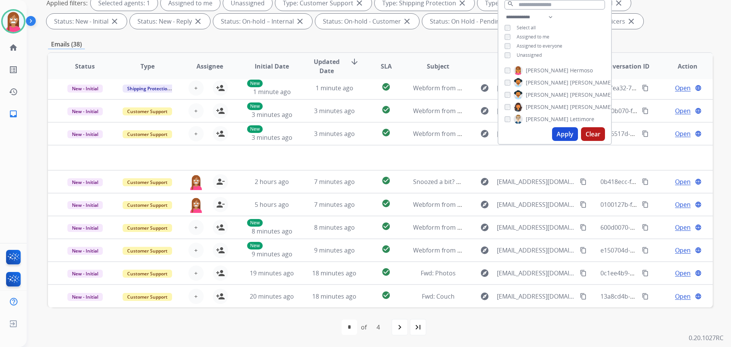
click at [305, 317] on div "first_page navigate_before * * * * of 4 navigate_next last_page" at bounding box center [380, 327] width 665 height 40
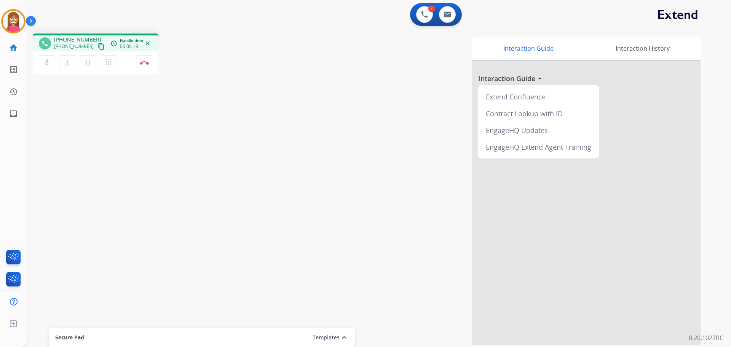
drag, startPoint x: 92, startPoint y: 46, endPoint x: 125, endPoint y: 69, distance: 40.3
click at [98, 46] on mat-icon "content_copy" at bounding box center [101, 46] width 7 height 7
click at [86, 66] on mat-icon "pause" at bounding box center [87, 62] width 9 height 9
click at [88, 66] on mat-icon "play_arrow" at bounding box center [87, 62] width 9 height 9
click at [142, 66] on button "Disconnect" at bounding box center [144, 63] width 16 height 16
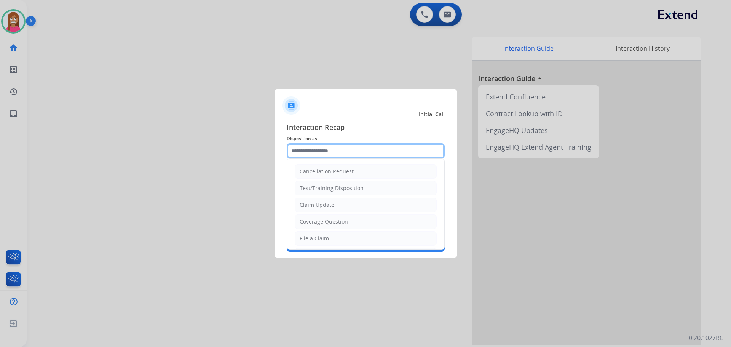
click at [330, 150] on input "text" at bounding box center [366, 150] width 158 height 15
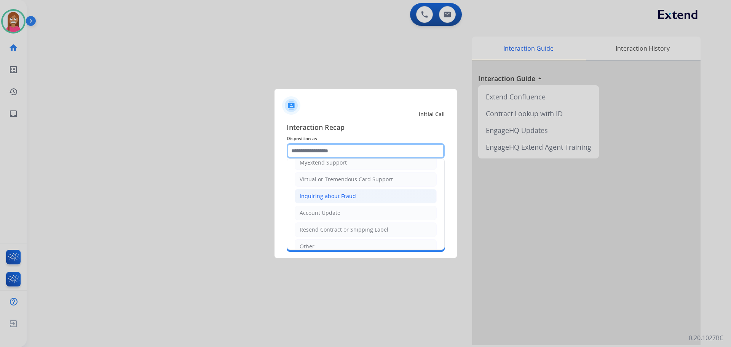
scroll to position [81, 0]
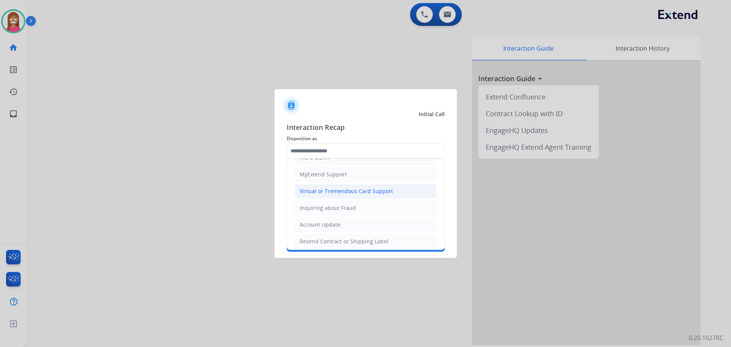
click at [307, 193] on div "Virtual or Tremendous Card Support" at bounding box center [346, 191] width 93 height 8
type input "**********"
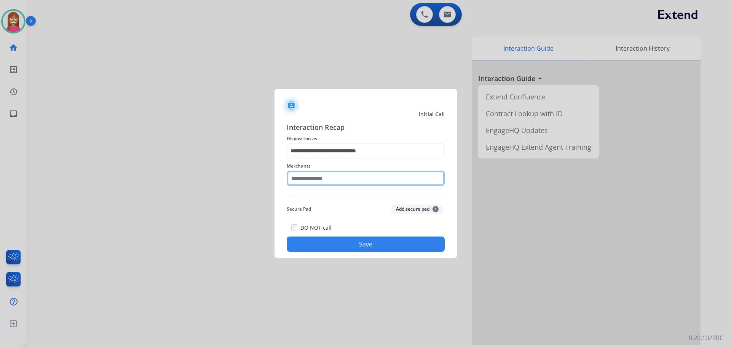
click at [310, 184] on input "text" at bounding box center [366, 178] width 158 height 15
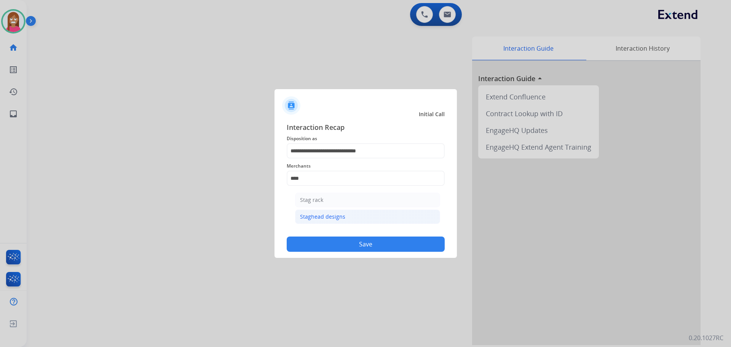
click at [335, 221] on li "Staghead designs" at bounding box center [367, 217] width 145 height 14
type input "**********"
click at [344, 247] on button "Save" at bounding box center [366, 244] width 158 height 15
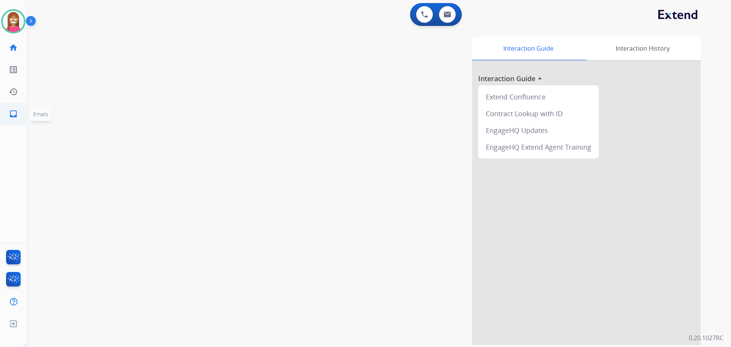
click at [8, 110] on link "inbox Emails" at bounding box center [13, 113] width 21 height 21
select select "**********"
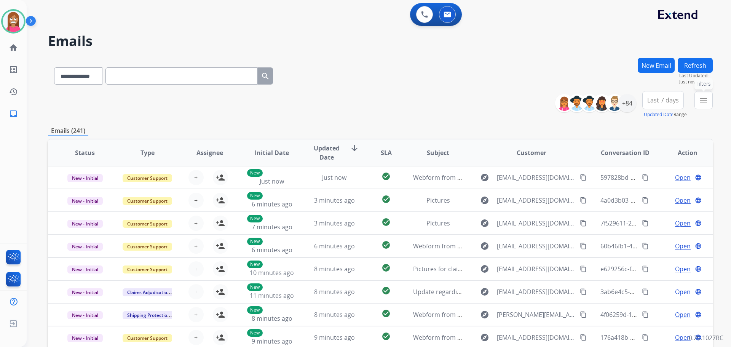
click at [696, 103] on button "menu Filters" at bounding box center [704, 100] width 18 height 18
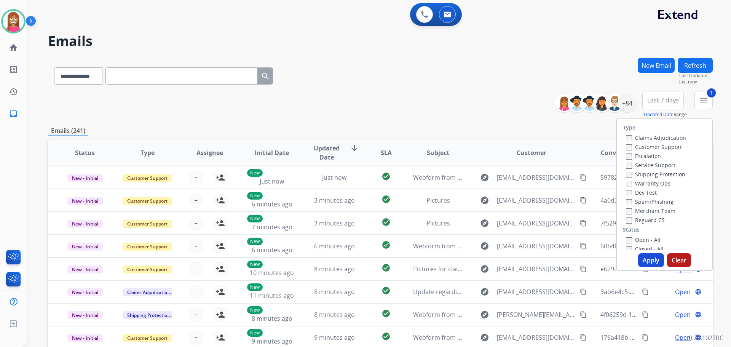
click at [634, 176] on label "Shipping Protection" at bounding box center [655, 174] width 59 height 7
click at [628, 222] on label "Reguard CS" at bounding box center [645, 219] width 39 height 7
click at [630, 236] on label "Open - All" at bounding box center [643, 239] width 35 height 7
click at [639, 257] on button "Apply" at bounding box center [651, 260] width 26 height 14
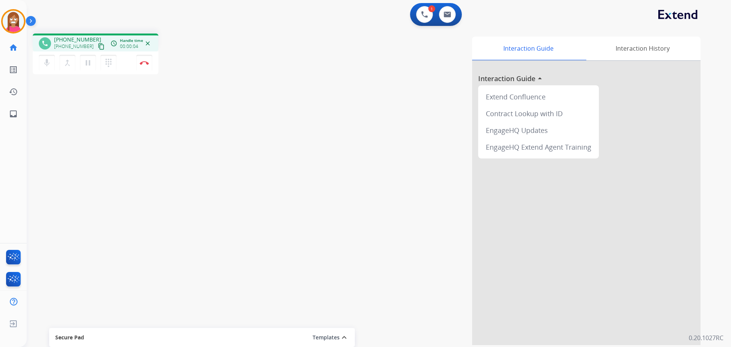
click at [98, 48] on mat-icon "content_copy" at bounding box center [101, 46] width 7 height 7
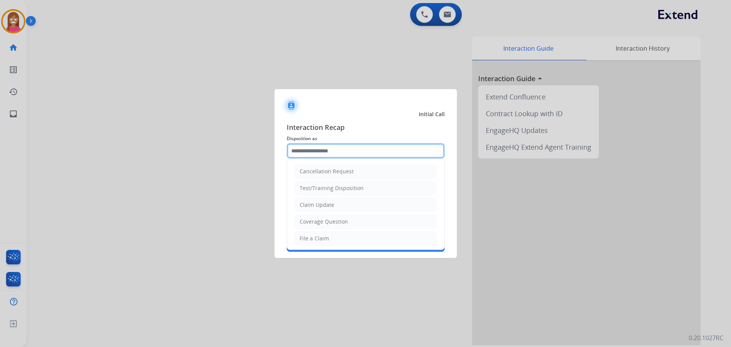
drag, startPoint x: 347, startPoint y: 152, endPoint x: 343, endPoint y: 164, distance: 12.3
click at [347, 153] on input "text" at bounding box center [366, 150] width 158 height 15
drag, startPoint x: 306, startPoint y: 243, endPoint x: 313, endPoint y: 219, distance: 25.4
click at [307, 242] on li "File a Claim" at bounding box center [366, 238] width 142 height 14
type input "**********"
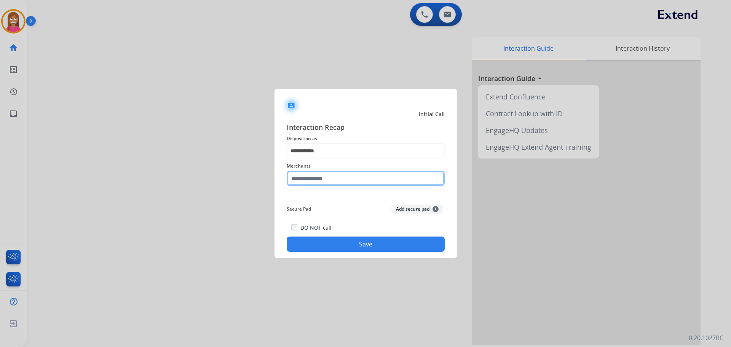
click at [304, 178] on input "text" at bounding box center [366, 178] width 158 height 15
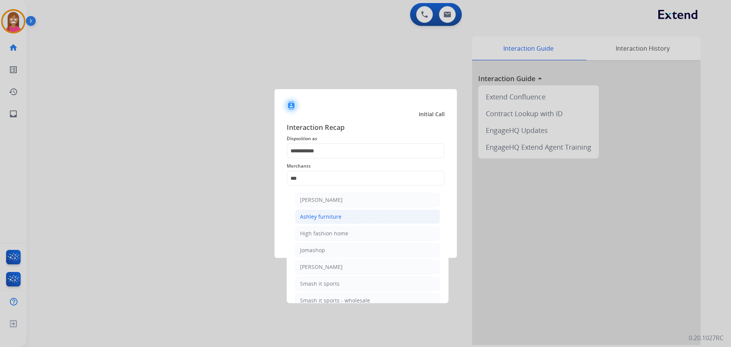
click at [310, 221] on li "Ashley furniture" at bounding box center [367, 217] width 145 height 14
type input "**********"
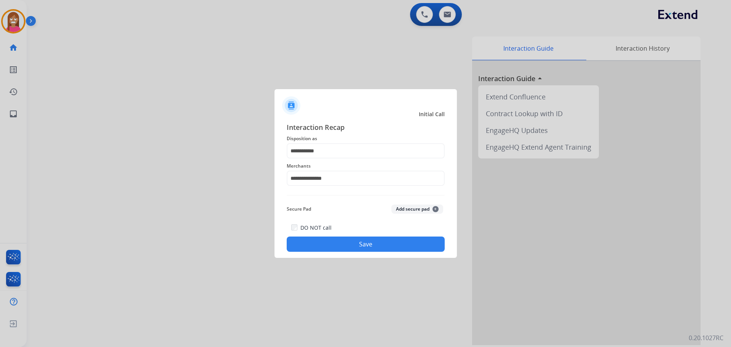
click at [306, 243] on button "Save" at bounding box center [366, 244] width 158 height 15
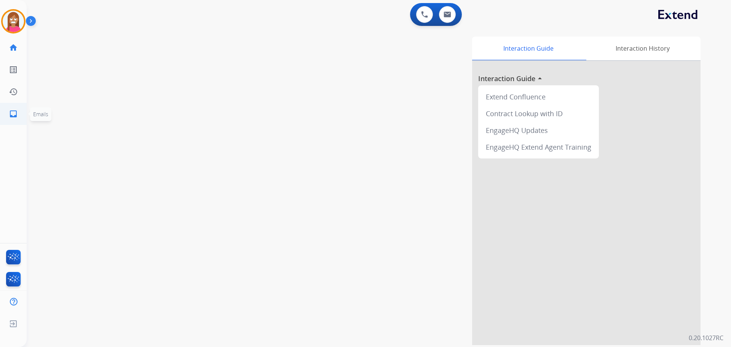
click at [8, 114] on link "inbox Emails" at bounding box center [13, 113] width 21 height 21
select select "**********"
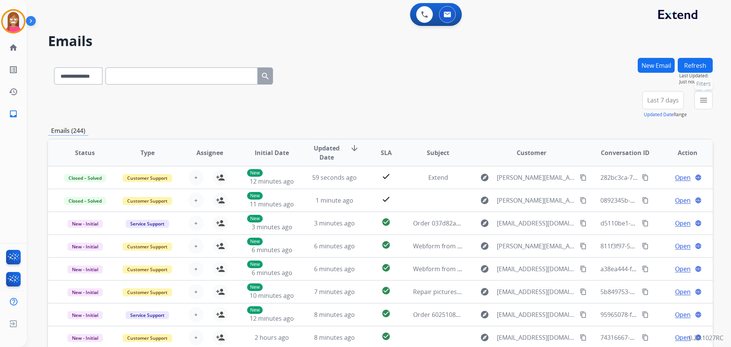
drag, startPoint x: 710, startPoint y: 102, endPoint x: 694, endPoint y: 104, distance: 15.8
click at [709, 102] on button "menu Filters" at bounding box center [704, 100] width 18 height 18
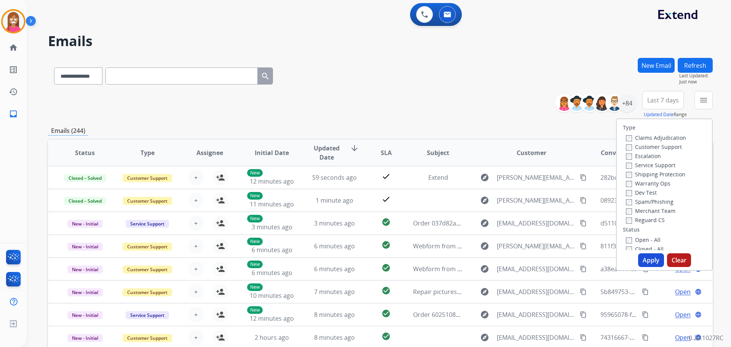
click at [630, 147] on label "Customer Support" at bounding box center [654, 146] width 56 height 7
click at [638, 172] on label "Shipping Protection" at bounding box center [655, 174] width 59 height 7
click at [636, 216] on label "Reguard CS" at bounding box center [645, 219] width 39 height 7
click at [646, 238] on label "Open - All" at bounding box center [643, 239] width 35 height 7
click at [645, 262] on button "Apply" at bounding box center [651, 260] width 26 height 14
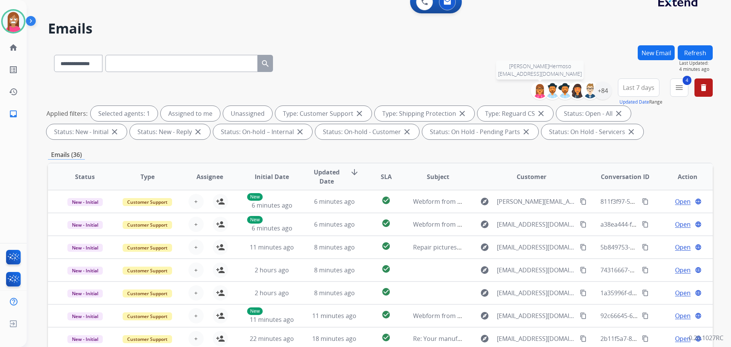
scroll to position [9, 0]
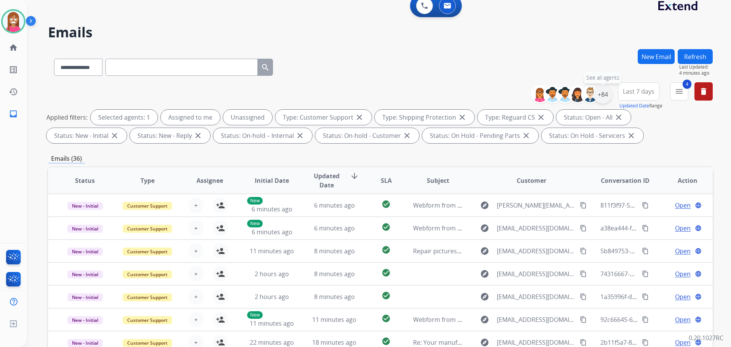
click at [597, 96] on div "+84" at bounding box center [603, 94] width 18 height 18
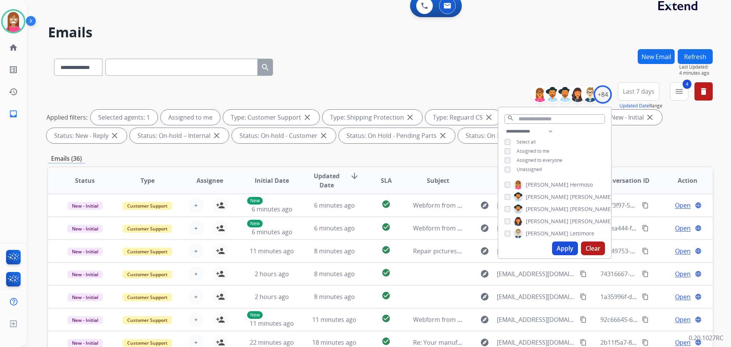
click at [556, 249] on button "Apply" at bounding box center [565, 249] width 26 height 14
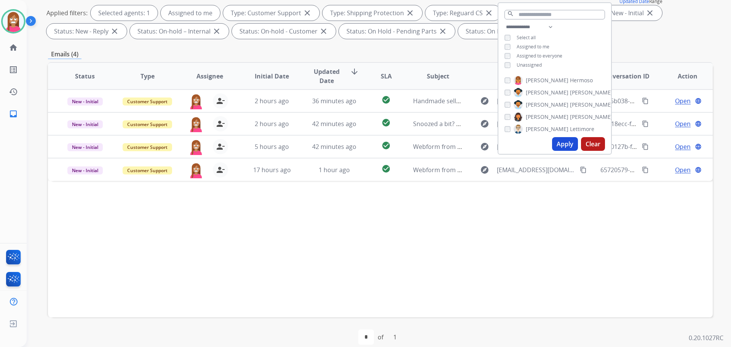
scroll to position [123, 0]
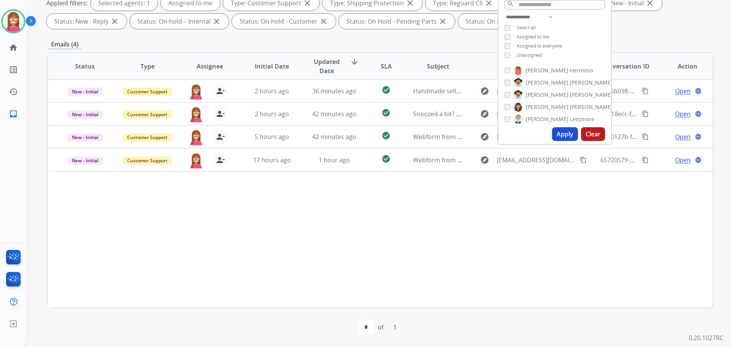
click at [299, 209] on div "Status Type Assignee Initial Date Updated Date arrow_downward SLA Subject Custo…" at bounding box center [380, 179] width 665 height 255
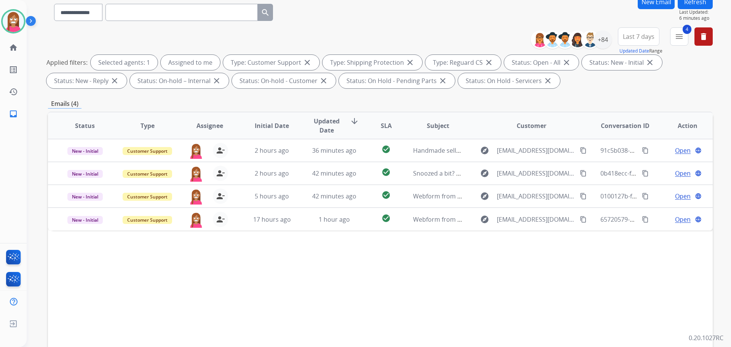
scroll to position [0, 0]
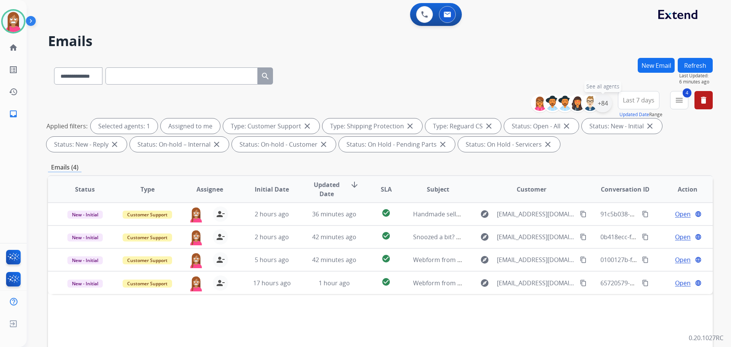
click at [607, 106] on div "+84" at bounding box center [603, 103] width 18 height 18
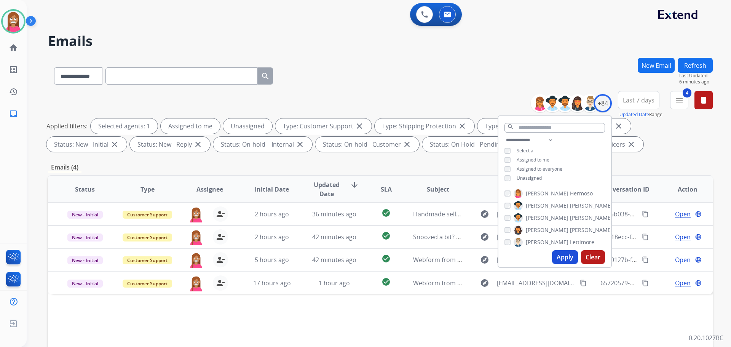
click at [561, 257] on button "Apply" at bounding box center [565, 257] width 26 height 14
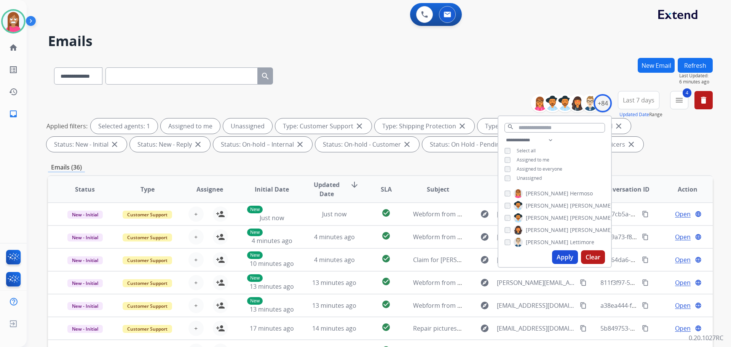
click at [378, 74] on div "**********" at bounding box center [380, 74] width 665 height 33
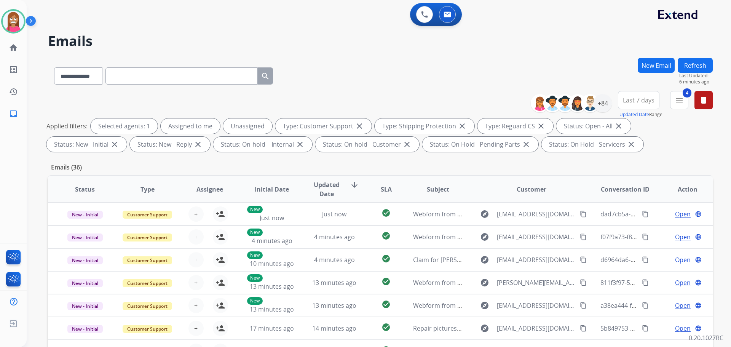
scroll to position [114, 0]
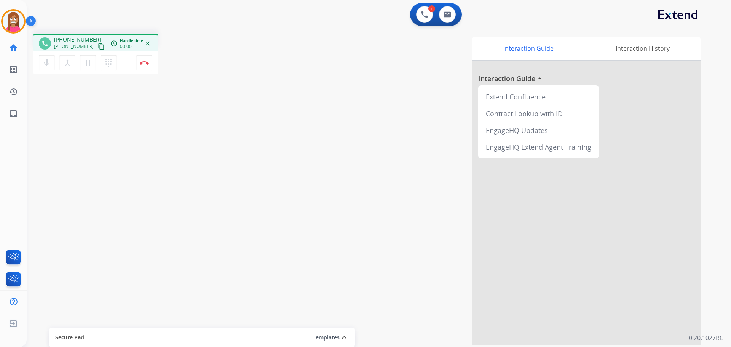
click at [91, 51] on div "phone +16502014219 +16502014219 content_copy access_time Call metrics Queue 00:…" at bounding box center [96, 43] width 126 height 18
drag, startPoint x: 91, startPoint y: 48, endPoint x: 299, endPoint y: 96, distance: 213.1
click at [98, 47] on mat-icon "content_copy" at bounding box center [101, 46] width 7 height 7
click at [144, 66] on button "Disconnect" at bounding box center [144, 63] width 16 height 16
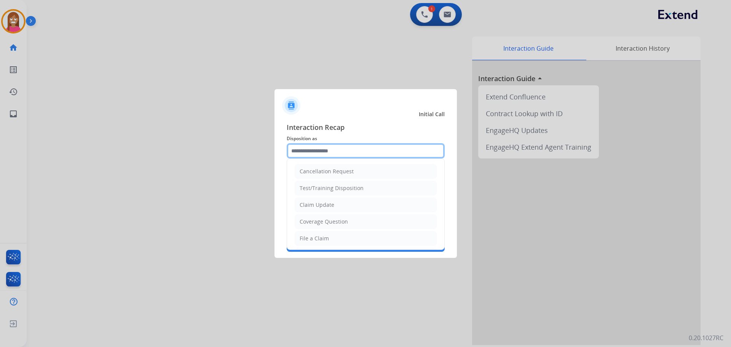
click at [323, 151] on input "text" at bounding box center [366, 150] width 158 height 15
click at [317, 236] on div "File a Claim" at bounding box center [314, 239] width 29 height 8
type input "**********"
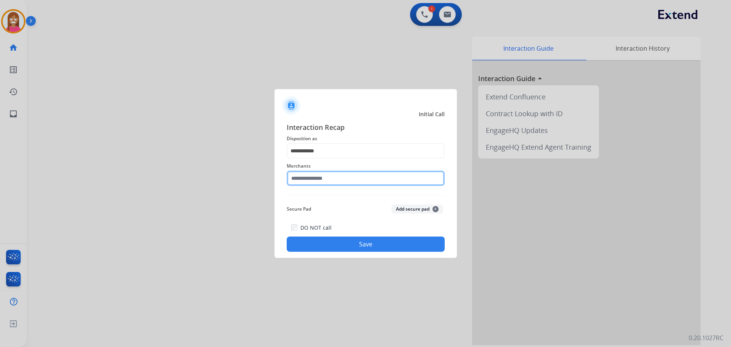
click at [314, 179] on input "text" at bounding box center [366, 178] width 158 height 15
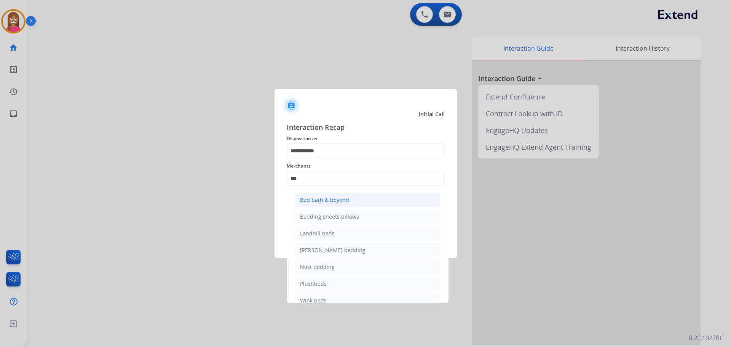
click at [363, 201] on li "Bed bath & beyond" at bounding box center [367, 200] width 145 height 14
type input "**********"
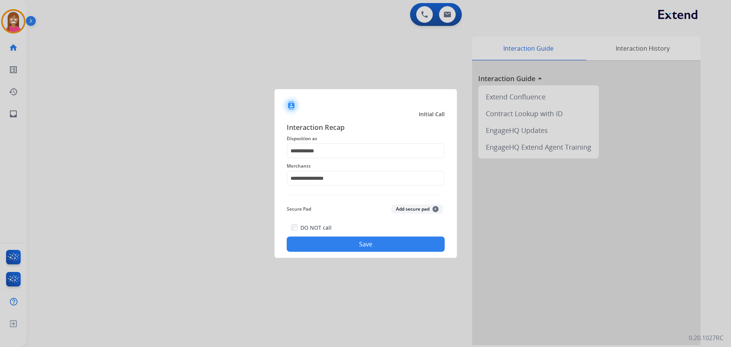
click at [343, 240] on button "Save" at bounding box center [366, 244] width 158 height 15
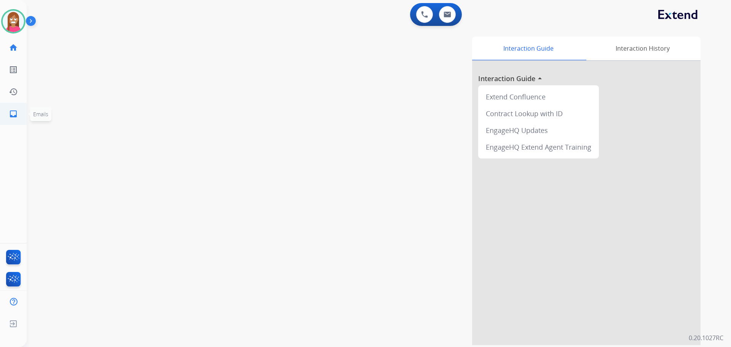
click at [15, 113] on mat-icon "inbox" at bounding box center [13, 113] width 9 height 9
select select "**********"
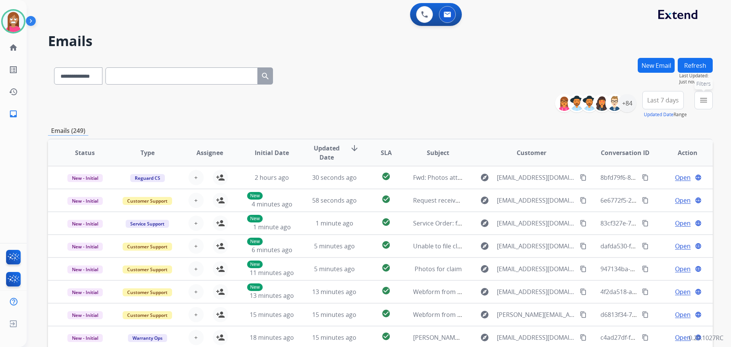
click at [708, 98] on mat-icon "menu" at bounding box center [703, 100] width 9 height 9
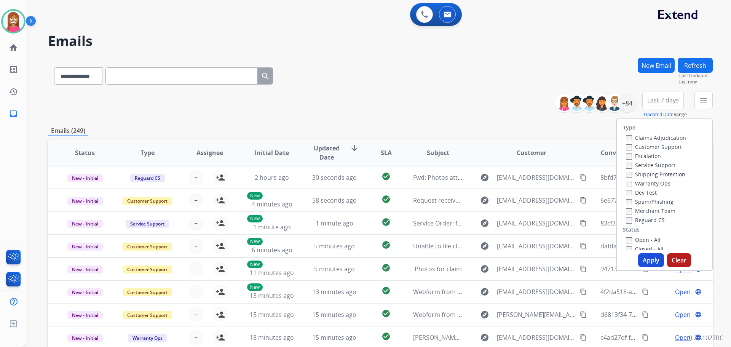
click at [632, 147] on label "Customer Support" at bounding box center [654, 146] width 56 height 7
drag, startPoint x: 628, startPoint y: 174, endPoint x: 634, endPoint y: 188, distance: 15.0
click at [630, 174] on label "Shipping Protection" at bounding box center [655, 174] width 59 height 7
click at [635, 221] on label "Reguard CS" at bounding box center [645, 219] width 39 height 7
click at [637, 238] on label "Open - All" at bounding box center [643, 239] width 35 height 7
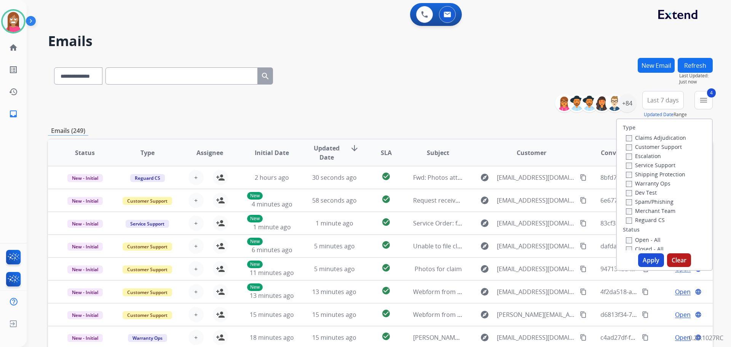
click at [639, 260] on button "Apply" at bounding box center [651, 260] width 26 height 14
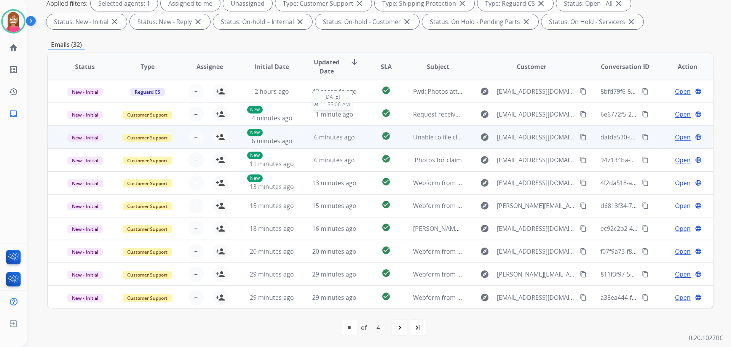
scroll to position [123, 0]
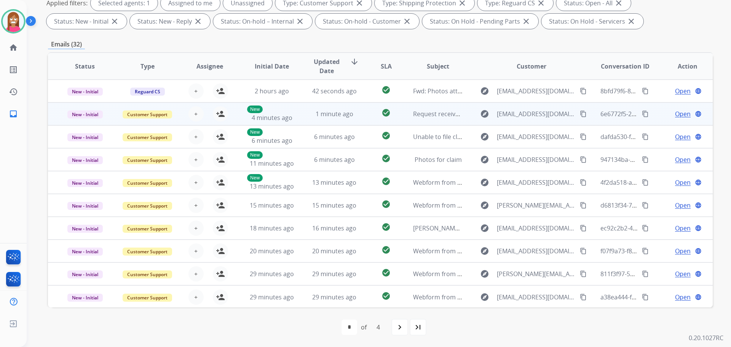
click at [306, 119] on td "1 minute ago" at bounding box center [329, 113] width 62 height 23
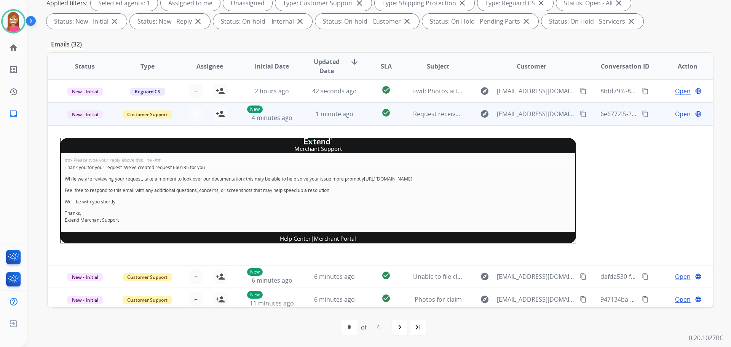
scroll to position [23, 0]
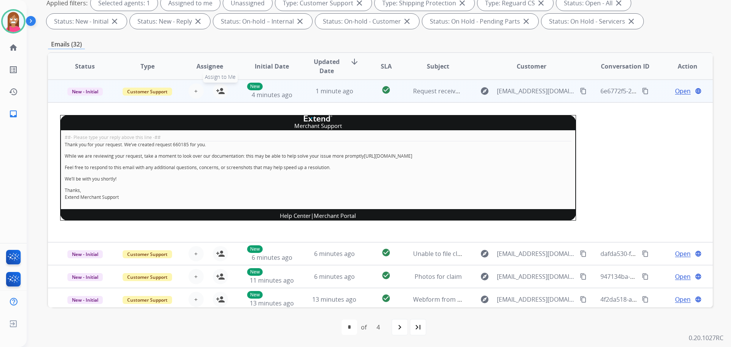
click at [223, 93] on mat-icon "person_add" at bounding box center [220, 90] width 9 height 9
click at [83, 91] on span "New - Initial" at bounding box center [84, 92] width 35 height 8
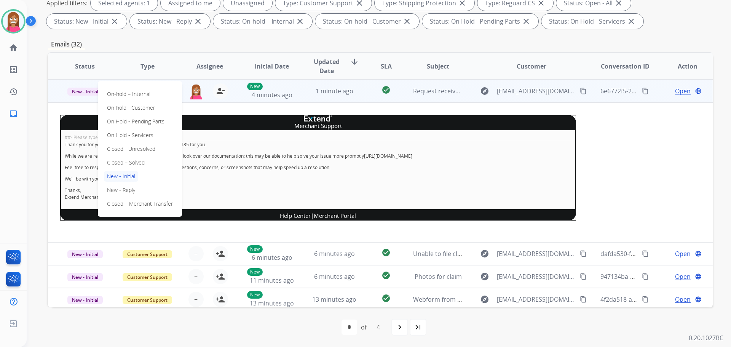
click at [117, 162] on p "Closed – Solved" at bounding box center [126, 162] width 44 height 11
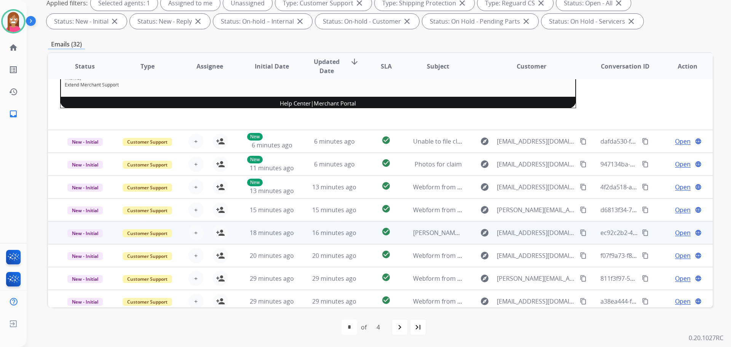
scroll to position [141, 0]
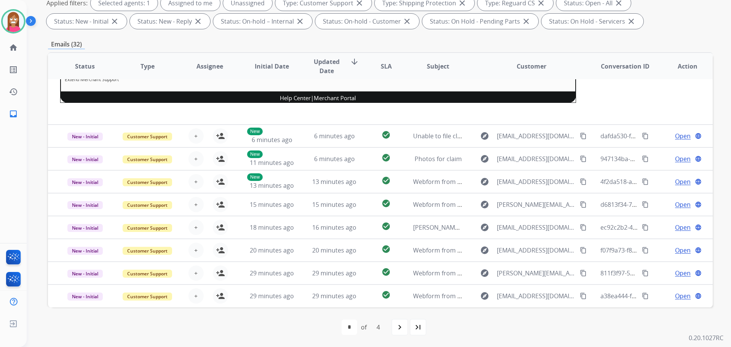
click at [395, 330] on div "navigate_next" at bounding box center [400, 327] width 17 height 17
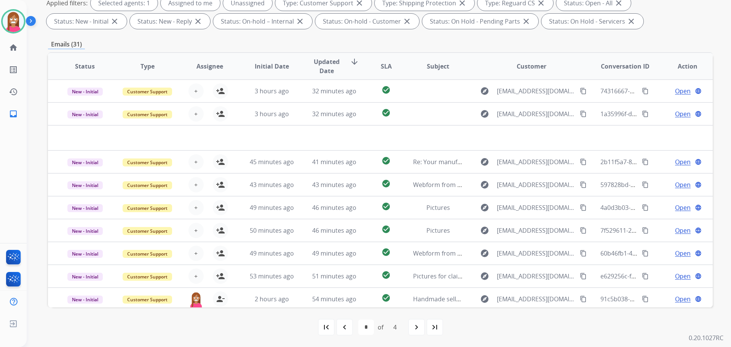
scroll to position [9, 0]
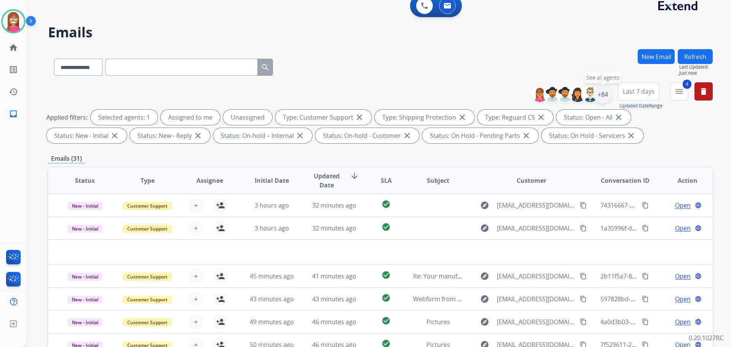
click at [605, 99] on div "+84" at bounding box center [603, 94] width 18 height 18
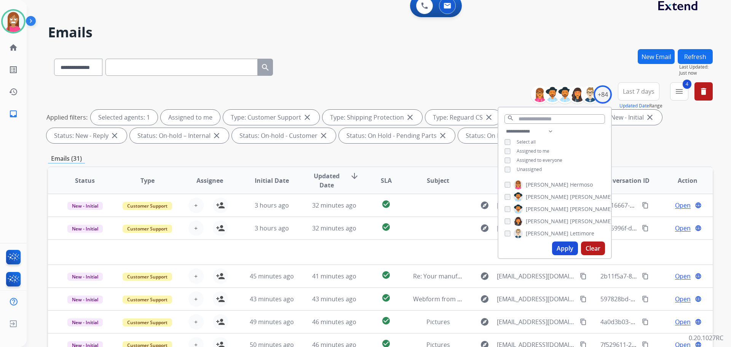
click at [559, 244] on button "Apply" at bounding box center [565, 249] width 26 height 14
select select "*"
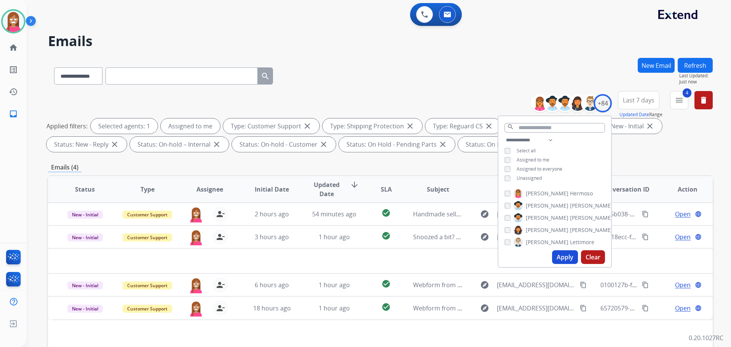
click at [375, 79] on div "**********" at bounding box center [380, 74] width 665 height 33
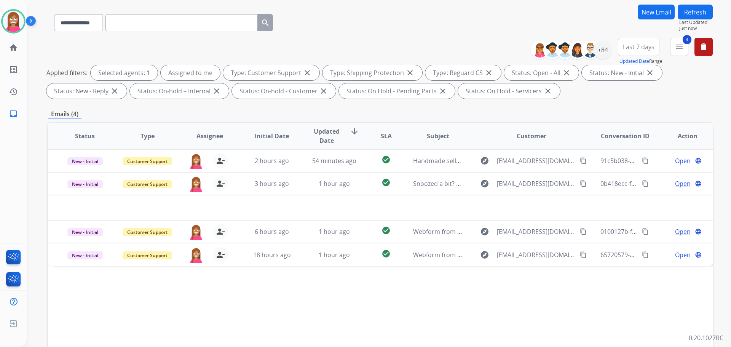
scroll to position [114, 0]
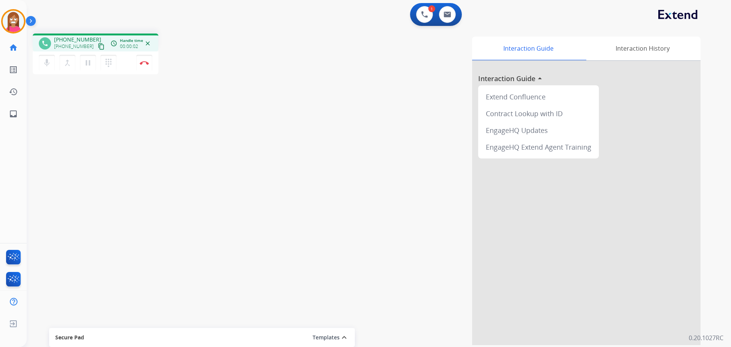
drag, startPoint x: 93, startPoint y: 47, endPoint x: 106, endPoint y: 50, distance: 13.3
click at [98, 47] on mat-icon "content_copy" at bounding box center [101, 46] width 7 height 7
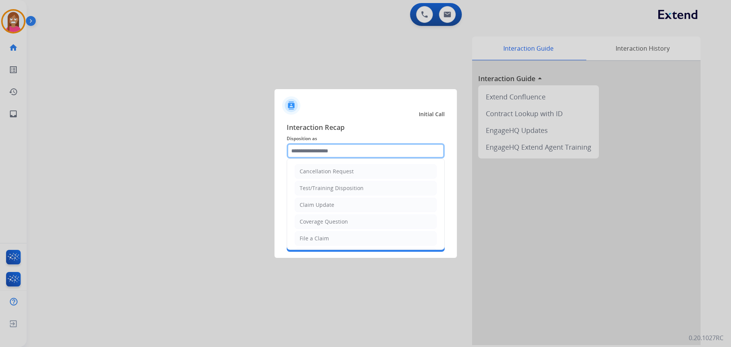
click at [322, 157] on input "text" at bounding box center [366, 150] width 158 height 15
click at [329, 238] on li "File a Claim" at bounding box center [366, 238] width 142 height 14
type input "**********"
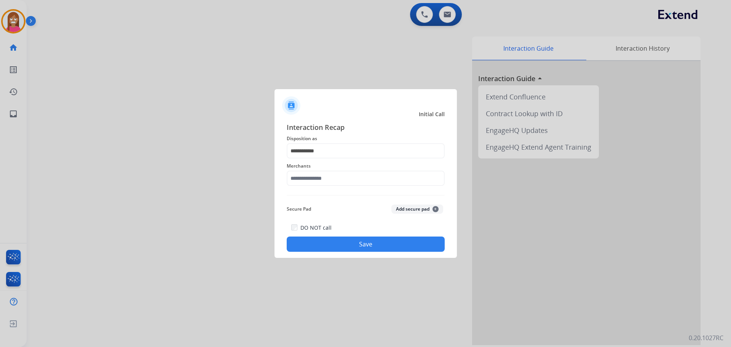
click at [308, 169] on span "Merchants" at bounding box center [366, 166] width 158 height 9
click at [309, 176] on input "text" at bounding box center [366, 178] width 158 height 15
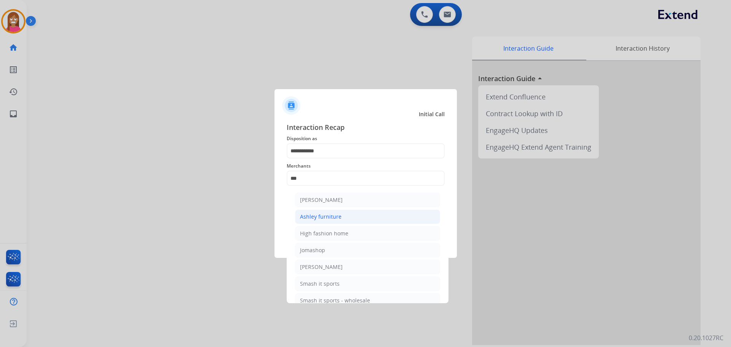
click at [375, 219] on li "Ashley furniture" at bounding box center [367, 217] width 145 height 14
type input "**********"
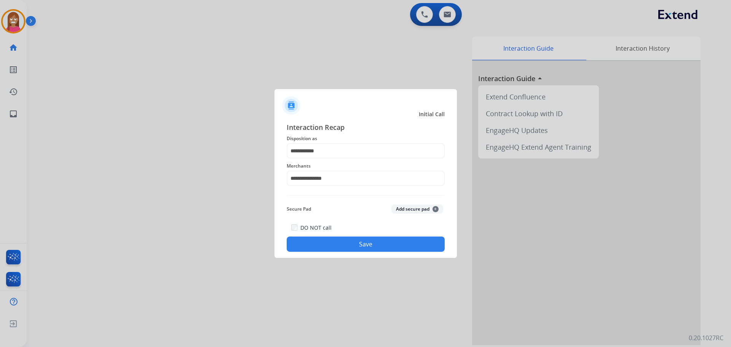
click at [389, 242] on button "Save" at bounding box center [366, 244] width 158 height 15
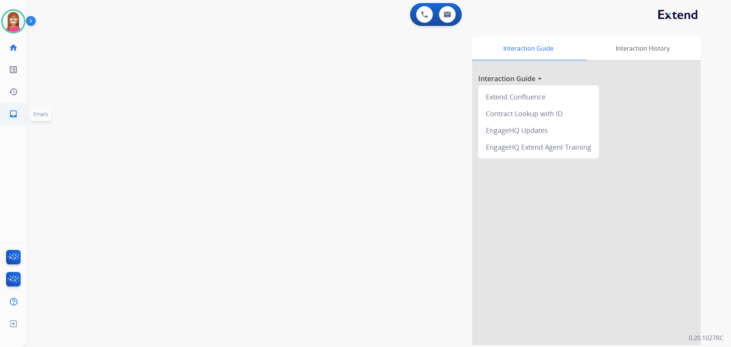
click at [7, 115] on link "inbox Emails" at bounding box center [13, 113] width 21 height 21
select select "**********"
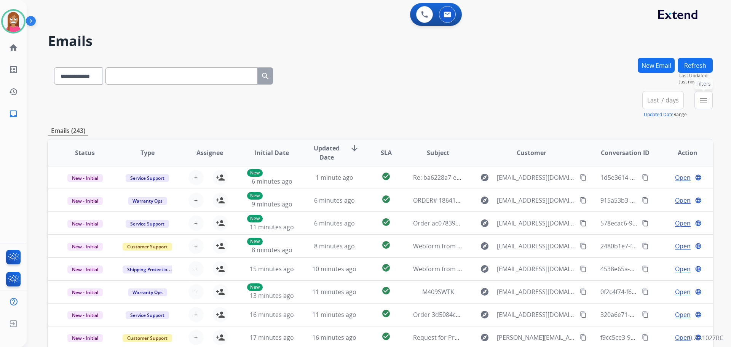
click at [699, 101] on mat-icon "menu" at bounding box center [703, 100] width 9 height 9
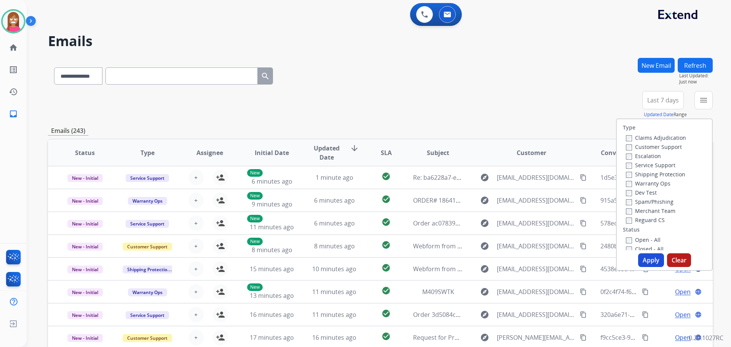
click at [630, 147] on label "Customer Support" at bounding box center [654, 146] width 56 height 7
click at [630, 176] on label "Shipping Protection" at bounding box center [655, 174] width 59 height 7
click at [635, 221] on label "Reguard CS" at bounding box center [645, 219] width 39 height 7
click at [636, 239] on label "Open - All" at bounding box center [643, 239] width 35 height 7
click at [646, 259] on button "Apply" at bounding box center [651, 260] width 26 height 14
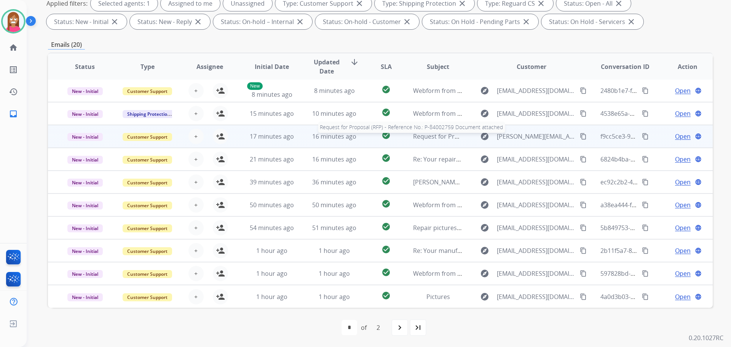
scroll to position [123, 0]
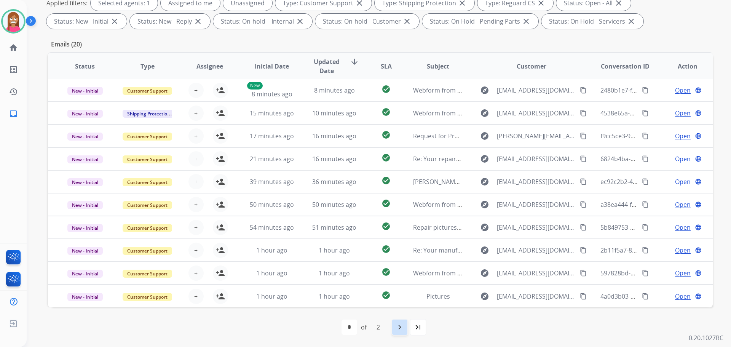
click at [404, 334] on div "navigate_next" at bounding box center [400, 327] width 17 height 17
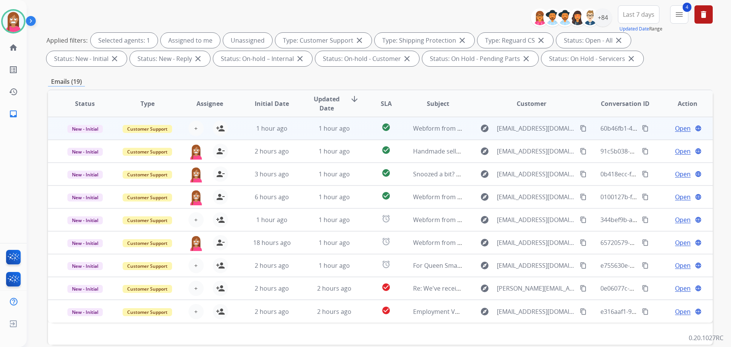
scroll to position [114, 0]
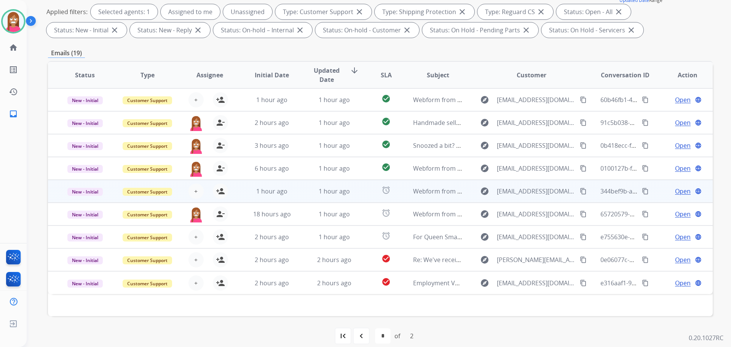
click at [302, 189] on td "1 hour ago" at bounding box center [329, 191] width 62 height 23
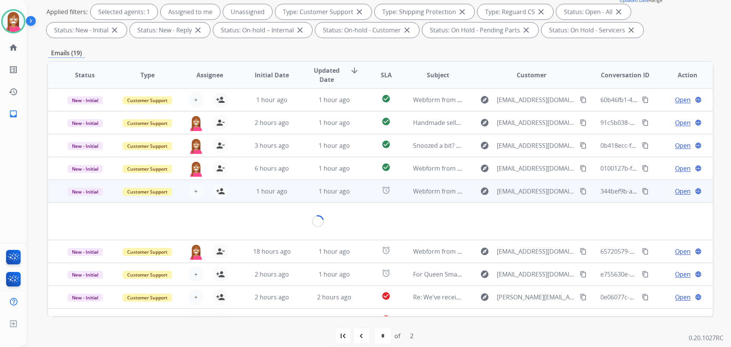
scroll to position [12, 0]
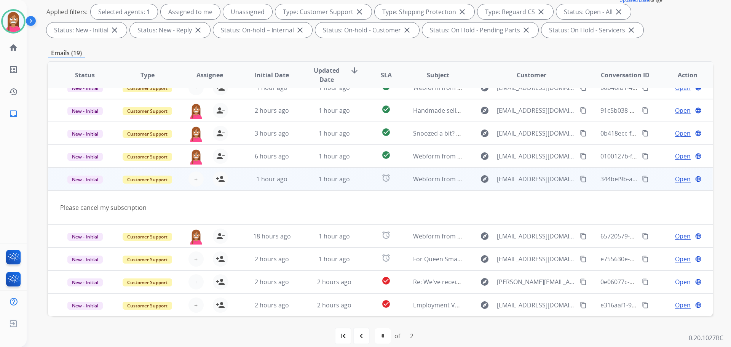
click at [580, 178] on mat-icon "content_copy" at bounding box center [583, 179] width 7 height 7
click at [216, 179] on mat-icon "person_add" at bounding box center [220, 178] width 9 height 9
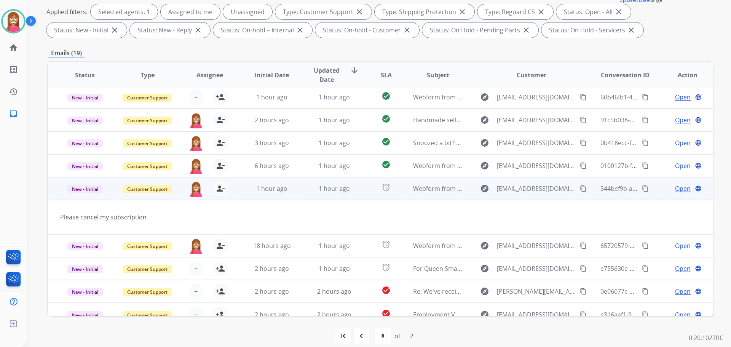
scroll to position [0, 0]
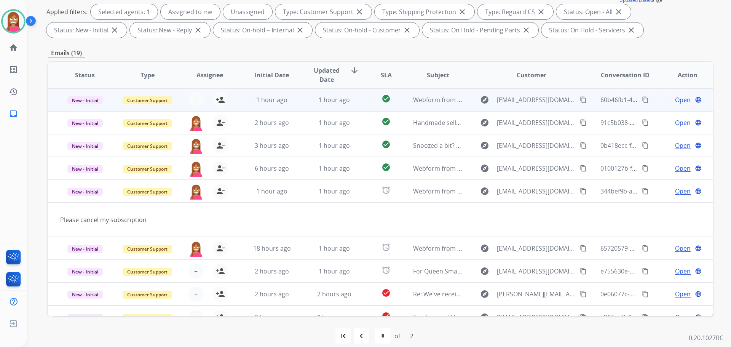
click at [306, 108] on td "1 hour ago" at bounding box center [329, 99] width 62 height 23
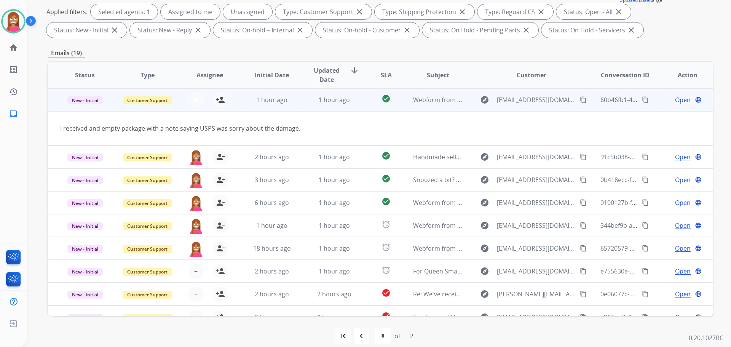
click at [580, 99] on mat-icon "content_copy" at bounding box center [583, 99] width 7 height 7
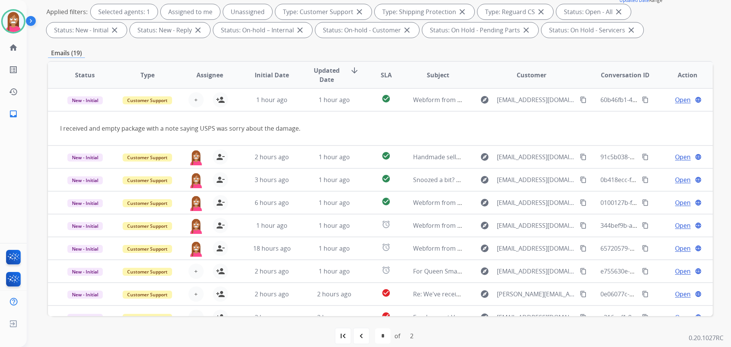
click at [370, 332] on div "first_page navigate_before * * of 2 navigate_next last_page" at bounding box center [380, 335] width 665 height 15
click at [368, 333] on div "navigate_before" at bounding box center [361, 336] width 17 height 17
select select "*"
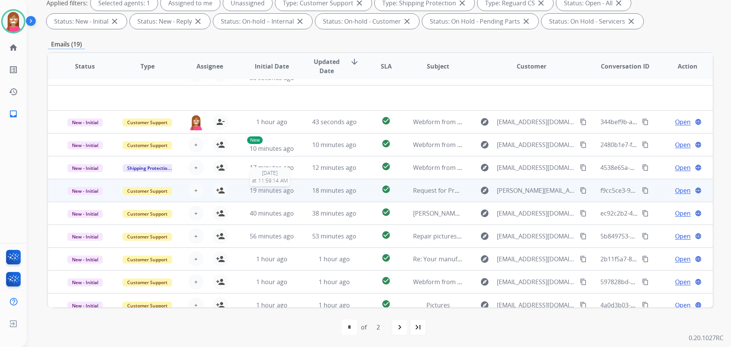
scroll to position [26, 0]
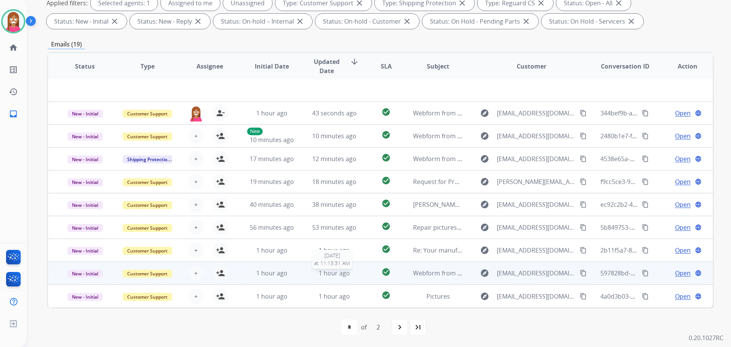
click at [310, 271] on div "1 hour ago" at bounding box center [335, 273] width 50 height 9
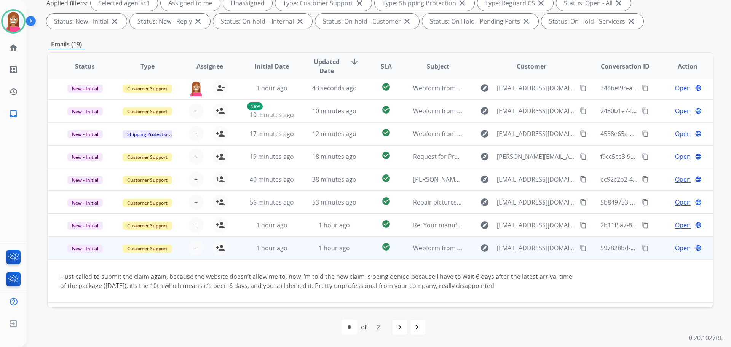
scroll to position [44, 0]
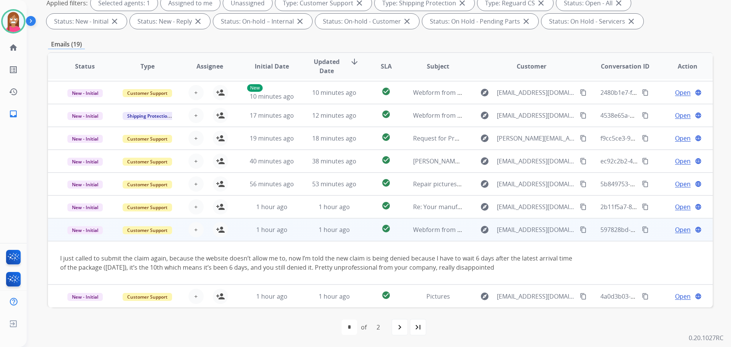
click at [580, 230] on mat-icon "content_copy" at bounding box center [583, 229] width 7 height 7
click at [222, 230] on mat-icon "person_add" at bounding box center [220, 229] width 9 height 9
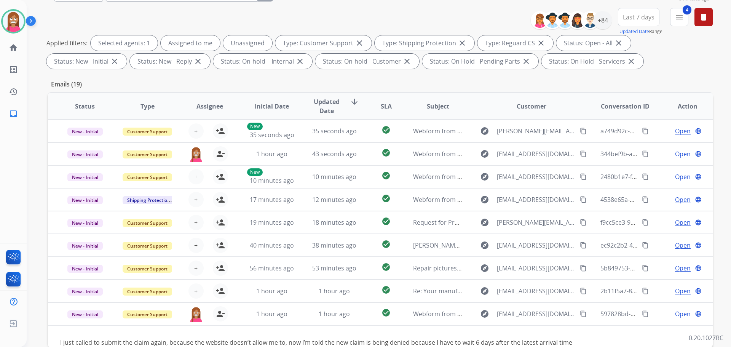
scroll to position [47, 0]
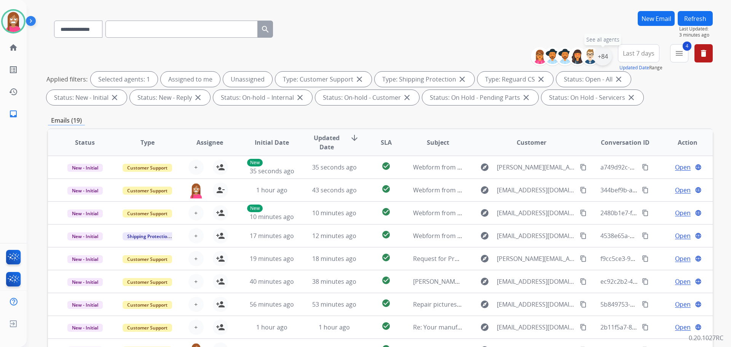
click at [604, 60] on div "+84" at bounding box center [603, 56] width 18 height 18
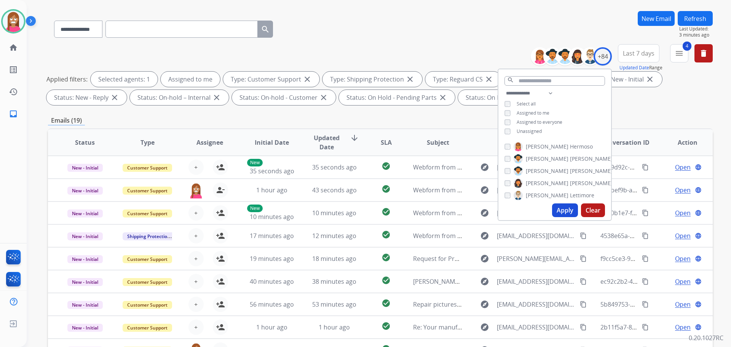
click at [559, 200] on div "Apply Clear" at bounding box center [555, 210] width 113 height 20
click at [558, 211] on button "Apply" at bounding box center [565, 210] width 26 height 14
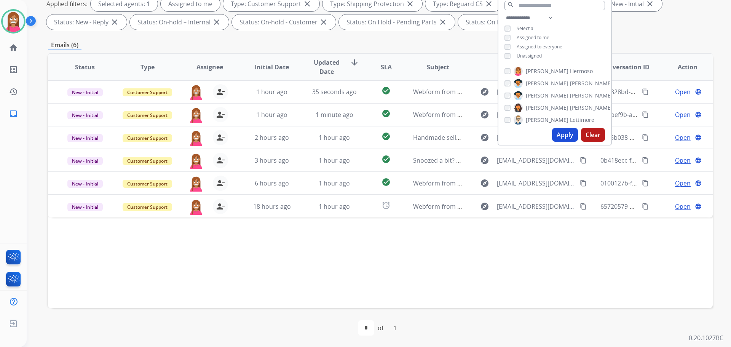
scroll to position [123, 0]
click at [293, 247] on div "Status Type Assignee Initial Date Updated Date arrow_downward SLA Subject Custo…" at bounding box center [380, 179] width 665 height 255
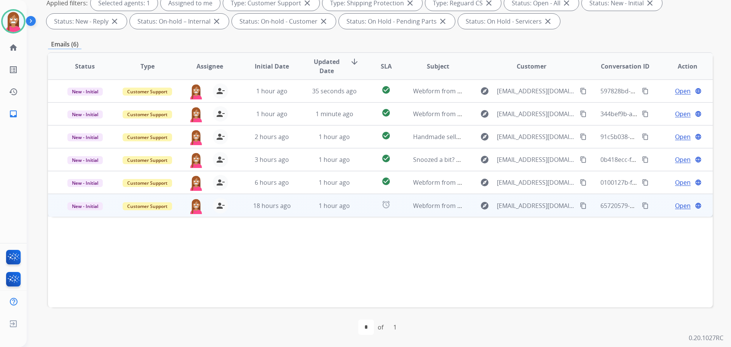
click at [298, 212] on td "1 hour ago" at bounding box center [329, 205] width 62 height 23
click at [677, 205] on span "Open" at bounding box center [683, 205] width 16 height 9
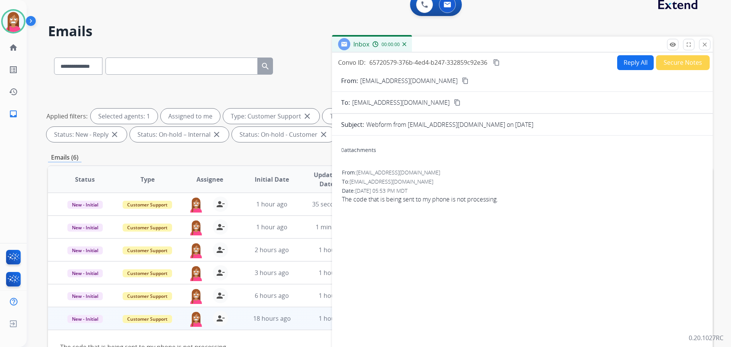
scroll to position [9, 0]
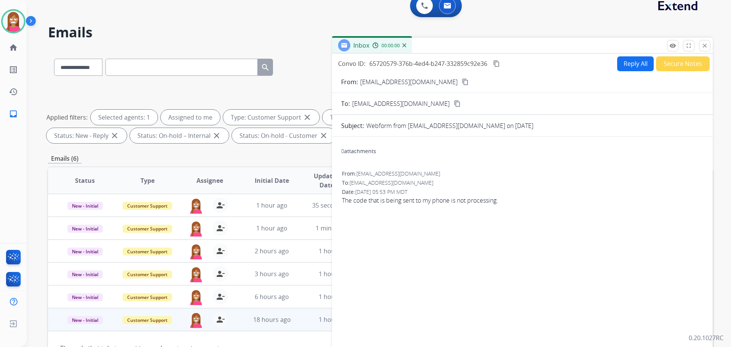
click at [632, 60] on button "Reply All" at bounding box center [636, 63] width 37 height 15
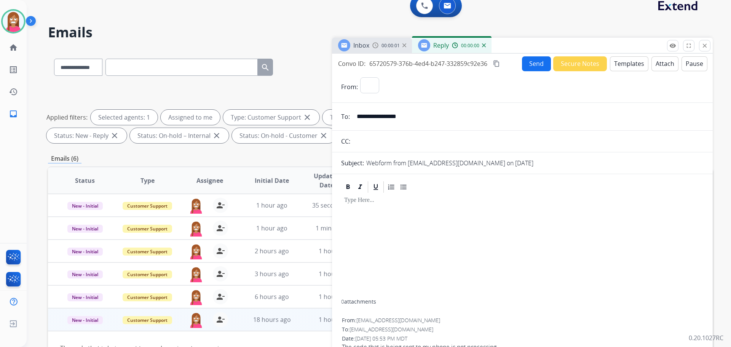
select select "**********"
click at [632, 60] on button "Templates" at bounding box center [629, 63] width 38 height 15
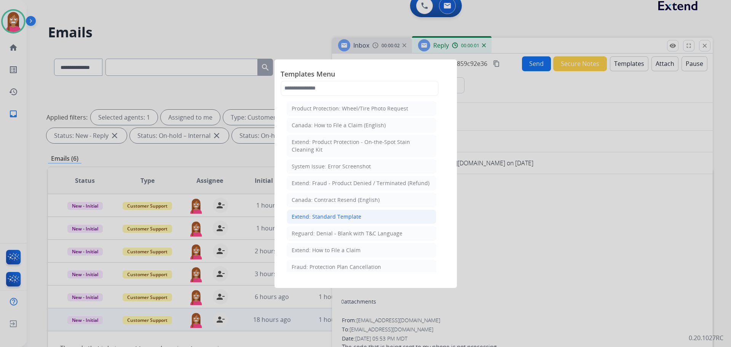
click at [310, 212] on li "Extend: Standard Template" at bounding box center [362, 217] width 150 height 14
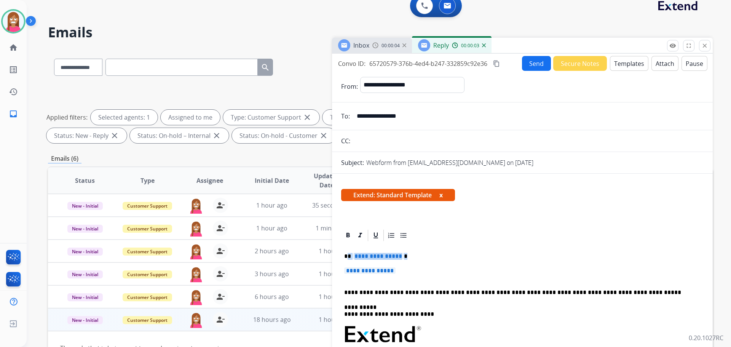
drag, startPoint x: 414, startPoint y: 276, endPoint x: 348, endPoint y: 254, distance: 70.2
click at [406, 274] on p "**********" at bounding box center [522, 274] width 357 height 14
drag, startPoint x: 406, startPoint y: 274, endPoint x: 401, endPoint y: 270, distance: 7.3
click at [401, 270] on p "**********" at bounding box center [522, 274] width 357 height 14
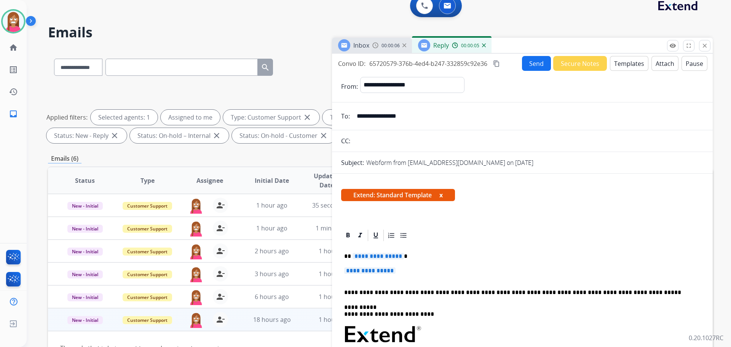
click at [402, 271] on p "**********" at bounding box center [522, 274] width 357 height 14
drag, startPoint x: 402, startPoint y: 271, endPoint x: 398, endPoint y: 271, distance: 4.2
click at [398, 270] on p "**********" at bounding box center [522, 274] width 357 height 14
click at [396, 272] on span "**********" at bounding box center [369, 270] width 51 height 6
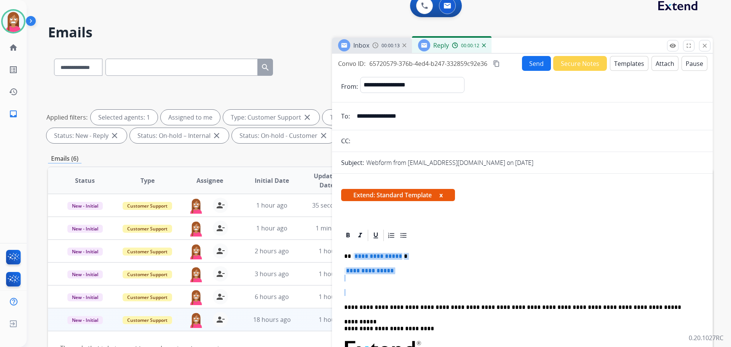
drag, startPoint x: 356, startPoint y: 292, endPoint x: 353, endPoint y: 259, distance: 33.3
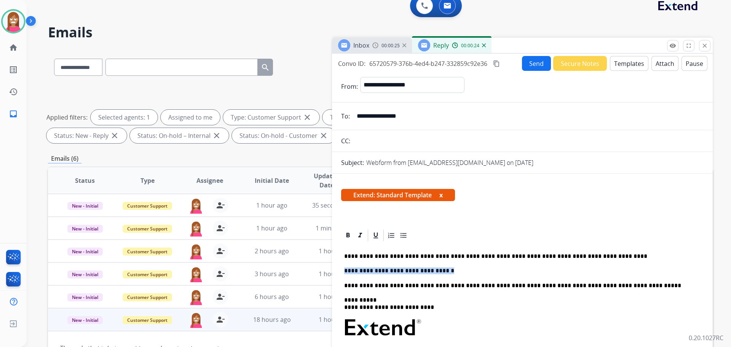
drag, startPoint x: 442, startPoint y: 274, endPoint x: 346, endPoint y: 266, distance: 97.1
click at [346, 266] on div "**********" at bounding box center [522, 351] width 363 height 218
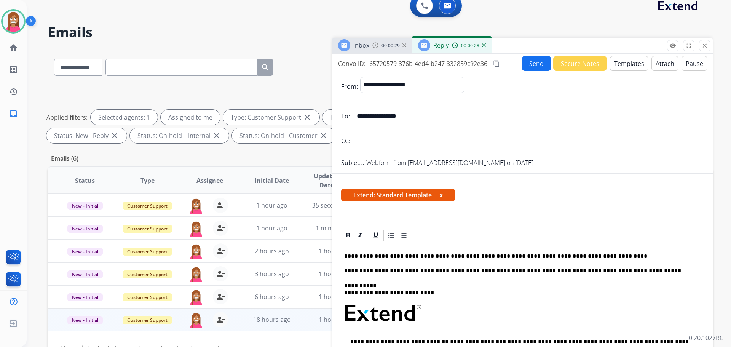
click at [351, 256] on p "**********" at bounding box center [519, 256] width 350 height 7
click at [530, 66] on button "Send" at bounding box center [536, 63] width 29 height 15
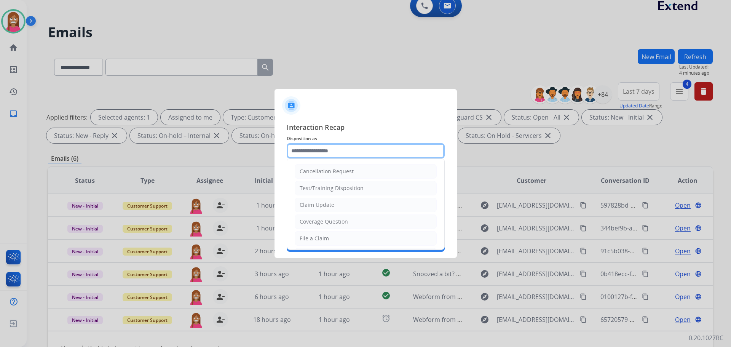
click at [301, 157] on input "text" at bounding box center [366, 150] width 158 height 15
click at [314, 236] on div "File a Claim" at bounding box center [314, 239] width 29 height 8
type input "**********"
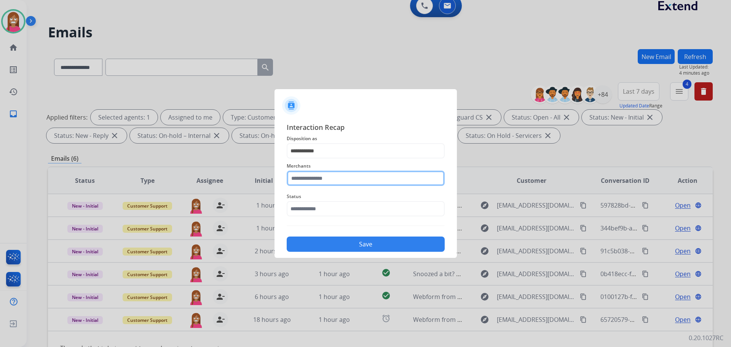
drag, startPoint x: 306, startPoint y: 179, endPoint x: 306, endPoint y: 186, distance: 7.7
click at [306, 178] on input "text" at bounding box center [366, 178] width 158 height 15
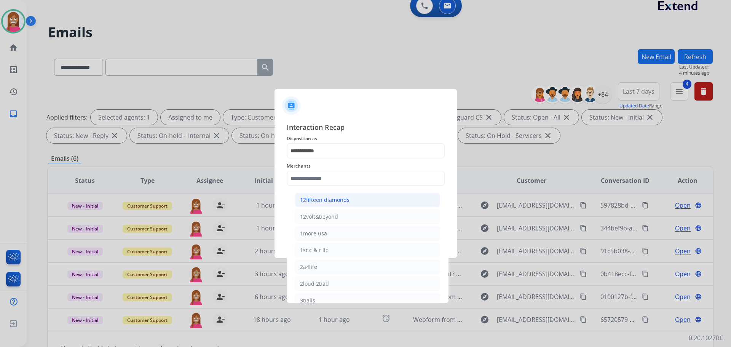
click at [317, 202] on div "12fifteen diamonds" at bounding box center [325, 200] width 50 height 8
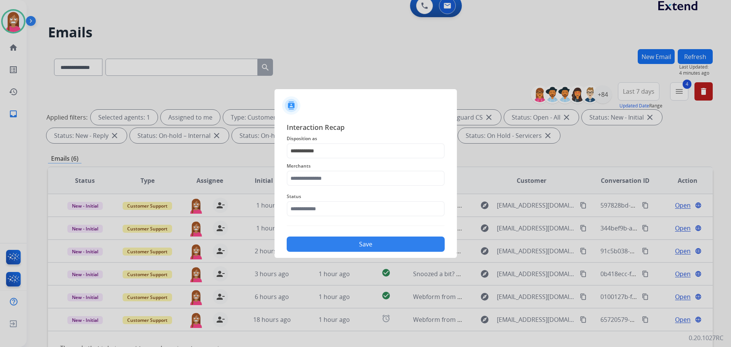
type input "**********"
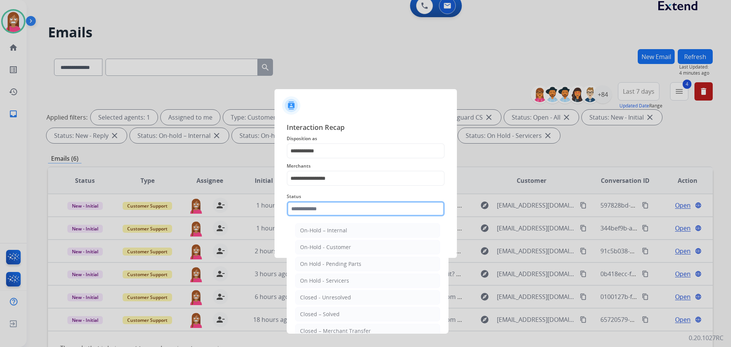
click at [320, 211] on input "text" at bounding box center [366, 208] width 158 height 15
click at [334, 311] on div "Closed – Solved" at bounding box center [320, 314] width 40 height 8
type input "**********"
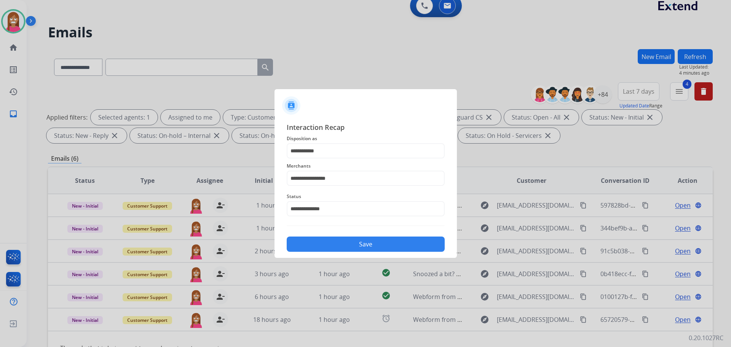
click at [338, 247] on button "Save" at bounding box center [366, 244] width 158 height 15
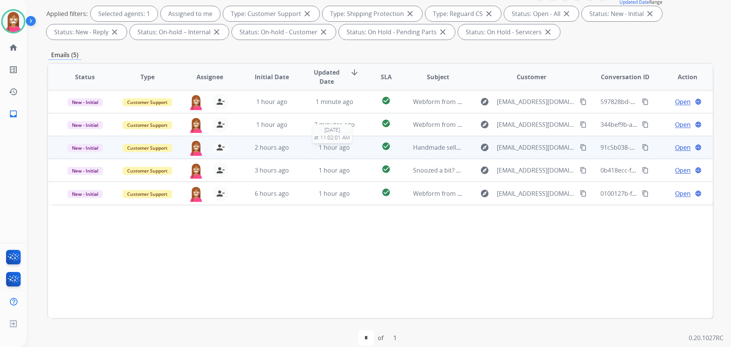
scroll to position [123, 0]
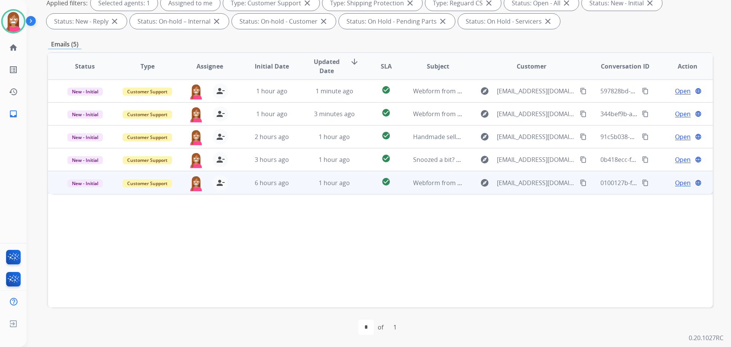
click at [299, 187] on td "1 hour ago" at bounding box center [329, 182] width 62 height 23
click at [682, 181] on span "Open" at bounding box center [683, 182] width 16 height 9
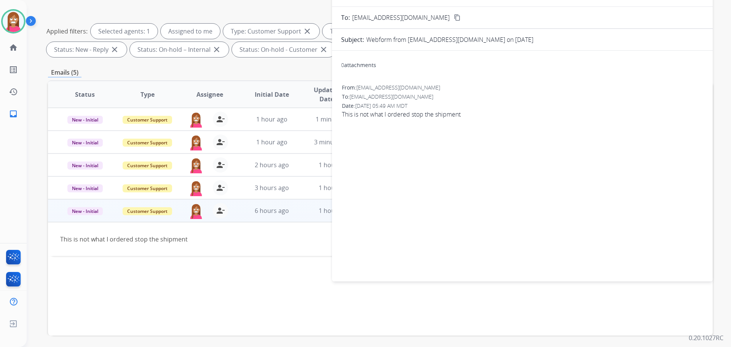
scroll to position [9, 0]
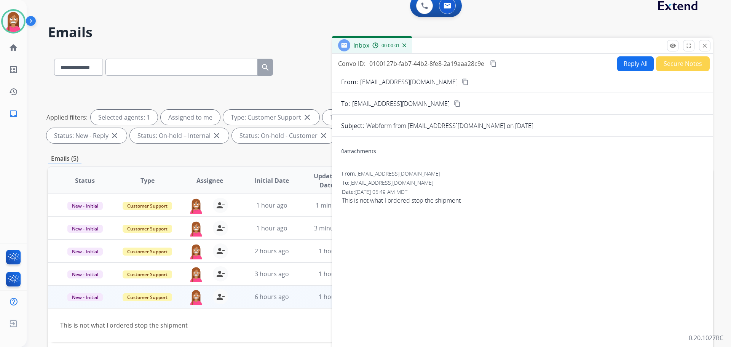
click at [636, 62] on button "Reply All" at bounding box center [636, 63] width 37 height 15
select select "**********"
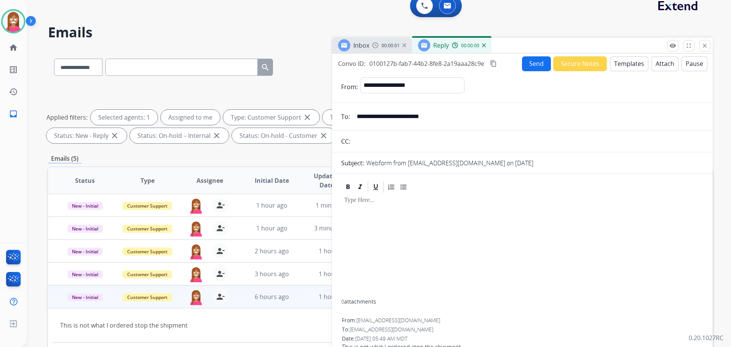
click at [633, 69] on button "Templates" at bounding box center [629, 63] width 38 height 15
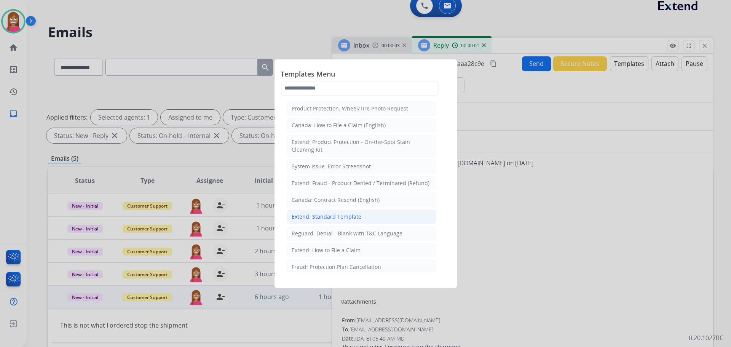
drag, startPoint x: 324, startPoint y: 219, endPoint x: 358, endPoint y: 243, distance: 42.0
click at [324, 218] on div "Extend: Standard Template" at bounding box center [327, 217] width 70 height 8
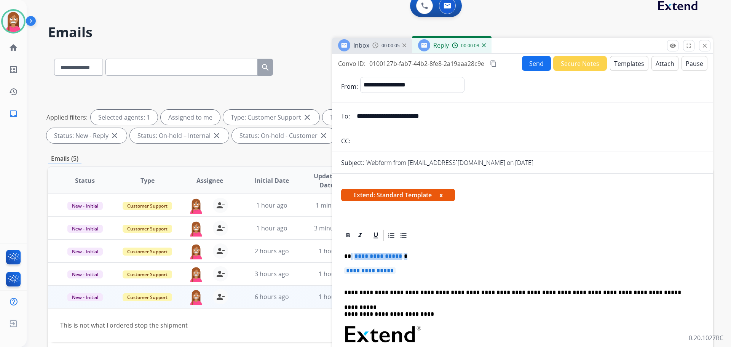
drag, startPoint x: 415, startPoint y: 275, endPoint x: 350, endPoint y: 247, distance: 70.8
drag, startPoint x: 412, startPoint y: 268, endPoint x: 355, endPoint y: 255, distance: 58.6
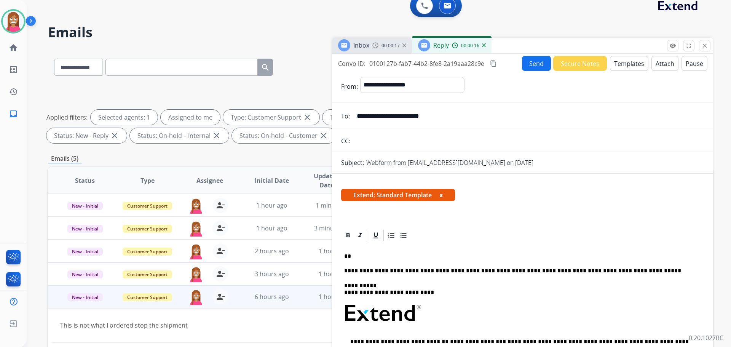
paste div
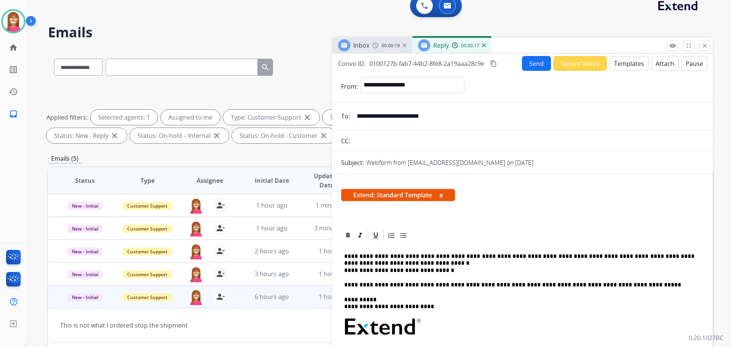
click at [353, 254] on p "**********" at bounding box center [519, 263] width 350 height 21
click at [350, 255] on p "**********" at bounding box center [519, 263] width 350 height 21
click at [386, 262] on p "**********" at bounding box center [519, 263] width 350 height 21
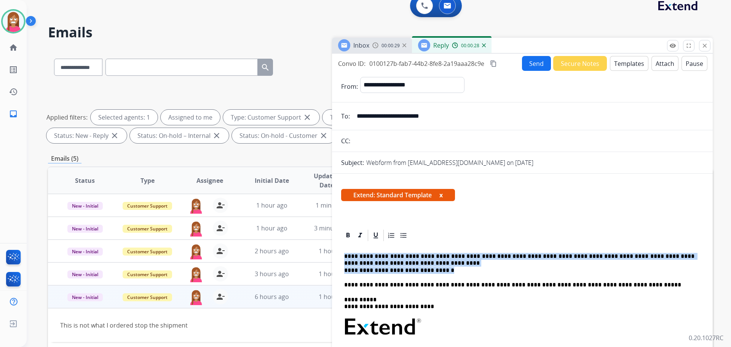
click at [386, 262] on p "**********" at bounding box center [519, 263] width 350 height 21
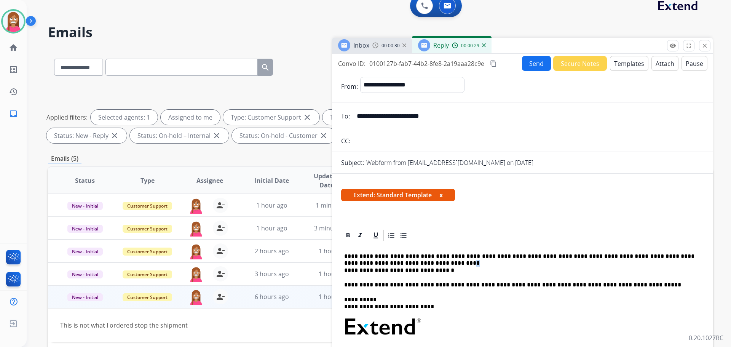
click at [386, 262] on p "**********" at bounding box center [519, 263] width 350 height 21
click at [386, 264] on p "**********" at bounding box center [519, 263] width 350 height 21
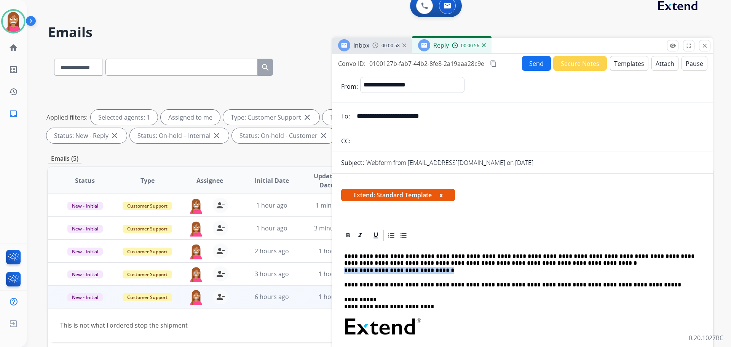
drag, startPoint x: 447, startPoint y: 274, endPoint x: 343, endPoint y: 270, distance: 104.1
click at [343, 270] on div "**********" at bounding box center [522, 351] width 363 height 218
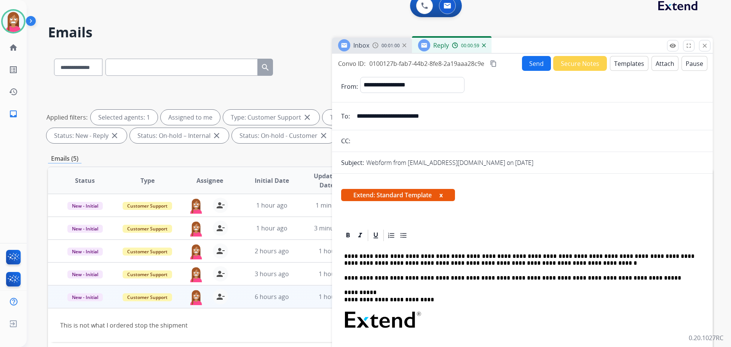
click at [526, 66] on button "Send" at bounding box center [536, 63] width 29 height 15
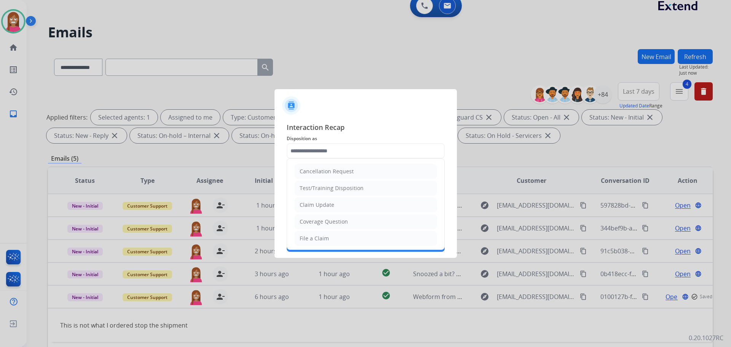
click at [324, 150] on input "text" at bounding box center [366, 150] width 158 height 15
click at [310, 175] on div "Cancellation Request" at bounding box center [327, 172] width 54 height 8
type input "**********"
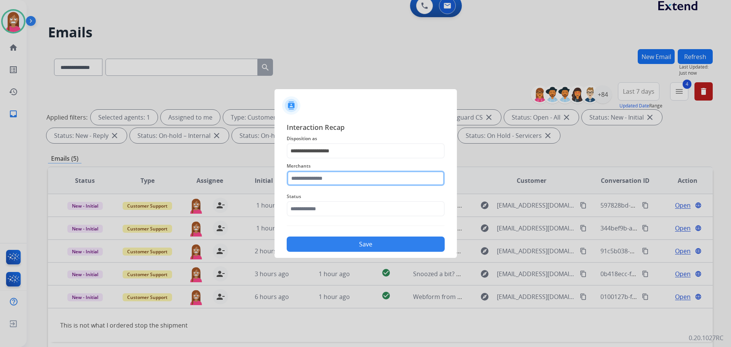
click at [311, 179] on input "text" at bounding box center [366, 178] width 158 height 15
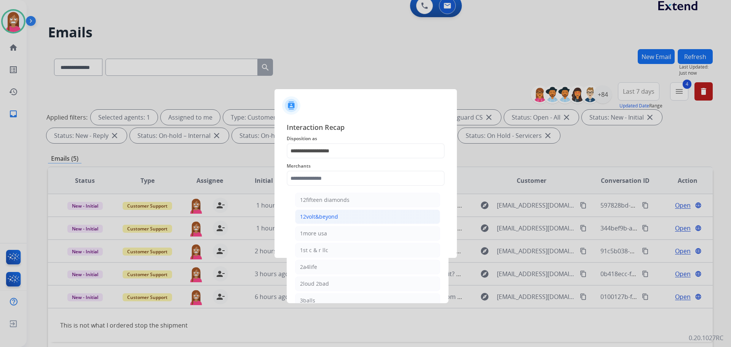
click at [320, 223] on li "12volt&beyond" at bounding box center [367, 217] width 145 height 14
type input "**********"
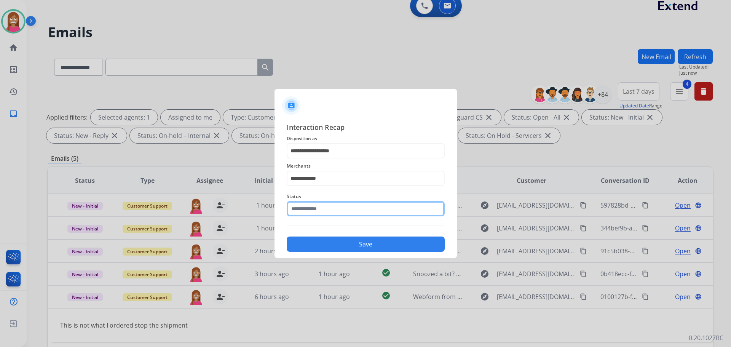
click at [316, 215] on input "text" at bounding box center [366, 208] width 158 height 15
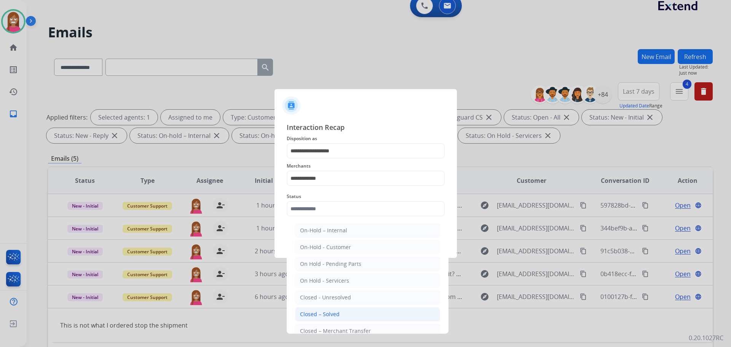
click at [344, 314] on li "Closed – Solved" at bounding box center [367, 314] width 145 height 14
type input "**********"
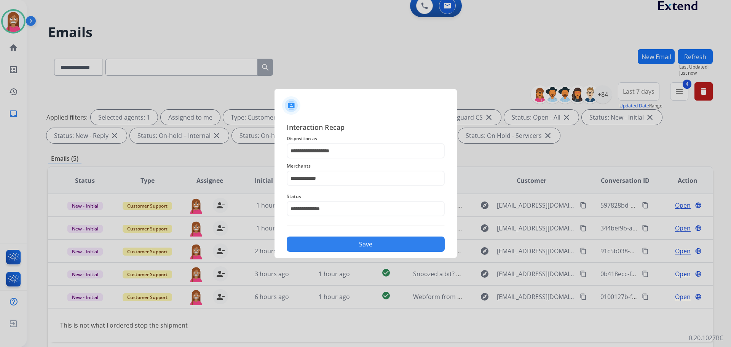
click at [327, 244] on button "Save" at bounding box center [366, 244] width 158 height 15
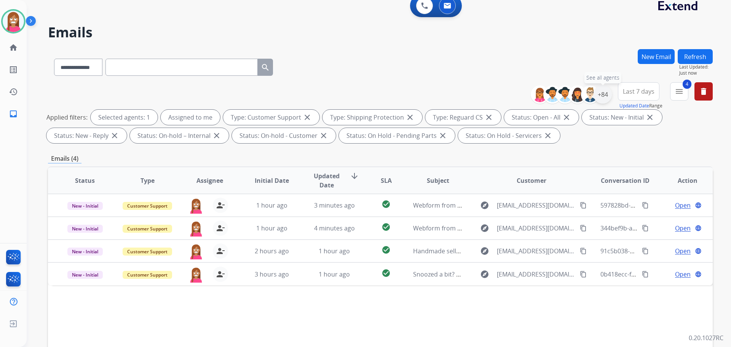
click at [606, 96] on div "+84" at bounding box center [603, 94] width 18 height 18
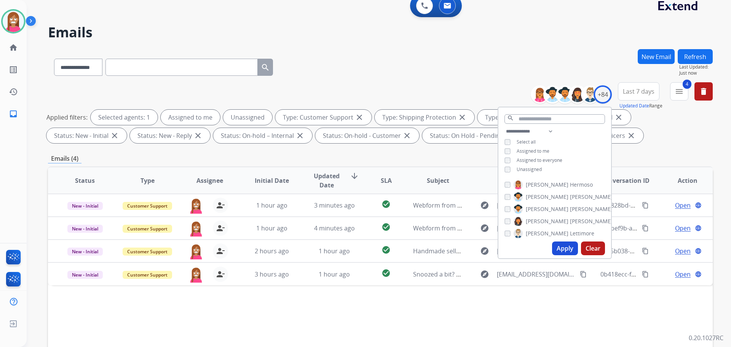
click at [562, 251] on button "Apply" at bounding box center [565, 249] width 26 height 14
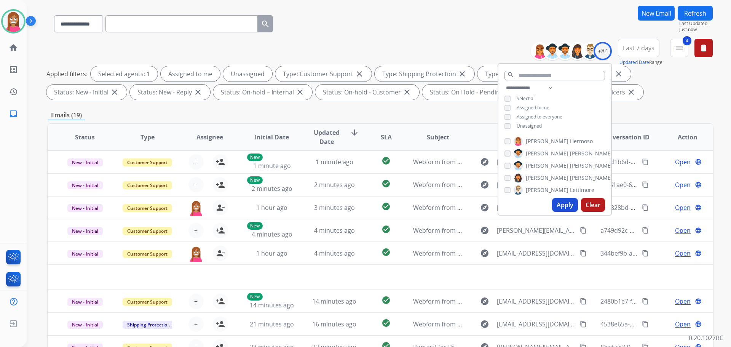
scroll to position [123, 0]
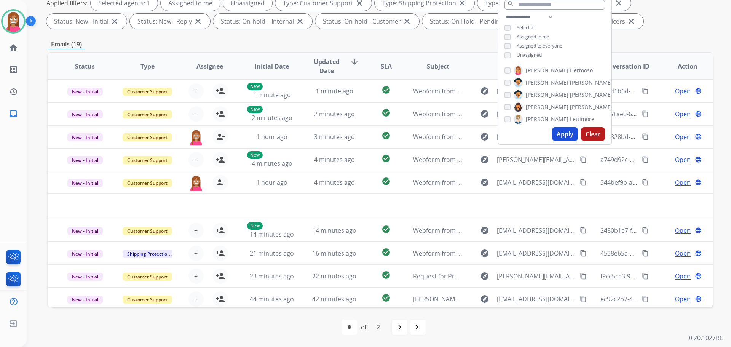
click at [307, 330] on div "first_page navigate_before * * of 2 navigate_next last_page" at bounding box center [380, 327] width 665 height 15
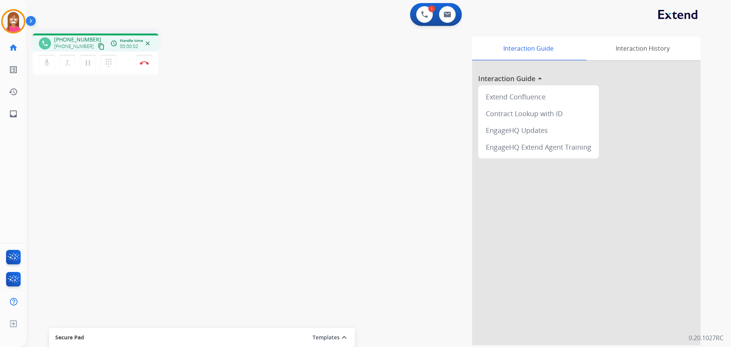
drag, startPoint x: 94, startPoint y: 47, endPoint x: 110, endPoint y: 49, distance: 15.3
click at [97, 47] on button "content_copy" at bounding box center [101, 46] width 9 height 9
click at [87, 64] on mat-icon "pause" at bounding box center [87, 62] width 9 height 9
click at [111, 67] on button "dialpad Dialpad" at bounding box center [109, 63] width 16 height 16
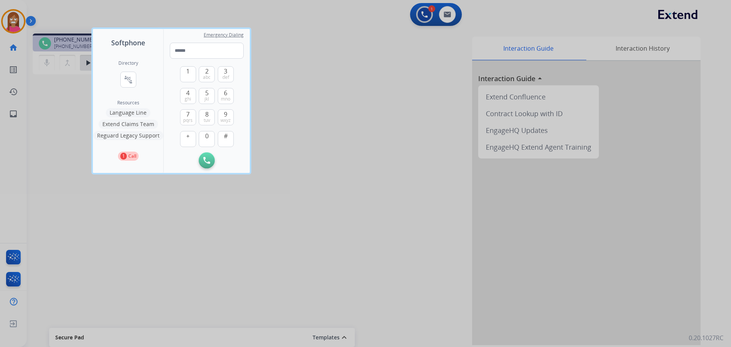
click at [133, 112] on button "Language Line" at bounding box center [128, 112] width 45 height 9
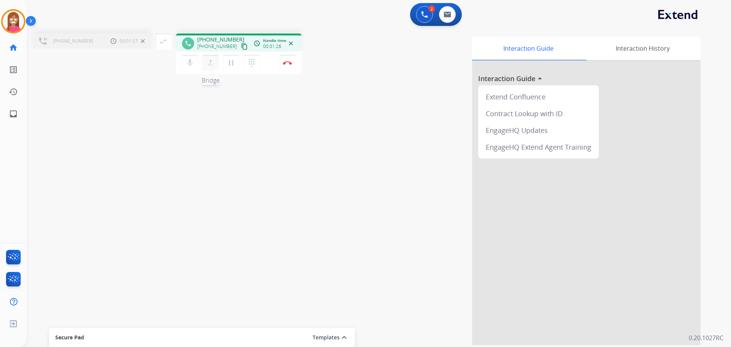
click at [207, 65] on mat-icon "merge_type" at bounding box center [210, 62] width 9 height 9
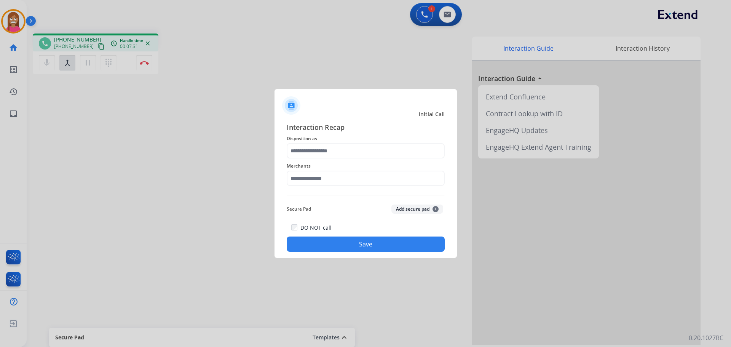
click at [142, 63] on div at bounding box center [365, 173] width 731 height 347
click at [302, 152] on input "text" at bounding box center [366, 150] width 158 height 15
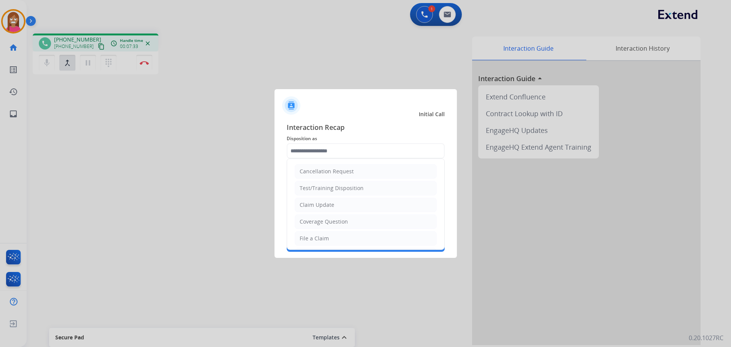
click at [314, 202] on div "Claim Update" at bounding box center [317, 205] width 35 height 8
type input "**********"
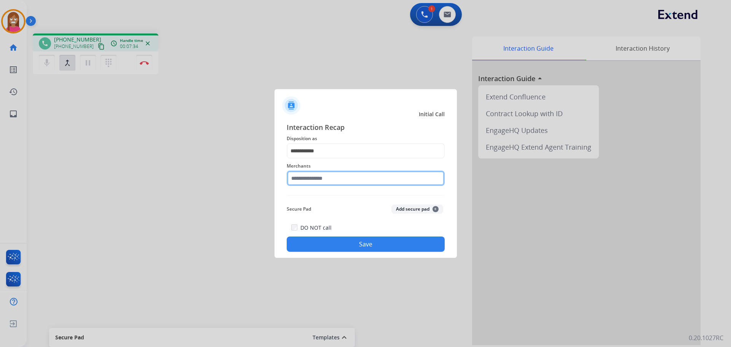
click at [310, 181] on input "text" at bounding box center [366, 178] width 158 height 15
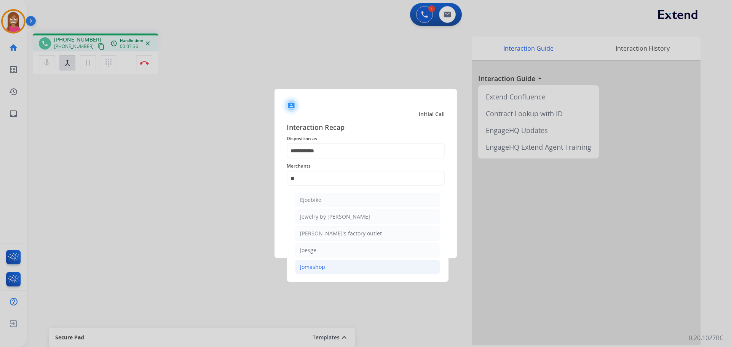
click at [317, 273] on li "Jomashop" at bounding box center [367, 267] width 145 height 14
type input "********"
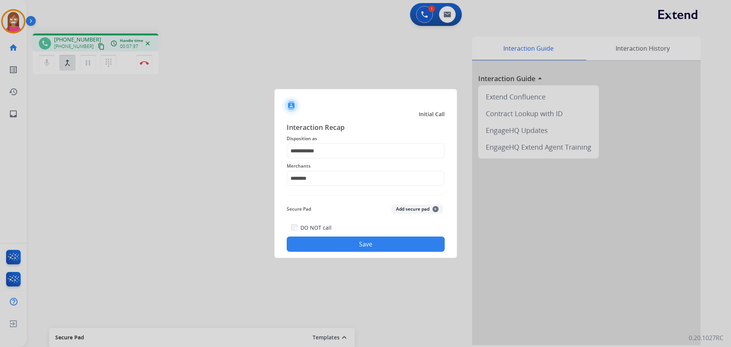
click at [316, 245] on button "Save" at bounding box center [366, 244] width 158 height 15
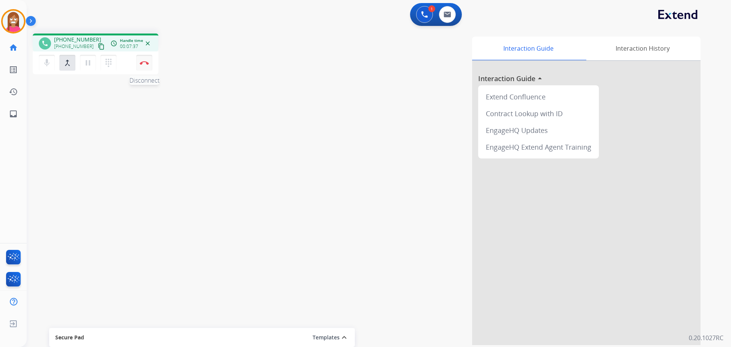
drag, startPoint x: 142, startPoint y: 52, endPoint x: 143, endPoint y: 58, distance: 5.7
click at [143, 58] on div "mic Mute merge_type Bridge pause Hold dialpad Dialpad Disconnect" at bounding box center [96, 62] width 126 height 23
click at [143, 60] on button "Disconnect" at bounding box center [144, 63] width 16 height 16
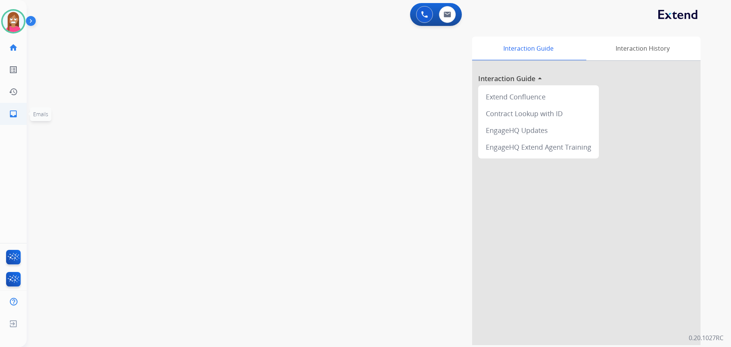
click at [15, 110] on mat-icon "inbox" at bounding box center [13, 113] width 9 height 9
select select "**********"
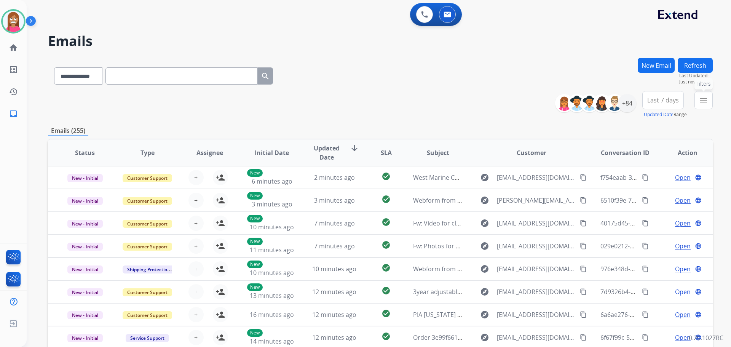
click at [702, 100] on mat-icon "menu" at bounding box center [703, 100] width 9 height 9
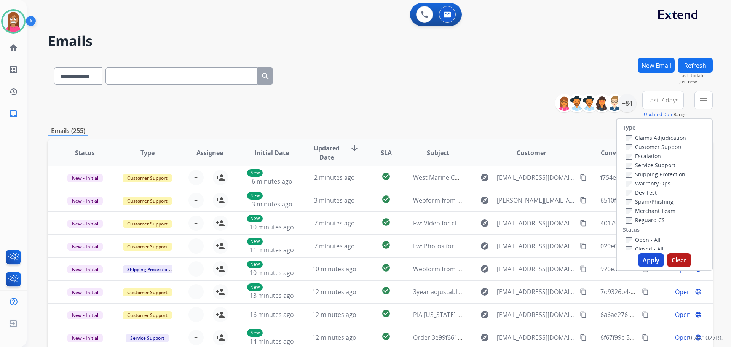
click at [649, 146] on label "Customer Support" at bounding box center [654, 146] width 56 height 7
click at [636, 173] on label "Shipping Protection" at bounding box center [655, 174] width 59 height 7
click at [634, 217] on label "Reguard CS" at bounding box center [645, 219] width 39 height 7
click at [630, 242] on label "Open - All" at bounding box center [643, 239] width 35 height 7
click at [640, 261] on button "Apply" at bounding box center [651, 260] width 26 height 14
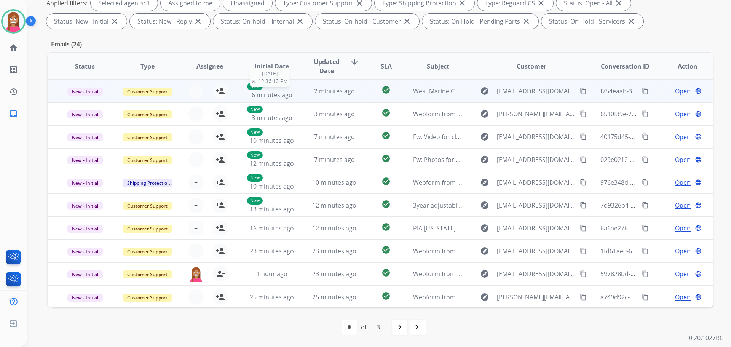
scroll to position [1, 0]
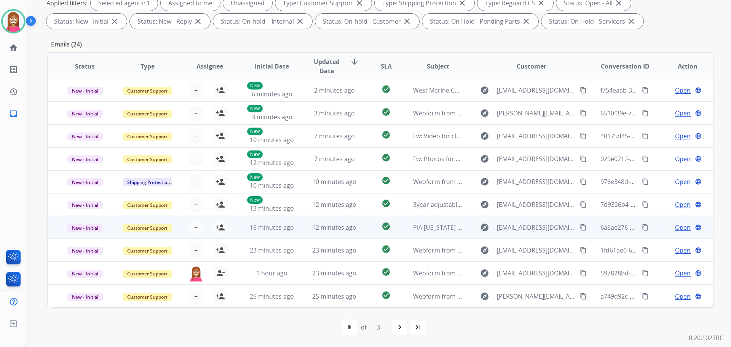
click at [314, 232] on td "12 minutes ago" at bounding box center [329, 227] width 62 height 23
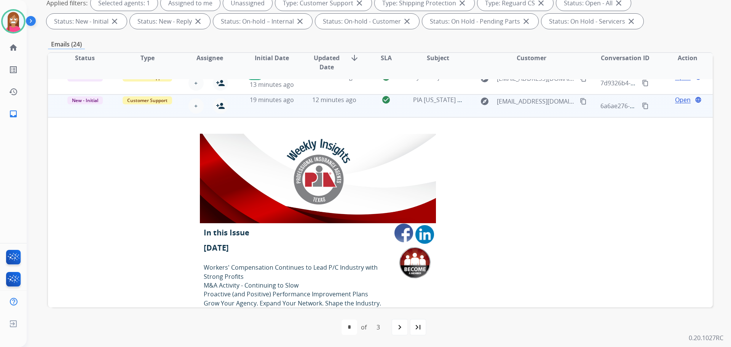
scroll to position [99, 0]
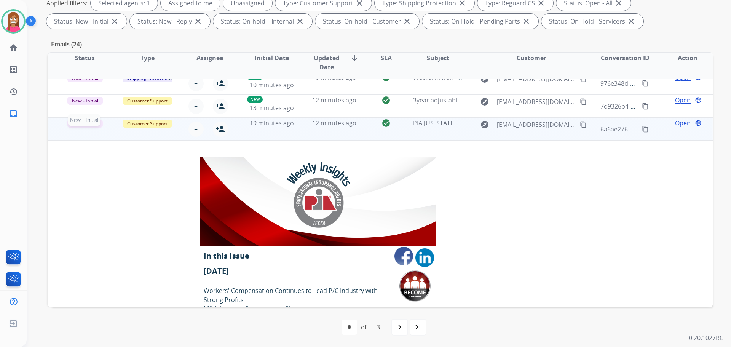
click at [87, 126] on span "New - Initial" at bounding box center [84, 124] width 35 height 8
click at [123, 88] on p "Closed – Solved" at bounding box center [126, 86] width 44 height 11
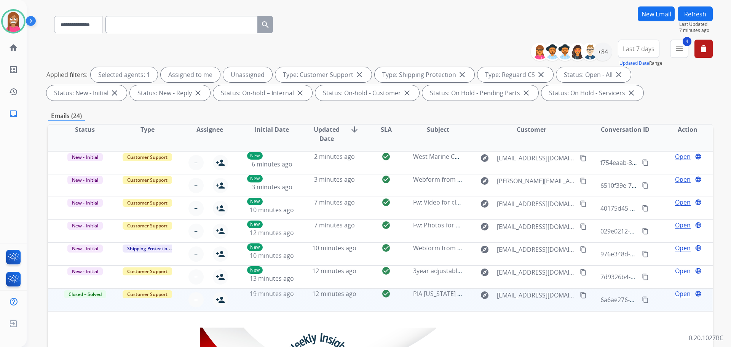
scroll to position [0, 0]
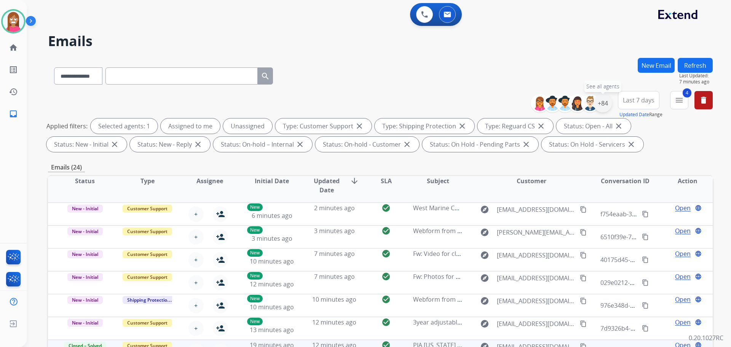
click at [602, 100] on div "+84" at bounding box center [603, 103] width 18 height 18
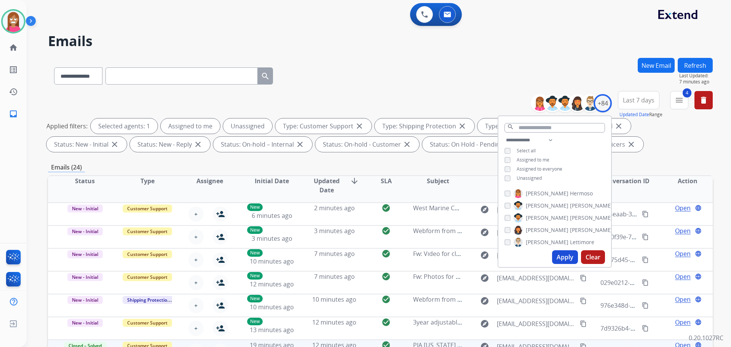
click at [502, 176] on div "**********" at bounding box center [555, 160] width 113 height 49
click at [557, 255] on button "Apply" at bounding box center [565, 257] width 26 height 14
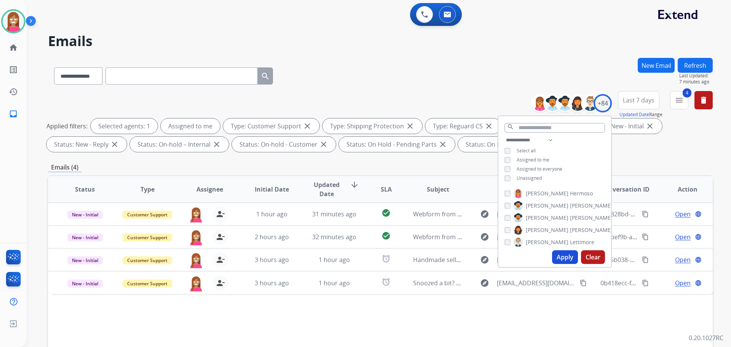
click at [337, 309] on div "Status Type Assignee Initial Date Updated Date arrow_downward SLA Subject Custo…" at bounding box center [380, 302] width 665 height 255
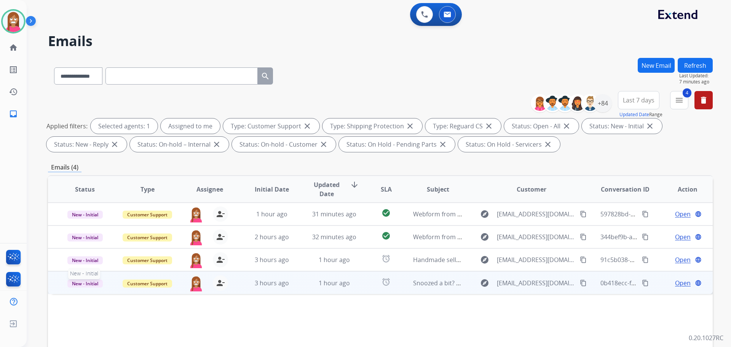
click at [90, 286] on span "New - Initial" at bounding box center [84, 284] width 35 height 8
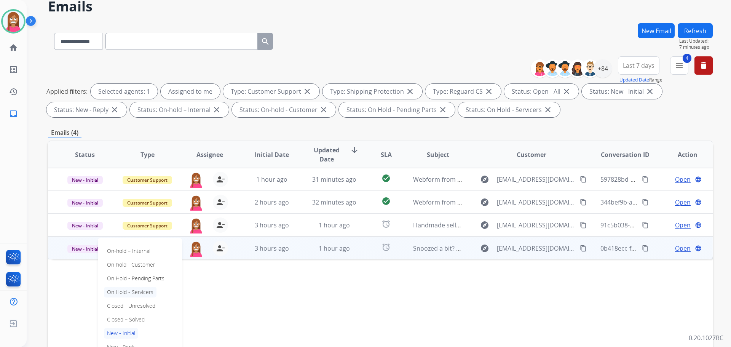
scroll to position [38, 0]
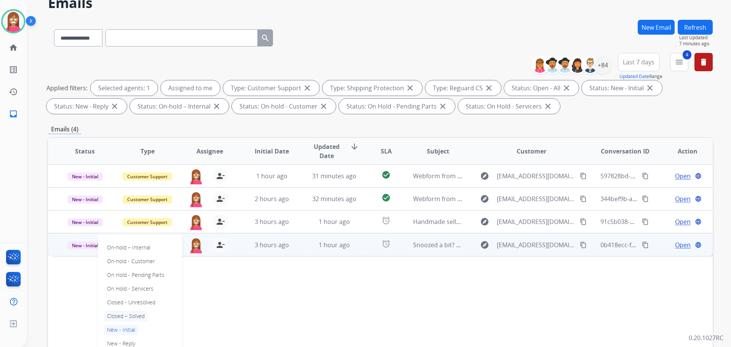
click at [123, 315] on p "Closed – Solved" at bounding box center [126, 316] width 44 height 11
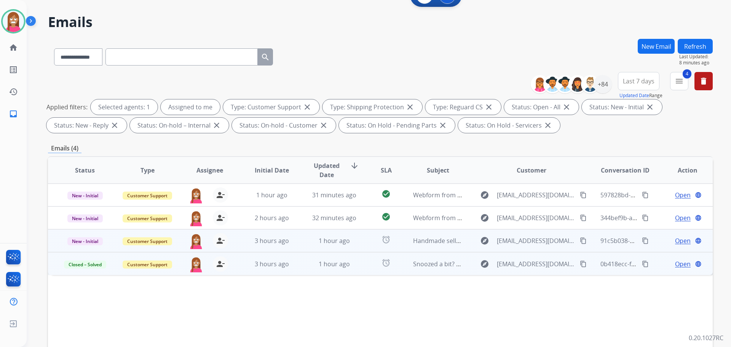
scroll to position [9, 0]
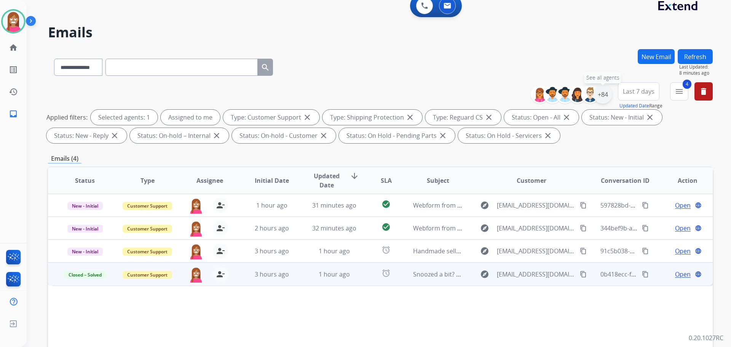
click at [601, 96] on div "+84" at bounding box center [603, 94] width 18 height 18
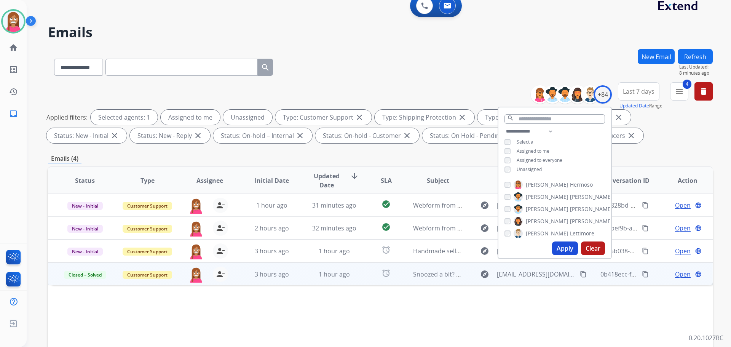
click at [563, 249] on button "Apply" at bounding box center [565, 249] width 26 height 14
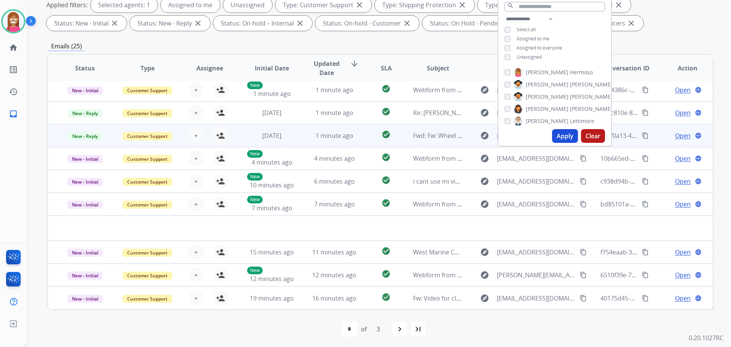
scroll to position [123, 0]
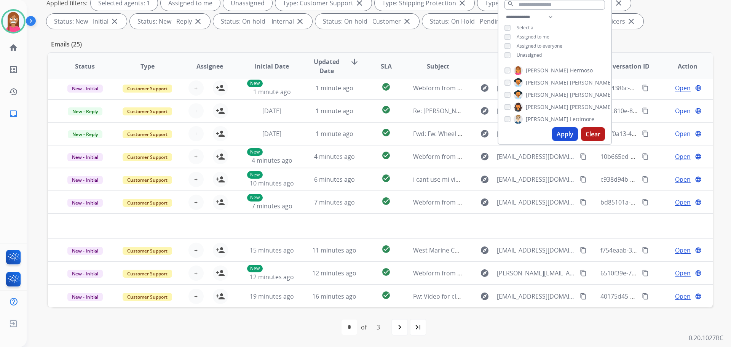
click at [276, 329] on div "first_page navigate_before * * * of 3 navigate_next last_page" at bounding box center [380, 327] width 665 height 15
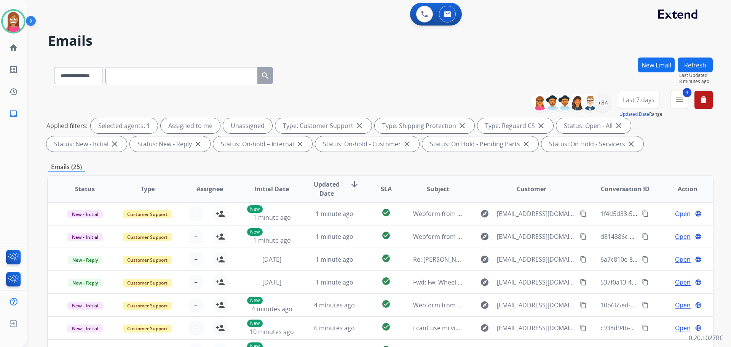
scroll to position [0, 0]
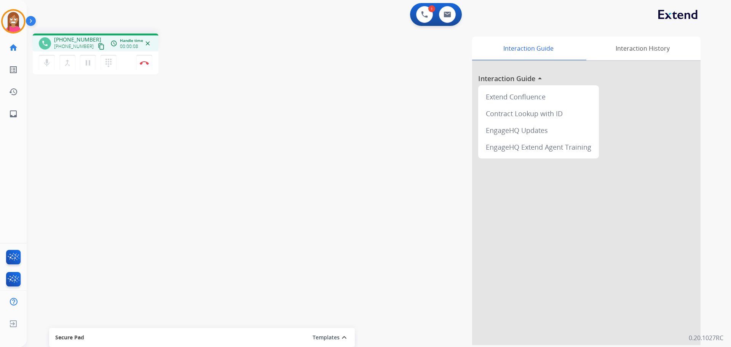
click at [98, 46] on mat-icon "content_copy" at bounding box center [101, 46] width 7 height 7
click at [11, 121] on link "inbox Emails" at bounding box center [13, 113] width 21 height 21
select select "**********"
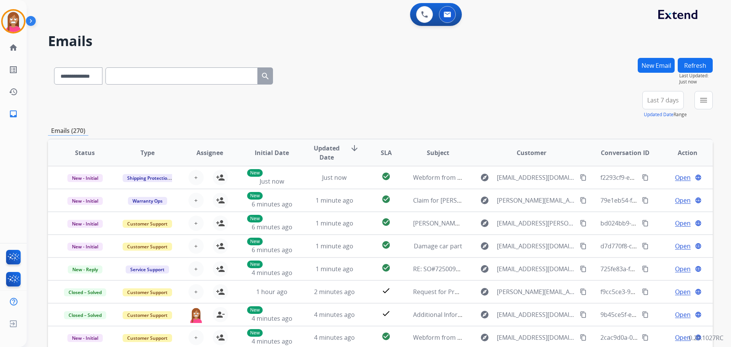
click at [661, 64] on button "New Email" at bounding box center [656, 65] width 37 height 15
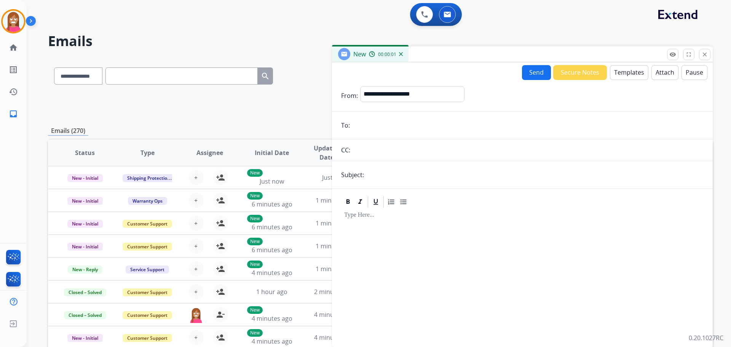
paste input "**********"
type input "**********"
click at [384, 93] on select "**********" at bounding box center [412, 93] width 104 height 15
select select "**********"
click at [360, 86] on select "**********" at bounding box center [412, 93] width 104 height 15
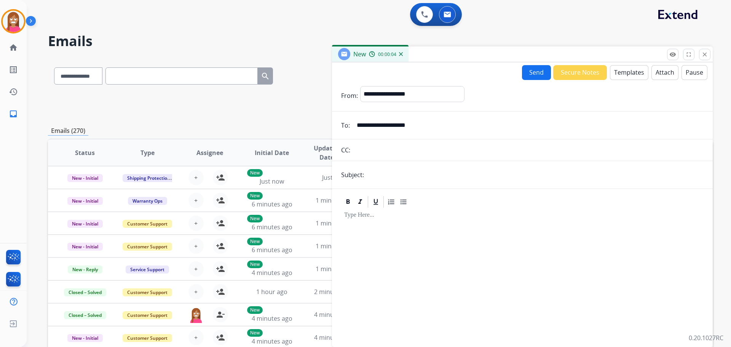
click at [621, 75] on button "Templates" at bounding box center [629, 72] width 38 height 15
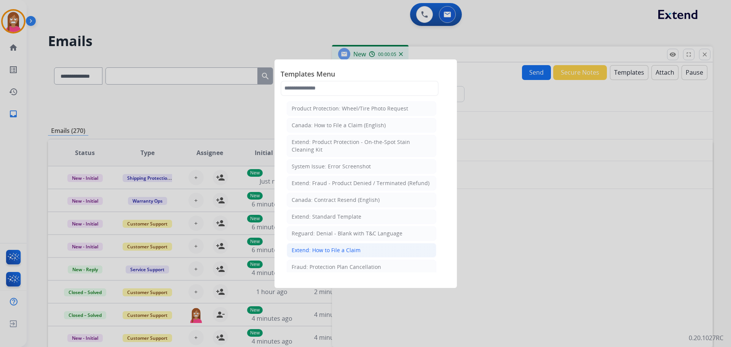
click at [310, 251] on div "Extend: How to File a Claim" at bounding box center [326, 250] width 69 height 8
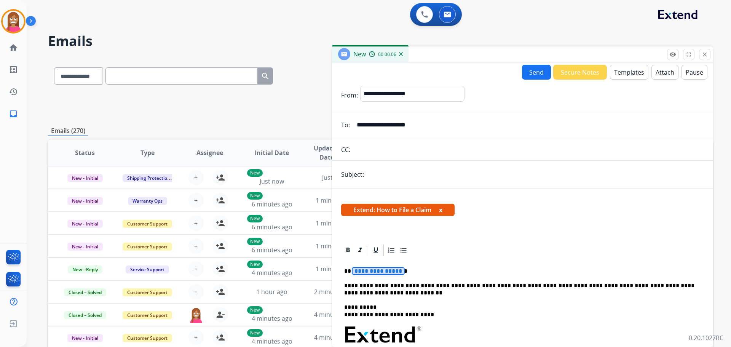
click at [368, 272] on span "**********" at bounding box center [378, 271] width 51 height 6
click at [526, 77] on button "Send" at bounding box center [536, 72] width 29 height 15
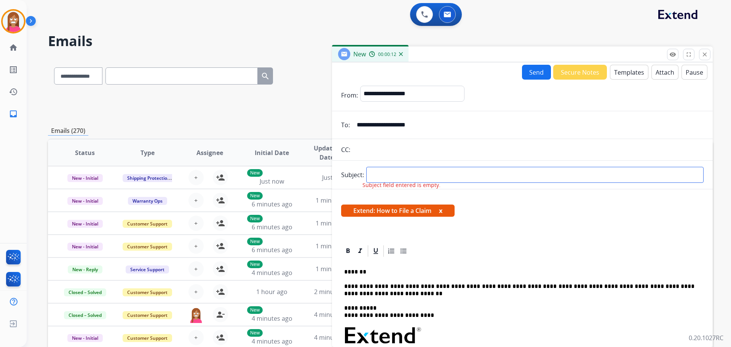
click at [441, 182] on input "text" at bounding box center [535, 175] width 338 height 16
type input "**********"
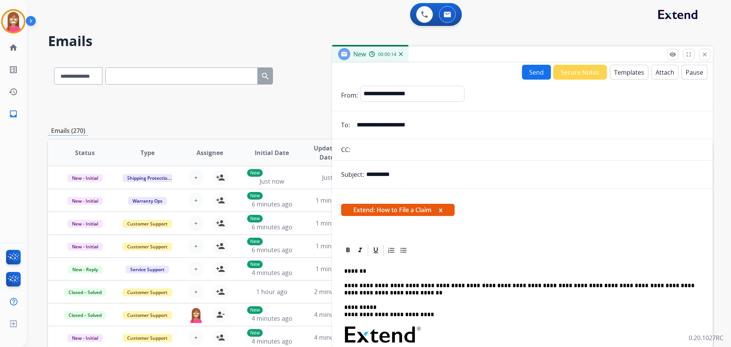
click at [532, 69] on button "Send" at bounding box center [536, 72] width 29 height 15
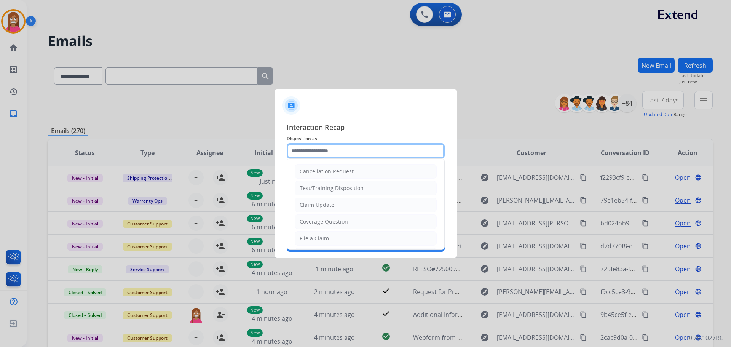
click at [326, 149] on input "text" at bounding box center [366, 150] width 158 height 15
click at [323, 237] on div "File a Claim" at bounding box center [314, 239] width 29 height 8
type input "**********"
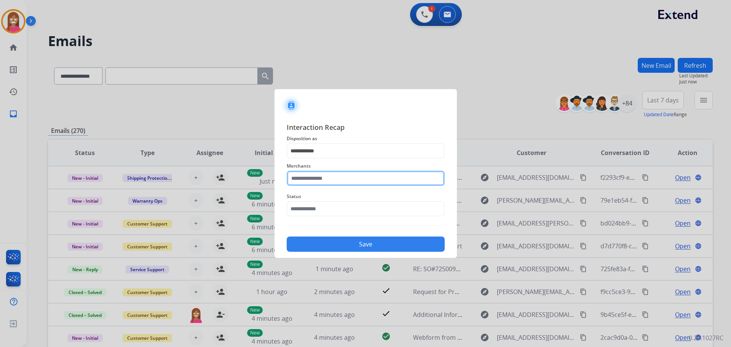
click at [312, 179] on input "text" at bounding box center [366, 178] width 158 height 15
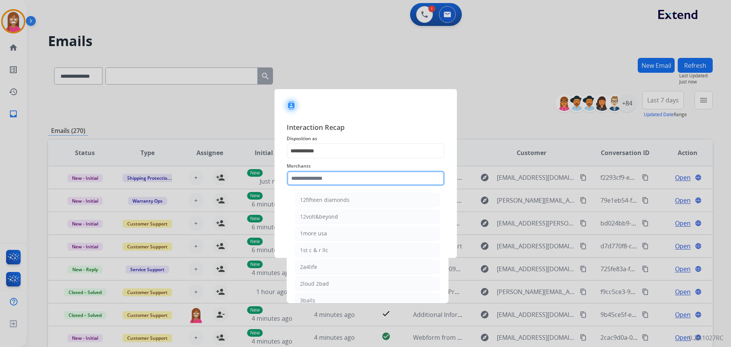
type input "*"
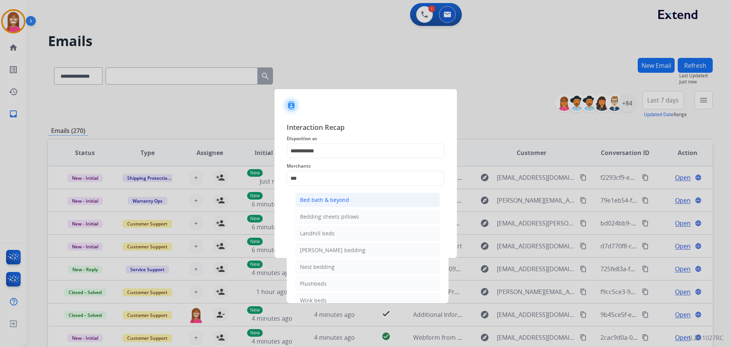
click at [323, 200] on div "Bed bath & beyond" at bounding box center [324, 200] width 49 height 8
type input "**********"
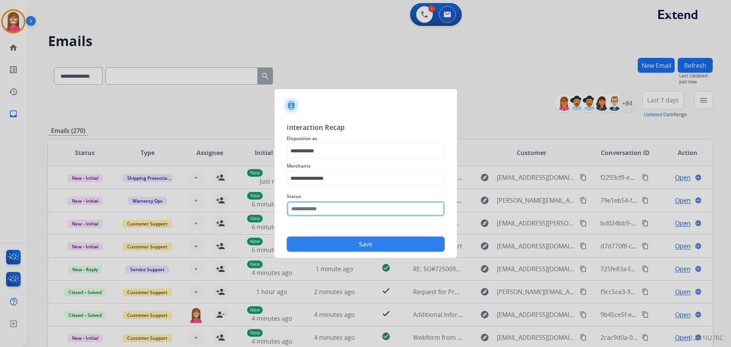
click at [318, 214] on input "text" at bounding box center [366, 208] width 158 height 15
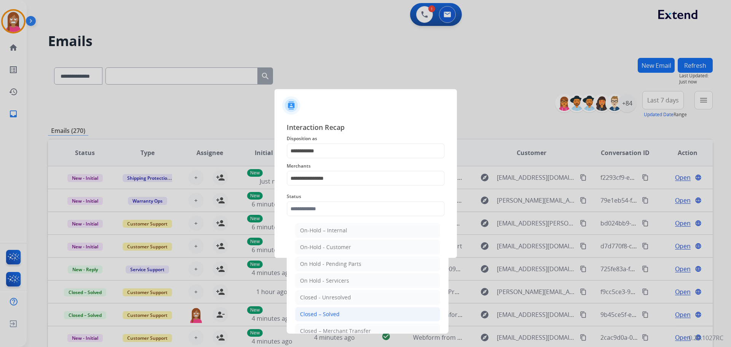
click at [331, 311] on div "Closed – Solved" at bounding box center [320, 314] width 40 height 8
type input "**********"
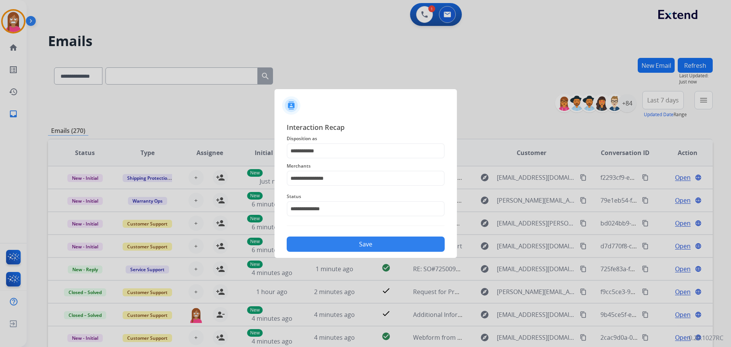
click at [323, 245] on button "Save" at bounding box center [366, 244] width 158 height 15
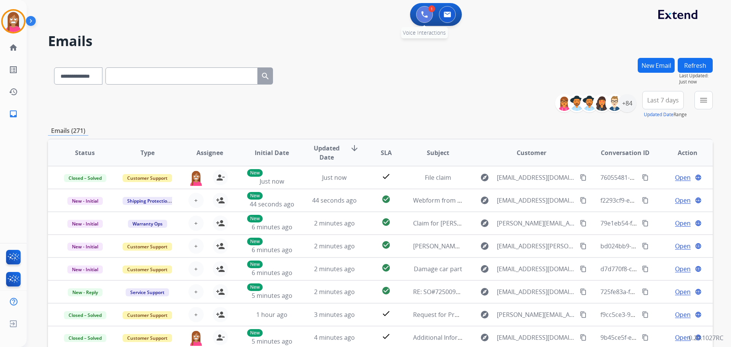
click at [421, 11] on button at bounding box center [424, 14] width 17 height 17
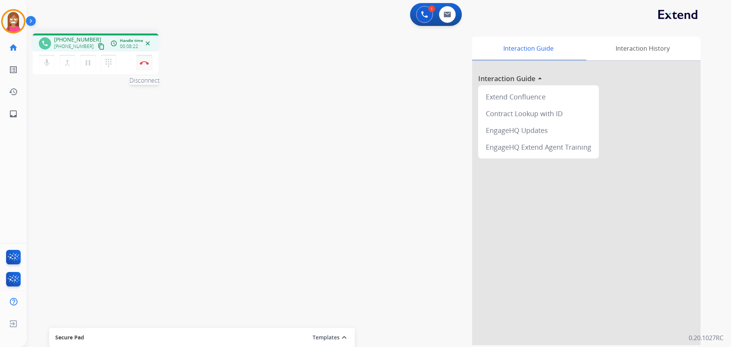
click at [146, 63] on img at bounding box center [144, 63] width 9 height 4
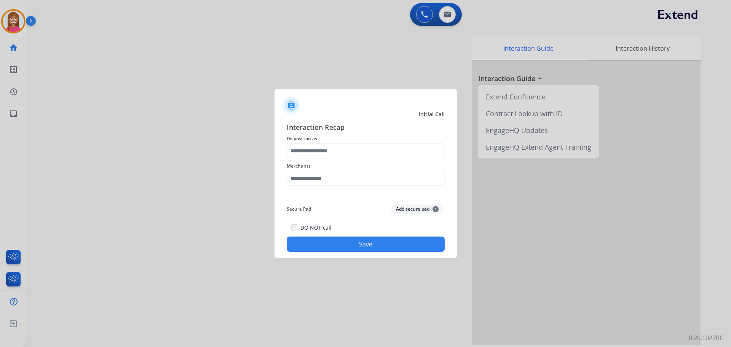
click at [324, 160] on div "Merchants" at bounding box center [366, 173] width 158 height 30
click at [320, 150] on input "text" at bounding box center [366, 150] width 158 height 15
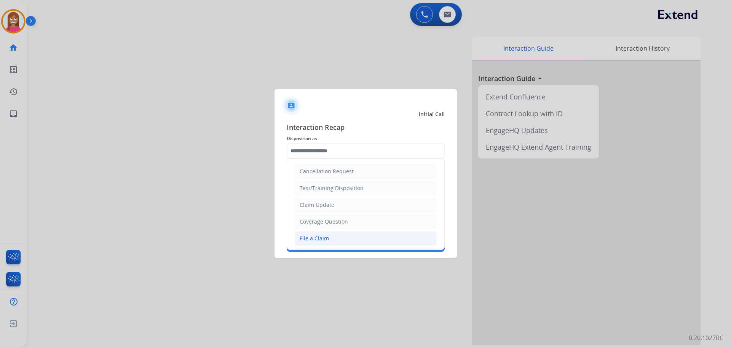
click at [322, 239] on div "File a Claim" at bounding box center [314, 239] width 29 height 8
type input "**********"
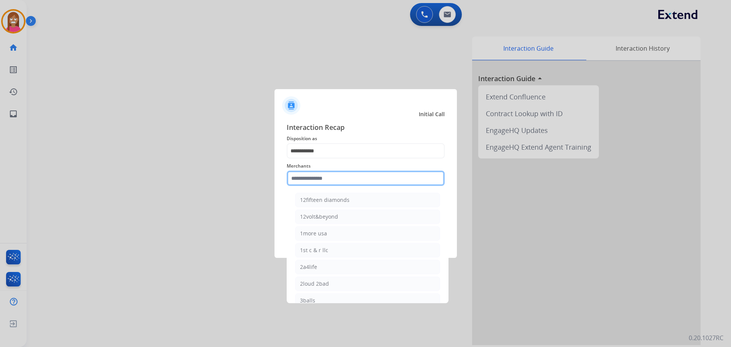
click at [310, 176] on input "text" at bounding box center [366, 178] width 158 height 15
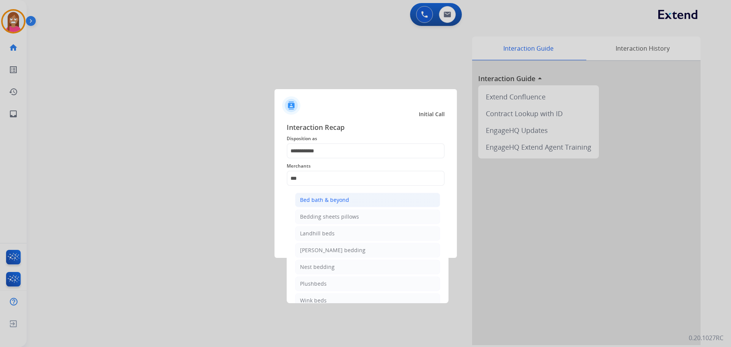
click at [337, 195] on li "Bed bath & beyond" at bounding box center [367, 200] width 145 height 14
type input "**********"
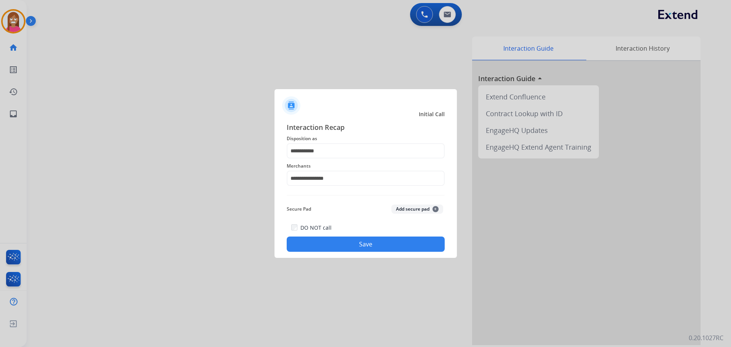
click at [397, 242] on button "Save" at bounding box center [366, 244] width 158 height 15
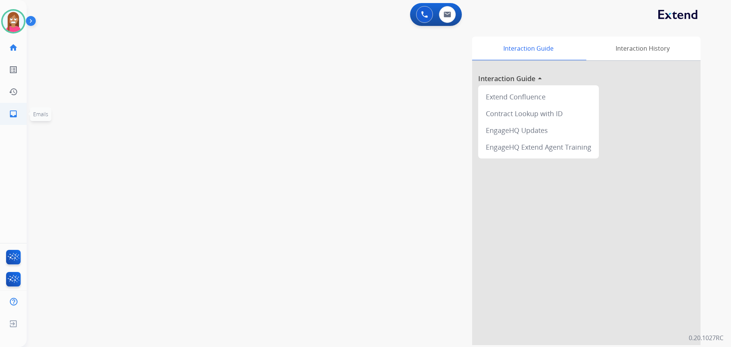
click at [11, 109] on mat-icon "inbox" at bounding box center [13, 113] width 9 height 9
select select "**********"
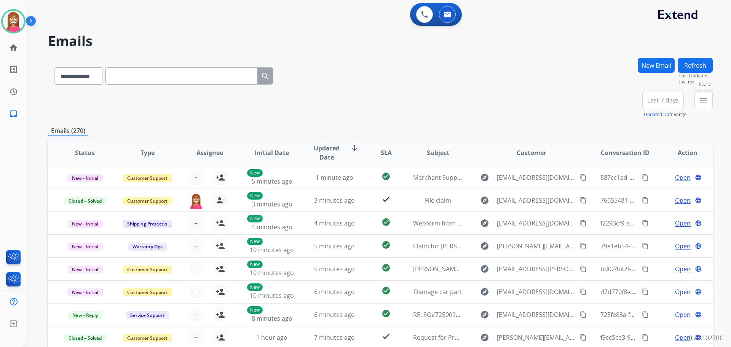
click at [707, 105] on button "menu Filters" at bounding box center [704, 100] width 18 height 18
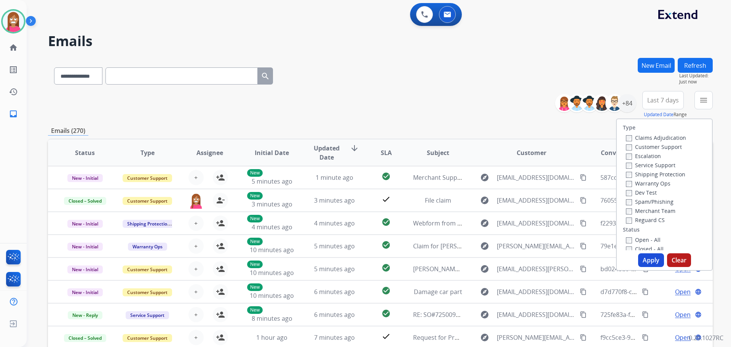
click at [633, 149] on label "Customer Support" at bounding box center [654, 146] width 56 height 7
click at [630, 221] on label "Reguard CS" at bounding box center [645, 219] width 39 height 7
click at [634, 239] on label "Open - All" at bounding box center [643, 239] width 35 height 7
click at [645, 260] on button "Apply" at bounding box center [651, 260] width 26 height 14
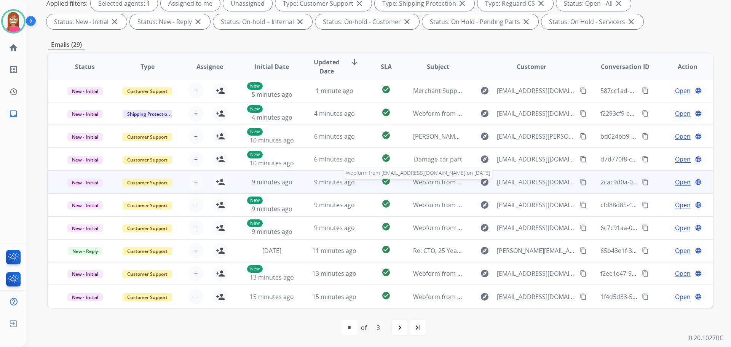
scroll to position [123, 0]
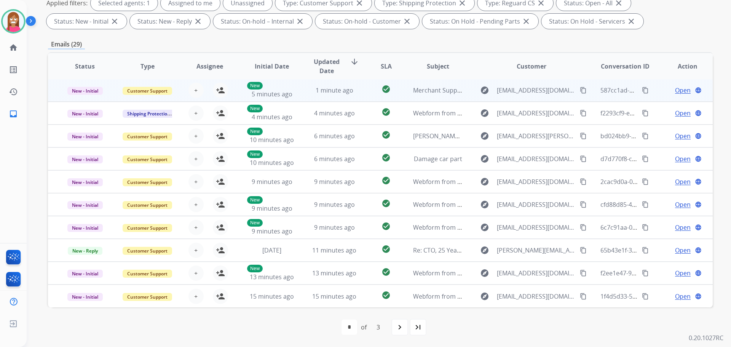
drag, startPoint x: 301, startPoint y: 93, endPoint x: 298, endPoint y: 96, distance: 4.3
click at [301, 93] on td "1 minute ago" at bounding box center [329, 90] width 62 height 23
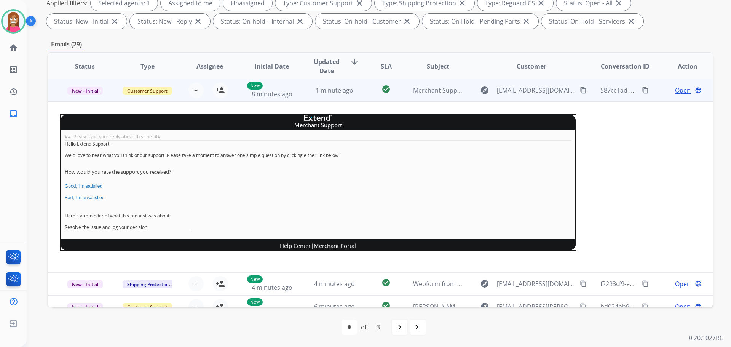
scroll to position [0, 0]
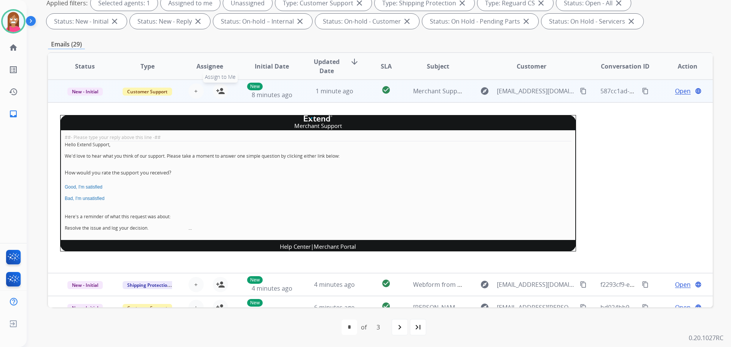
click at [218, 93] on mat-icon "person_add" at bounding box center [220, 90] width 9 height 9
drag, startPoint x: 75, startPoint y: 91, endPoint x: 79, endPoint y: 96, distance: 5.9
click at [74, 91] on span "New - Initial" at bounding box center [84, 92] width 35 height 8
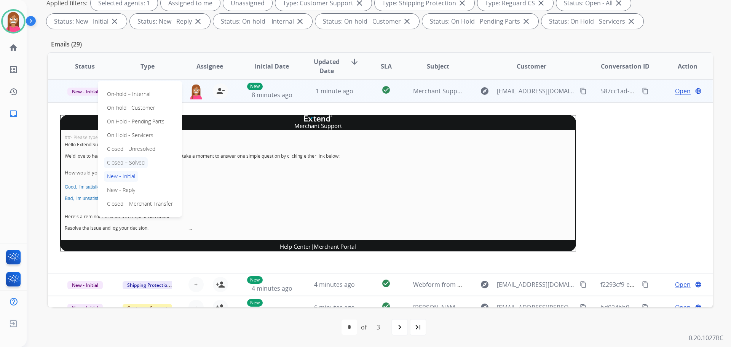
click at [110, 161] on p "Closed – Solved" at bounding box center [126, 162] width 44 height 11
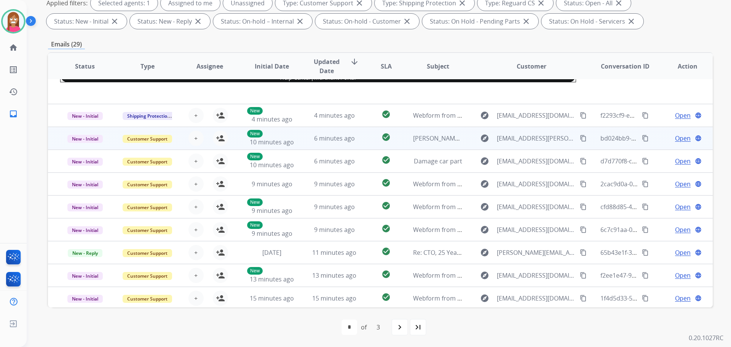
scroll to position [171, 0]
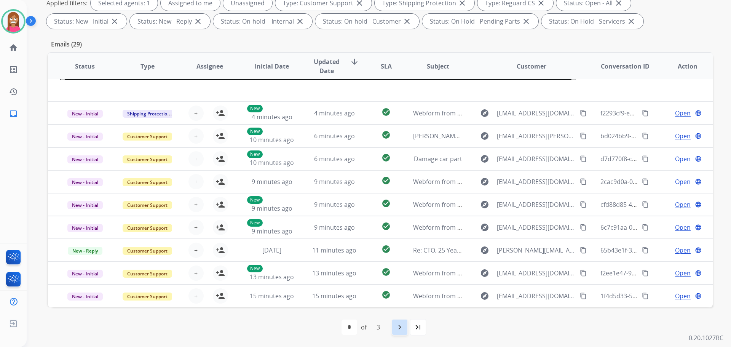
click at [402, 331] on mat-icon "navigate_next" at bounding box center [399, 327] width 9 height 9
select select "*"
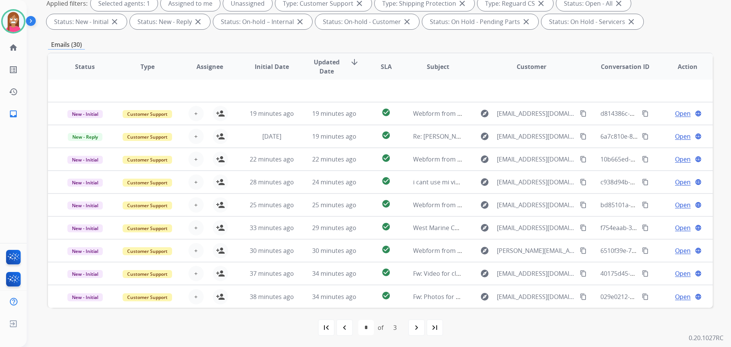
scroll to position [123, 0]
click at [6, 22] on img at bounding box center [13, 21] width 21 height 21
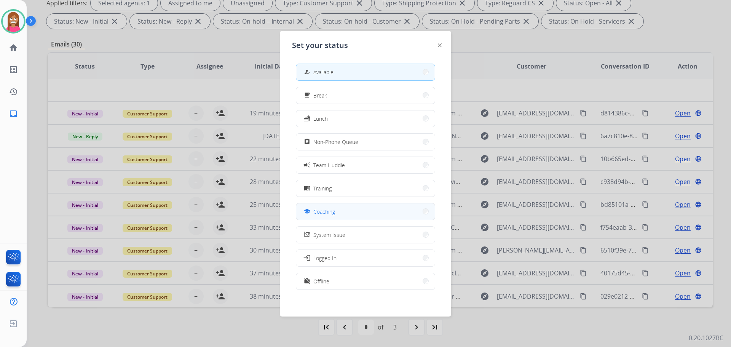
click at [321, 214] on span "Coaching" at bounding box center [325, 212] width 22 height 8
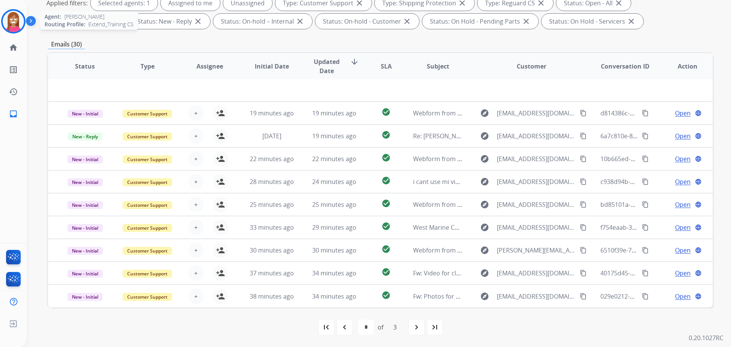
click at [16, 22] on img at bounding box center [13, 21] width 21 height 21
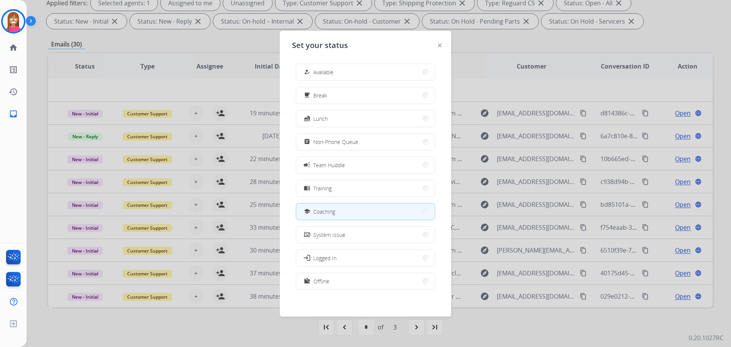
click at [317, 73] on span "Available" at bounding box center [324, 72] width 20 height 8
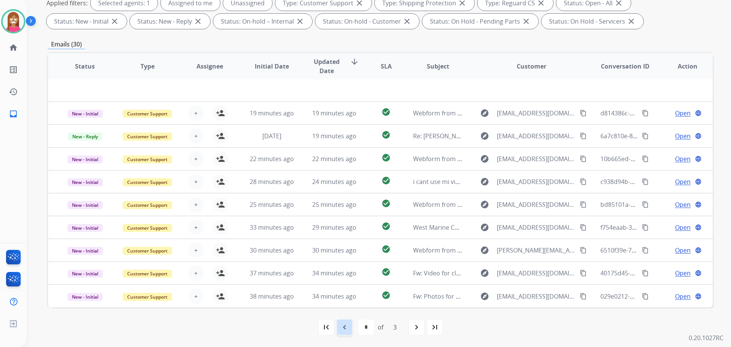
click at [342, 319] on div "navigate_before" at bounding box center [344, 327] width 17 height 17
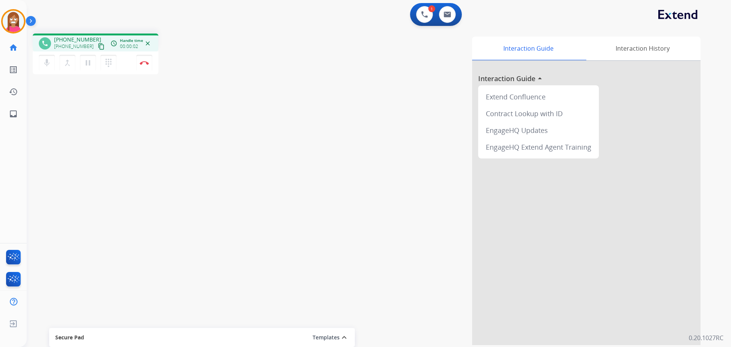
click at [98, 50] on mat-icon "content_copy" at bounding box center [101, 46] width 7 height 7
click at [13, 118] on link "inbox Emails" at bounding box center [13, 113] width 21 height 21
select select "**********"
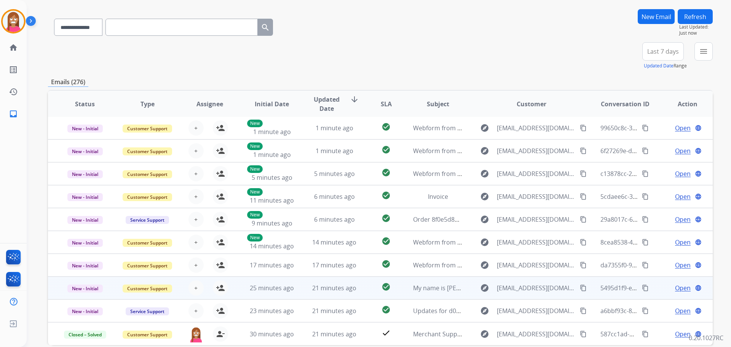
scroll to position [86, 0]
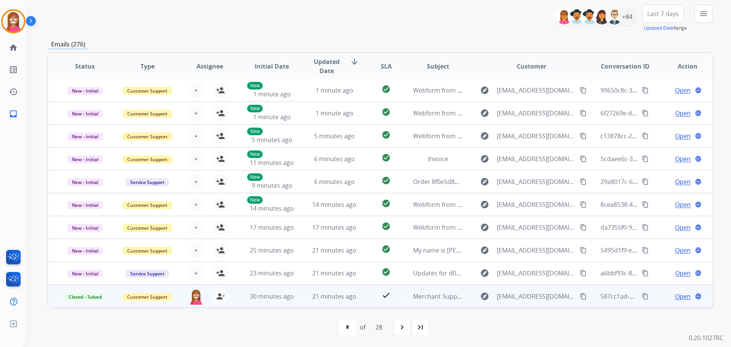
click at [680, 298] on span "Open" at bounding box center [683, 296] width 16 height 9
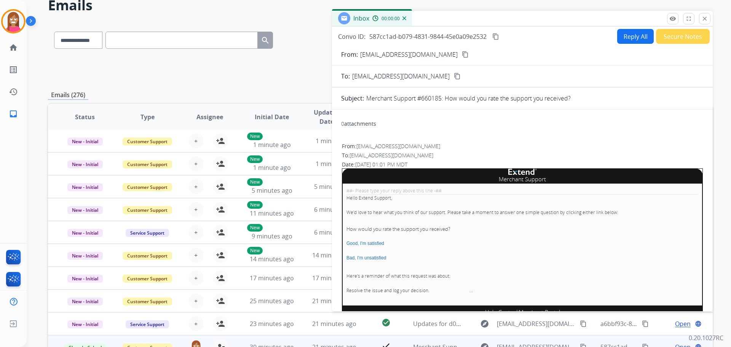
scroll to position [10, 0]
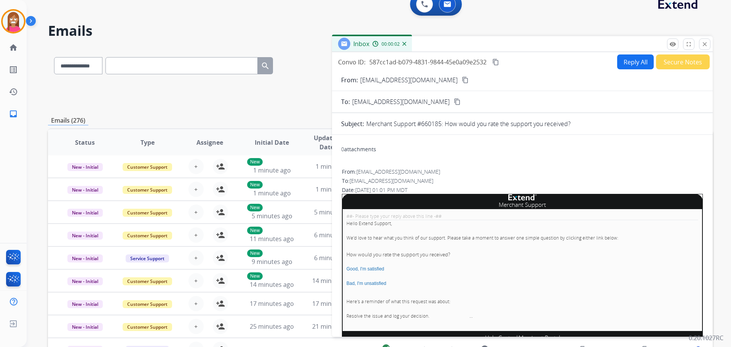
click at [630, 66] on button "Reply All" at bounding box center [636, 61] width 37 height 15
select select "**********"
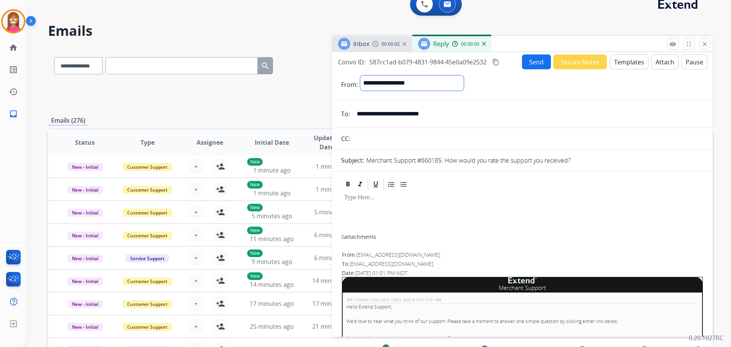
click at [464, 83] on select "**********" at bounding box center [412, 82] width 104 height 15
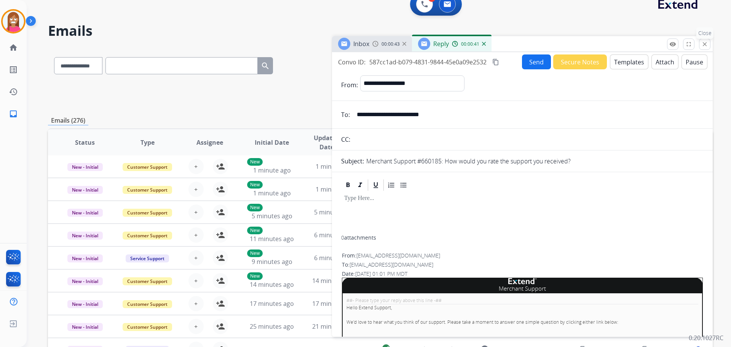
click at [707, 44] on mat-icon "close" at bounding box center [705, 44] width 7 height 7
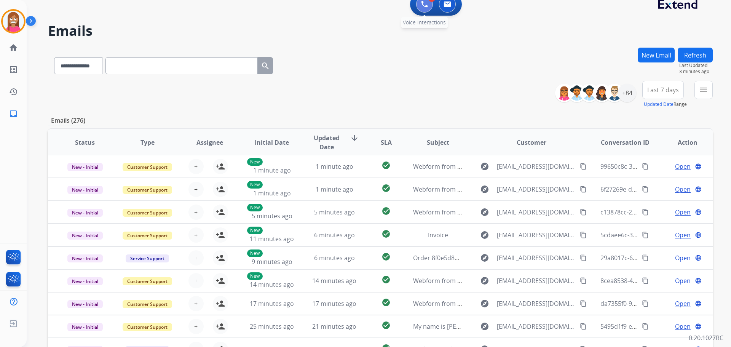
click at [423, 6] on img at bounding box center [424, 4] width 7 height 7
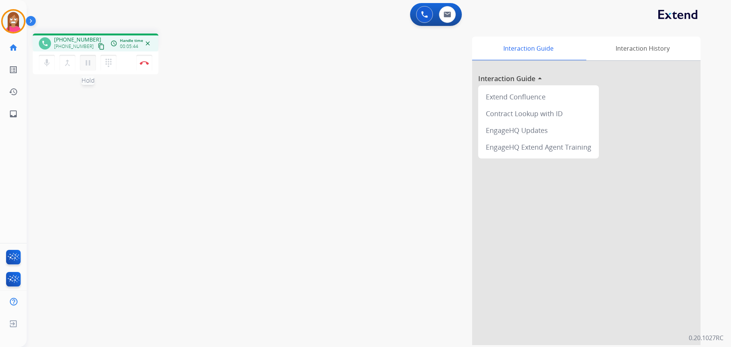
click at [89, 61] on mat-icon "pause" at bounding box center [87, 62] width 9 height 9
click at [83, 64] on button "play_arrow Hold" at bounding box center [88, 63] width 16 height 16
click at [138, 65] on button "Disconnect" at bounding box center [144, 63] width 16 height 16
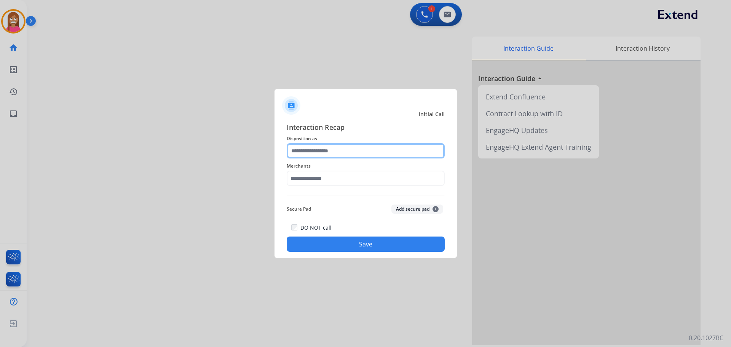
click at [300, 147] on input "text" at bounding box center [366, 150] width 158 height 15
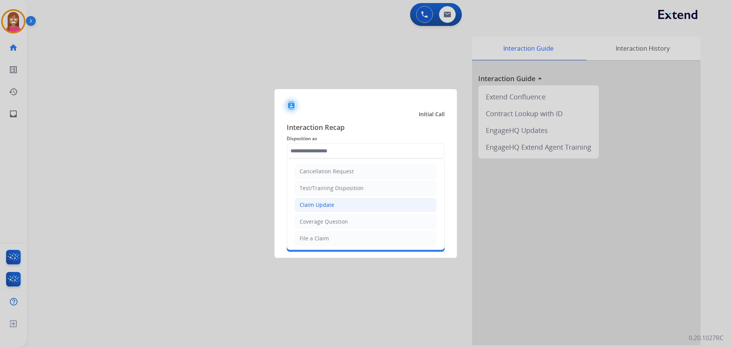
click at [317, 207] on div "Claim Update" at bounding box center [317, 205] width 35 height 8
type input "**********"
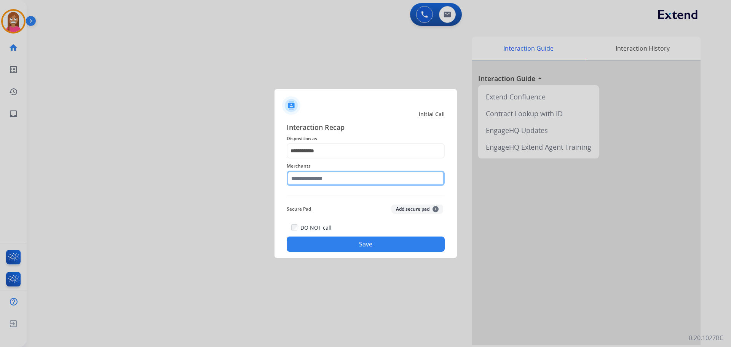
click at [322, 185] on input "text" at bounding box center [366, 178] width 158 height 15
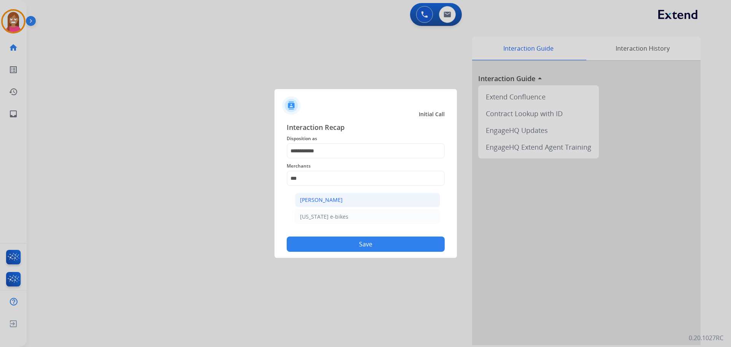
click at [360, 203] on li "[PERSON_NAME]" at bounding box center [367, 200] width 145 height 14
type input "**********"
click at [355, 245] on button "Save" at bounding box center [366, 244] width 158 height 15
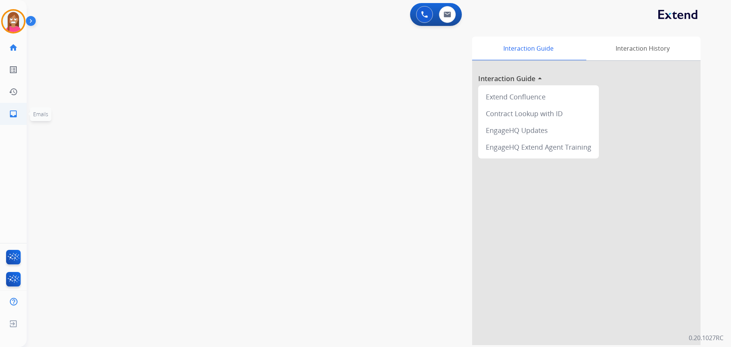
click at [7, 109] on link "inbox Emails" at bounding box center [13, 113] width 21 height 21
select select "**********"
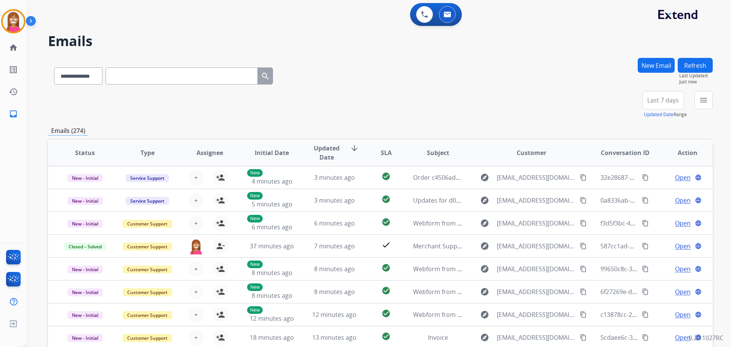
click at [642, 67] on button "New Email" at bounding box center [656, 65] width 37 height 15
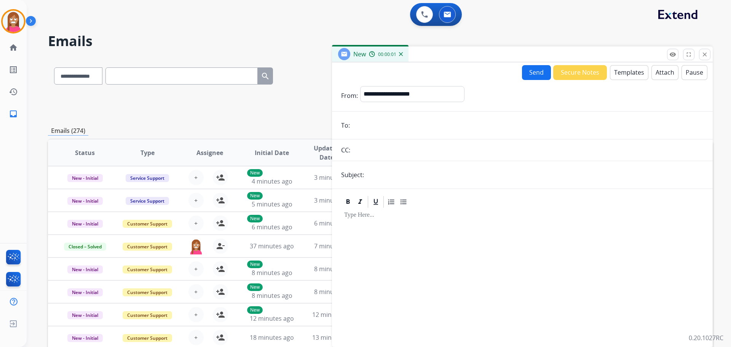
paste input "**********"
type input "**********"
click at [380, 95] on select "**********" at bounding box center [412, 93] width 104 height 15
select select "**********"
click at [360, 86] on select "**********" at bounding box center [412, 93] width 104 height 15
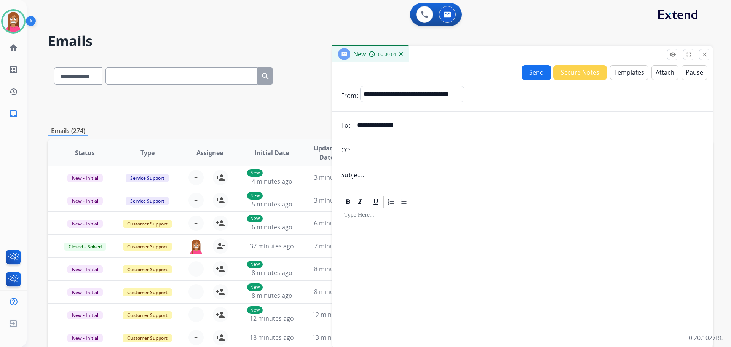
click at [391, 174] on input "text" at bounding box center [535, 174] width 338 height 15
type input "**********"
click at [633, 72] on button "Templates" at bounding box center [629, 72] width 38 height 15
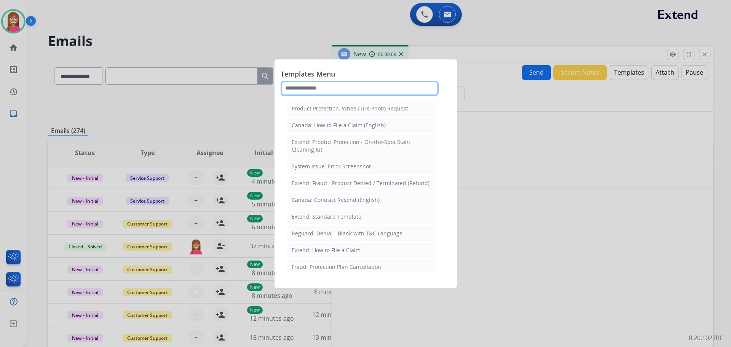
click at [303, 91] on input "text" at bounding box center [360, 88] width 158 height 15
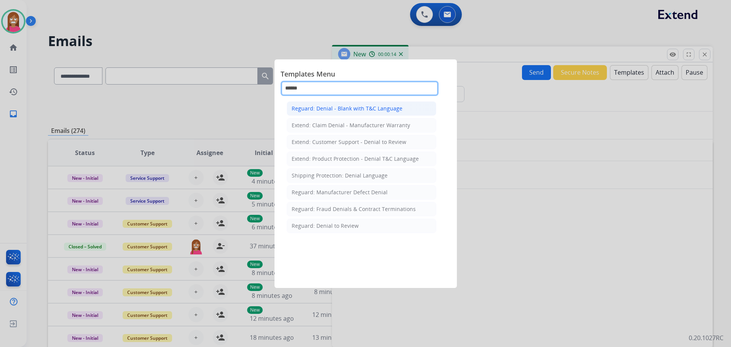
type input "******"
click at [336, 112] on div "Reguard: Denial - Blank with T&C Language" at bounding box center [347, 109] width 111 height 8
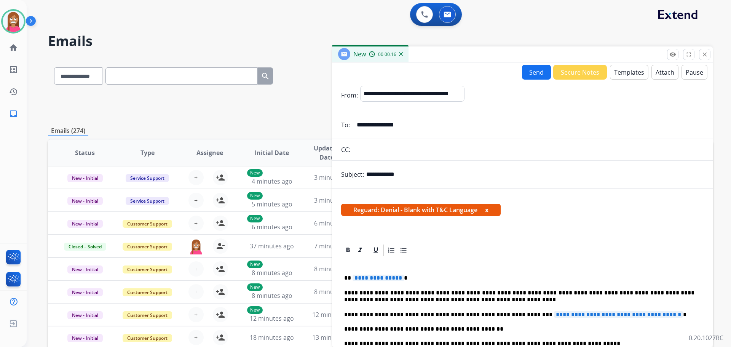
click at [378, 281] on span "**********" at bounding box center [378, 278] width 51 height 6
click at [363, 282] on div "**********" at bounding box center [522, 350] width 363 height 187
click at [364, 279] on span "**********" at bounding box center [378, 278] width 51 height 6
click at [582, 318] on span "**********" at bounding box center [618, 314] width 129 height 6
click at [581, 315] on span "**********" at bounding box center [618, 314] width 129 height 6
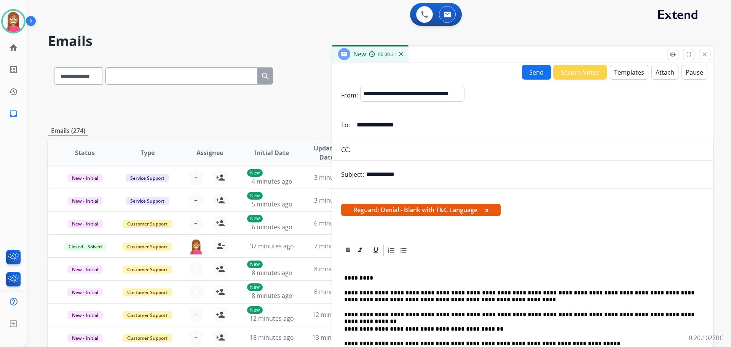
click at [529, 74] on button "Send" at bounding box center [536, 72] width 29 height 15
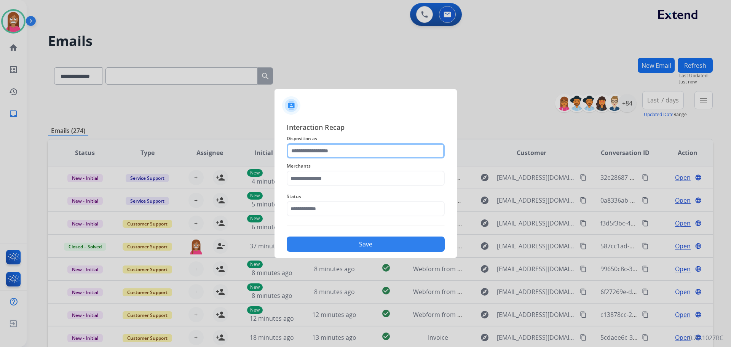
click at [323, 154] on input "text" at bounding box center [366, 150] width 158 height 15
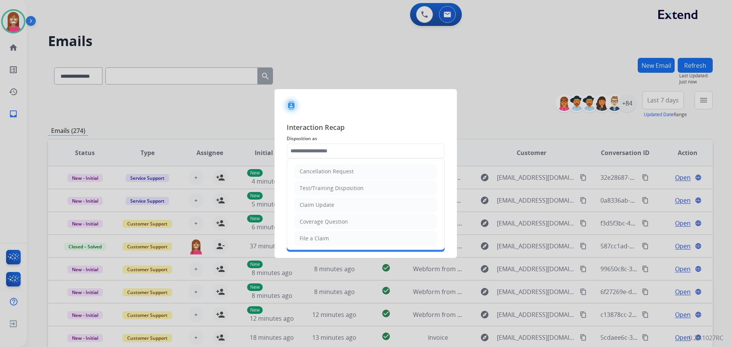
click at [314, 208] on div "Claim Update" at bounding box center [317, 205] width 35 height 8
type input "**********"
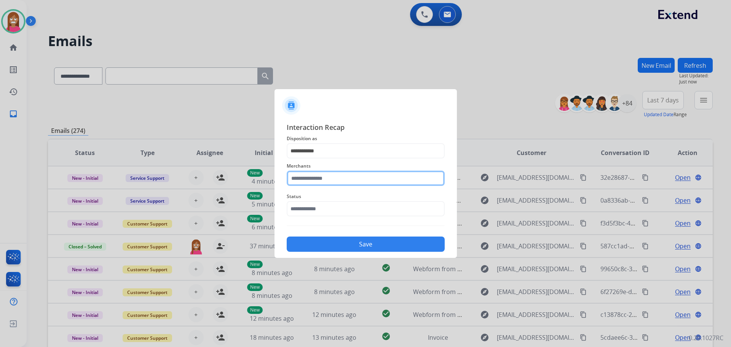
click at [310, 178] on input "text" at bounding box center [366, 178] width 158 height 15
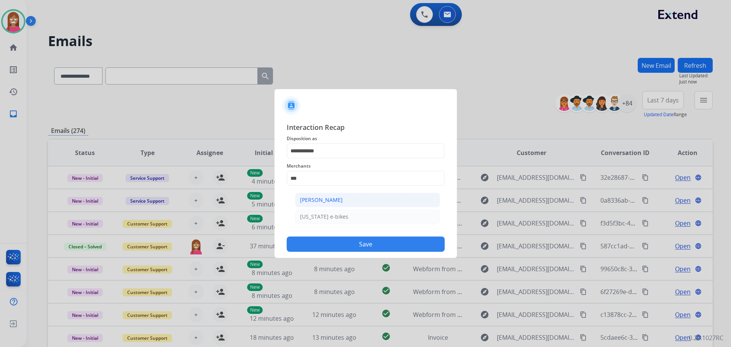
click at [330, 203] on div "[PERSON_NAME]" at bounding box center [321, 200] width 43 height 8
type input "**********"
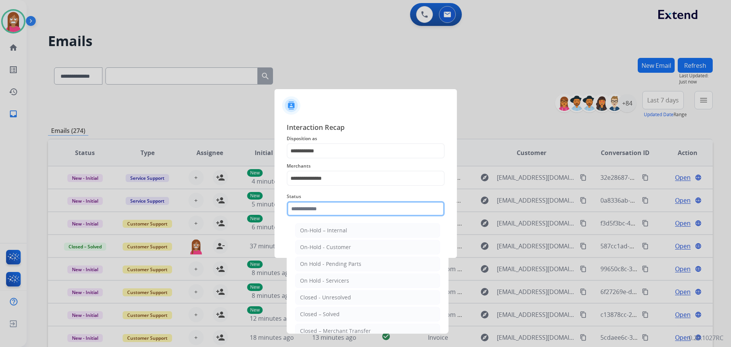
click at [326, 213] on input "text" at bounding box center [366, 208] width 158 height 15
drag, startPoint x: 326, startPoint y: 314, endPoint x: 332, endPoint y: 267, distance: 47.3
click at [325, 313] on div "Closed – Solved" at bounding box center [320, 314] width 40 height 8
type input "**********"
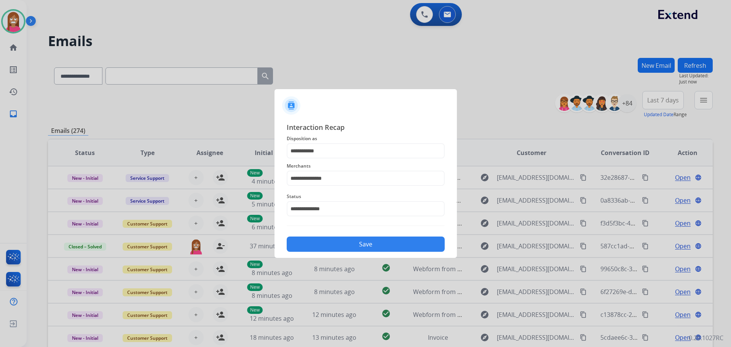
click at [333, 249] on button "Save" at bounding box center [366, 244] width 158 height 15
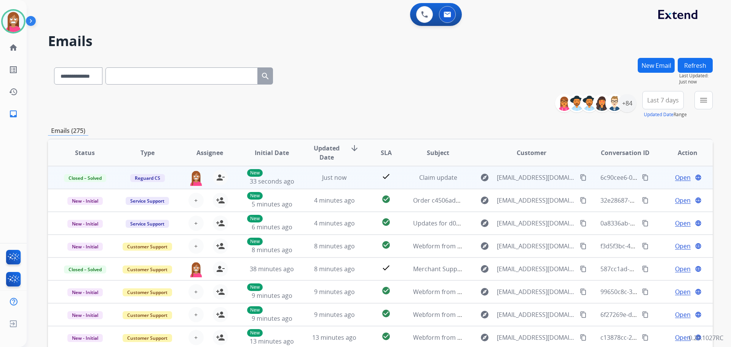
click at [642, 178] on mat-icon "content_copy" at bounding box center [645, 177] width 7 height 7
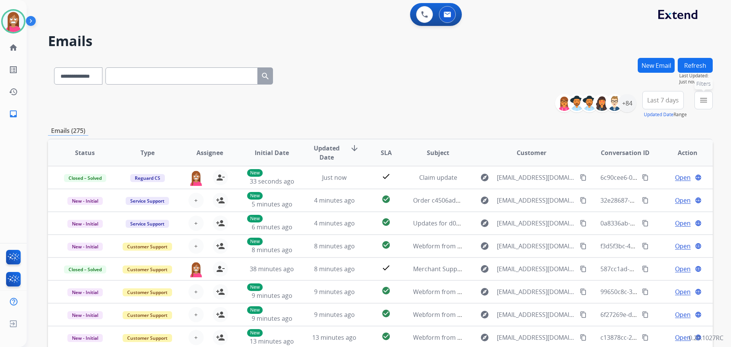
click at [698, 102] on button "menu Filters" at bounding box center [704, 100] width 18 height 18
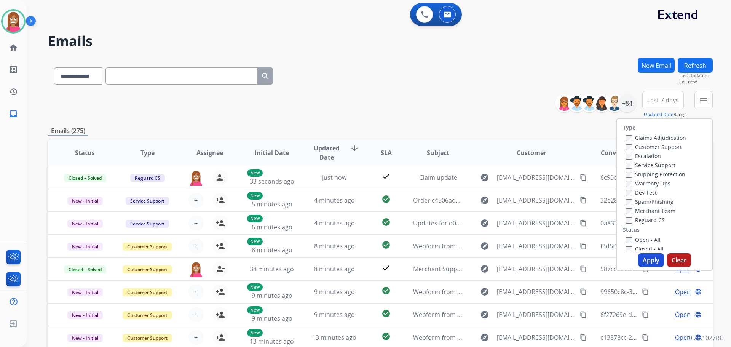
click at [634, 147] on label "Customer Support" at bounding box center [654, 146] width 56 height 7
click at [632, 220] on label "Reguard CS" at bounding box center [645, 219] width 39 height 7
click at [638, 238] on label "Open - All" at bounding box center [643, 239] width 35 height 7
click at [645, 259] on button "Apply" at bounding box center [651, 260] width 26 height 14
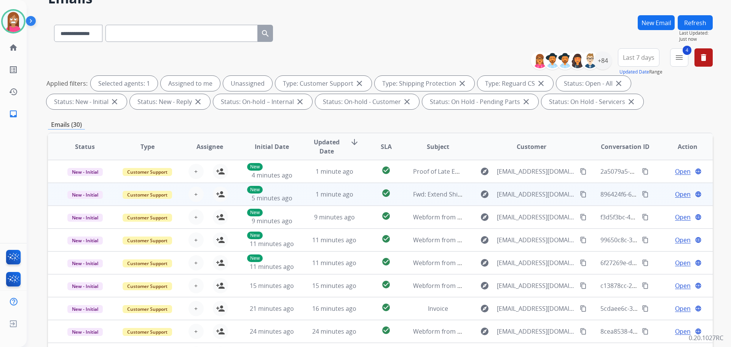
scroll to position [9, 0]
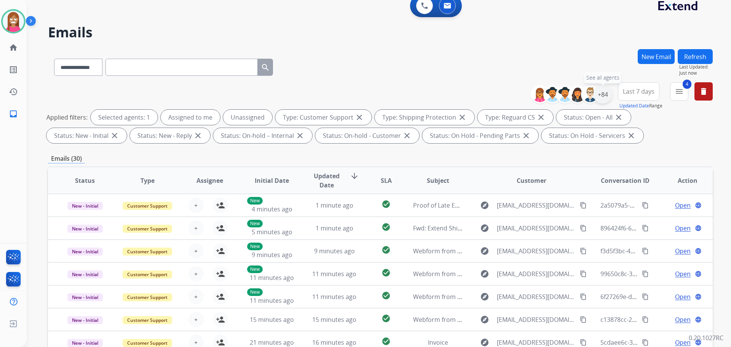
click at [597, 94] on div "+84" at bounding box center [603, 94] width 18 height 18
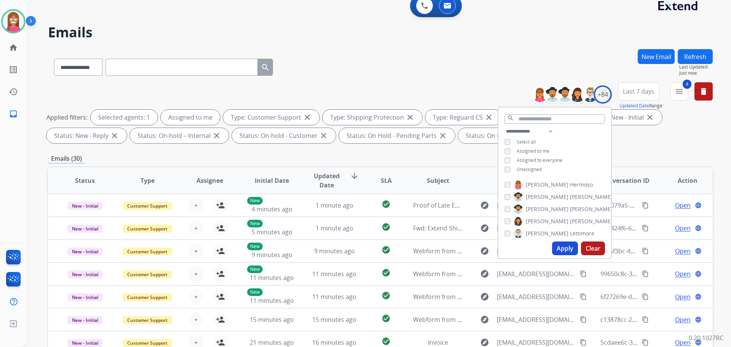
click at [555, 246] on button "Apply" at bounding box center [565, 249] width 26 height 14
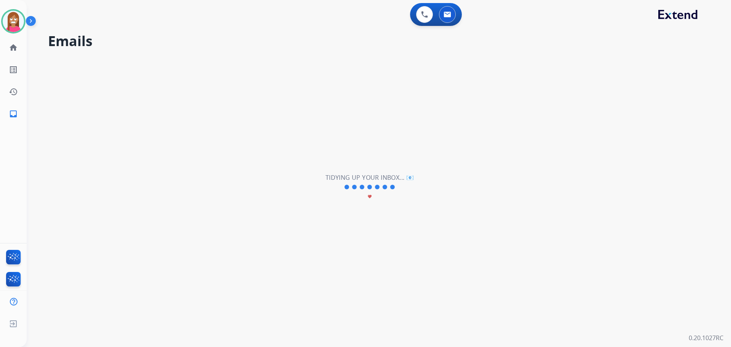
scroll to position [0, 0]
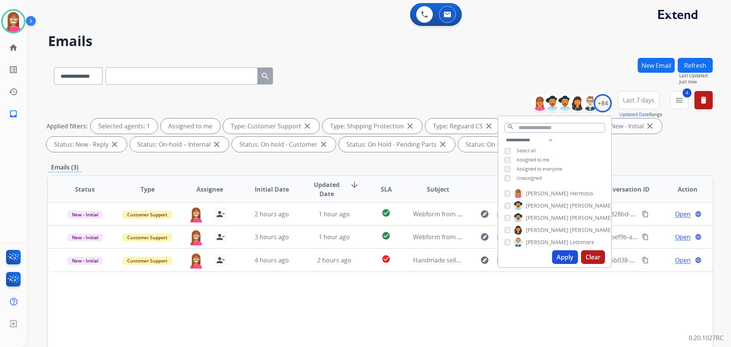
click at [333, 284] on div "Status Type Assignee Initial Date Updated Date arrow_downward SLA Subject Custo…" at bounding box center [380, 302] width 665 height 255
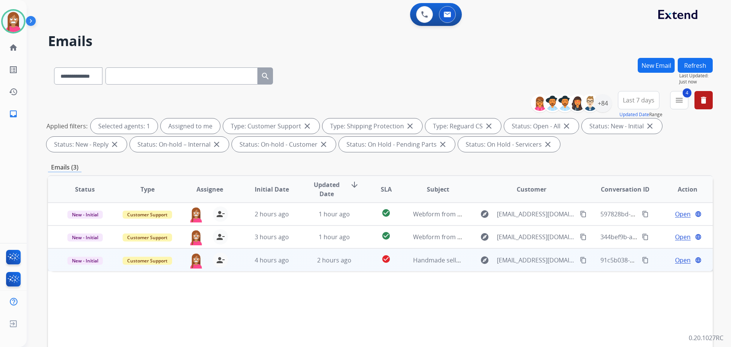
click at [86, 266] on td "New - Initial" at bounding box center [79, 259] width 62 height 23
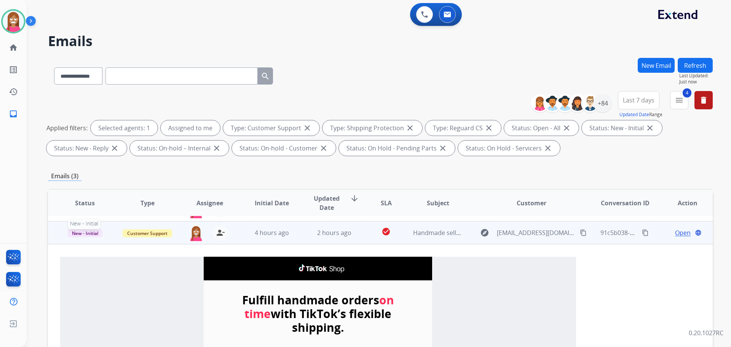
scroll to position [46, 0]
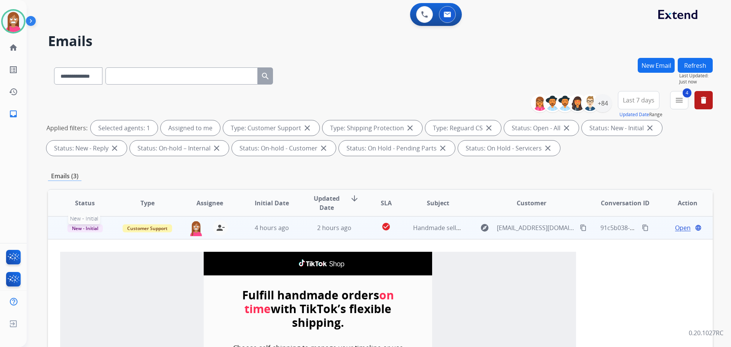
click at [91, 232] on div "New - Initial" at bounding box center [85, 227] width 50 height 19
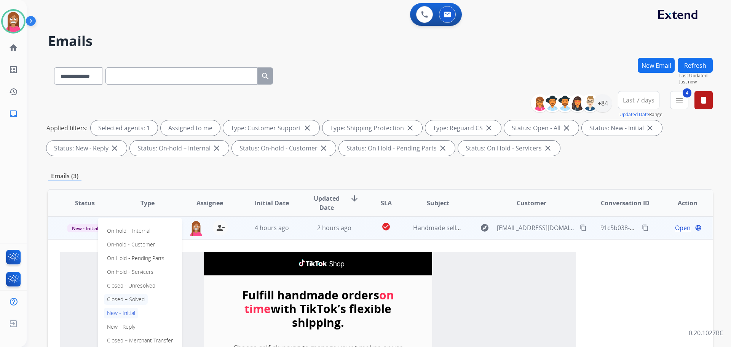
click at [117, 295] on p "Closed – Solved" at bounding box center [126, 299] width 44 height 11
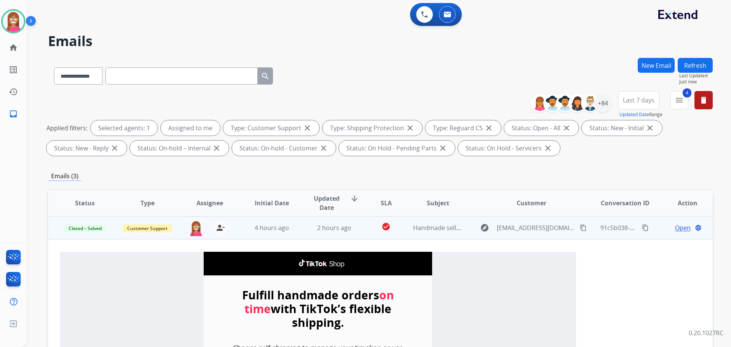
click at [141, 233] on td "Customer Support" at bounding box center [141, 227] width 62 height 23
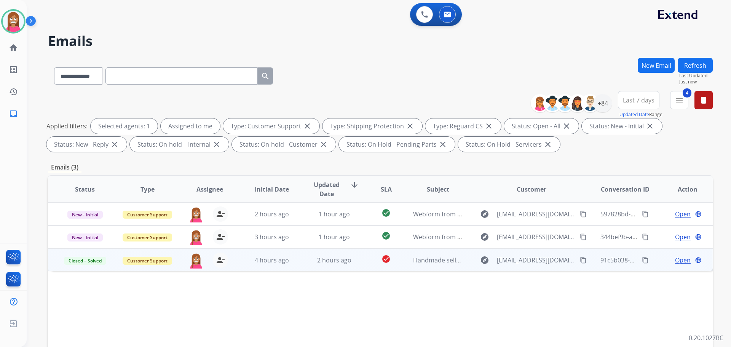
scroll to position [0, 0]
click at [141, 267] on td "Customer Support" at bounding box center [141, 259] width 62 height 23
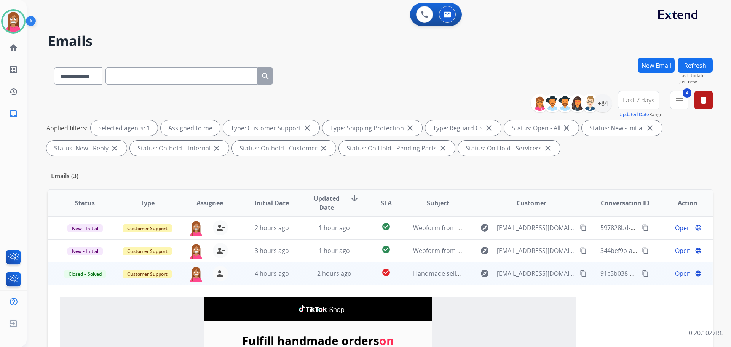
scroll to position [46, 0]
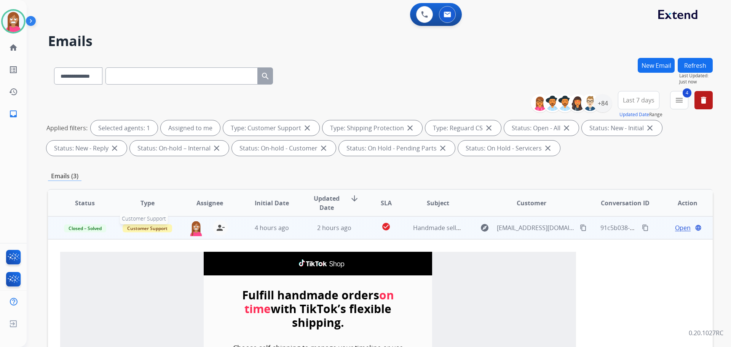
click at [139, 230] on span "Customer Support" at bounding box center [148, 228] width 50 height 8
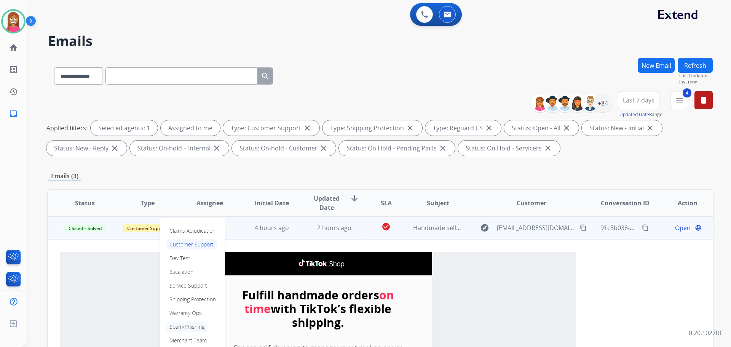
click at [182, 328] on p "Spam/Phishing" at bounding box center [186, 327] width 41 height 11
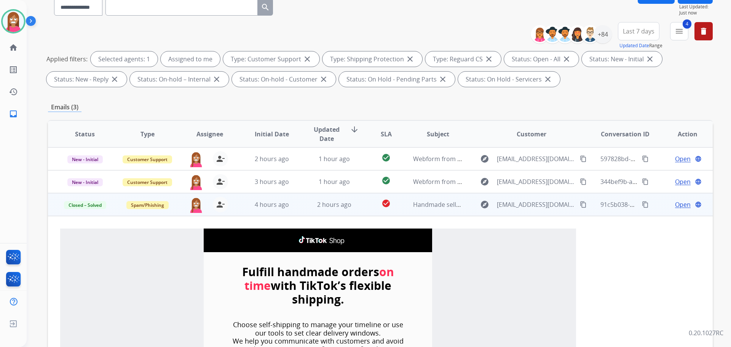
scroll to position [0, 0]
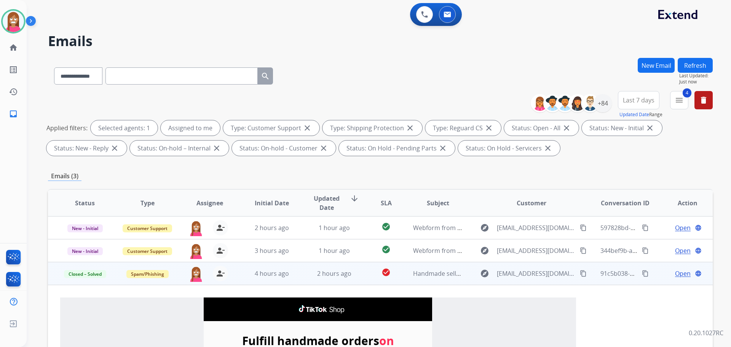
select select "**********"
click at [13, 24] on img at bounding box center [13, 21] width 21 height 21
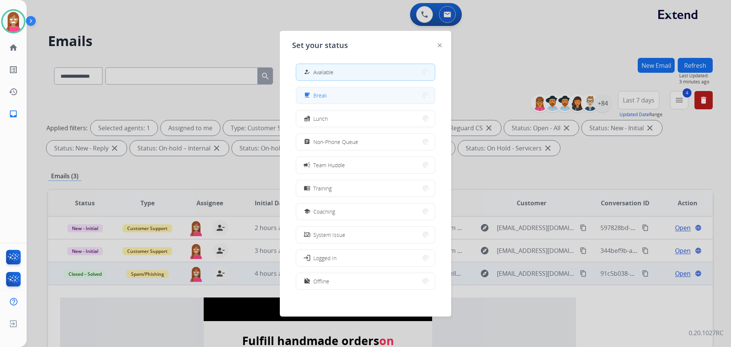
click at [326, 98] on span "Break" at bounding box center [321, 95] width 14 height 8
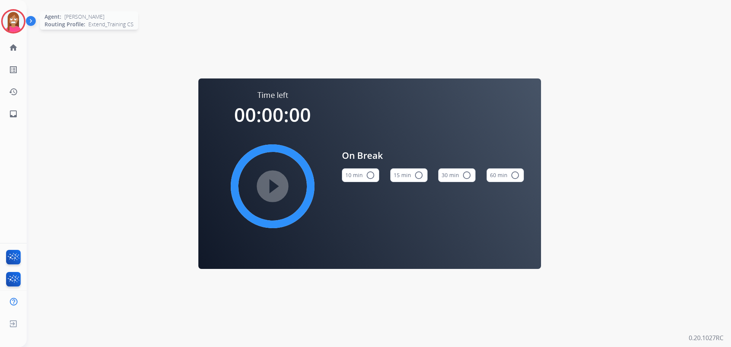
click at [9, 21] on img at bounding box center [13, 21] width 21 height 21
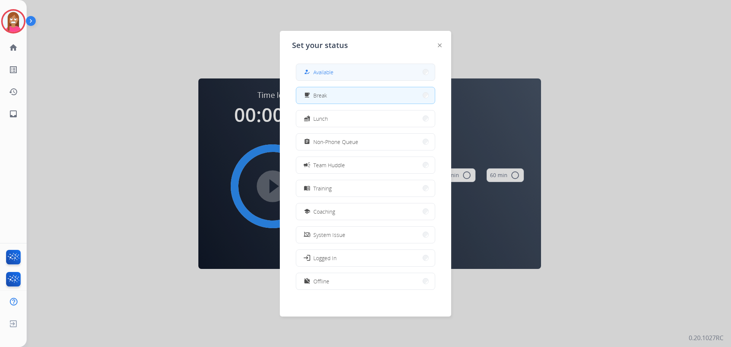
click at [333, 70] on span "Available" at bounding box center [324, 72] width 20 height 8
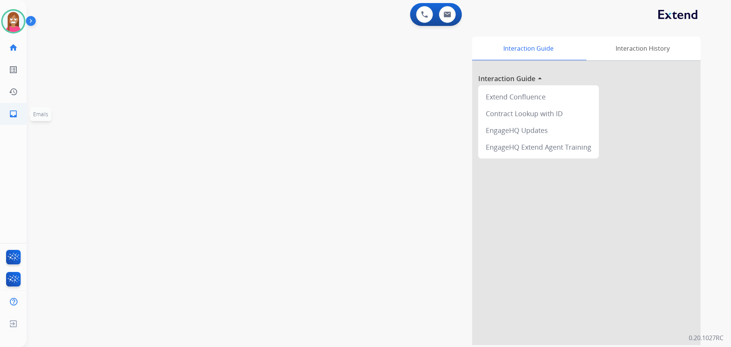
click at [18, 113] on mat-icon "inbox" at bounding box center [13, 113] width 9 height 9
select select "**********"
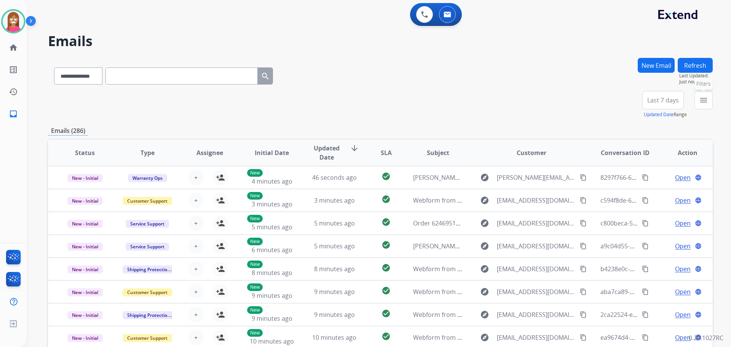
click at [706, 101] on mat-icon "menu" at bounding box center [703, 100] width 9 height 9
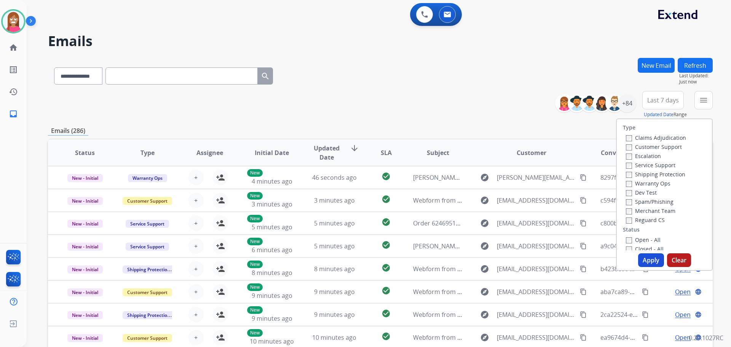
click at [632, 148] on label "Customer Support" at bounding box center [654, 146] width 56 height 7
click at [638, 173] on label "Shipping Protection" at bounding box center [655, 174] width 59 height 7
click at [633, 219] on label "Reguard CS" at bounding box center [645, 219] width 39 height 7
click at [641, 243] on label "Open - All" at bounding box center [643, 239] width 35 height 7
click at [641, 262] on button "Apply" at bounding box center [651, 260] width 26 height 14
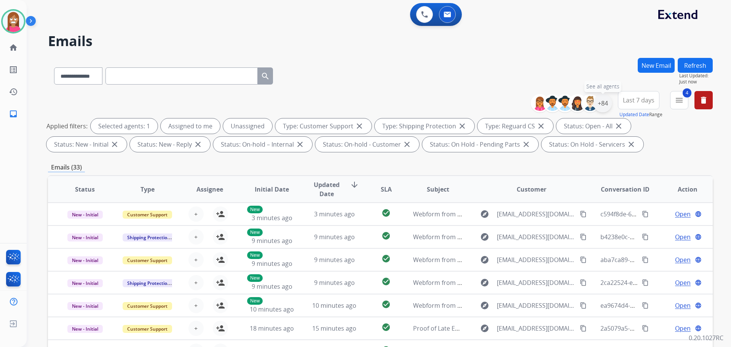
click at [604, 104] on div "+84" at bounding box center [603, 103] width 18 height 18
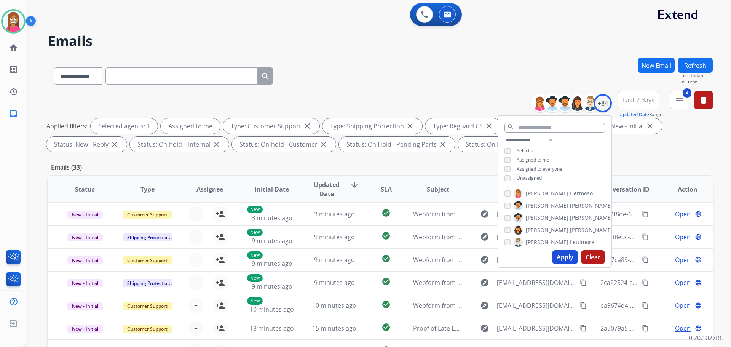
click at [562, 256] on button "Apply" at bounding box center [565, 257] width 26 height 14
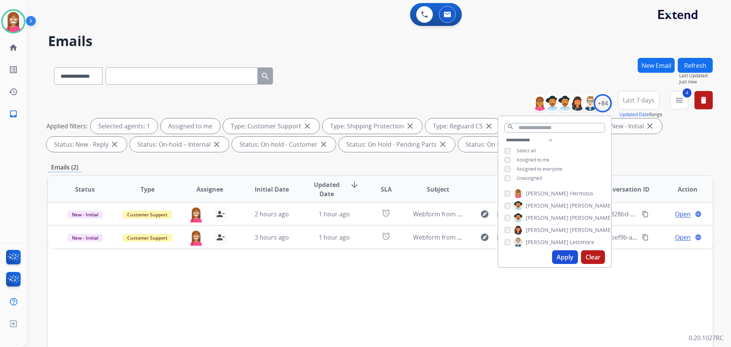
click at [387, 290] on div "Status Type Assignee Initial Date Updated Date arrow_downward SLA Subject Custo…" at bounding box center [380, 302] width 665 height 255
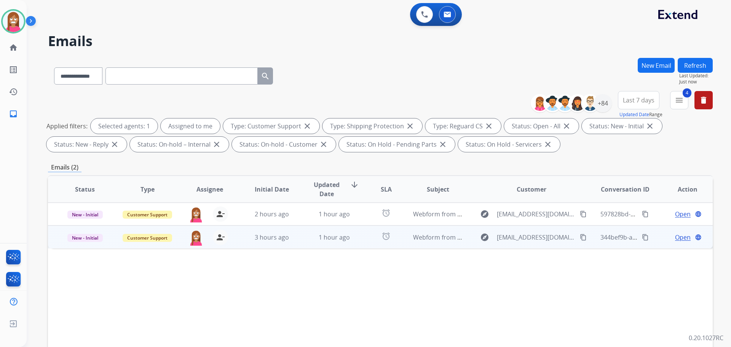
click at [298, 246] on td "1 hour ago" at bounding box center [329, 237] width 62 height 23
click at [675, 237] on span "Open" at bounding box center [683, 236] width 16 height 9
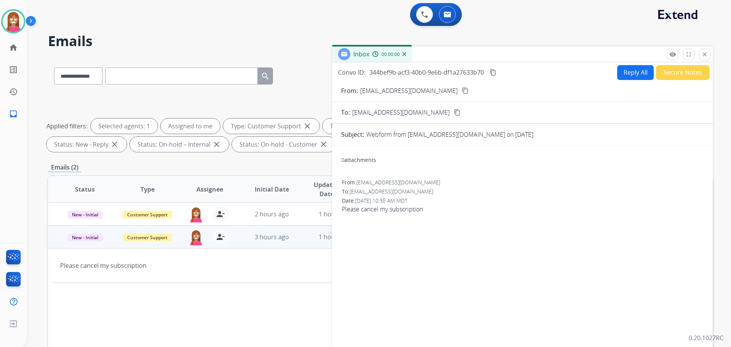
click at [629, 74] on button "Reply All" at bounding box center [636, 72] width 37 height 15
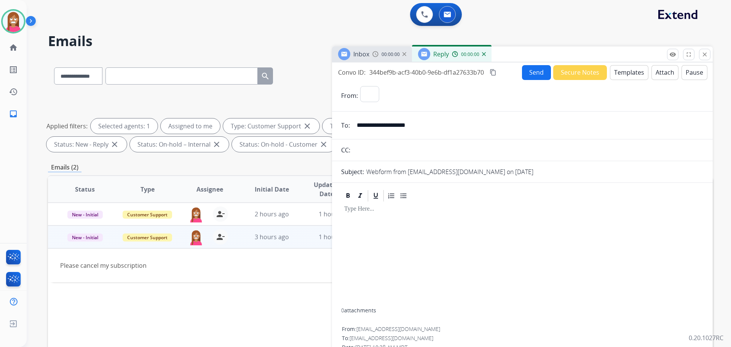
select select "**********"
click at [629, 74] on button "Templates" at bounding box center [629, 72] width 38 height 15
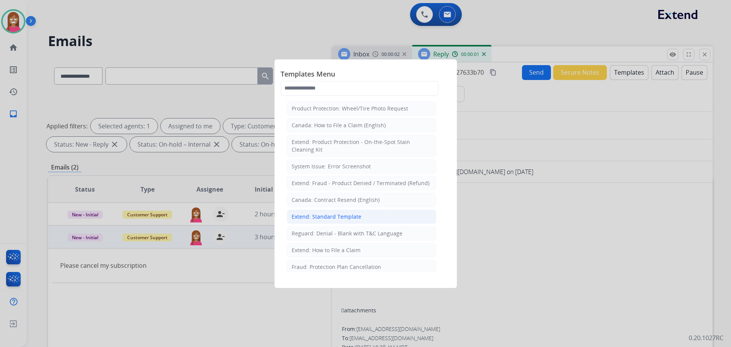
click at [304, 220] on div "Extend: Standard Template" at bounding box center [327, 217] width 70 height 8
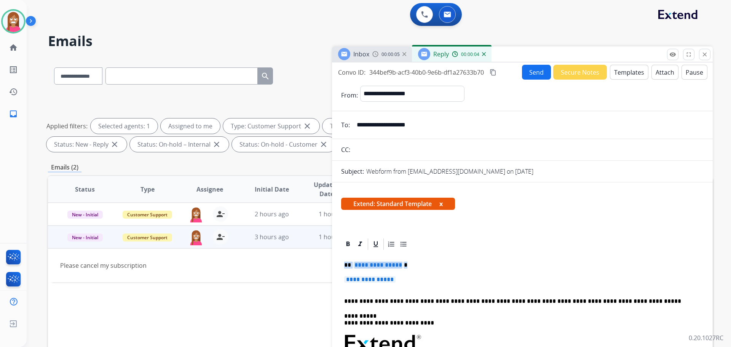
drag, startPoint x: 408, startPoint y: 283, endPoint x: 346, endPoint y: 262, distance: 65.7
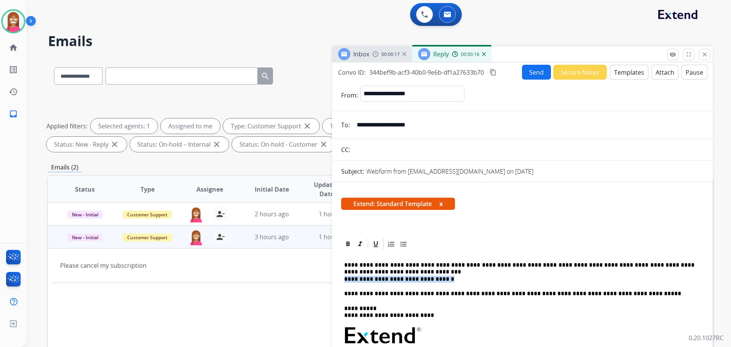
drag, startPoint x: 439, startPoint y: 278, endPoint x: 346, endPoint y: 280, distance: 93.4
click at [346, 280] on p "**********" at bounding box center [519, 272] width 350 height 21
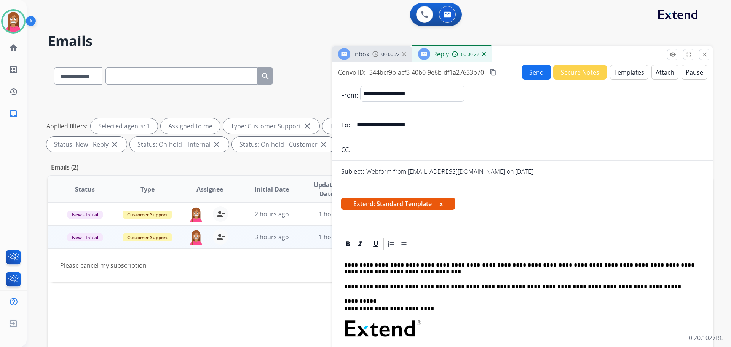
click at [351, 263] on p "**********" at bounding box center [519, 269] width 350 height 14
click at [387, 272] on p "**********" at bounding box center [519, 269] width 350 height 14
click at [536, 71] on button "Send" at bounding box center [536, 72] width 29 height 15
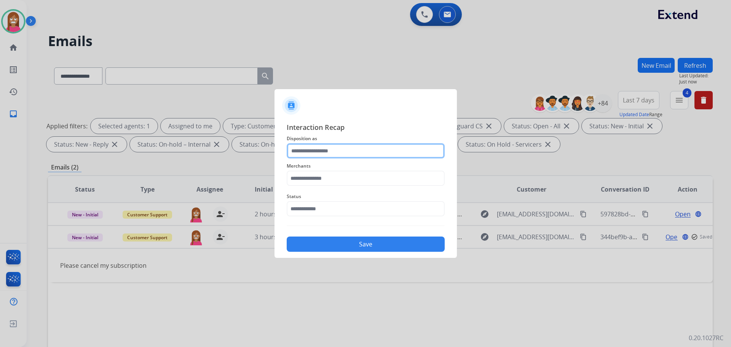
click at [319, 151] on input "text" at bounding box center [366, 150] width 158 height 15
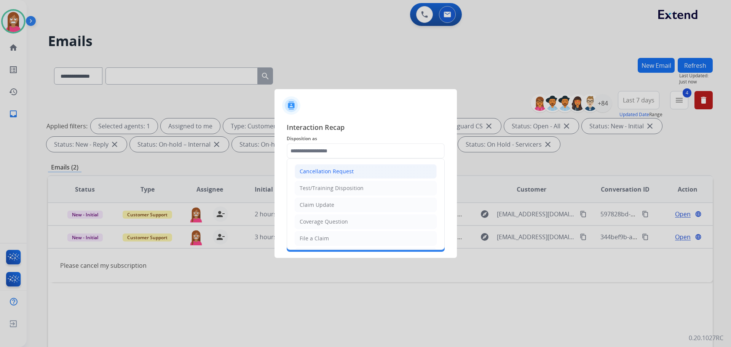
click at [310, 170] on div "Cancellation Request" at bounding box center [327, 172] width 54 height 8
type input "**********"
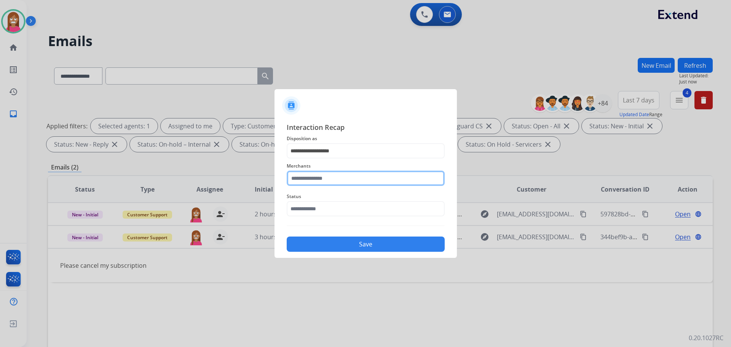
click at [308, 182] on input "text" at bounding box center [366, 178] width 158 height 15
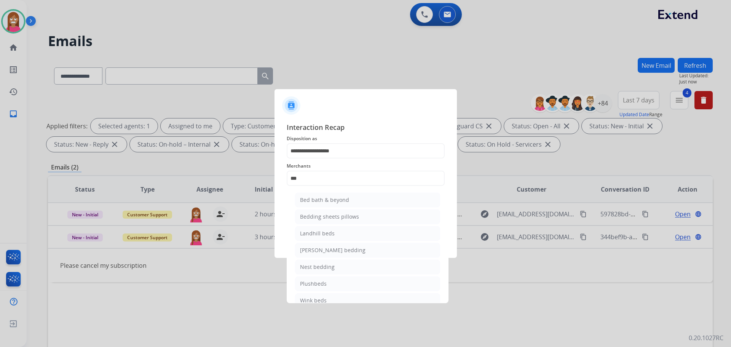
click at [337, 198] on div "Bed bath & beyond" at bounding box center [324, 200] width 49 height 8
type input "**********"
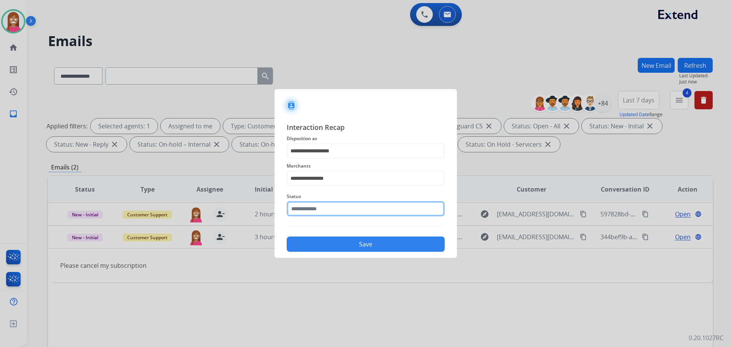
click at [334, 209] on input "text" at bounding box center [366, 208] width 158 height 15
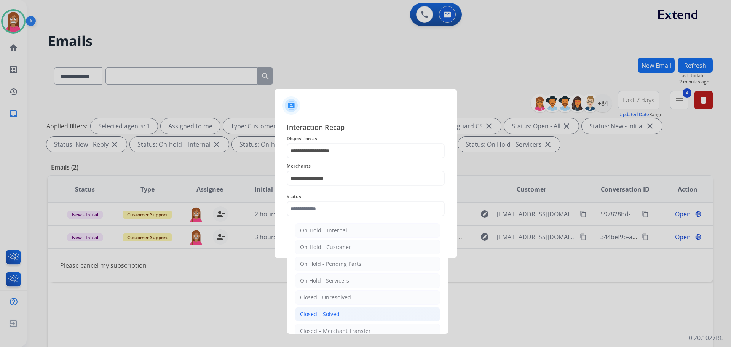
click at [309, 317] on div "Closed – Solved" at bounding box center [320, 314] width 40 height 8
type input "**********"
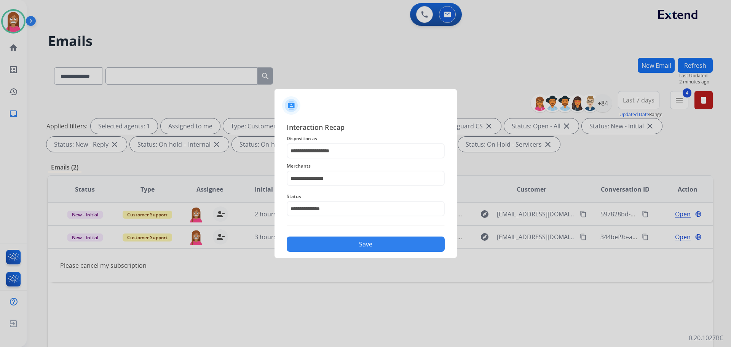
click at [317, 246] on button "Save" at bounding box center [366, 244] width 158 height 15
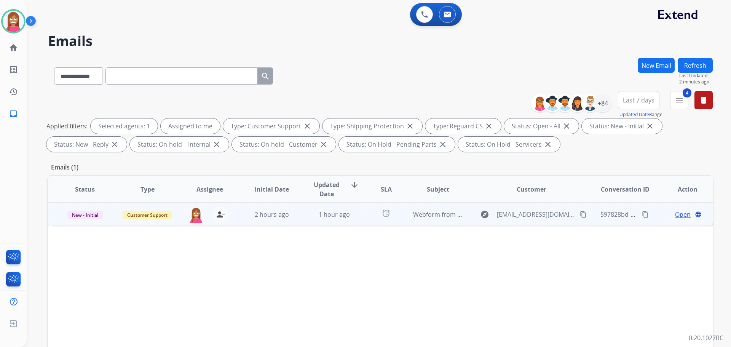
click at [303, 223] on td "1 hour ago" at bounding box center [329, 214] width 62 height 23
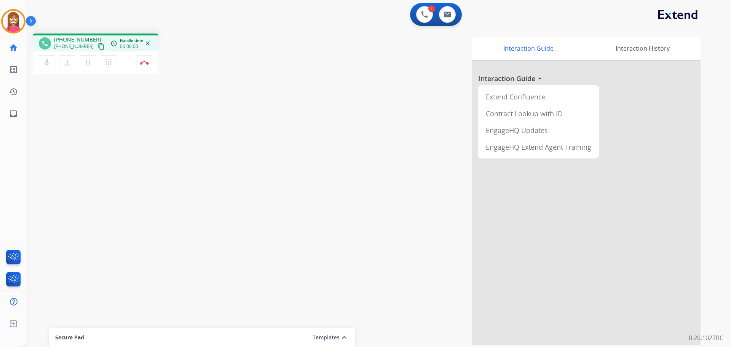
click at [98, 45] on mat-icon "content_copy" at bounding box center [101, 46] width 7 height 7
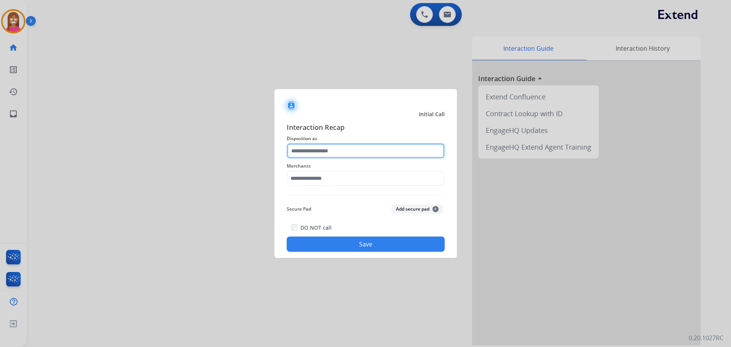
click at [317, 154] on input "text" at bounding box center [366, 150] width 158 height 15
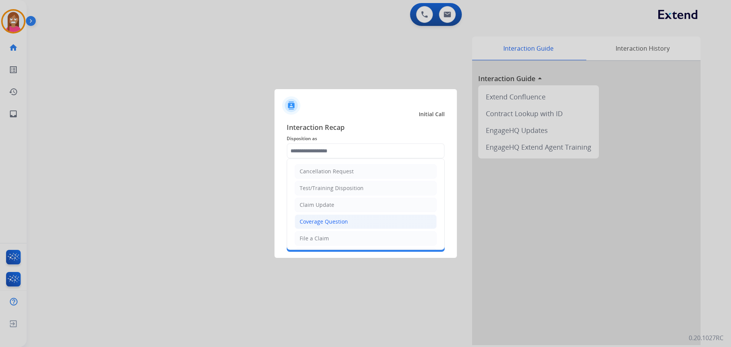
click at [314, 217] on li "Coverage Question" at bounding box center [366, 221] width 142 height 14
type input "**********"
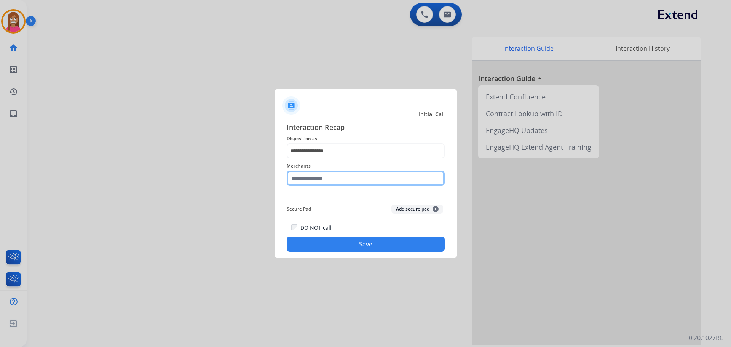
click at [307, 179] on input "text" at bounding box center [366, 178] width 158 height 15
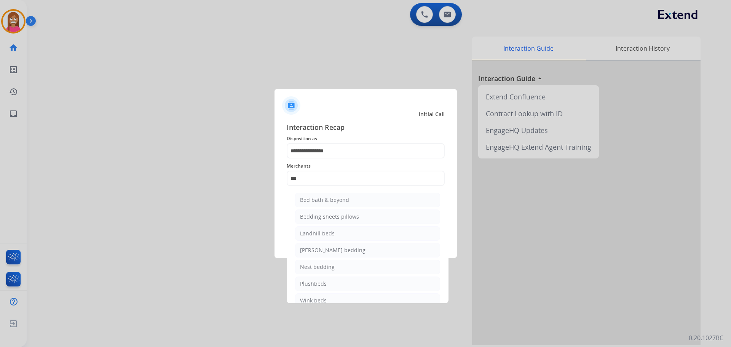
click at [326, 203] on li "Bed bath & beyond" at bounding box center [367, 200] width 145 height 14
type input "**********"
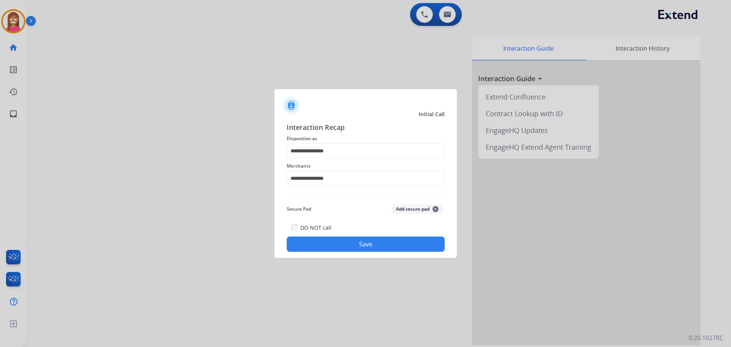
click at [319, 241] on button "Save" at bounding box center [366, 244] width 158 height 15
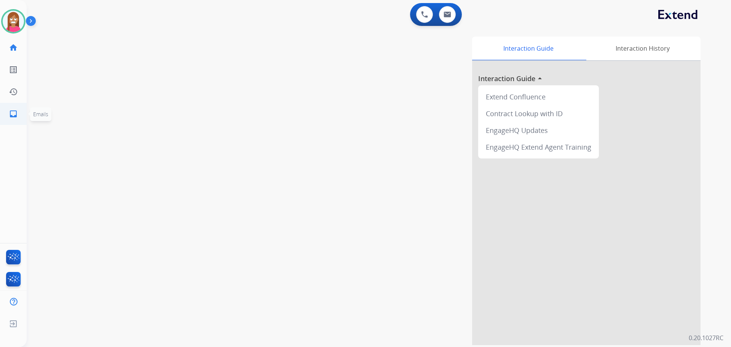
click at [10, 117] on mat-icon "inbox" at bounding box center [13, 113] width 9 height 9
select select "**********"
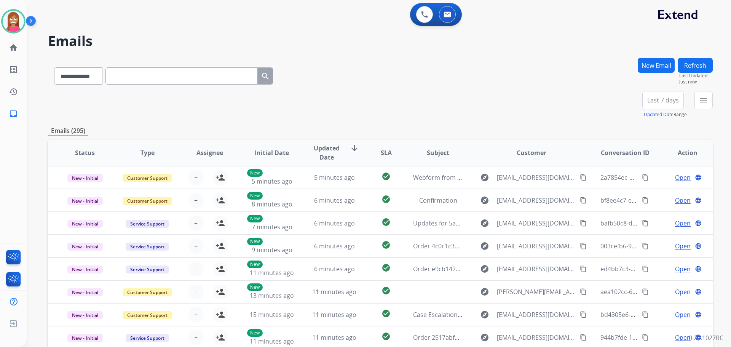
click at [707, 111] on div "menu Type Claims Adjudication Customer Support Escalation Service Support Shipp…" at bounding box center [704, 104] width 18 height 27
click at [704, 104] on mat-icon "menu" at bounding box center [703, 100] width 9 height 9
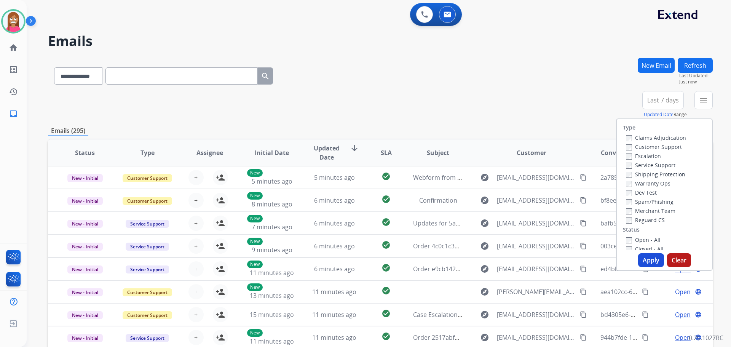
click at [635, 146] on label "Customer Support" at bounding box center [654, 146] width 56 height 7
click at [635, 173] on label "Shipping Protection" at bounding box center [655, 174] width 59 height 7
click at [640, 221] on label "Reguard CS" at bounding box center [645, 219] width 39 height 7
drag, startPoint x: 637, startPoint y: 237, endPoint x: 644, endPoint y: 250, distance: 14.5
click at [638, 239] on label "Open - All" at bounding box center [643, 239] width 35 height 7
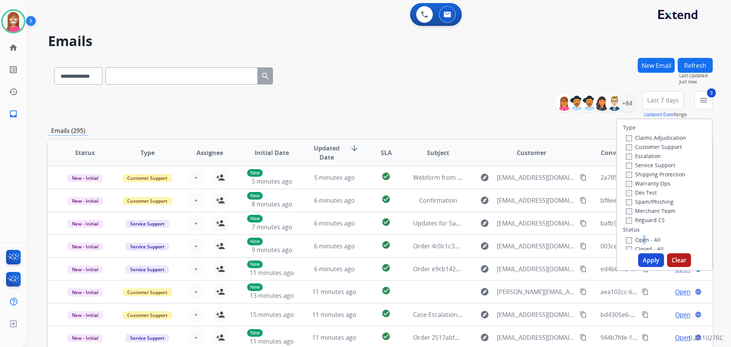
click at [644, 259] on button "Apply" at bounding box center [651, 260] width 26 height 14
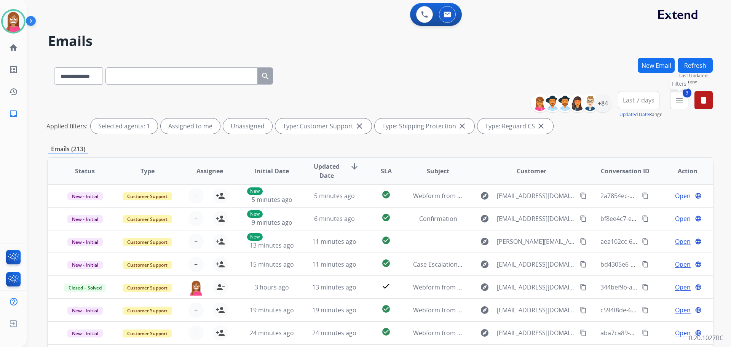
click at [674, 104] on button "3 menu Filters" at bounding box center [679, 100] width 18 height 18
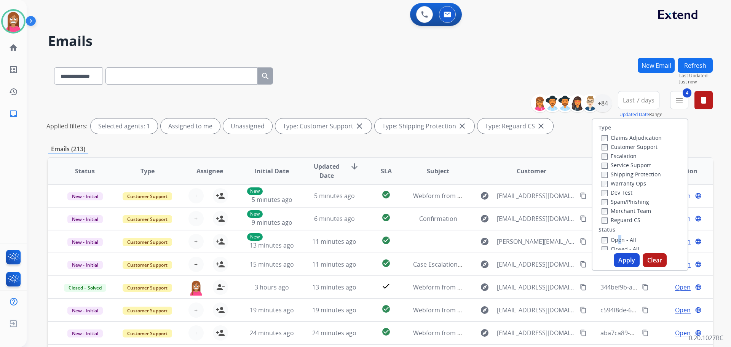
drag, startPoint x: 619, startPoint y: 259, endPoint x: 554, endPoint y: 236, distance: 69.2
click at [618, 259] on button "Apply" at bounding box center [627, 260] width 26 height 14
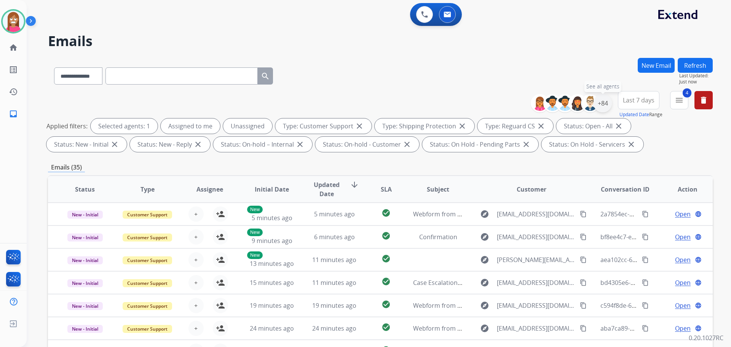
click at [606, 104] on div "+84" at bounding box center [603, 103] width 18 height 18
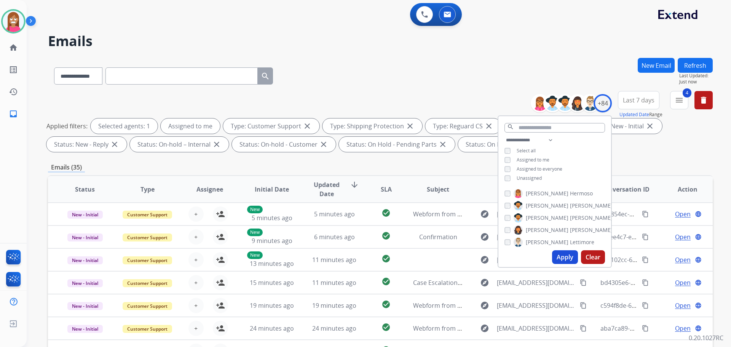
click at [566, 258] on button "Apply" at bounding box center [565, 257] width 26 height 14
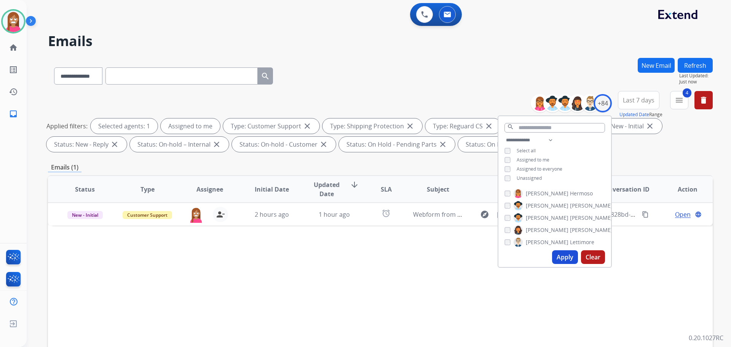
click at [296, 234] on div "Status Type Assignee Initial Date Updated Date arrow_downward SLA Subject Custo…" at bounding box center [380, 302] width 665 height 255
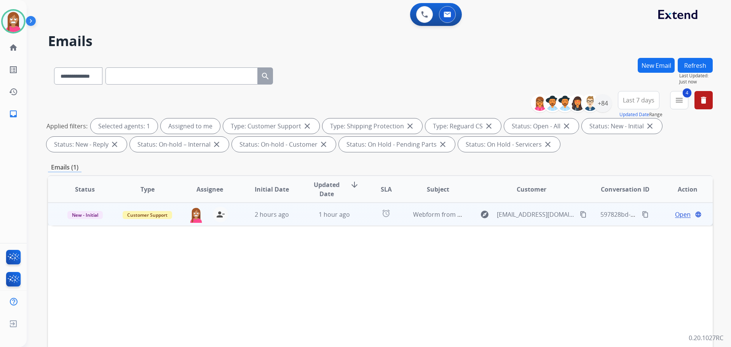
click at [298, 225] on td "1 hour ago" at bounding box center [329, 214] width 62 height 23
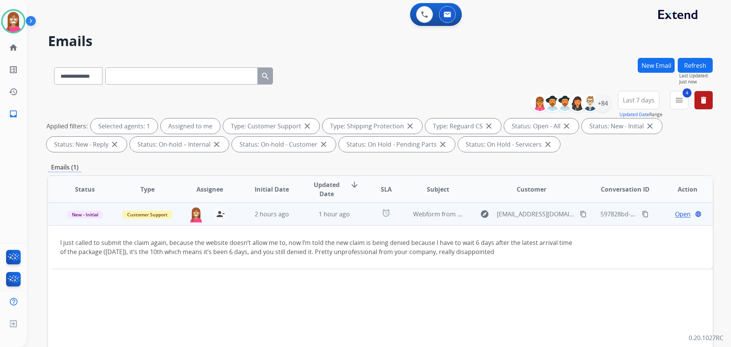
click at [675, 212] on span "Open" at bounding box center [683, 214] width 16 height 9
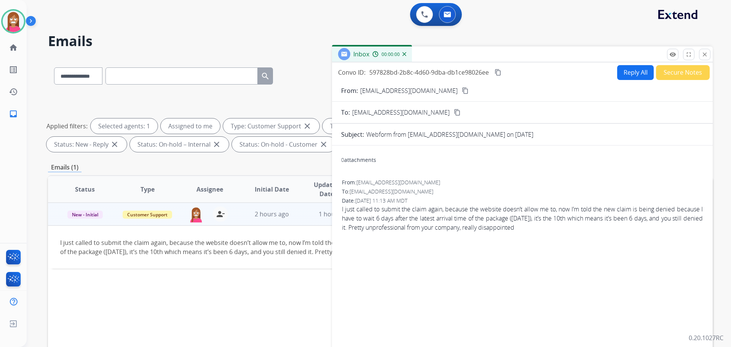
click at [646, 71] on button "Reply All" at bounding box center [636, 72] width 37 height 15
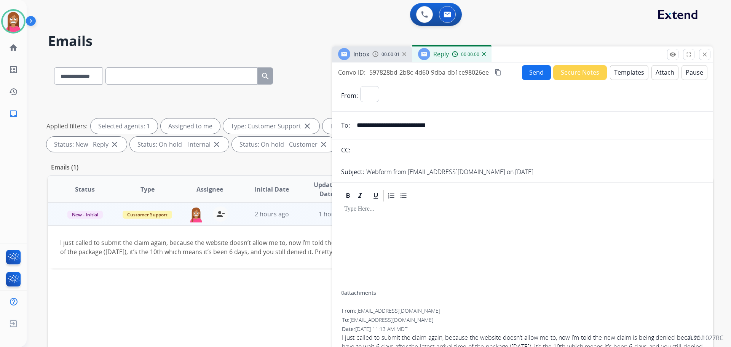
select select "**********"
click at [629, 77] on button "Templates" at bounding box center [629, 72] width 38 height 15
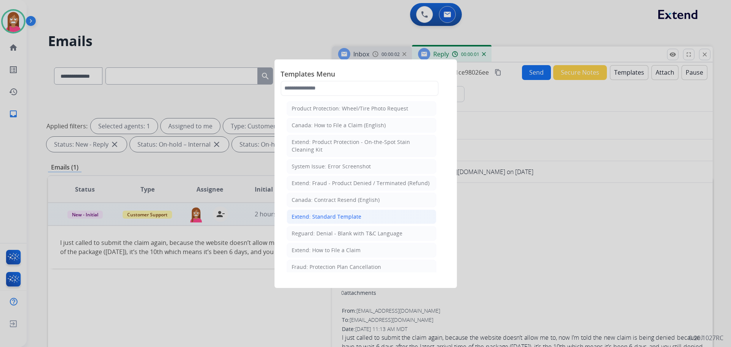
click at [334, 220] on div "Extend: Standard Template" at bounding box center [327, 217] width 70 height 8
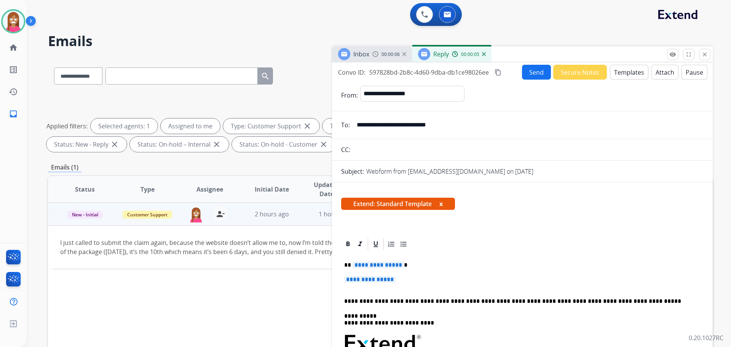
drag, startPoint x: 383, startPoint y: 127, endPoint x: 356, endPoint y: 130, distance: 26.8
click at [356, 130] on input "**********" at bounding box center [528, 124] width 352 height 15
click at [354, 266] on p "**********" at bounding box center [519, 265] width 350 height 7
click at [366, 282] on span "**********" at bounding box center [369, 279] width 51 height 6
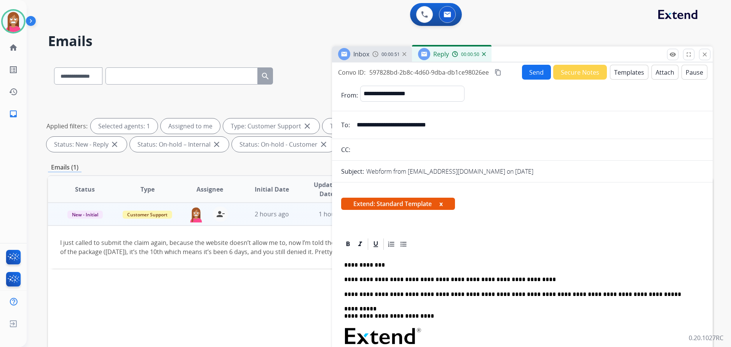
click at [528, 69] on button "Send" at bounding box center [536, 72] width 29 height 15
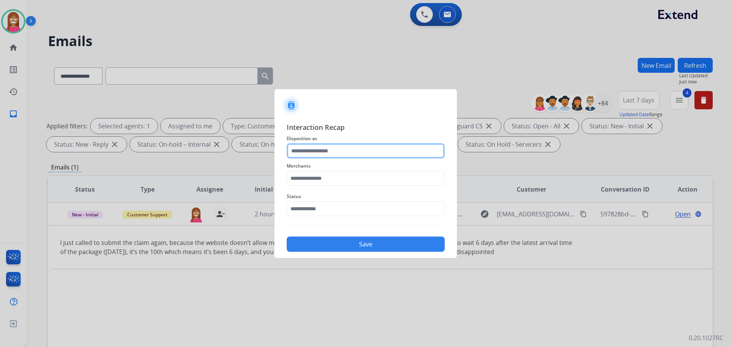
click at [308, 150] on input "text" at bounding box center [366, 150] width 158 height 15
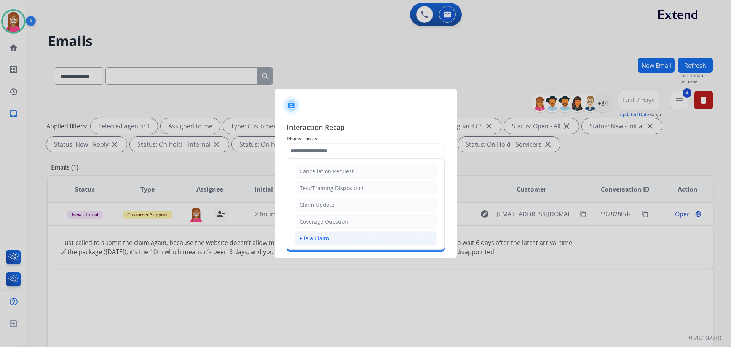
click at [306, 243] on li "File a Claim" at bounding box center [366, 238] width 142 height 14
type input "**********"
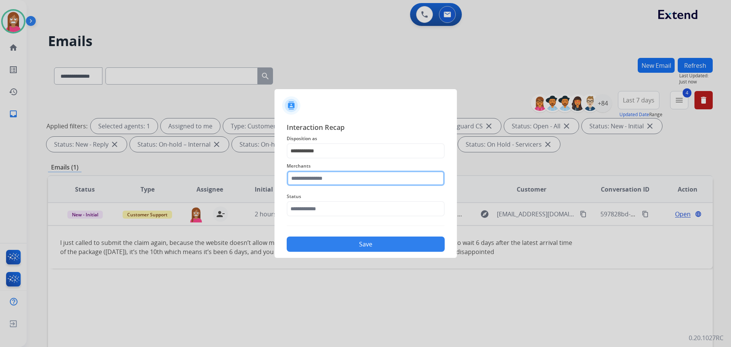
click at [300, 181] on input "text" at bounding box center [366, 178] width 158 height 15
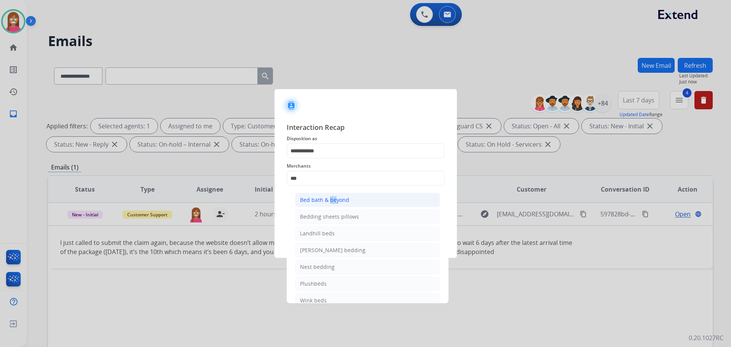
drag, startPoint x: 328, startPoint y: 199, endPoint x: 332, endPoint y: 202, distance: 4.9
click at [332, 202] on div "Bed bath & beyond" at bounding box center [324, 200] width 49 height 8
type input "**********"
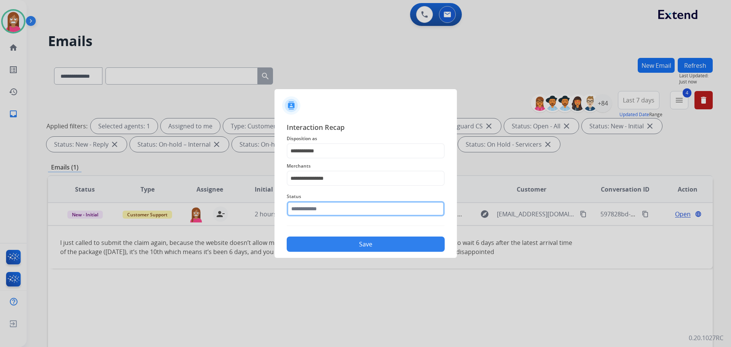
click at [322, 208] on input "text" at bounding box center [366, 208] width 158 height 15
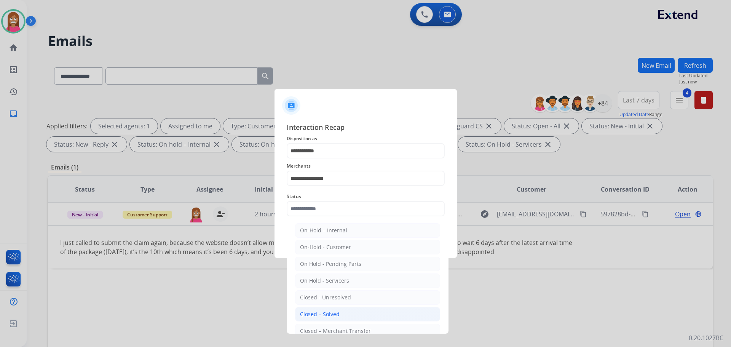
click at [306, 315] on div "Closed – Solved" at bounding box center [320, 314] width 40 height 8
type input "**********"
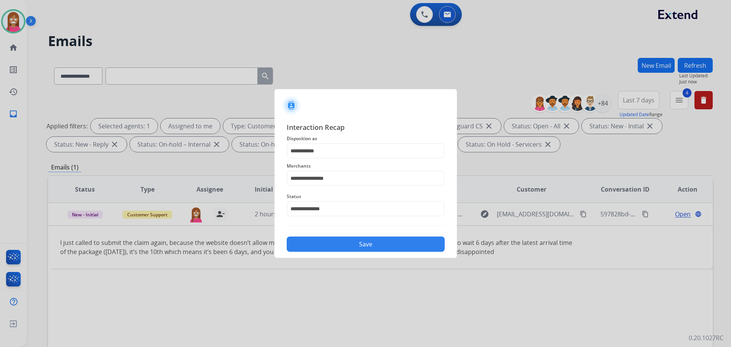
click at [312, 248] on button "Save" at bounding box center [366, 244] width 158 height 15
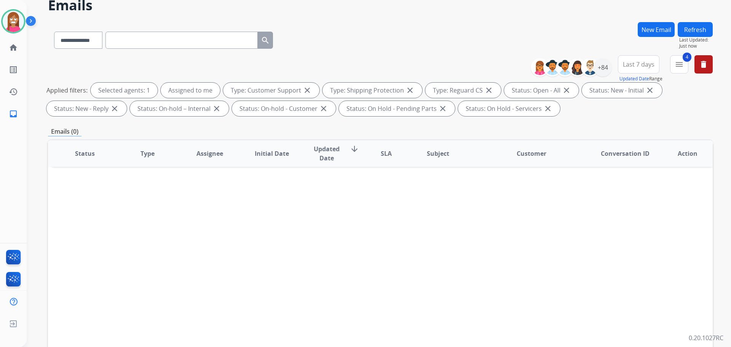
scroll to position [123, 0]
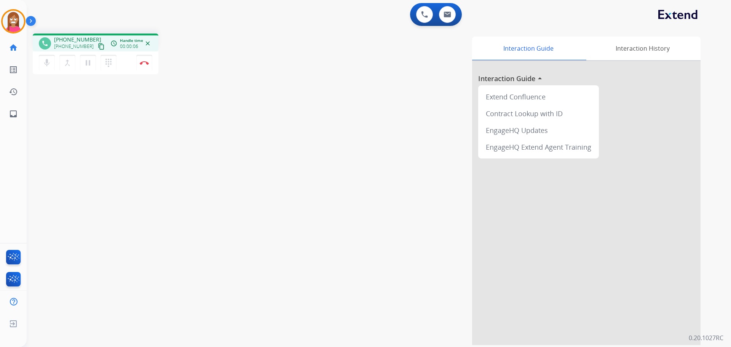
click at [98, 46] on mat-icon "content_copy" at bounding box center [101, 46] width 7 height 7
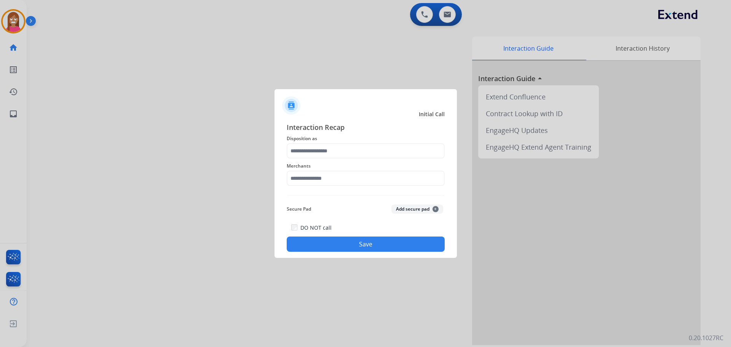
click at [680, 21] on div at bounding box center [365, 173] width 731 height 347
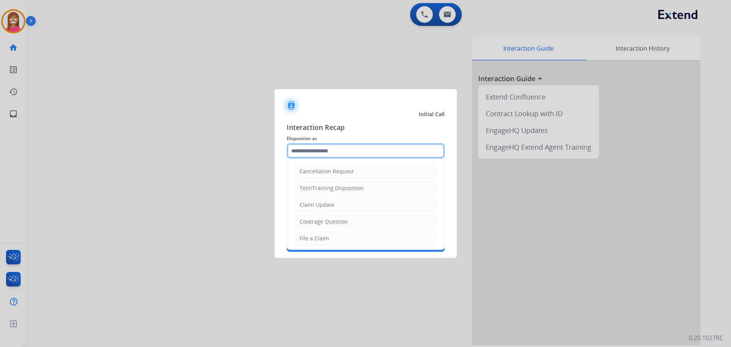
click at [298, 155] on input "text" at bounding box center [366, 150] width 158 height 15
click at [320, 218] on div "Coverage Question" at bounding box center [324, 222] width 48 height 8
type input "**********"
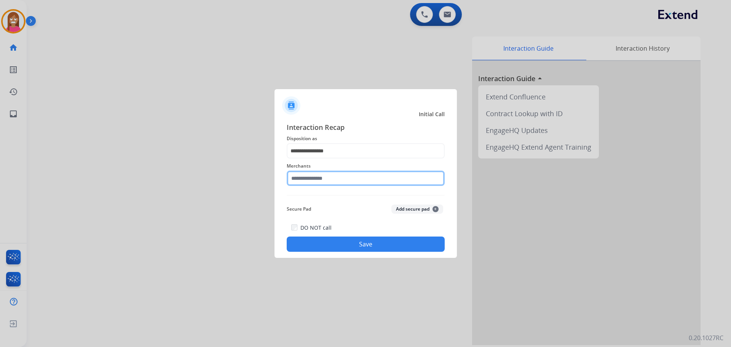
click at [315, 180] on input "text" at bounding box center [366, 178] width 158 height 15
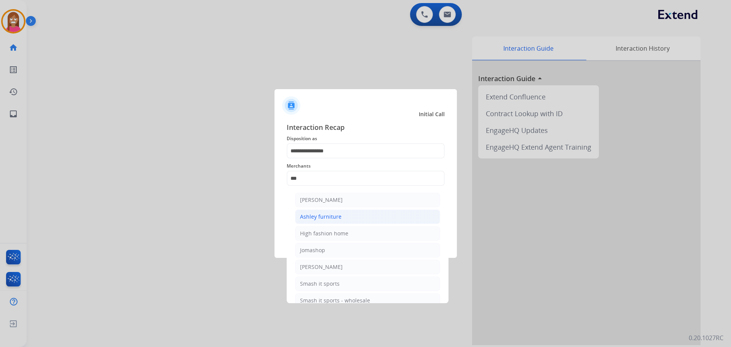
click at [316, 214] on div "Ashley furniture" at bounding box center [321, 217] width 42 height 8
type input "**********"
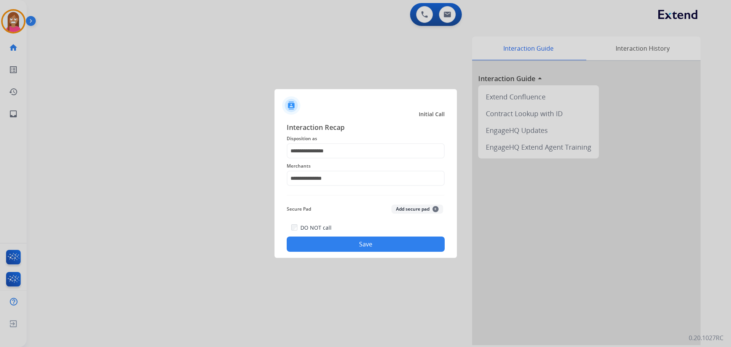
click at [325, 246] on button "Save" at bounding box center [366, 244] width 158 height 15
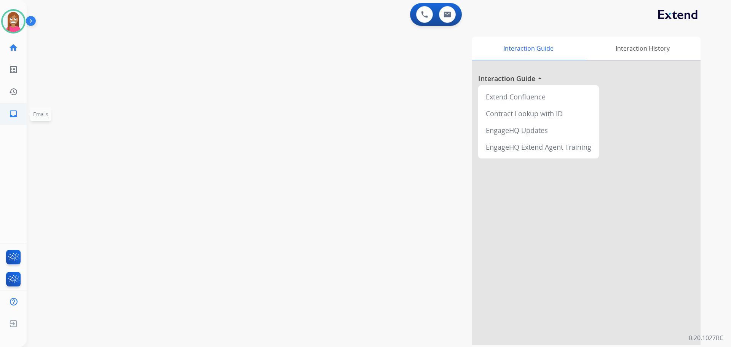
click at [10, 118] on mat-icon "inbox" at bounding box center [13, 113] width 9 height 9
select select "**********"
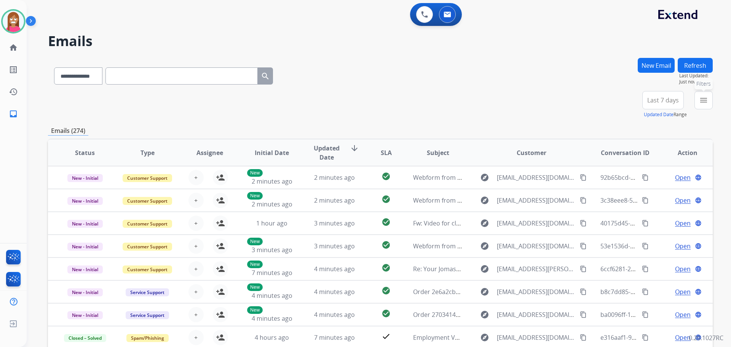
click at [708, 104] on mat-icon "menu" at bounding box center [703, 100] width 9 height 9
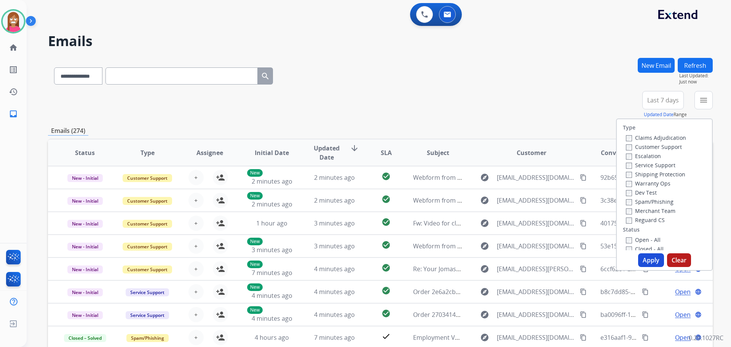
click at [630, 145] on label "Customer Support" at bounding box center [654, 146] width 56 height 7
click at [633, 174] on label "Shipping Protection" at bounding box center [655, 174] width 59 height 7
click at [632, 219] on label "Reguard CS" at bounding box center [645, 219] width 39 height 7
click at [637, 238] on label "Open - All" at bounding box center [643, 239] width 35 height 7
click at [647, 256] on button "Apply" at bounding box center [651, 260] width 26 height 14
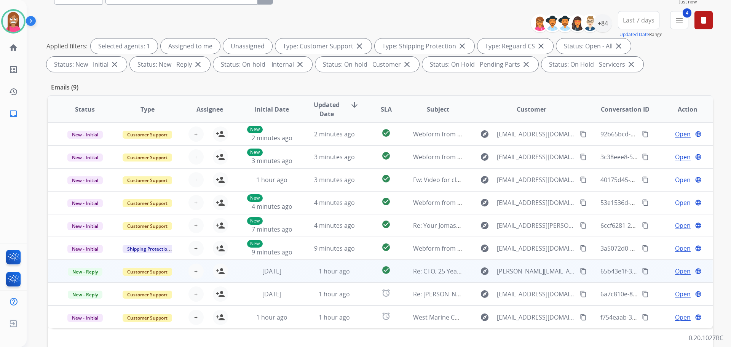
scroll to position [123, 0]
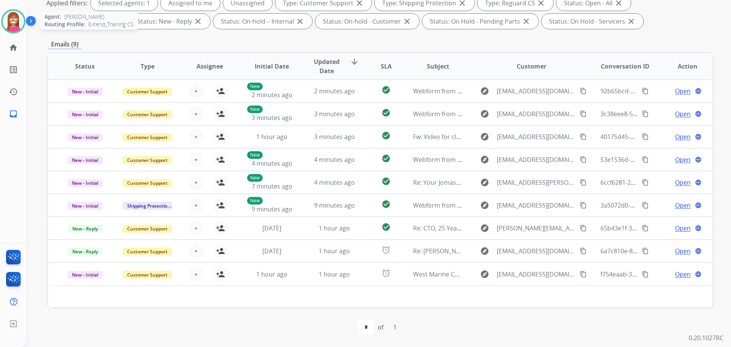
click at [5, 19] on img at bounding box center [13, 21] width 21 height 21
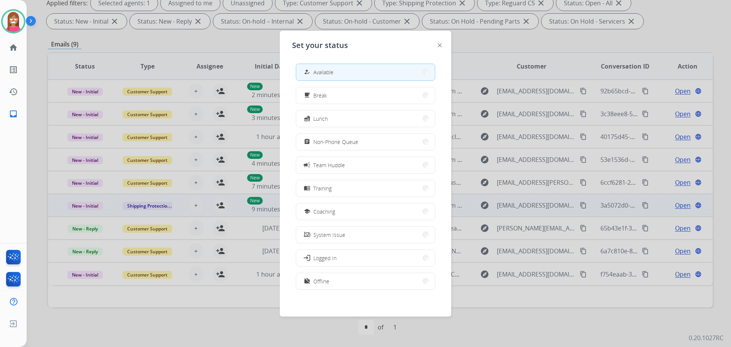
drag, startPoint x: 322, startPoint y: 213, endPoint x: 311, endPoint y: 209, distance: 11.7
click at [319, 214] on span "Coaching" at bounding box center [325, 212] width 22 height 8
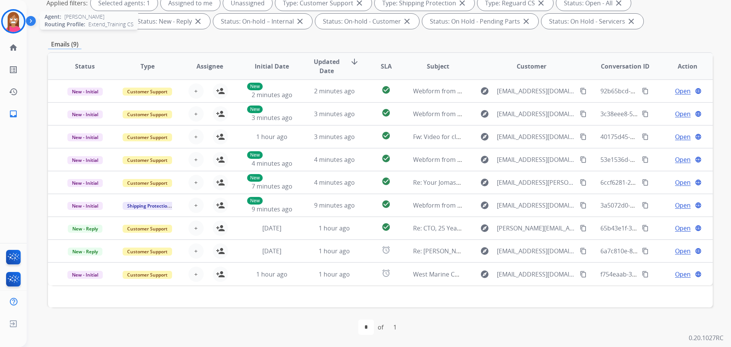
click at [10, 22] on img at bounding box center [13, 21] width 21 height 21
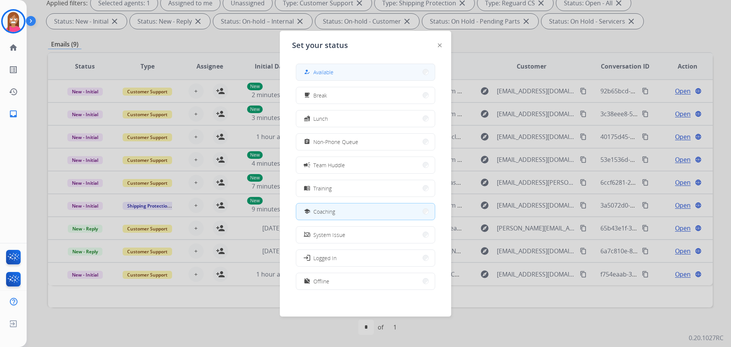
click at [327, 70] on span "Available" at bounding box center [324, 72] width 20 height 8
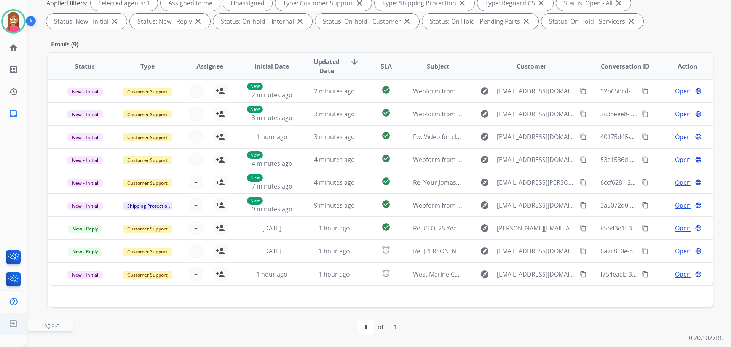
click at [12, 327] on img at bounding box center [13, 324] width 14 height 14
